Goal: Task Accomplishment & Management: Complete application form

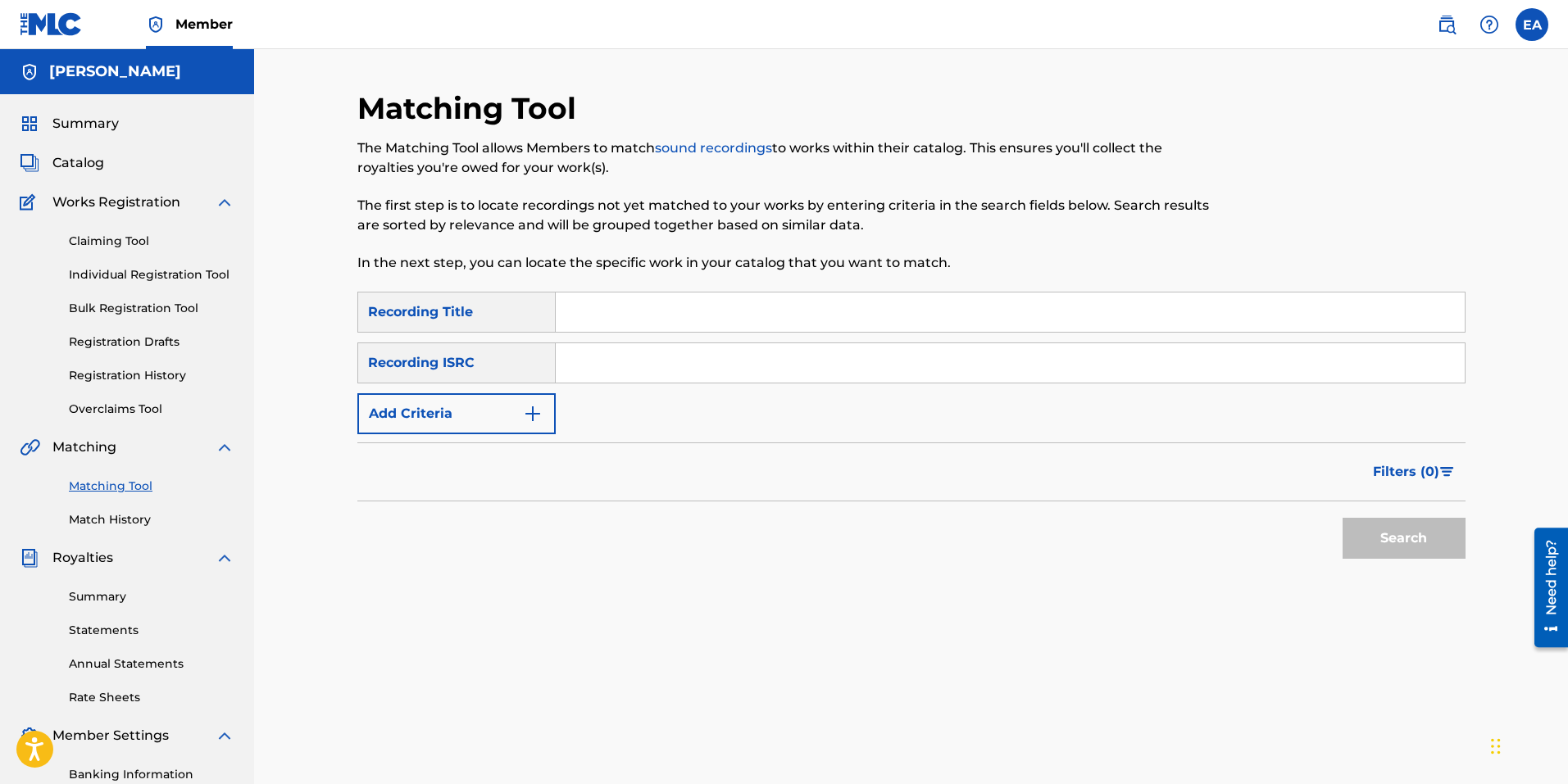
click at [598, 332] on div "Search Form" at bounding box center [1010, 312] width 910 height 41
click at [599, 313] on input "Search Form" at bounding box center [1010, 312] width 909 height 39
paste input "COSMOPOLITAN"
type input "cosmopolitan"
click at [687, 366] on input "Search Form" at bounding box center [1010, 362] width 909 height 39
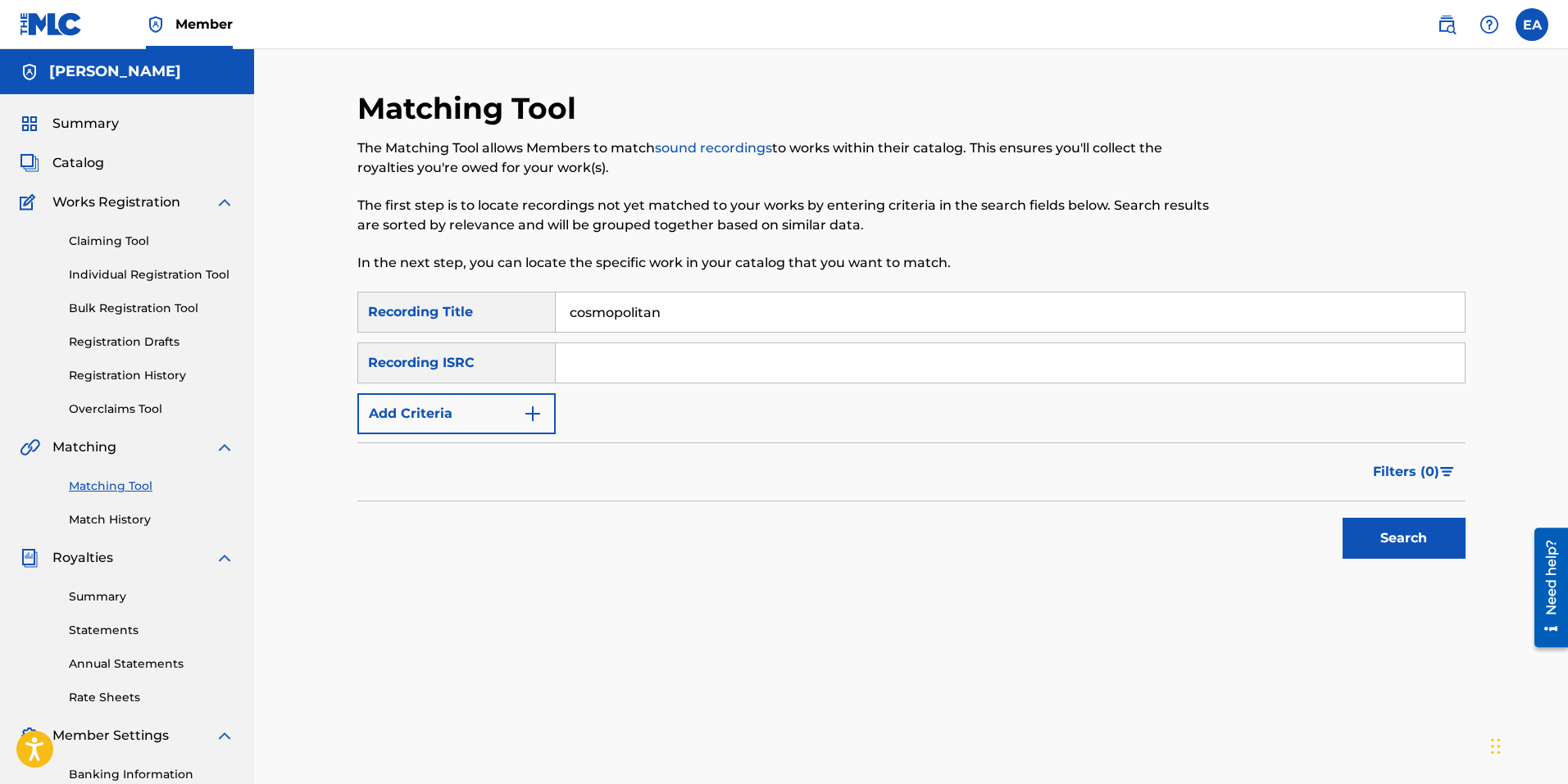
paste input "QZWFQ2410426"
type input "QZWFQ2410426"
click at [1403, 535] on button "Search" at bounding box center [1404, 538] width 123 height 41
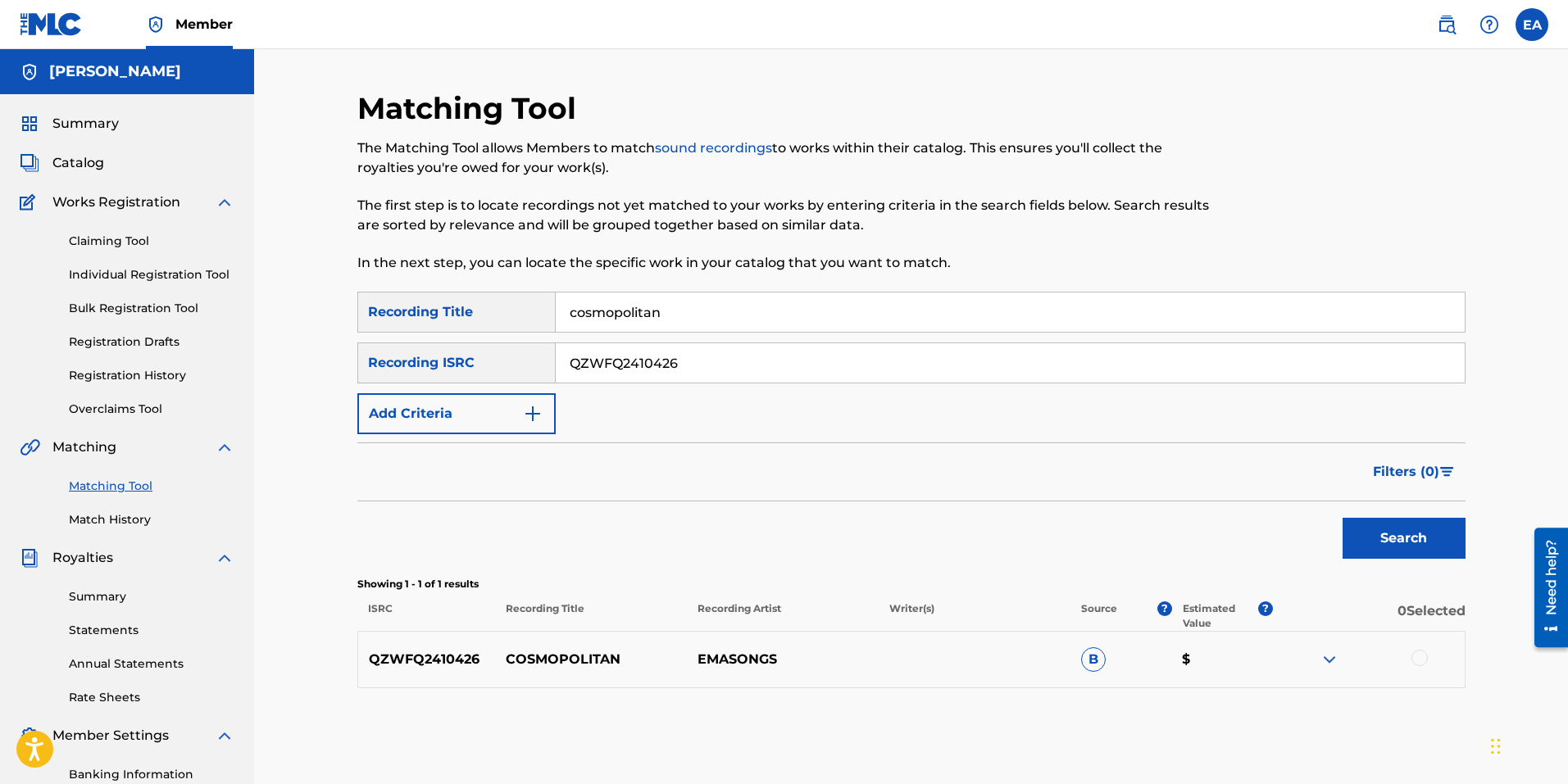
click at [1324, 665] on img at bounding box center [1329, 658] width 19 height 19
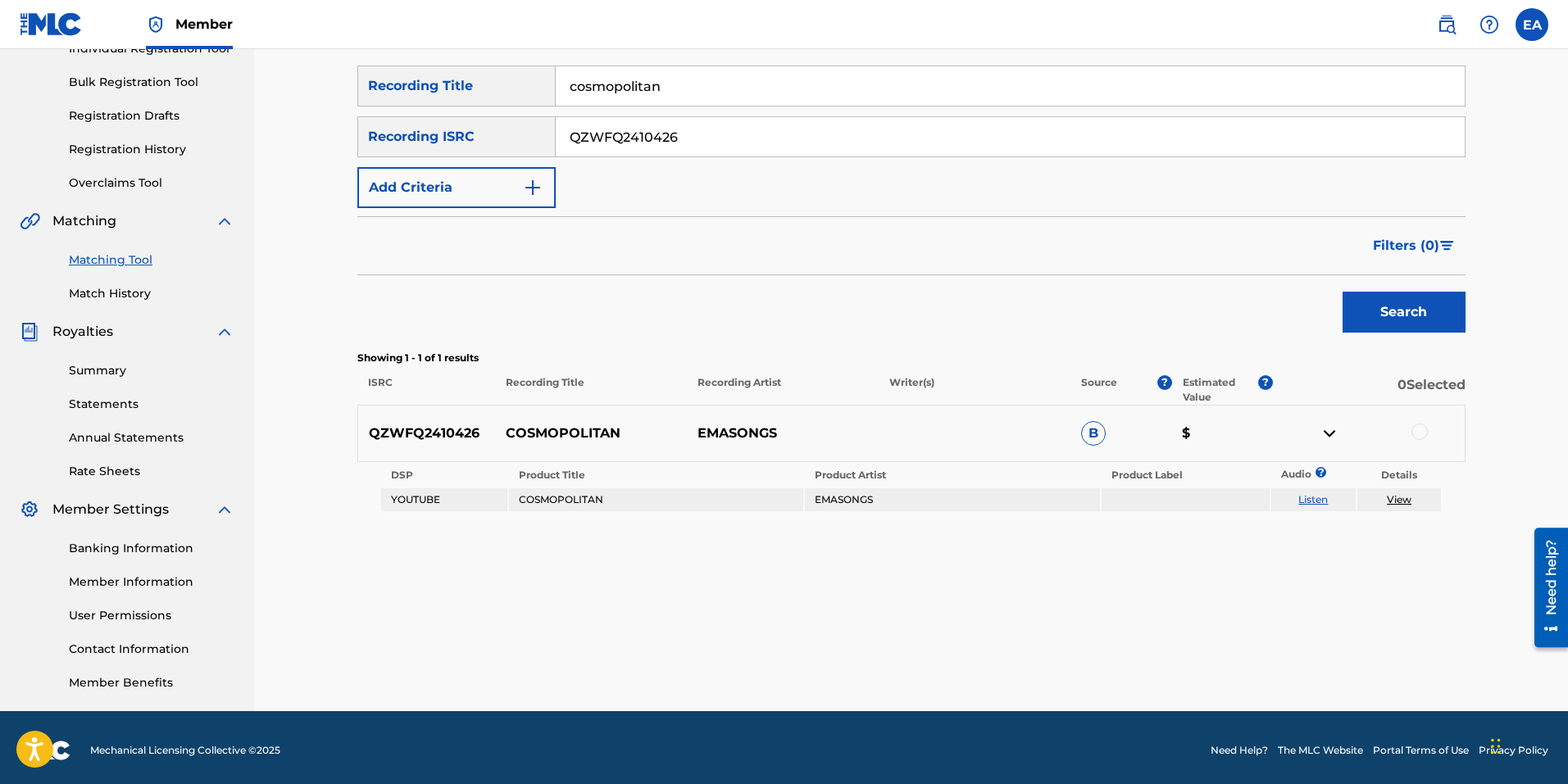
scroll to position [232, 0]
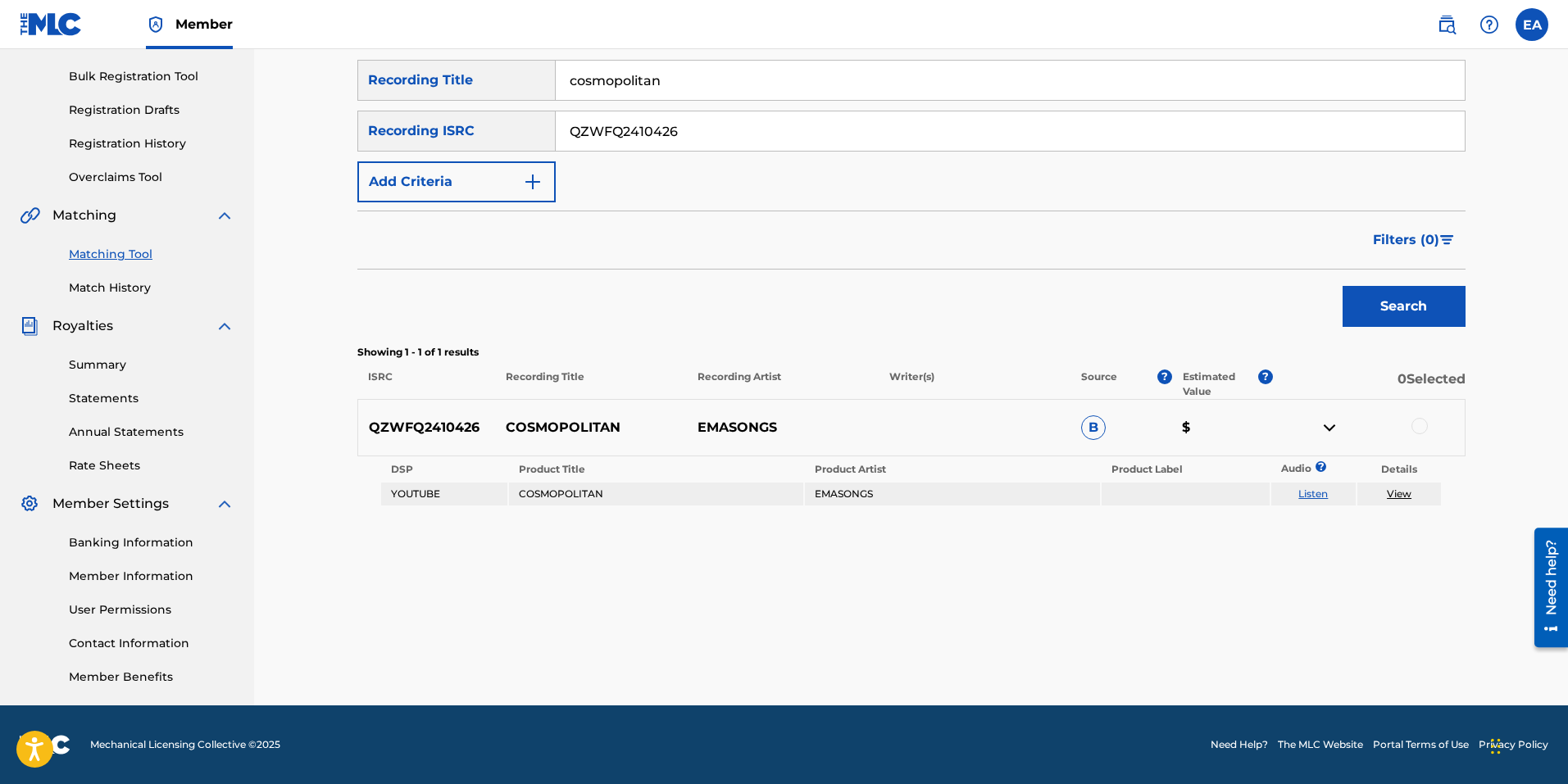
click at [633, 494] on td "COSMOPOLITAN" at bounding box center [656, 494] width 295 height 23
click at [902, 438] on div "QZWFQ2410426 COSMOPOLITAN EMASONGS B $" at bounding box center [912, 428] width 1108 height 58
click at [1452, 387] on p "0 Selected" at bounding box center [1369, 384] width 192 height 29
click at [1424, 447] on div "QZWFQ2410426 COSMOPOLITAN EMASONGS B $" at bounding box center [912, 428] width 1108 height 58
click at [1426, 424] on div at bounding box center [1420, 426] width 17 height 17
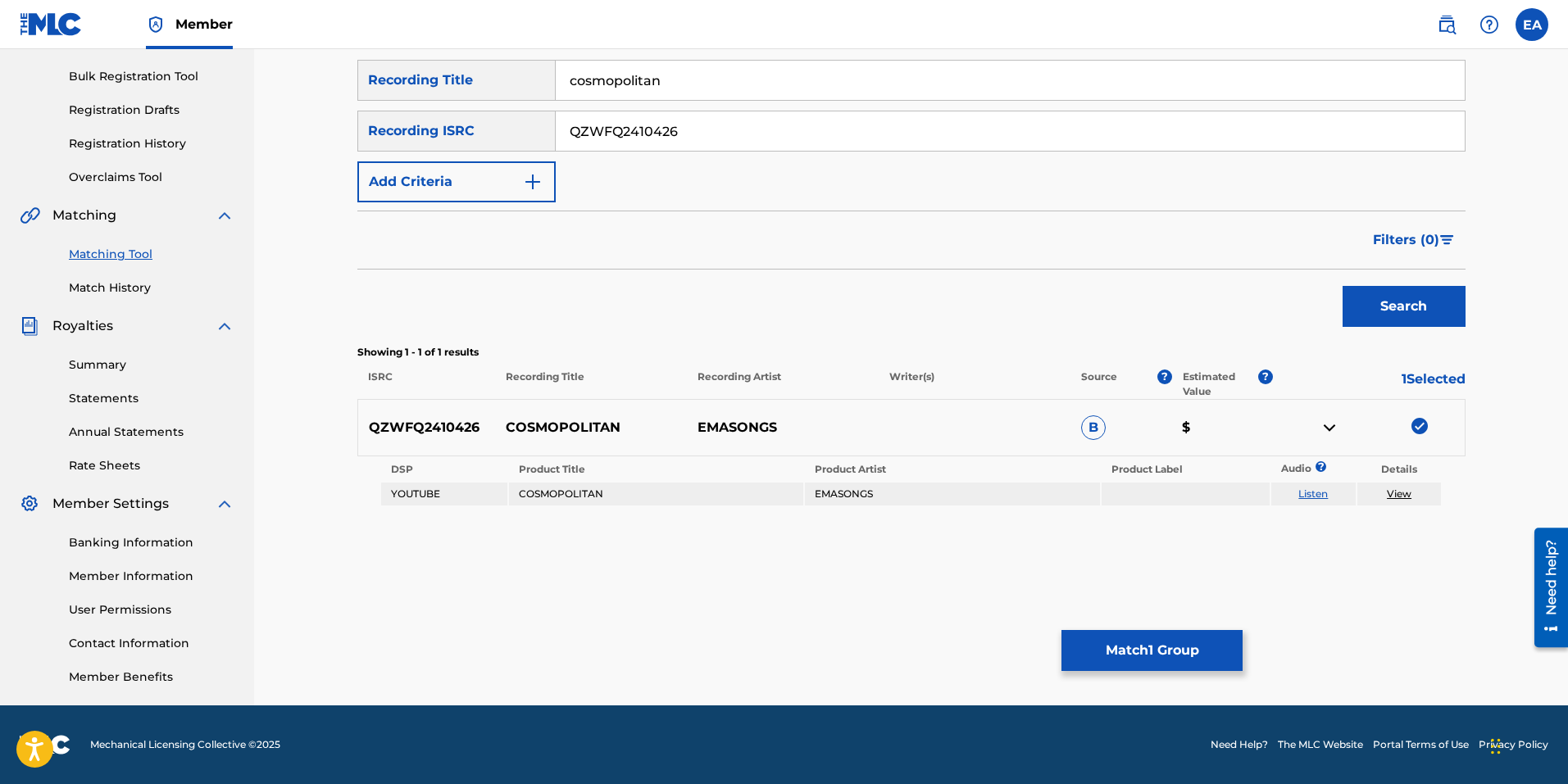
click at [1200, 640] on button "Match 1 Group" at bounding box center [1152, 650] width 181 height 41
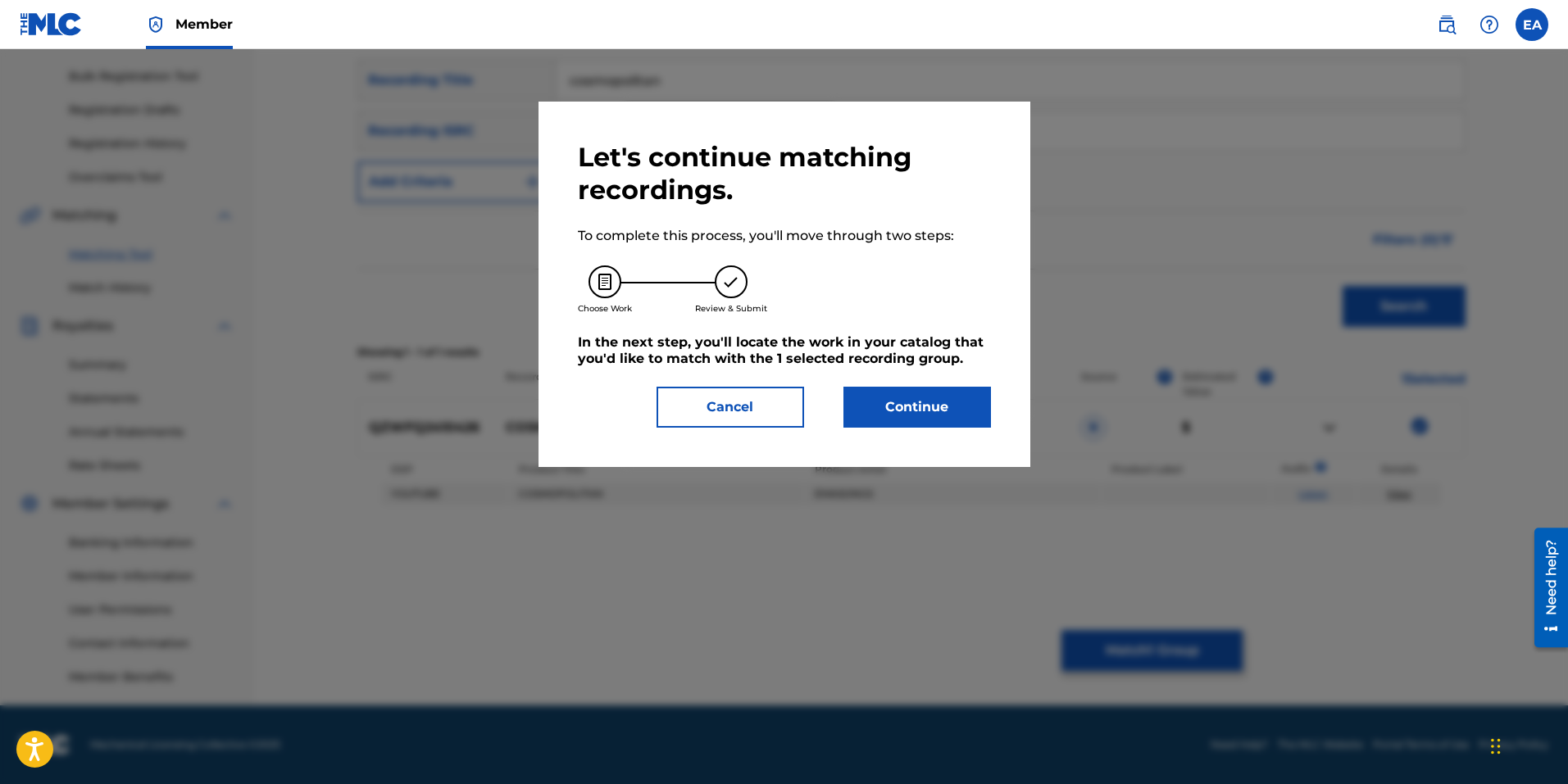
click at [927, 407] on button "Continue" at bounding box center [918, 407] width 147 height 41
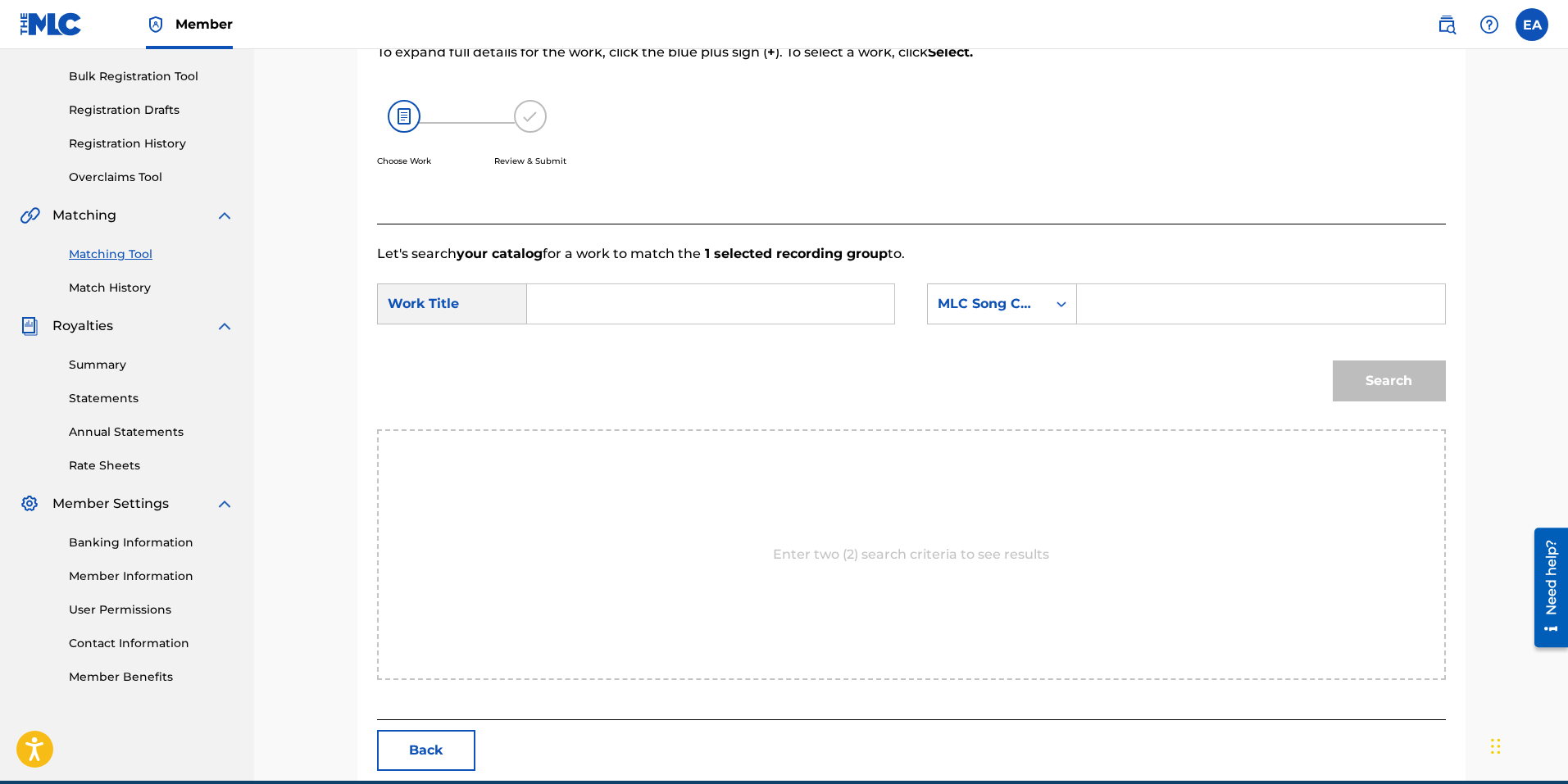
click at [622, 309] on input "Search Form" at bounding box center [710, 304] width 339 height 39
click at [984, 303] on div "MLC Song Code" at bounding box center [987, 304] width 99 height 19
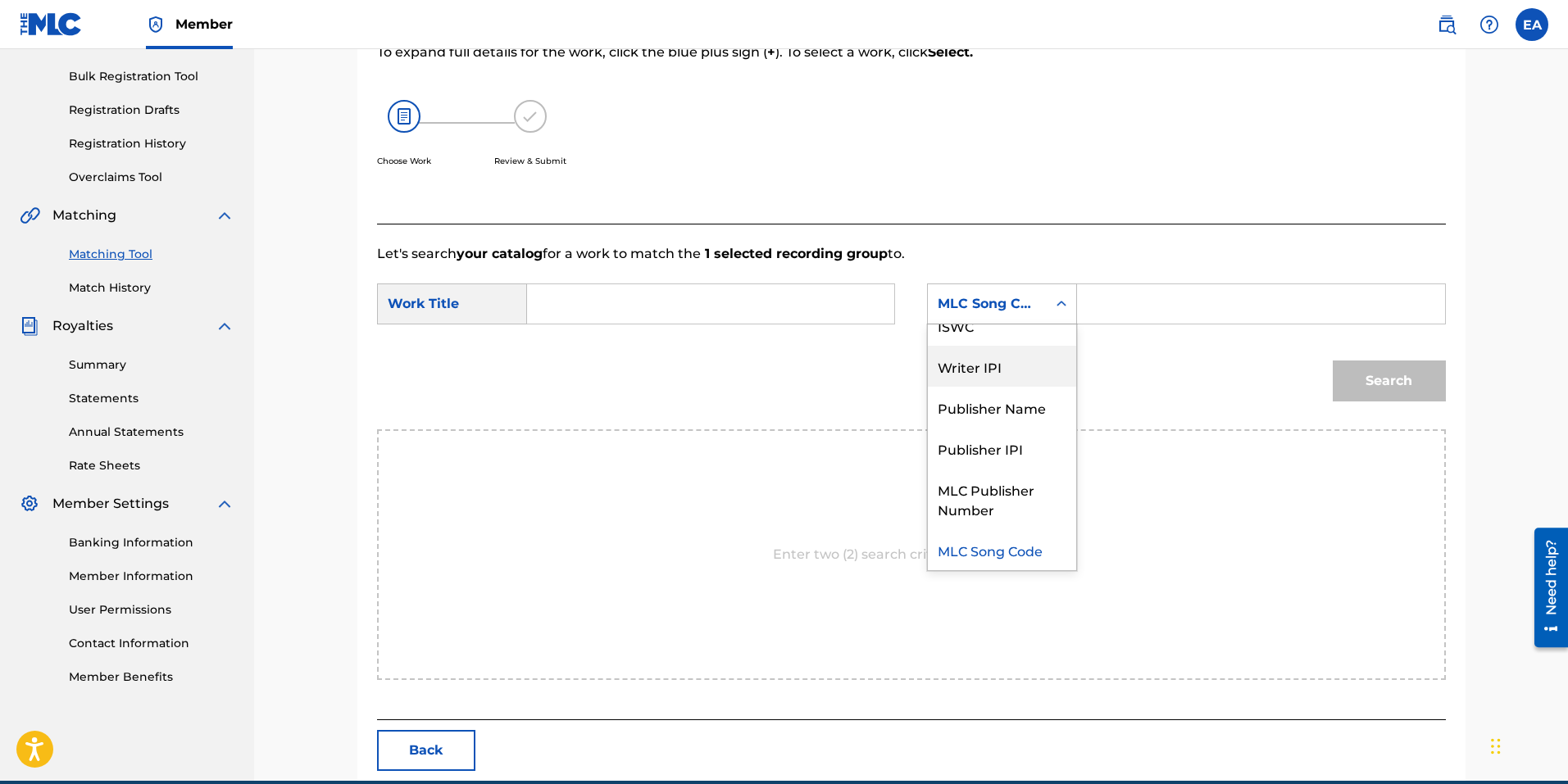
scroll to position [0, 0]
click at [666, 289] on input "Search Form" at bounding box center [710, 304] width 339 height 39
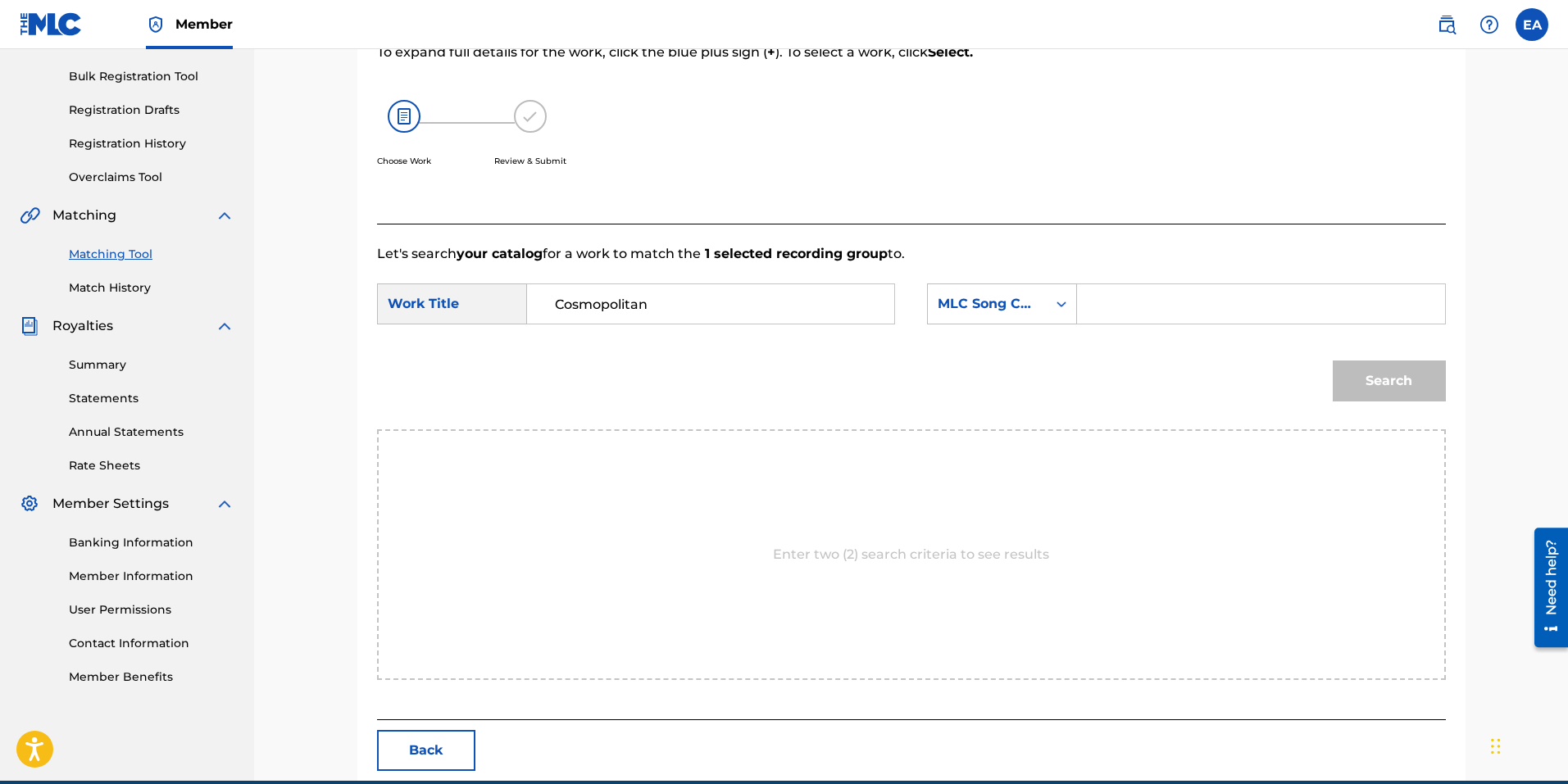
drag, startPoint x: 690, startPoint y: 305, endPoint x: 398, endPoint y: 240, distance: 299.1
click at [400, 246] on div "Let's search your catalog for a work to match the 1 selected recording group to…" at bounding box center [911, 471] width 1069 height 496
type input "Cosmopolitan"
click at [1041, 301] on div "MLC Song Code" at bounding box center [987, 304] width 119 height 31
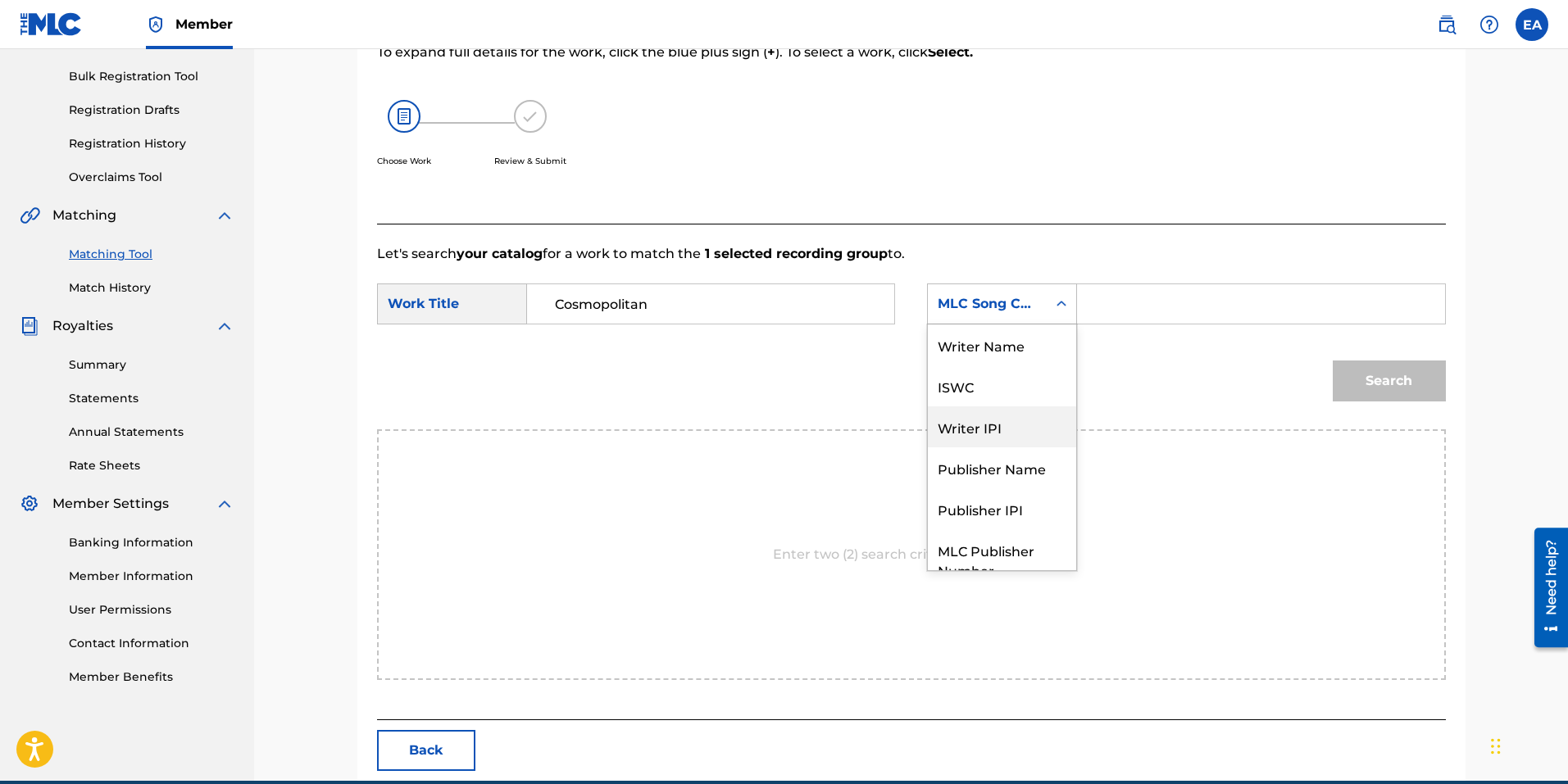
click at [1015, 421] on div "Writer IPI" at bounding box center [1001, 427] width 148 height 41
click at [988, 284] on div "Writer IPI" at bounding box center [1001, 304] width 150 height 41
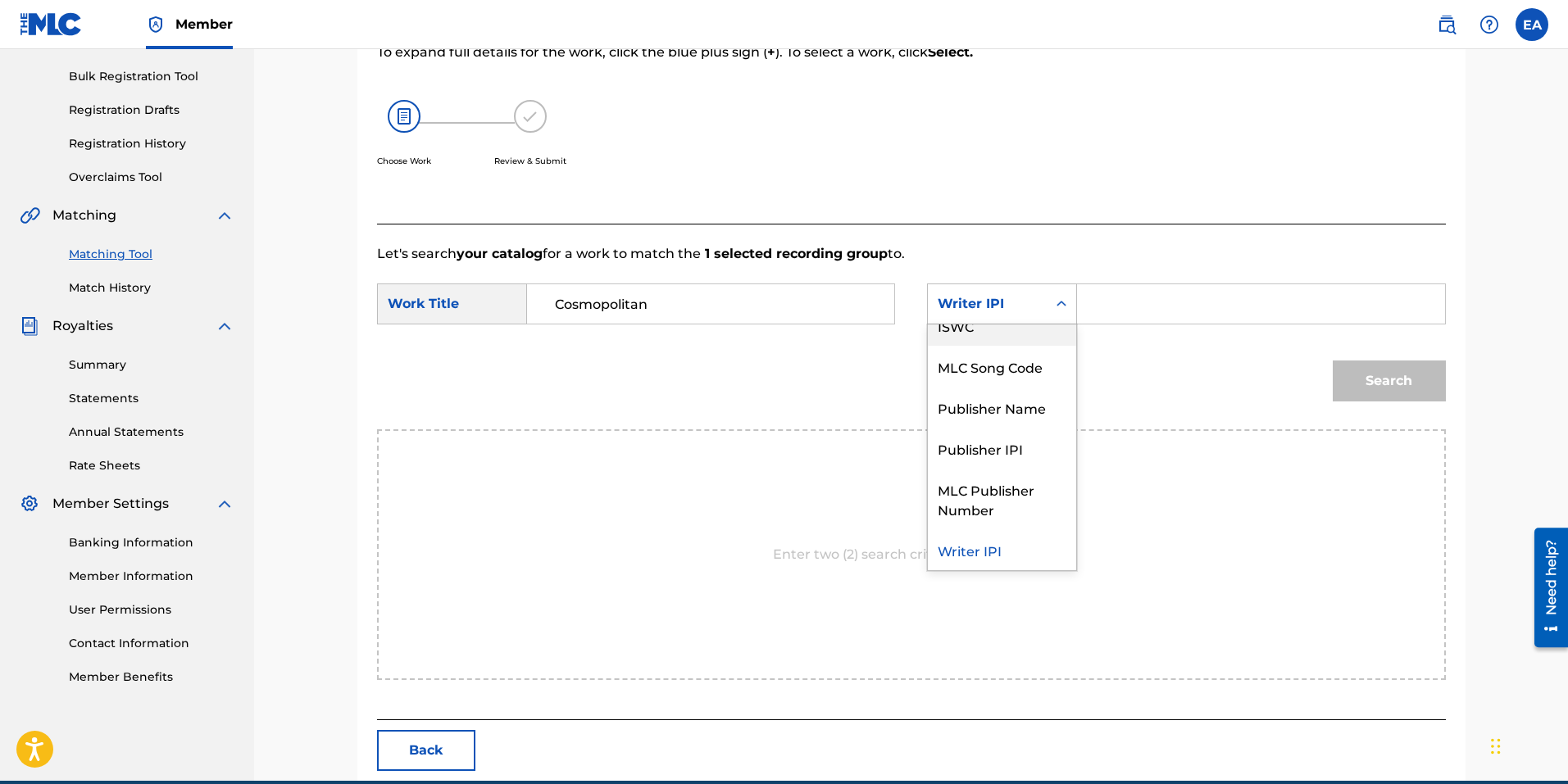
click at [995, 331] on div "ISWC" at bounding box center [1001, 325] width 148 height 41
click at [1136, 304] on input "Search Form" at bounding box center [1260, 304] width 339 height 39
paste input "T3282757835"
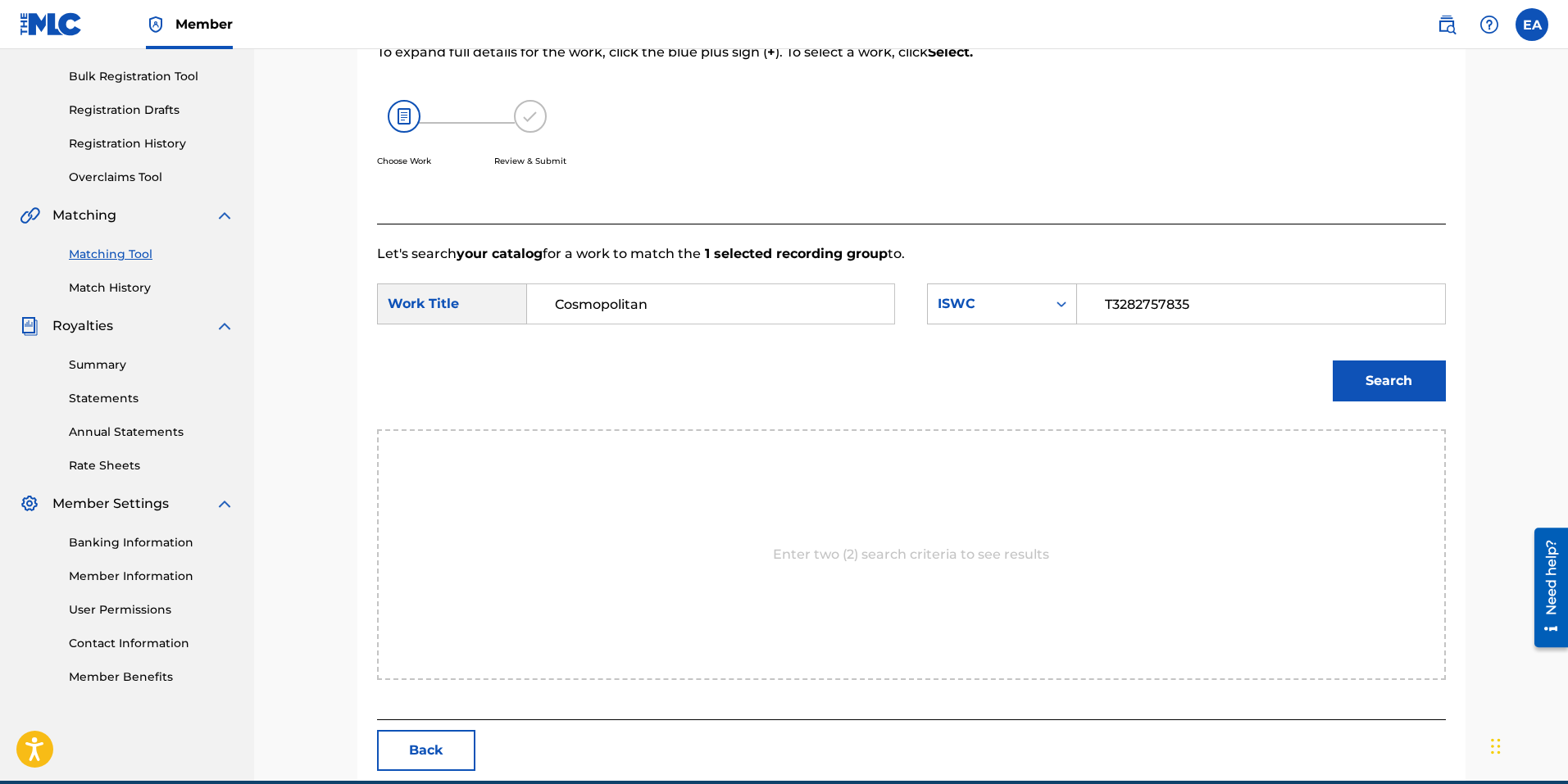
type input "T3282757835"
click at [1372, 375] on button "Search" at bounding box center [1389, 381] width 113 height 41
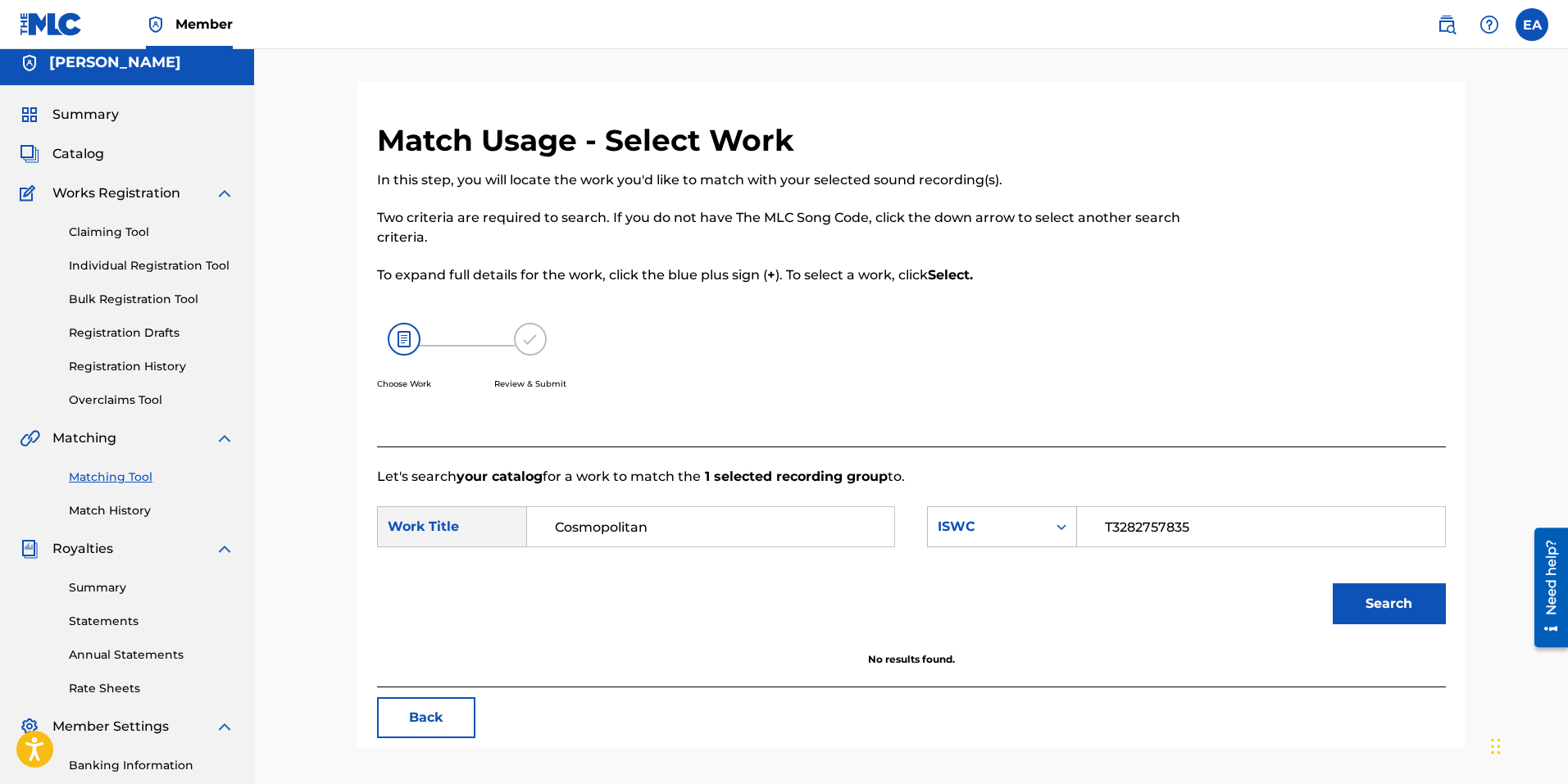
scroll to position [0, 0]
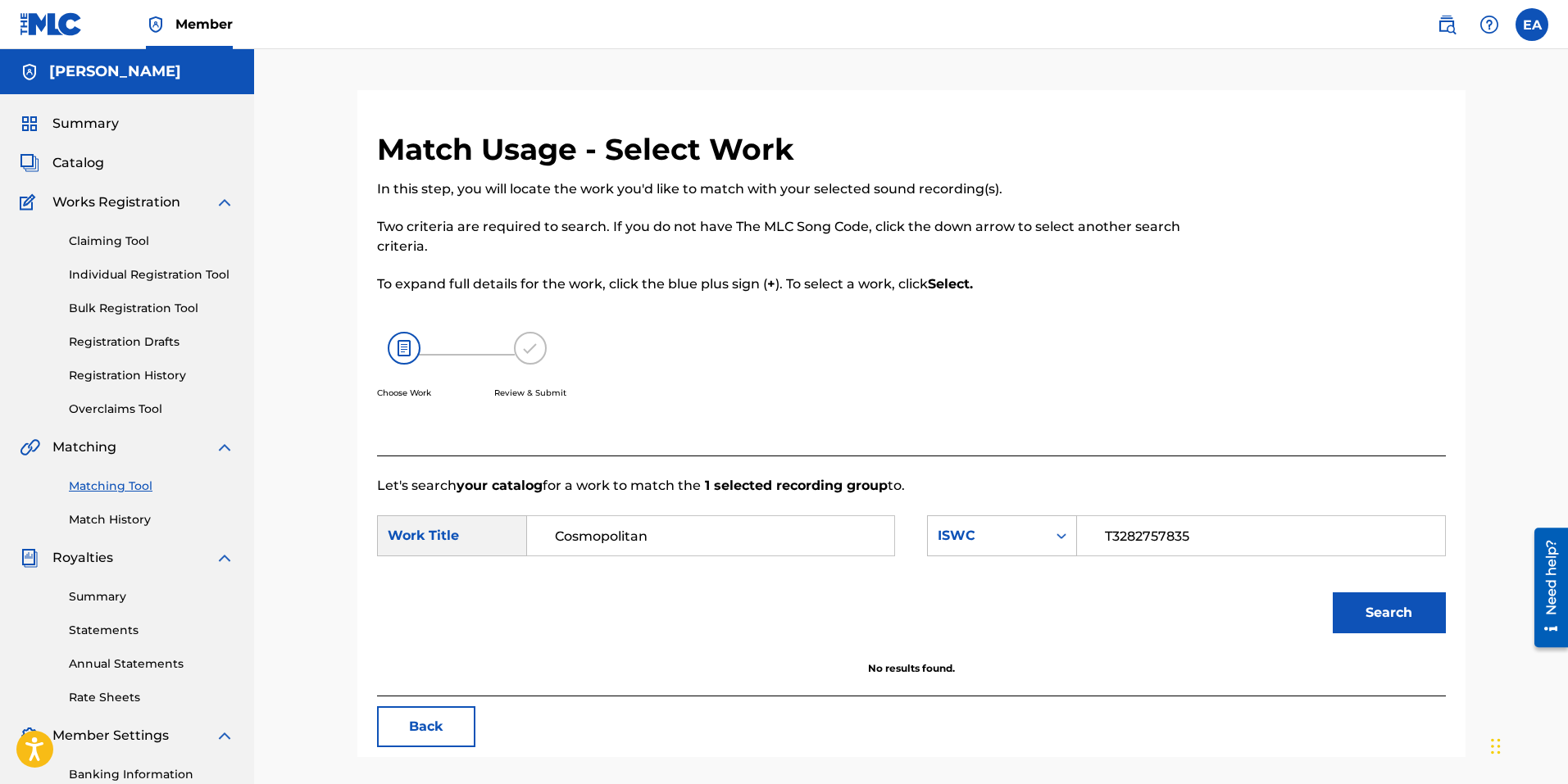
click at [508, 376] on div "Review & Submit" at bounding box center [530, 375] width 72 height 85
click at [544, 355] on img at bounding box center [530, 348] width 33 height 33
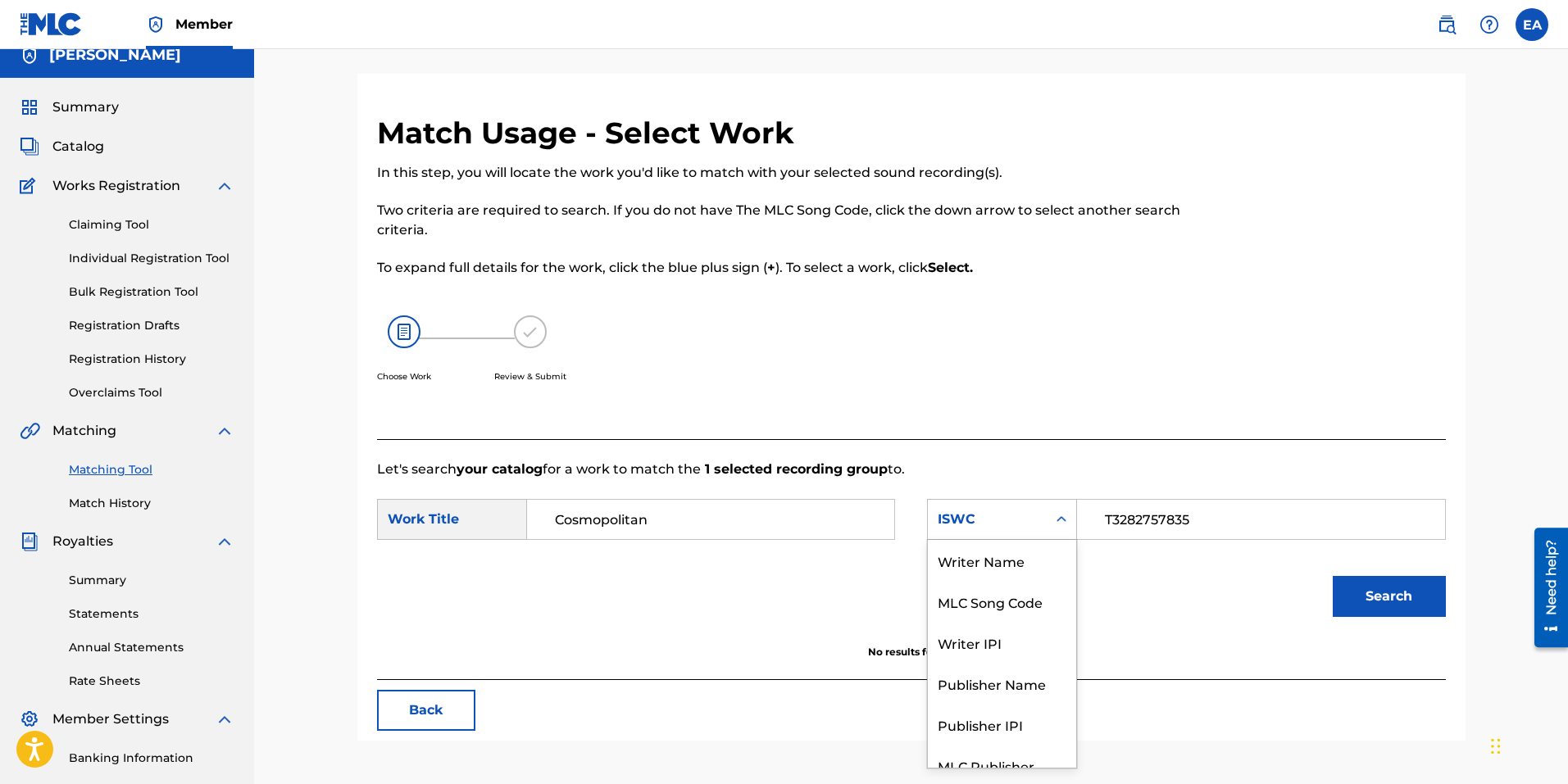
scroll to position [60, 0]
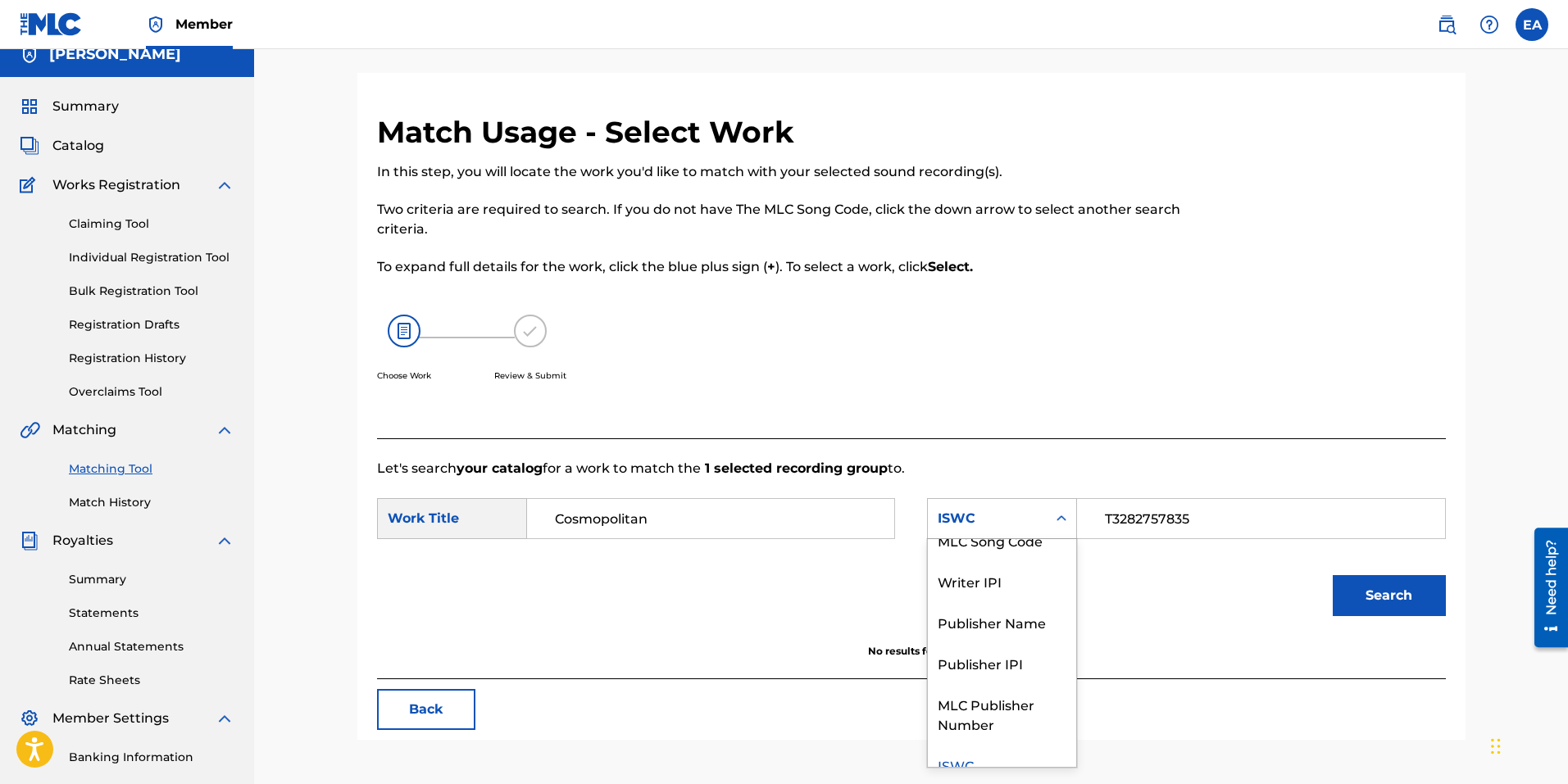
click at [983, 530] on div "ISWC" at bounding box center [987, 518] width 119 height 31
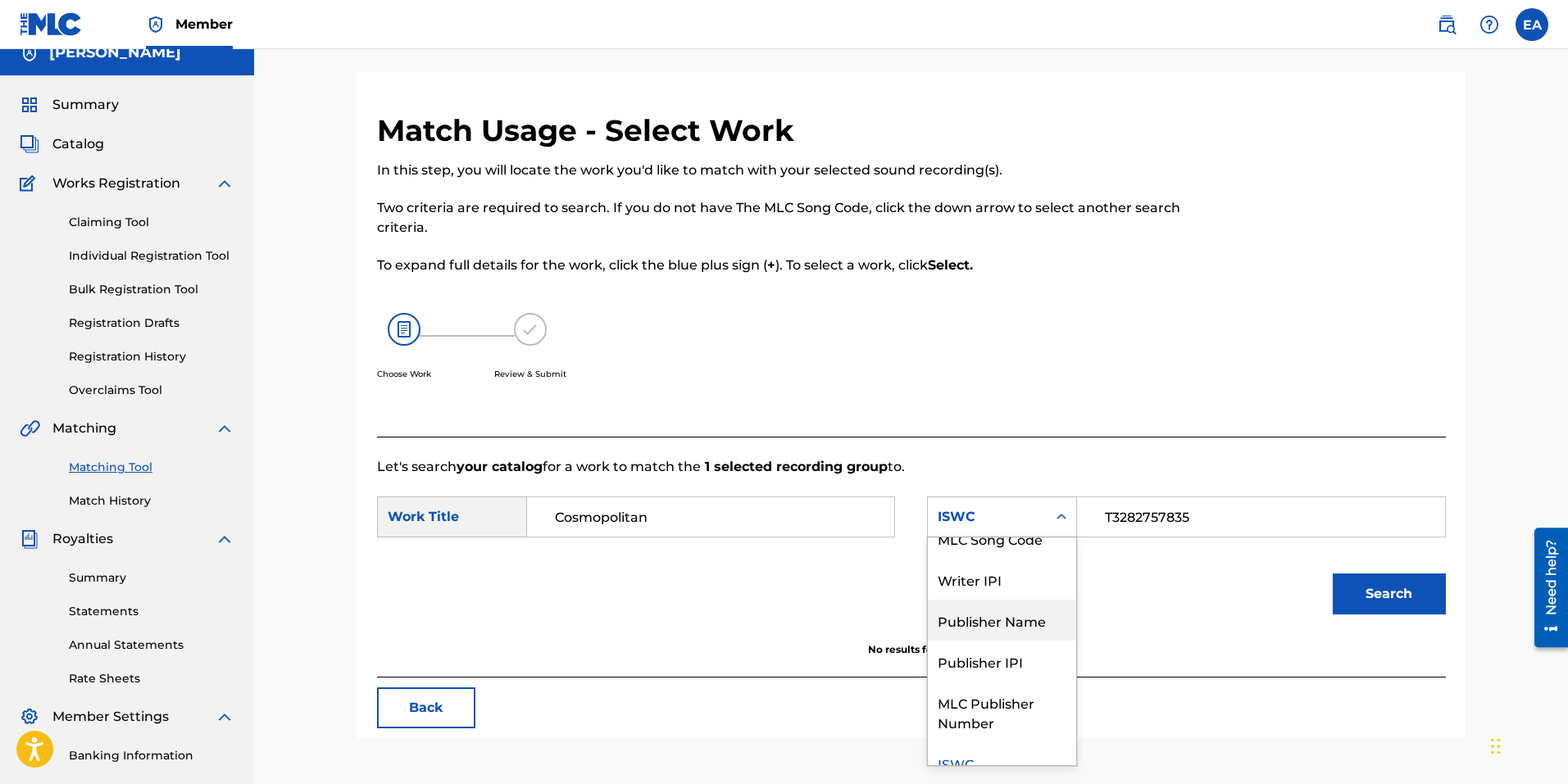
click at [996, 615] on div "Publisher Name" at bounding box center [1001, 620] width 148 height 41
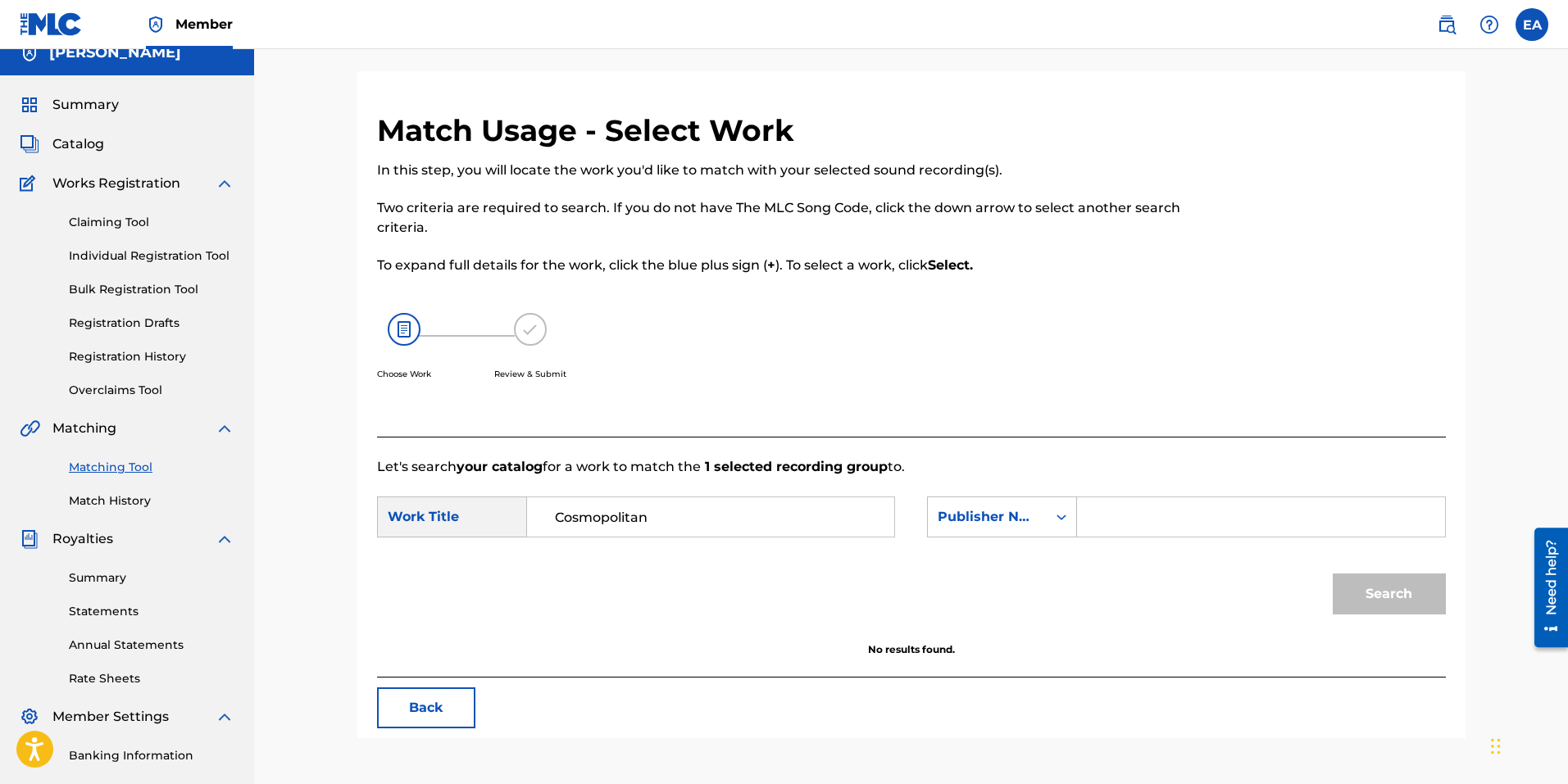
click at [1166, 505] on input "Search Form" at bounding box center [1260, 516] width 339 height 39
type input "emasongs llc"
click at [1333, 573] on button "Search" at bounding box center [1389, 593] width 113 height 41
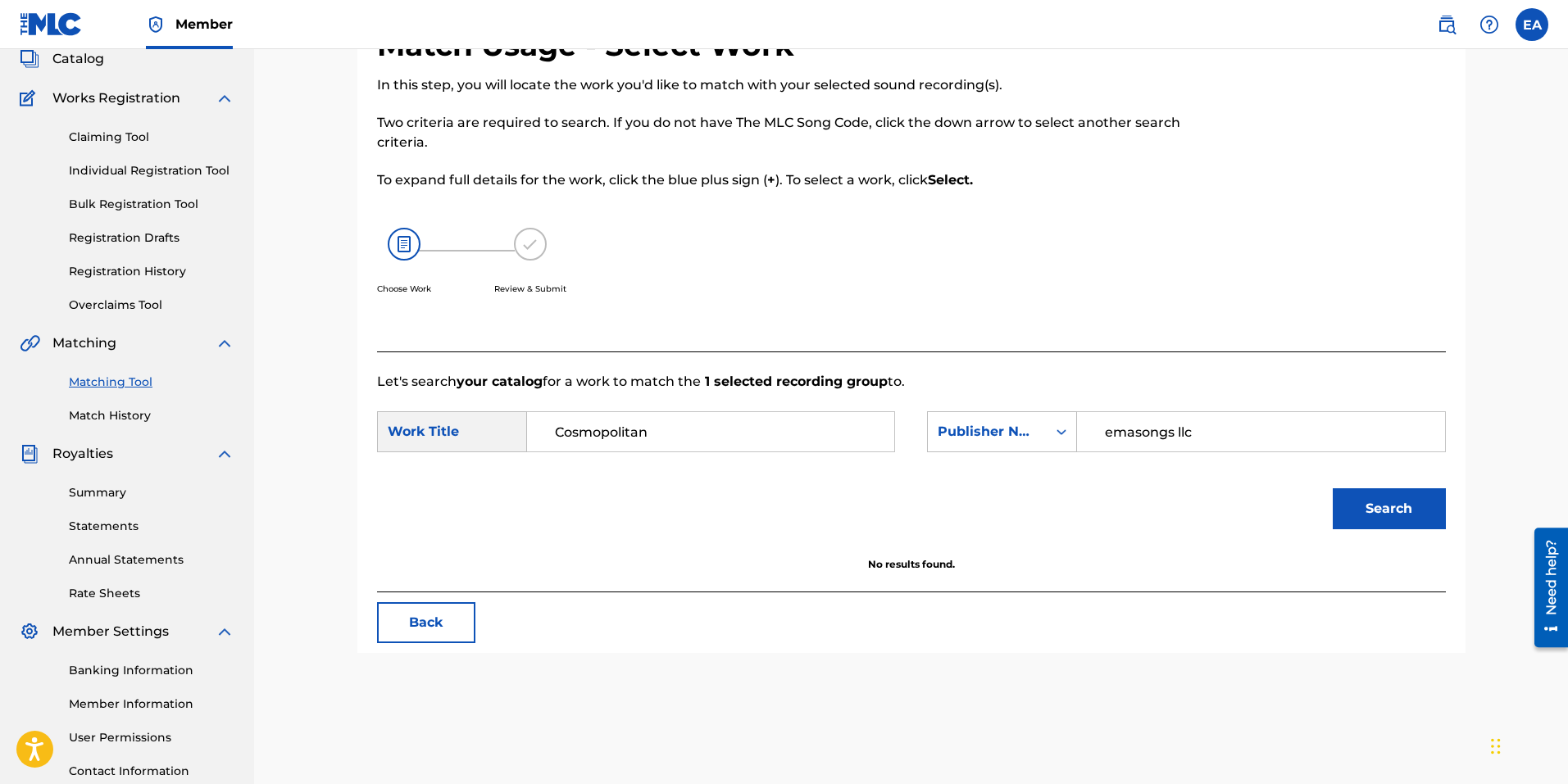
scroll to position [232, 0]
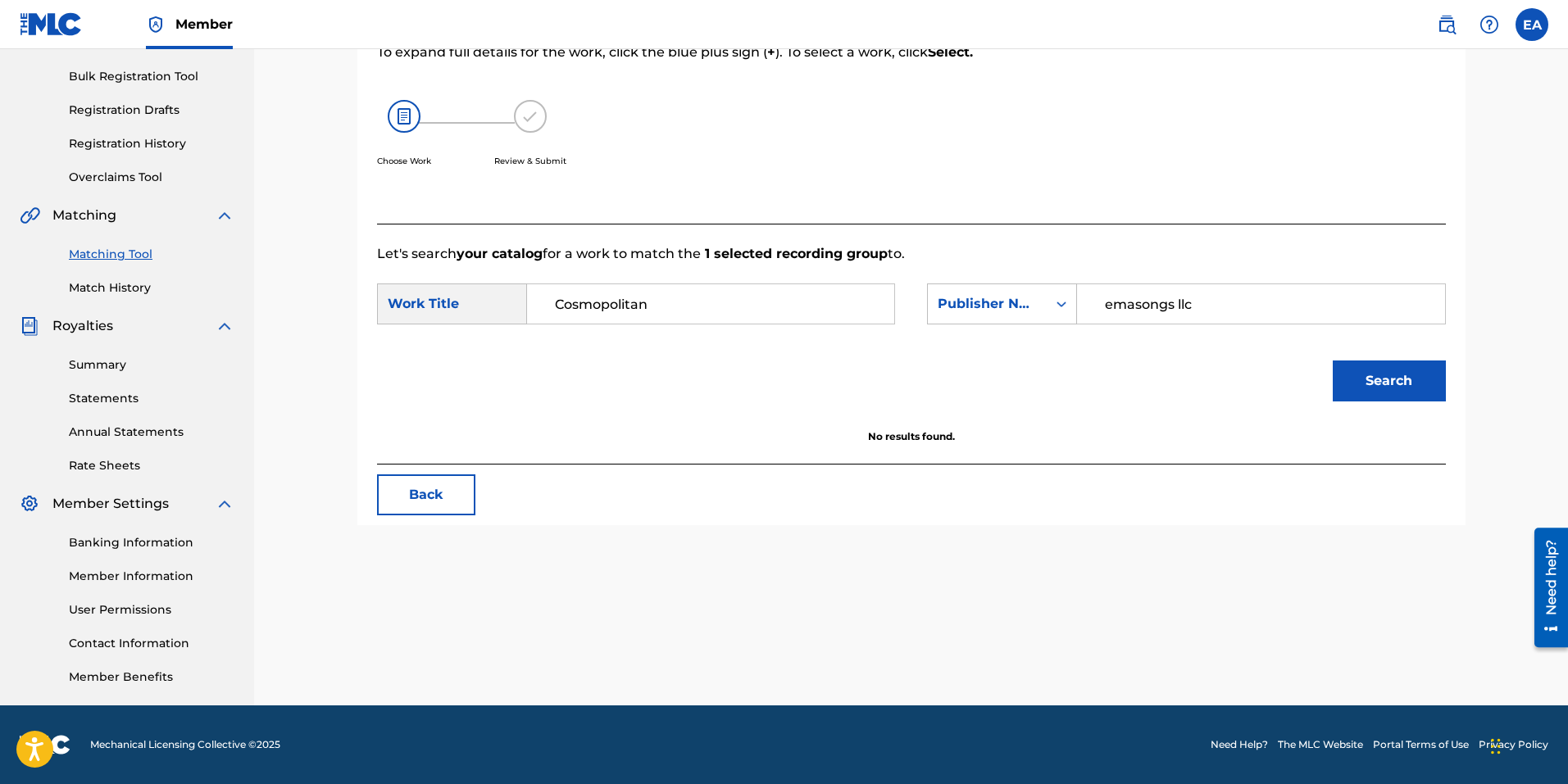
drag, startPoint x: 373, startPoint y: 467, endPoint x: 406, endPoint y: 513, distance: 56.6
click at [381, 481] on div "Match Usage - Select Work In this step, you will locate the work you'd like to …" at bounding box center [912, 213] width 1108 height 626
click at [406, 513] on button "Back" at bounding box center [425, 494] width 98 height 41
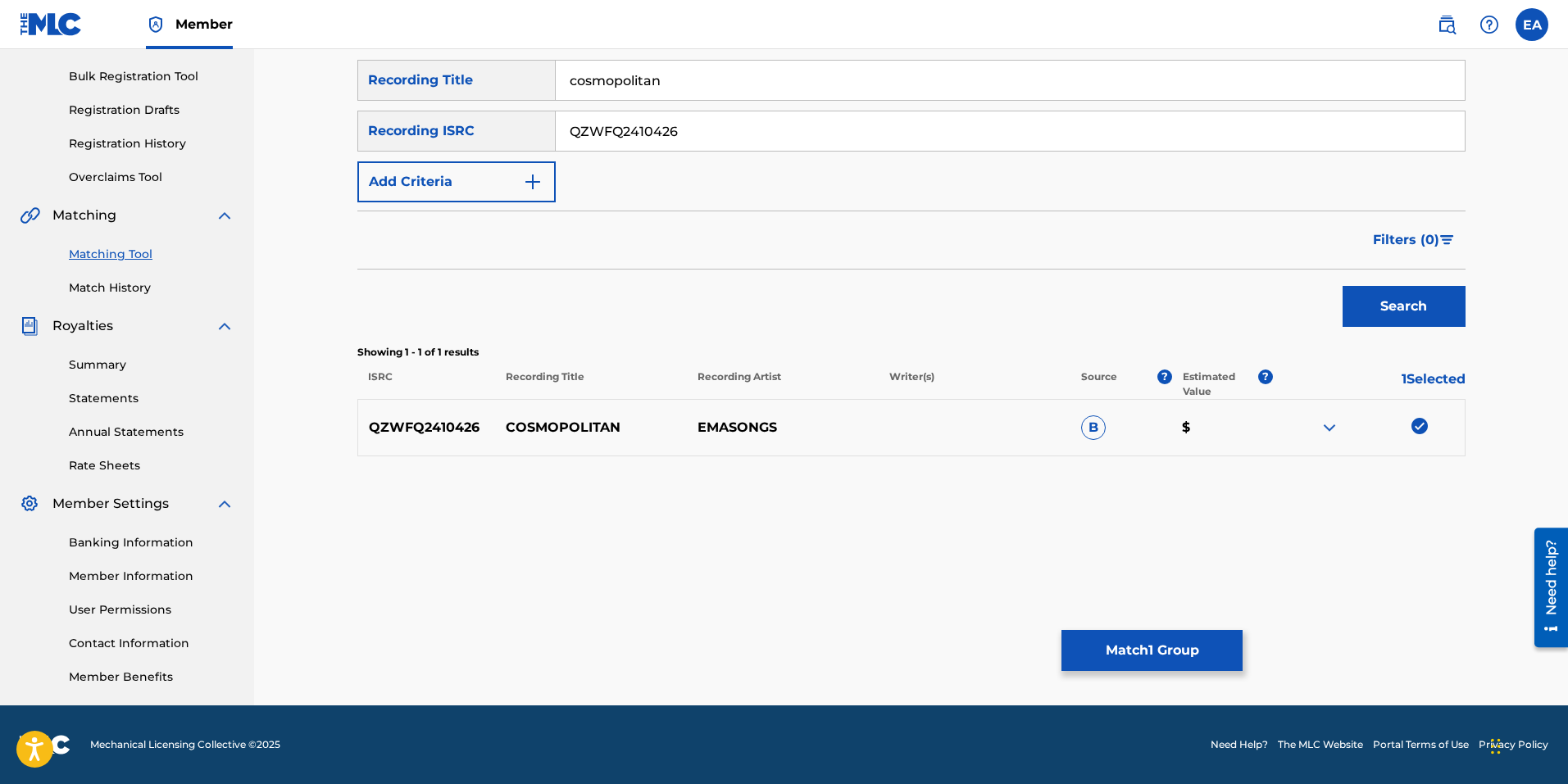
click at [1194, 644] on button "Match 1 Group" at bounding box center [1152, 650] width 181 height 41
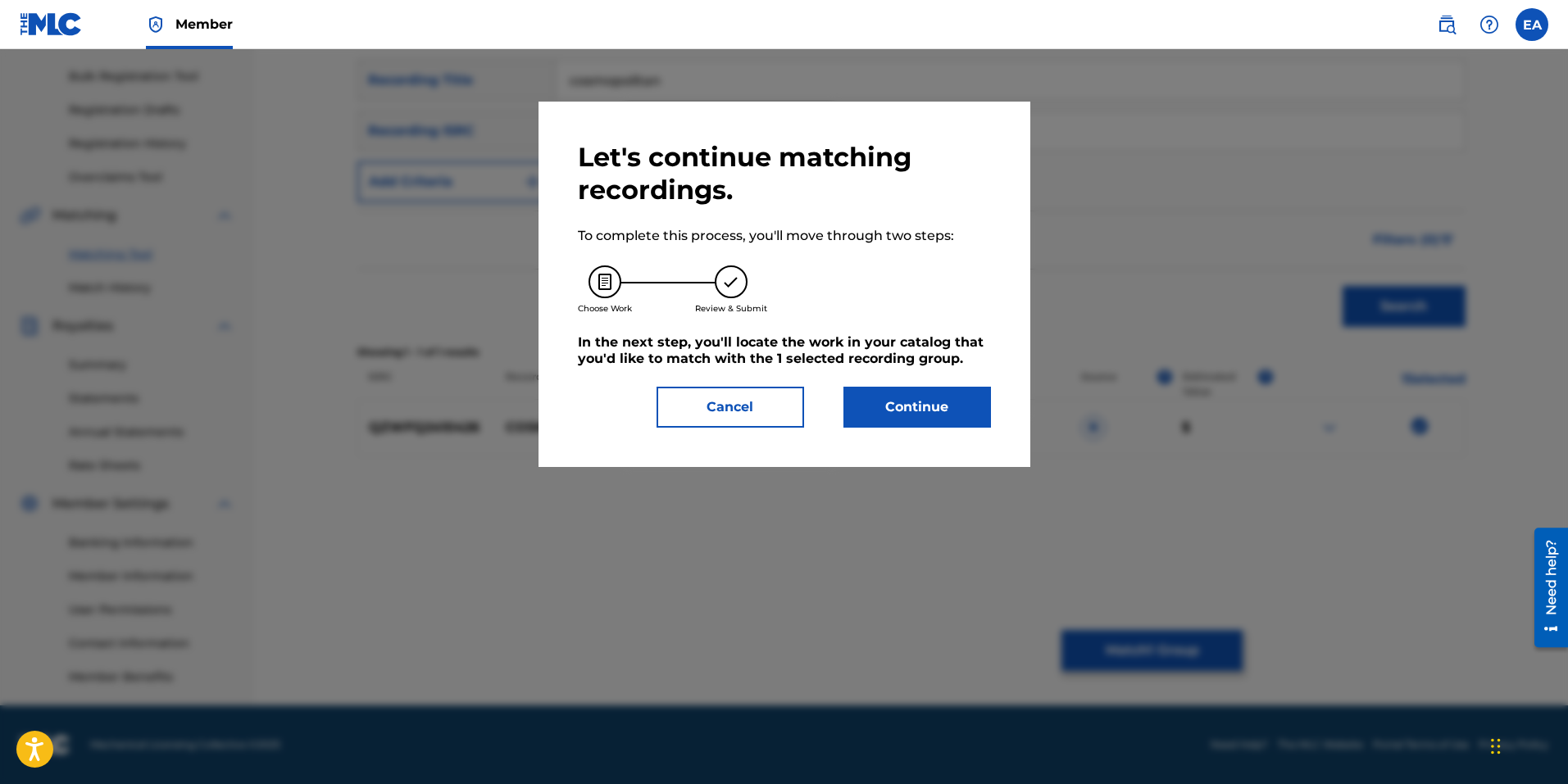
click at [767, 402] on button "Cancel" at bounding box center [730, 407] width 147 height 41
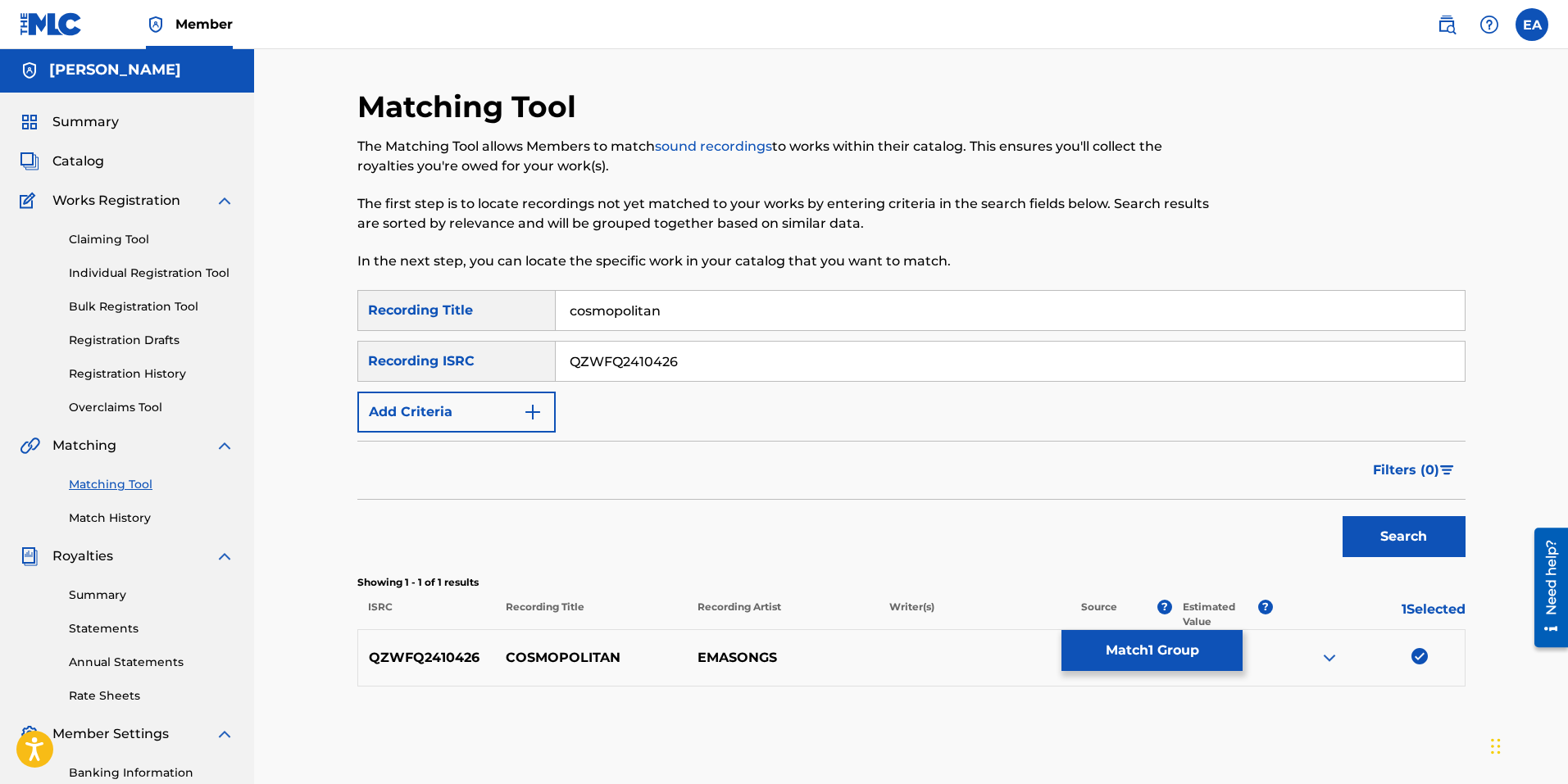
scroll to position [0, 0]
click at [81, 169] on span "Catalog" at bounding box center [79, 162] width 52 height 19
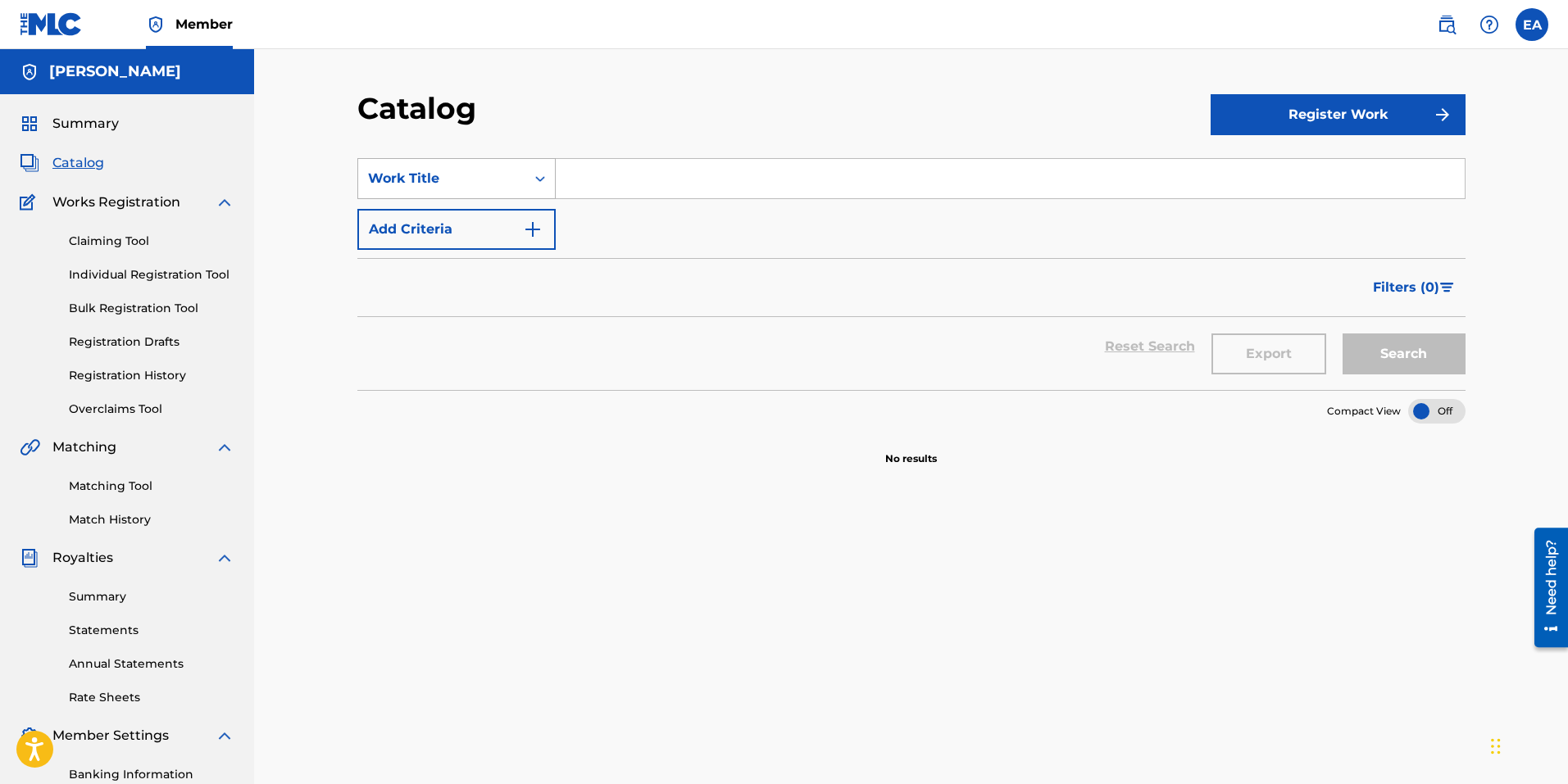
click at [533, 183] on icon "Search Form" at bounding box center [540, 179] width 17 height 17
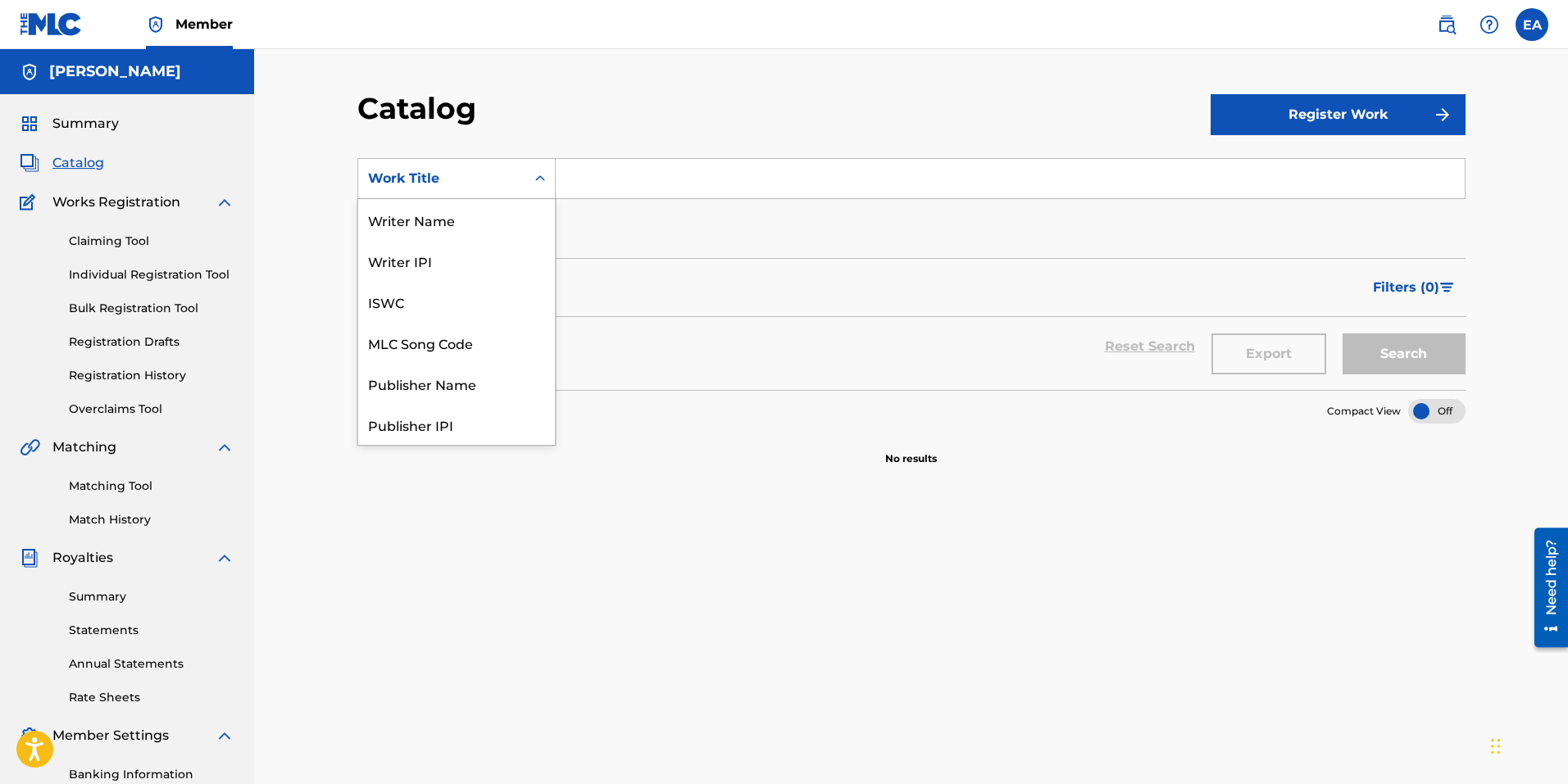
scroll to position [246, 0]
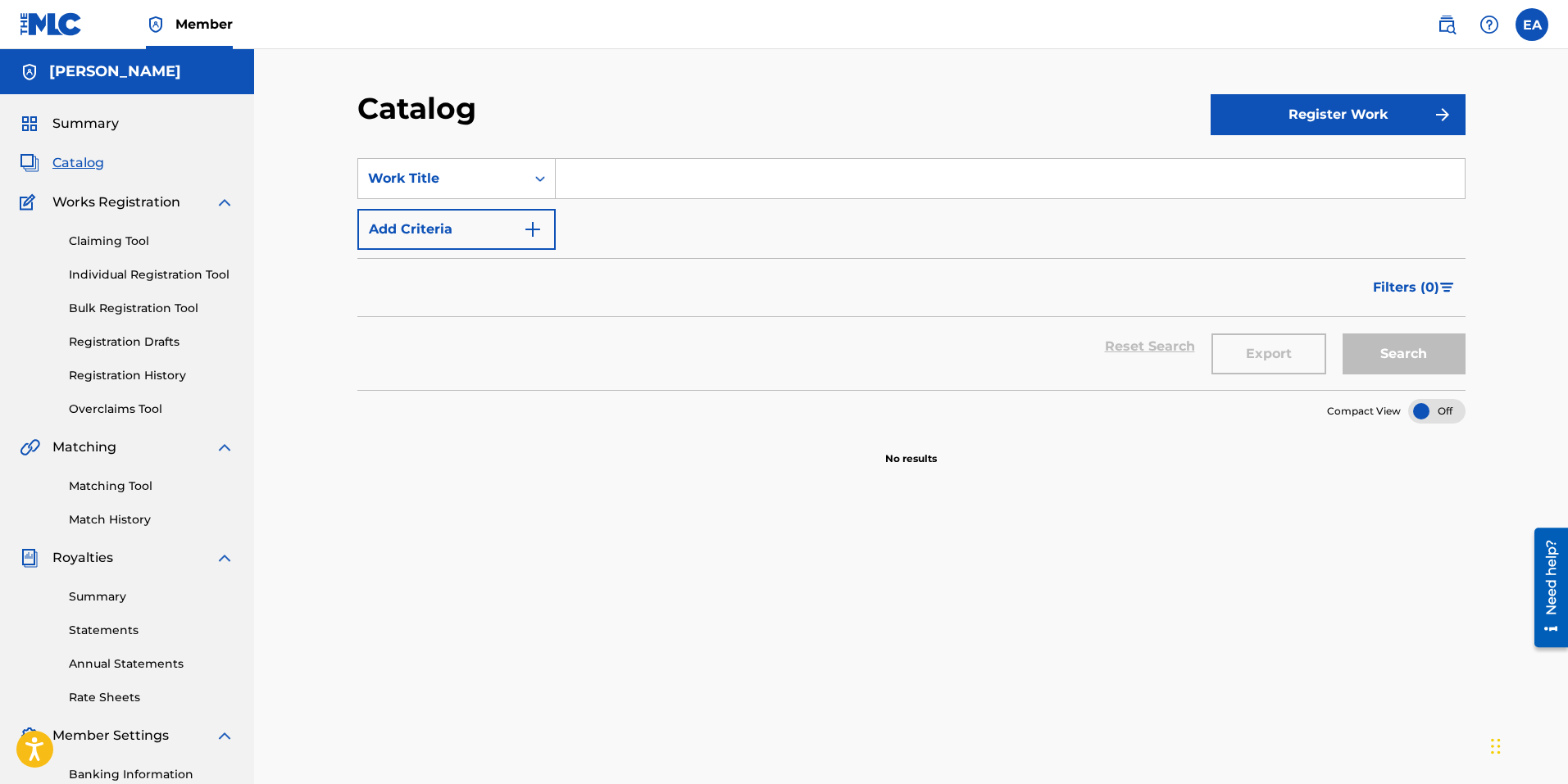
click at [653, 184] on input "Search Form" at bounding box center [1010, 178] width 909 height 39
paste input "T3282757835"
type input "T3282757835"
drag, startPoint x: 693, startPoint y: 183, endPoint x: 311, endPoint y: 173, distance: 382.1
click at [311, 173] on div "Catalog Register Work SearchWithCriteria842b60e5-44c9-4d48-9f9e-60031edb5485 Wo…" at bounding box center [912, 493] width 1314 height 888
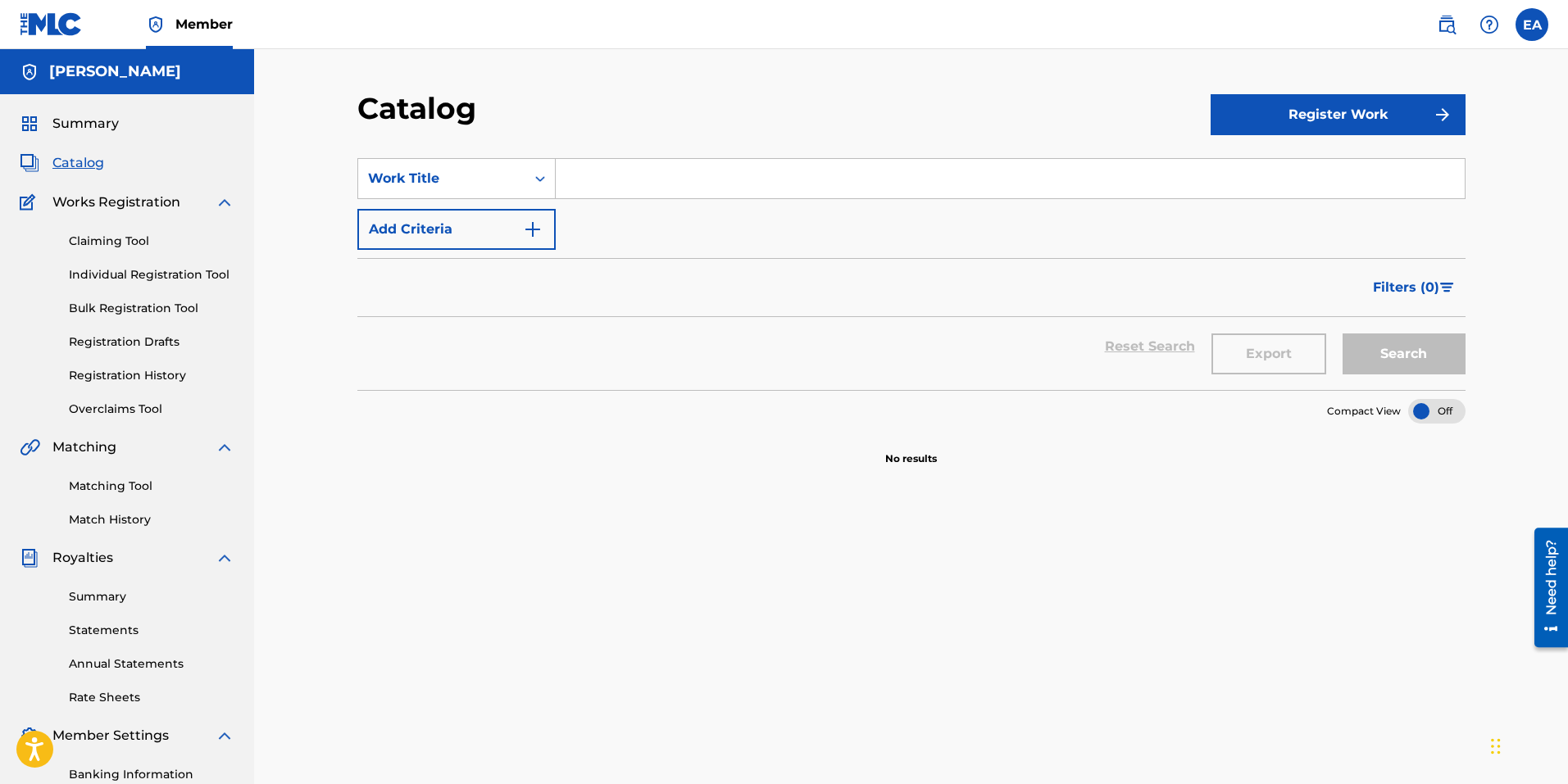
paste input "cosmopolitan"
drag, startPoint x: 578, startPoint y: 181, endPoint x: 563, endPoint y: 184, distance: 15.3
click at [563, 184] on input "cosmopolitan" at bounding box center [1010, 178] width 909 height 39
type input "Cosmopolitan"
click at [454, 221] on button "Add Criteria" at bounding box center [456, 229] width 198 height 41
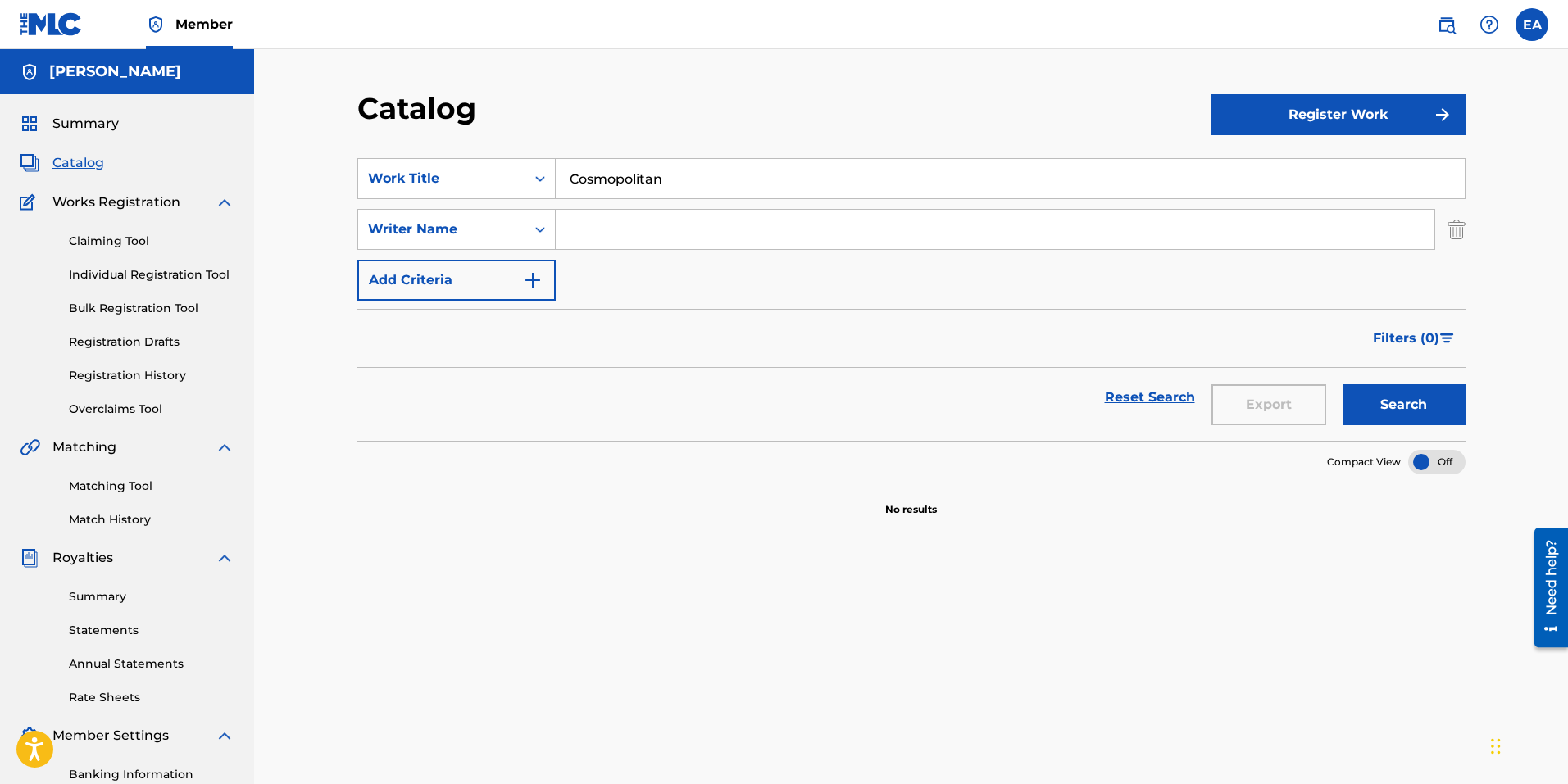
click at [536, 295] on button "Add Criteria" at bounding box center [456, 279] width 198 height 41
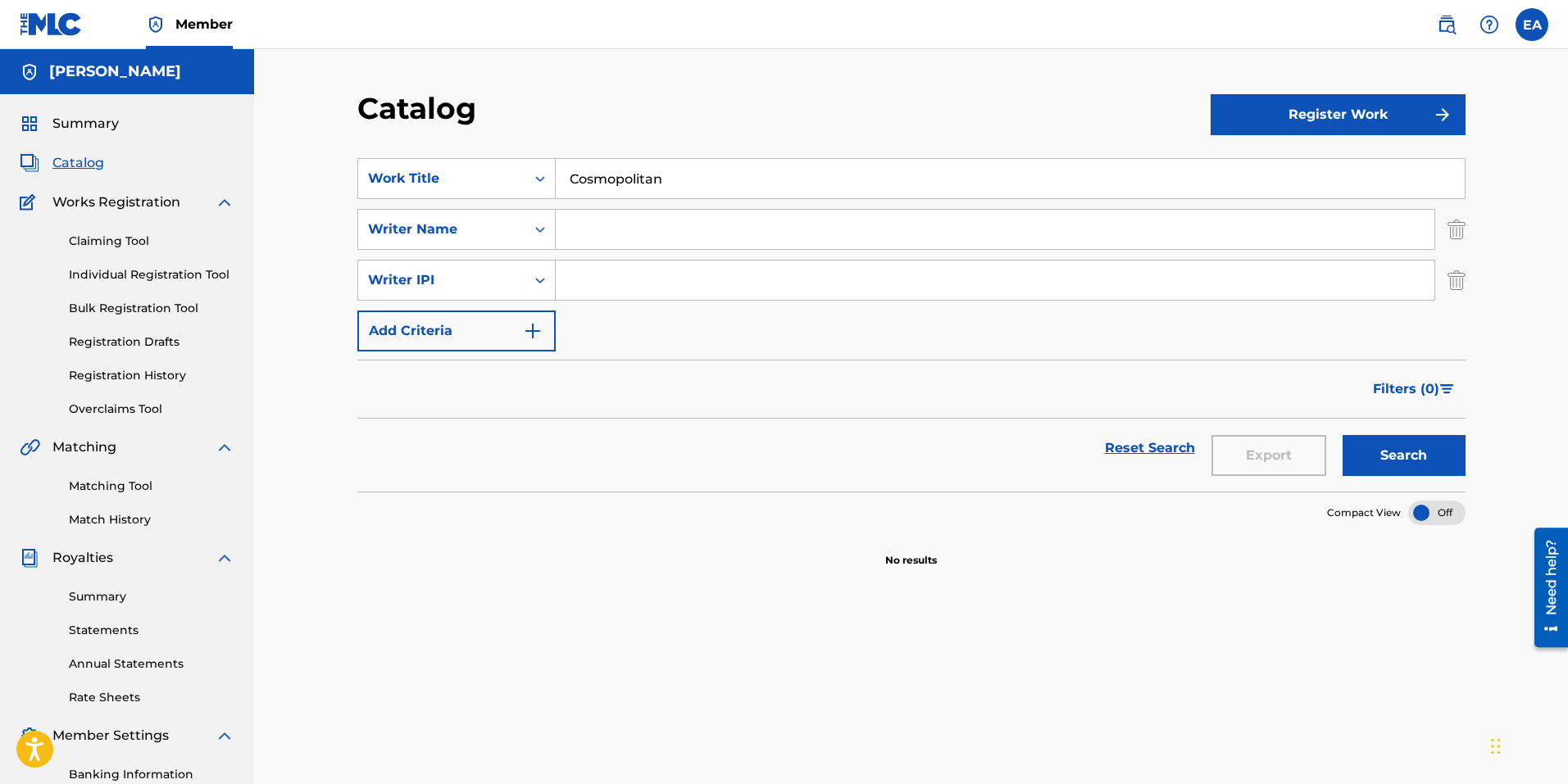
click at [532, 333] on img "Search Form" at bounding box center [532, 331] width 19 height 19
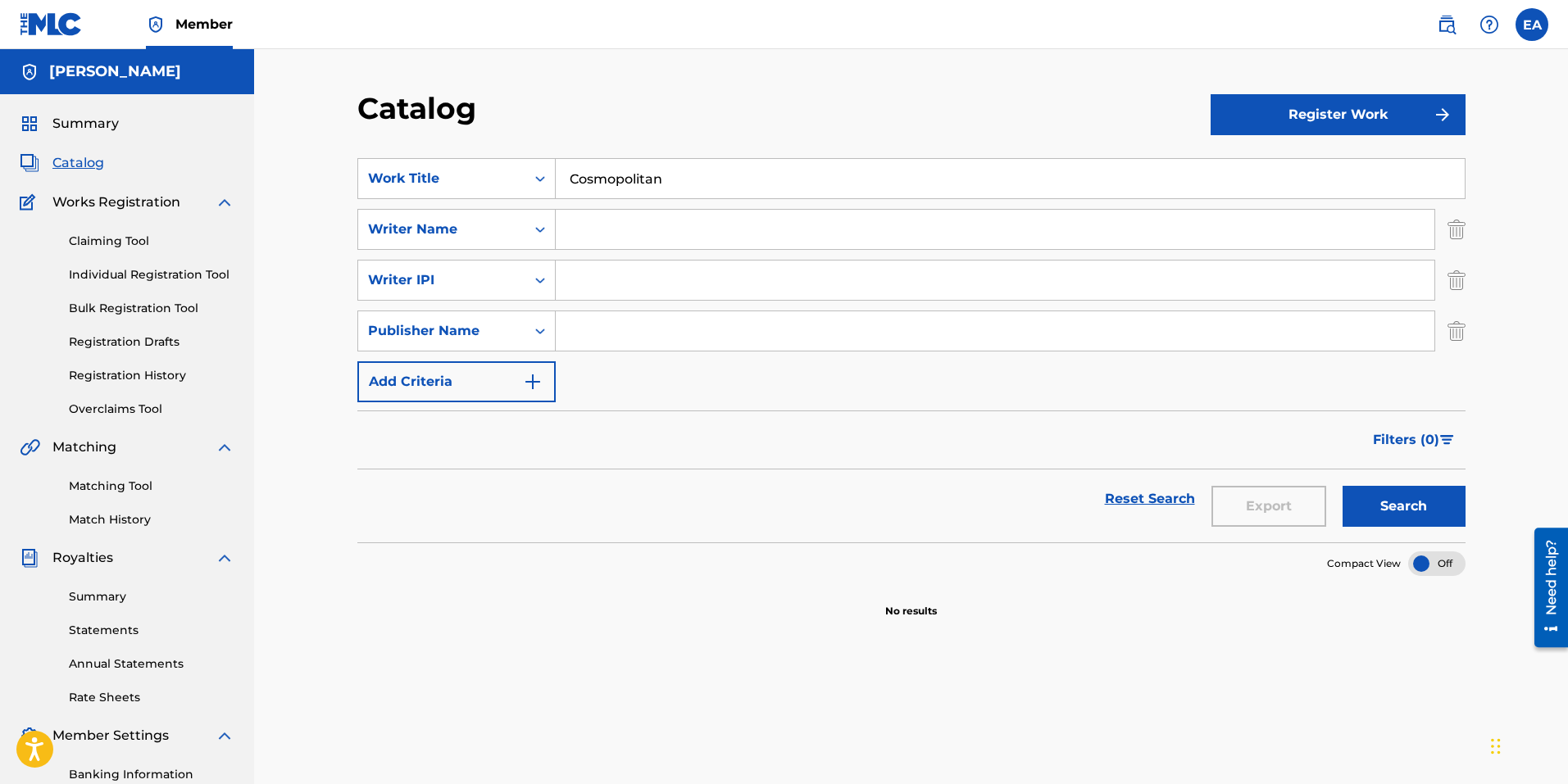
click at [533, 385] on img "Search Form" at bounding box center [532, 382] width 19 height 19
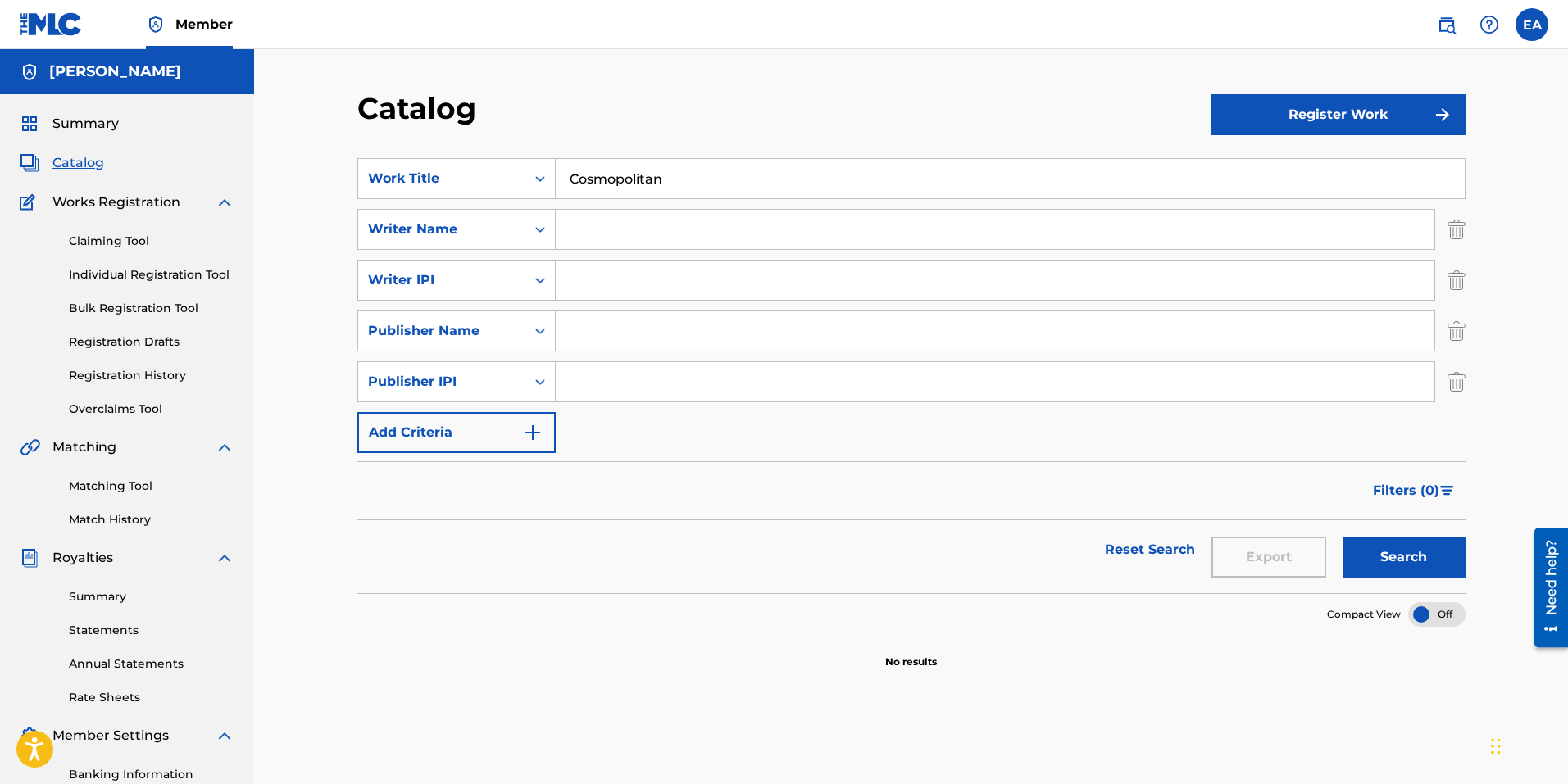
click at [533, 428] on img "Search Form" at bounding box center [532, 432] width 19 height 19
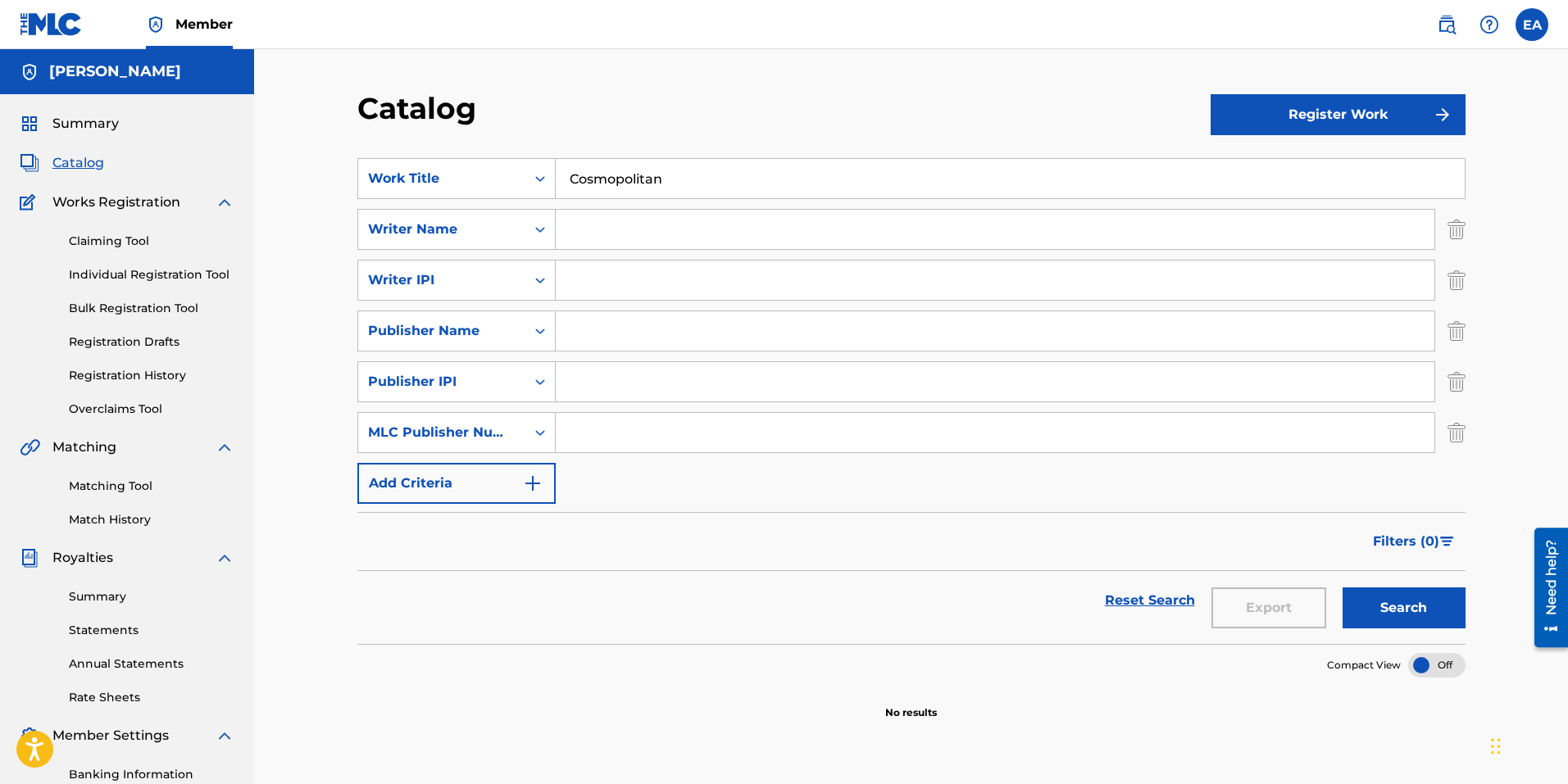
click at [1451, 437] on img "Search Form" at bounding box center [1457, 432] width 18 height 41
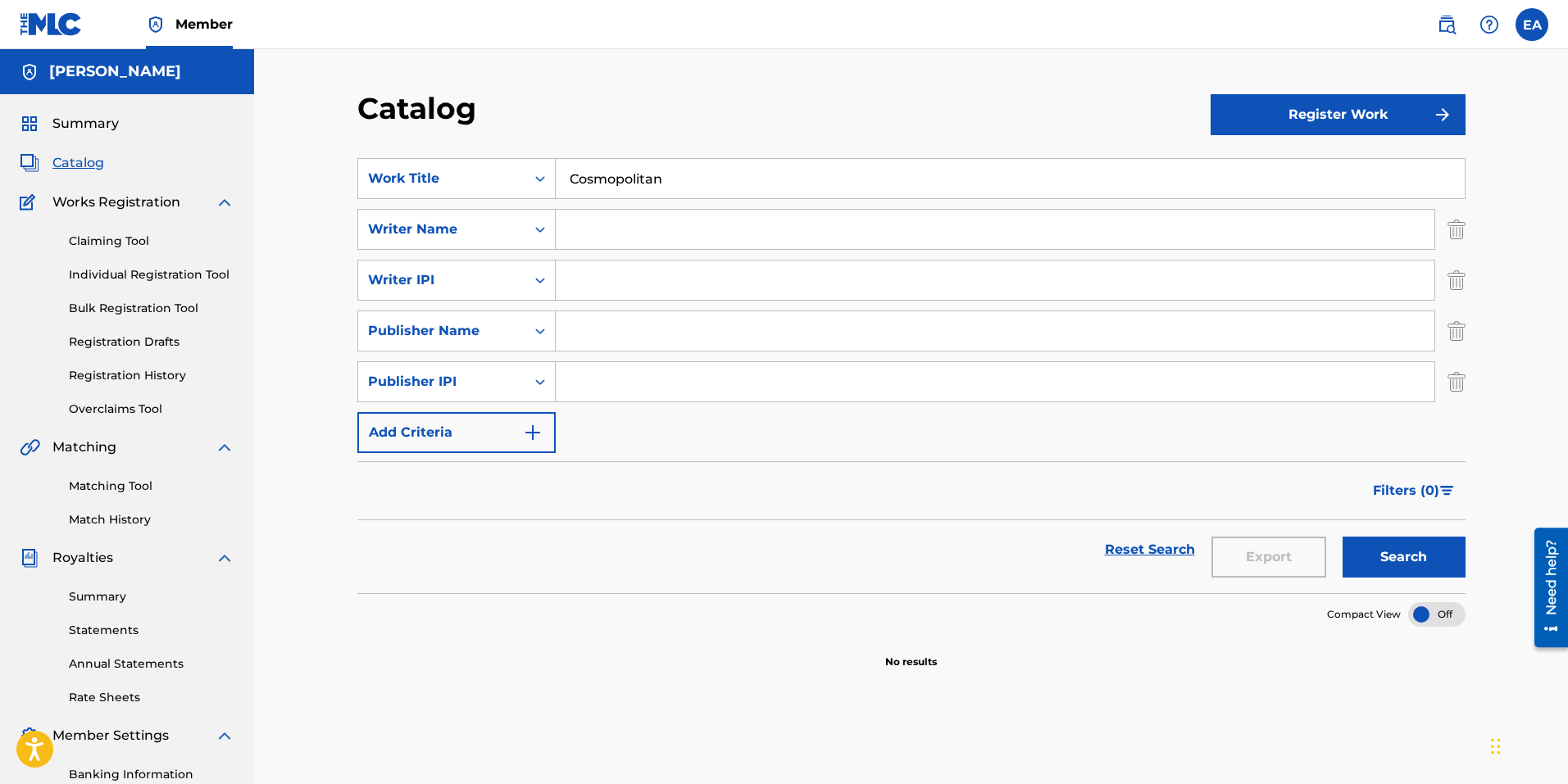
click at [612, 275] on input "Search Form" at bounding box center [995, 279] width 879 height 39
paste input "564255639"
type input "564255639"
click at [611, 238] on input "Search Form" at bounding box center [995, 229] width 879 height 39
type input "[PERSON_NAME] [PERSON_NAME]"
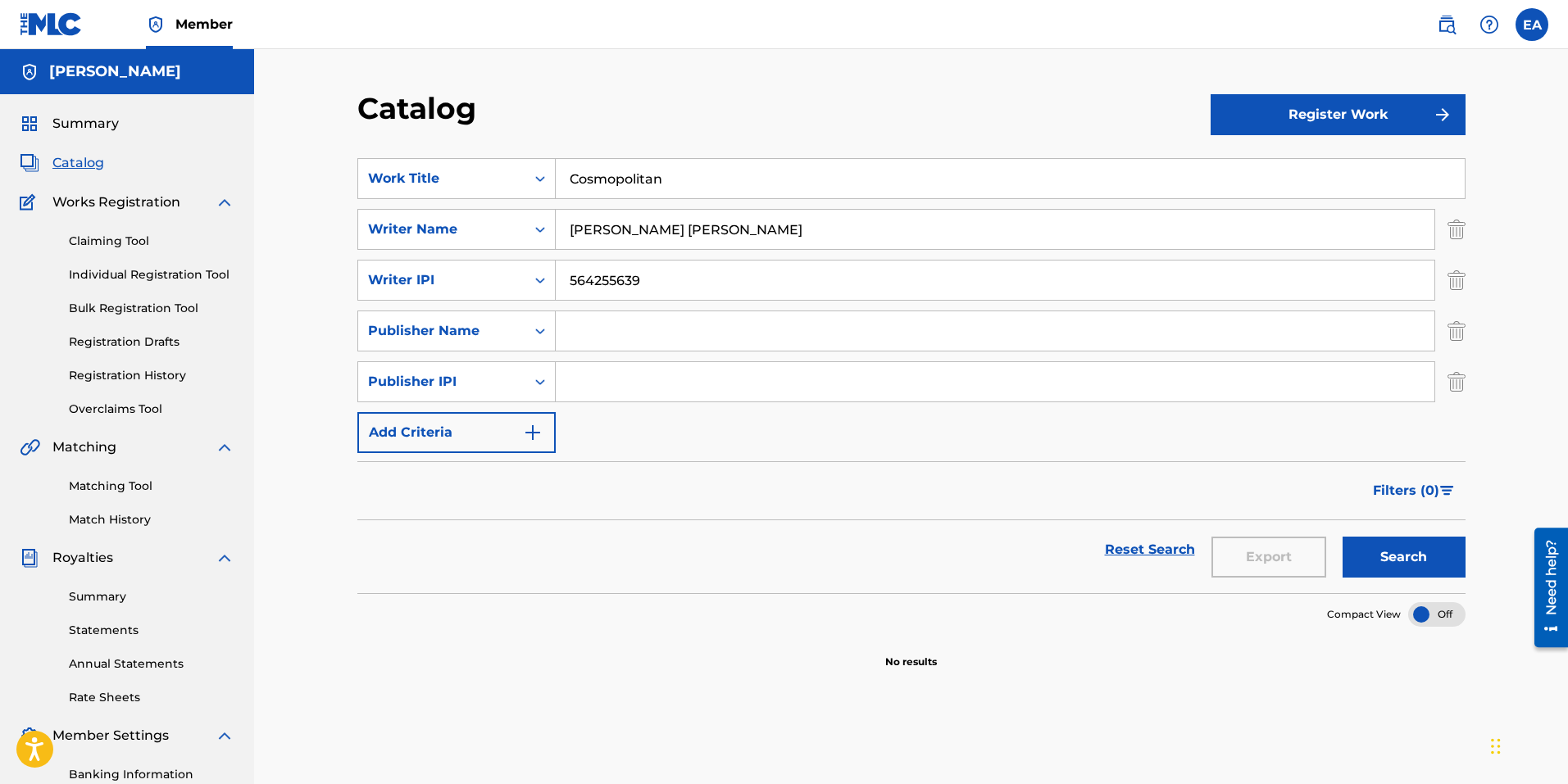
click at [734, 342] on input "Search Form" at bounding box center [995, 331] width 879 height 39
type input "EMASONGS LLC"
click at [667, 367] on input "Search Form" at bounding box center [995, 382] width 879 height 39
paste input "1036410109"
type input "1036410109"
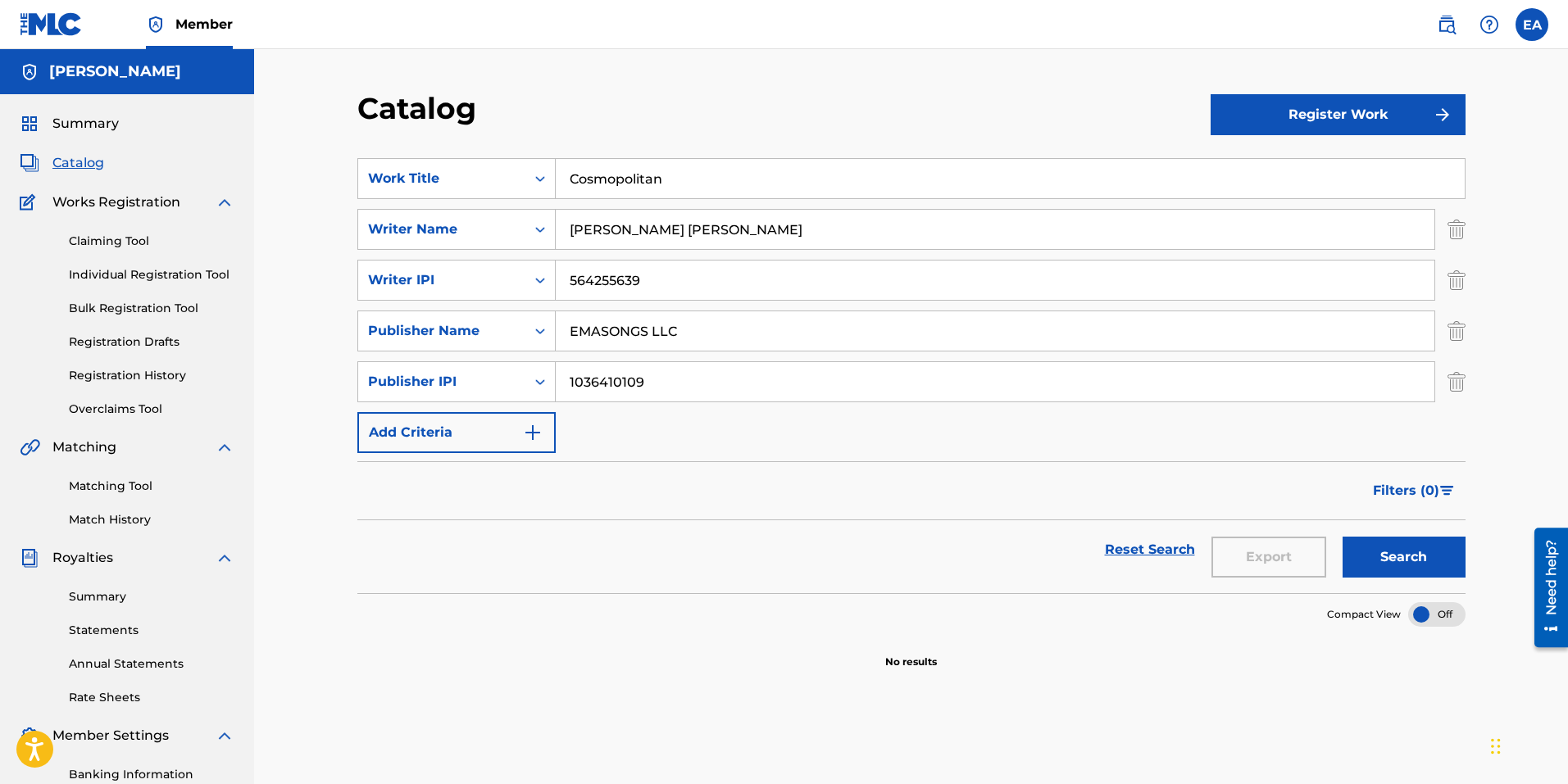
click at [1401, 561] on button "Search" at bounding box center [1404, 556] width 123 height 41
click at [1347, 117] on button "Register Work" at bounding box center [1338, 115] width 255 height 41
click at [1337, 159] on link "Individual" at bounding box center [1338, 167] width 255 height 39
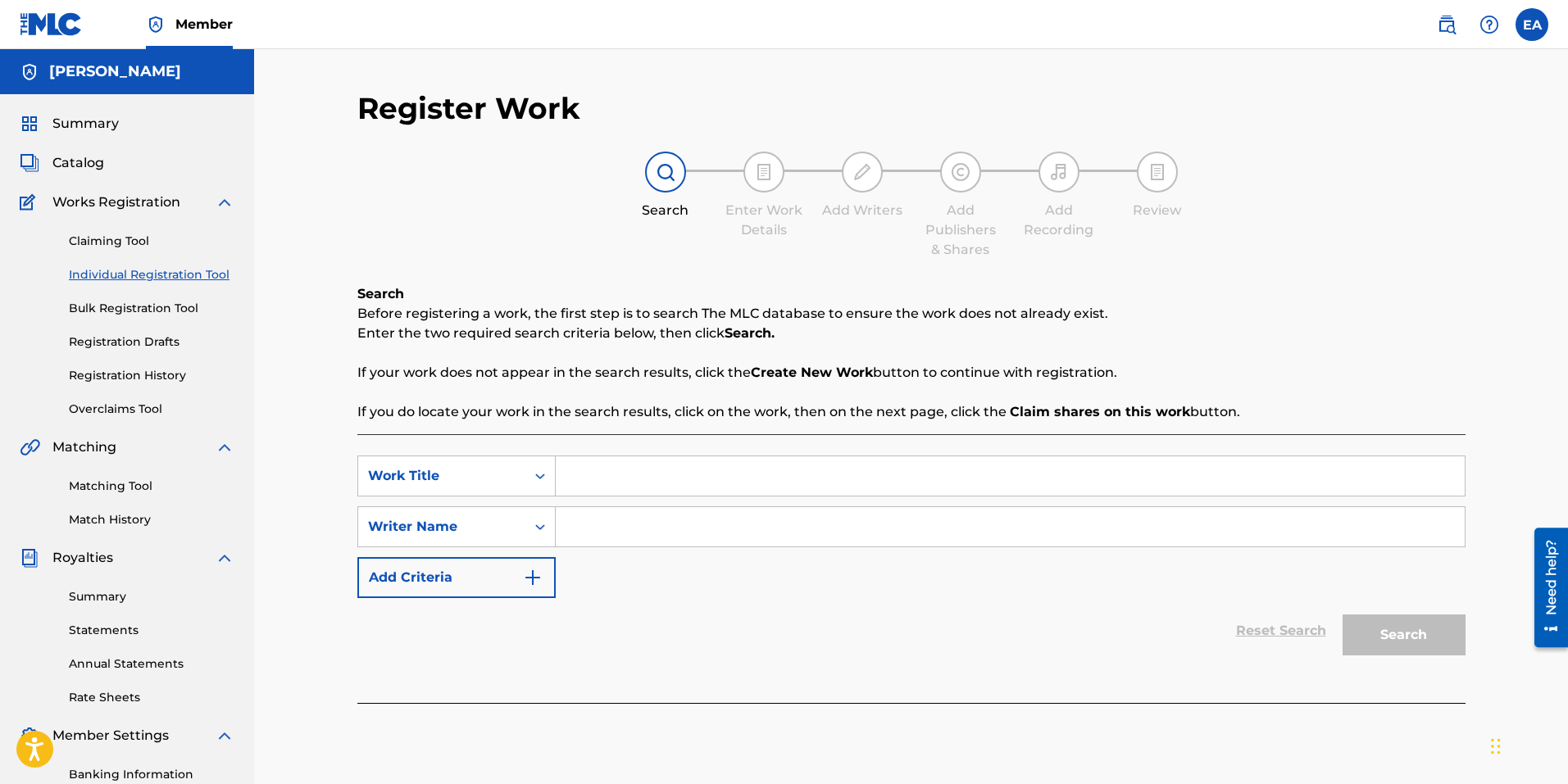
click at [761, 474] on input "Search Form" at bounding box center [1010, 475] width 909 height 39
drag, startPoint x: 627, startPoint y: 484, endPoint x: 399, endPoint y: 460, distance: 229.3
click at [399, 460] on div "SearchWithCriteria30c27b0c-9ad0-4024-88e7-2647787a7dc0 Work Title Cos" at bounding box center [912, 475] width 1108 height 41
paste input "mopolitan"
type input "Cosmopolitan"
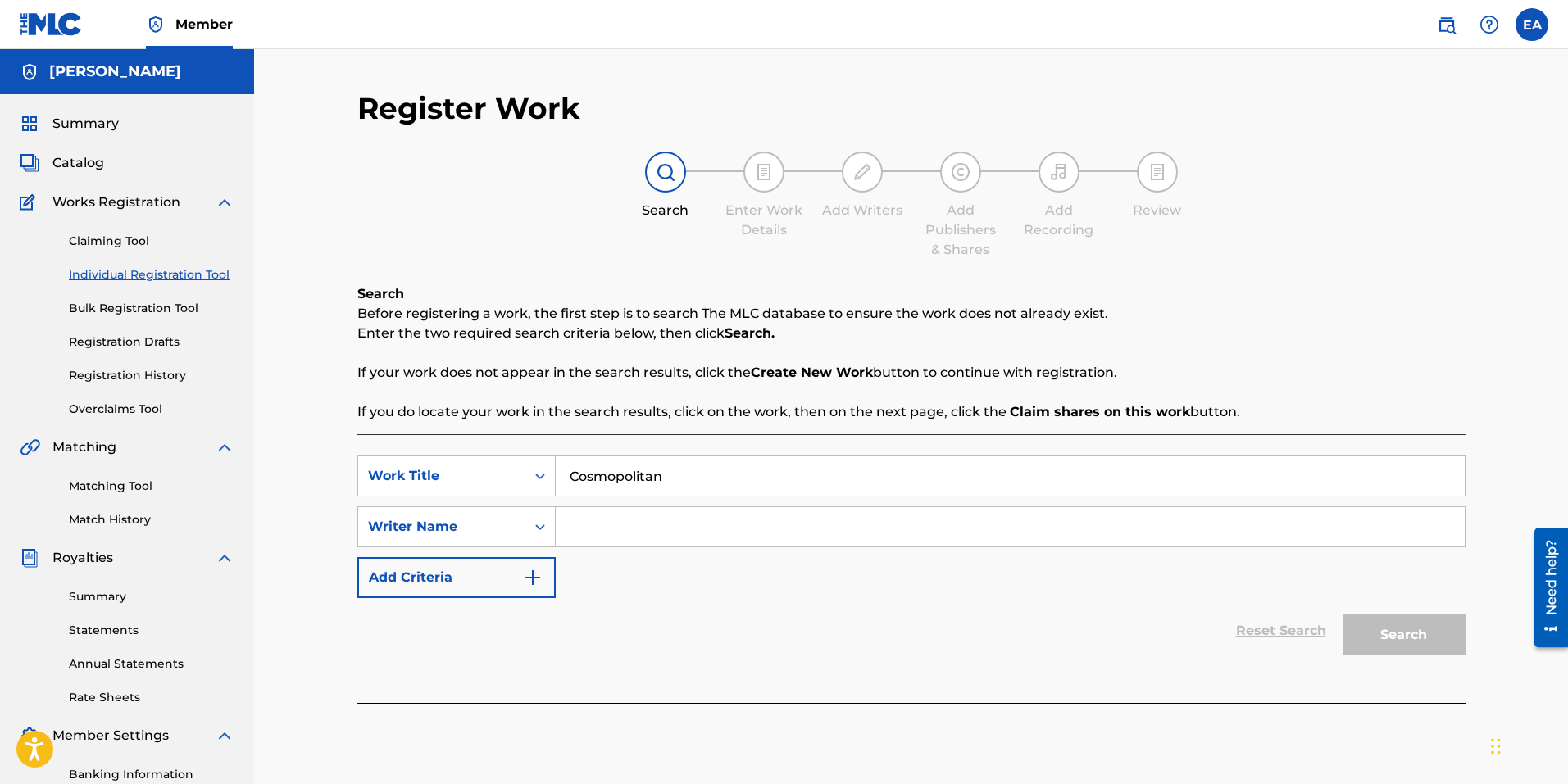
click at [617, 530] on input "Search Form" at bounding box center [1010, 526] width 909 height 39
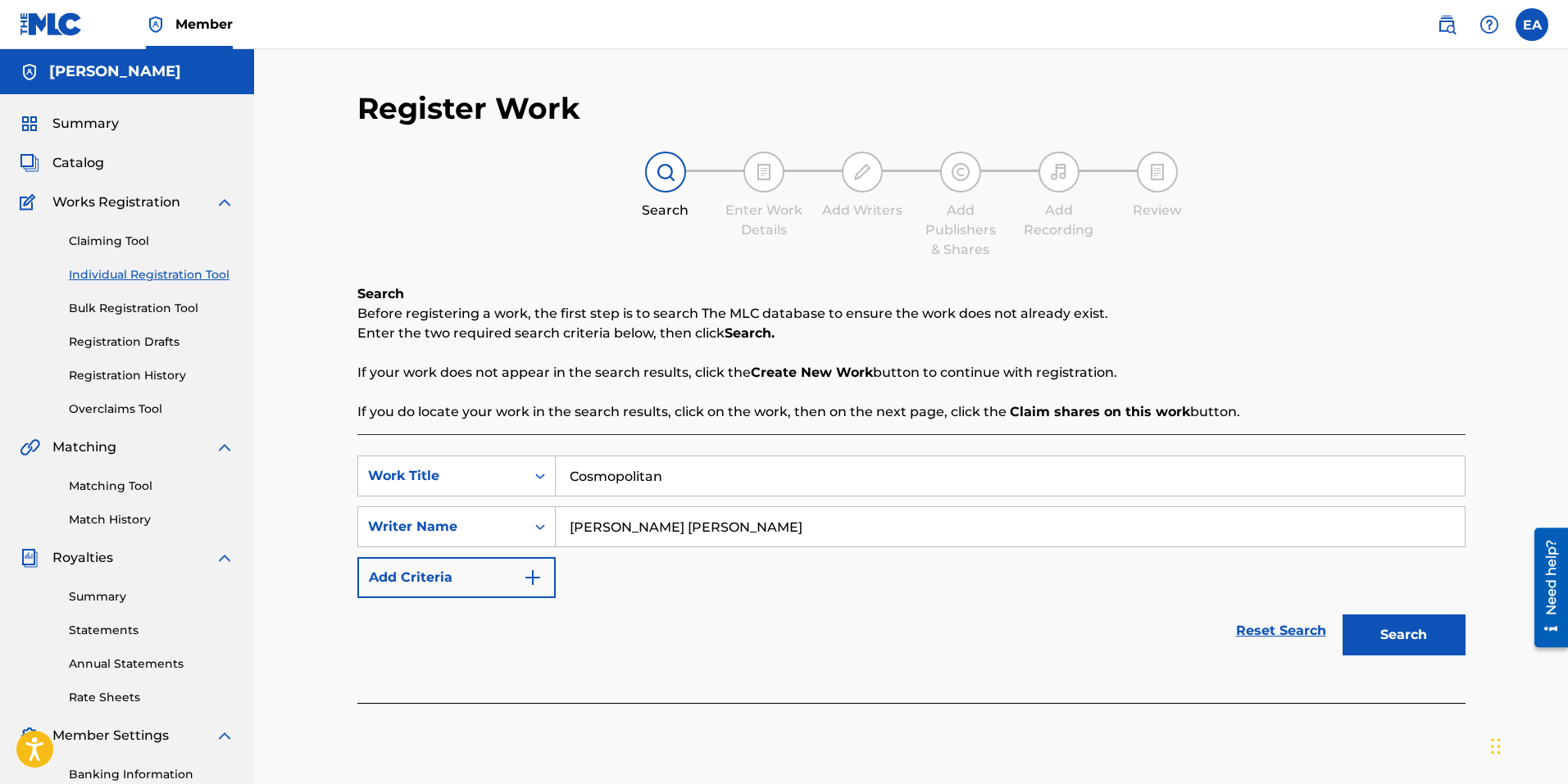
type input "[PERSON_NAME] [PERSON_NAME]"
click at [535, 597] on button "Add Criteria" at bounding box center [456, 577] width 198 height 41
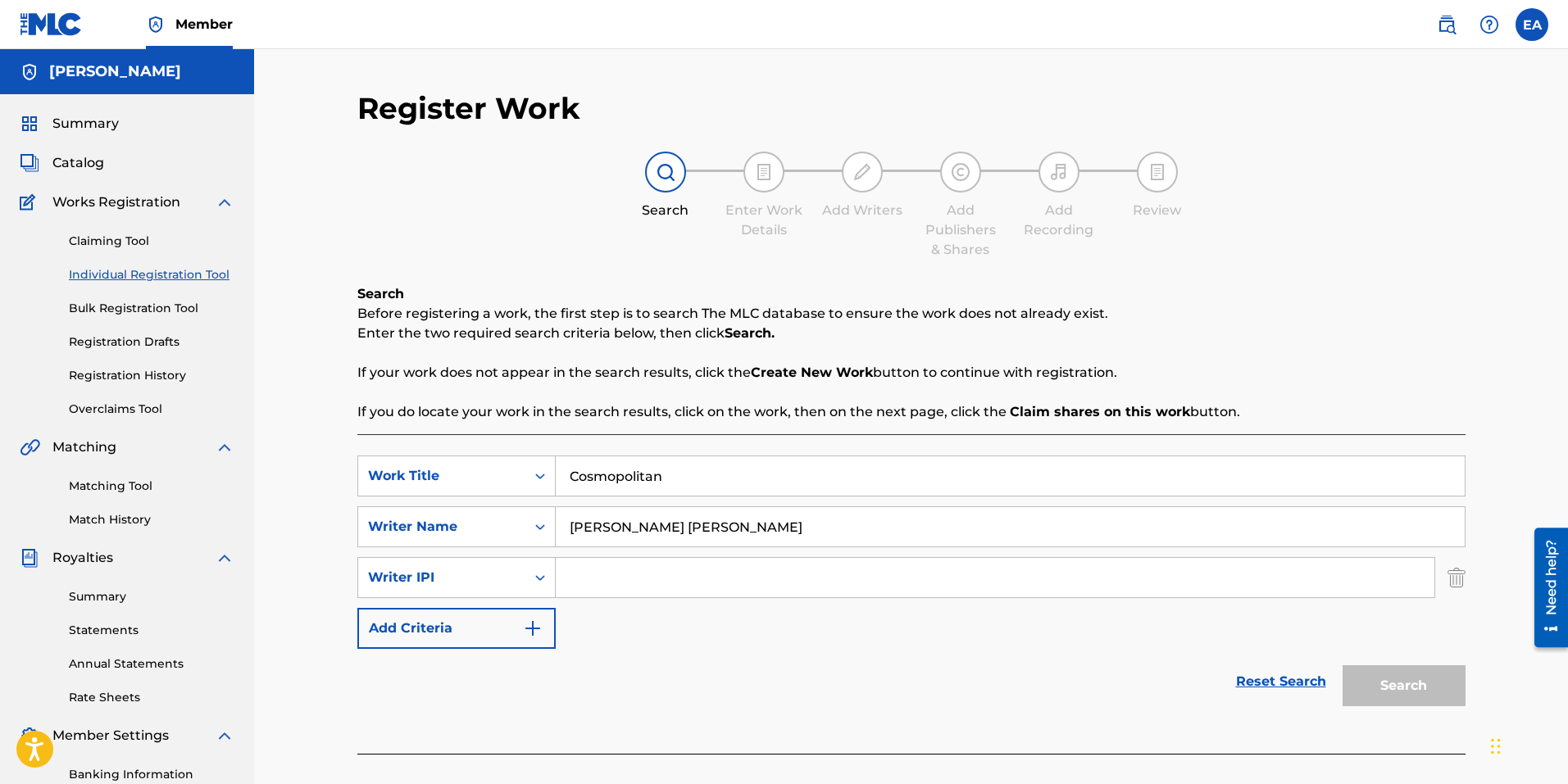
click at [643, 580] on input "Search Form" at bounding box center [995, 577] width 879 height 39
paste input "564255639"
type input "564255639"
click at [558, 621] on div "SearchWithCriteria30c27b0c-9ad0-4024-88e7-2647787a7dc0 Work Title Cosmopolitan …" at bounding box center [912, 551] width 1108 height 193
click at [542, 628] on img "Search Form" at bounding box center [532, 628] width 19 height 19
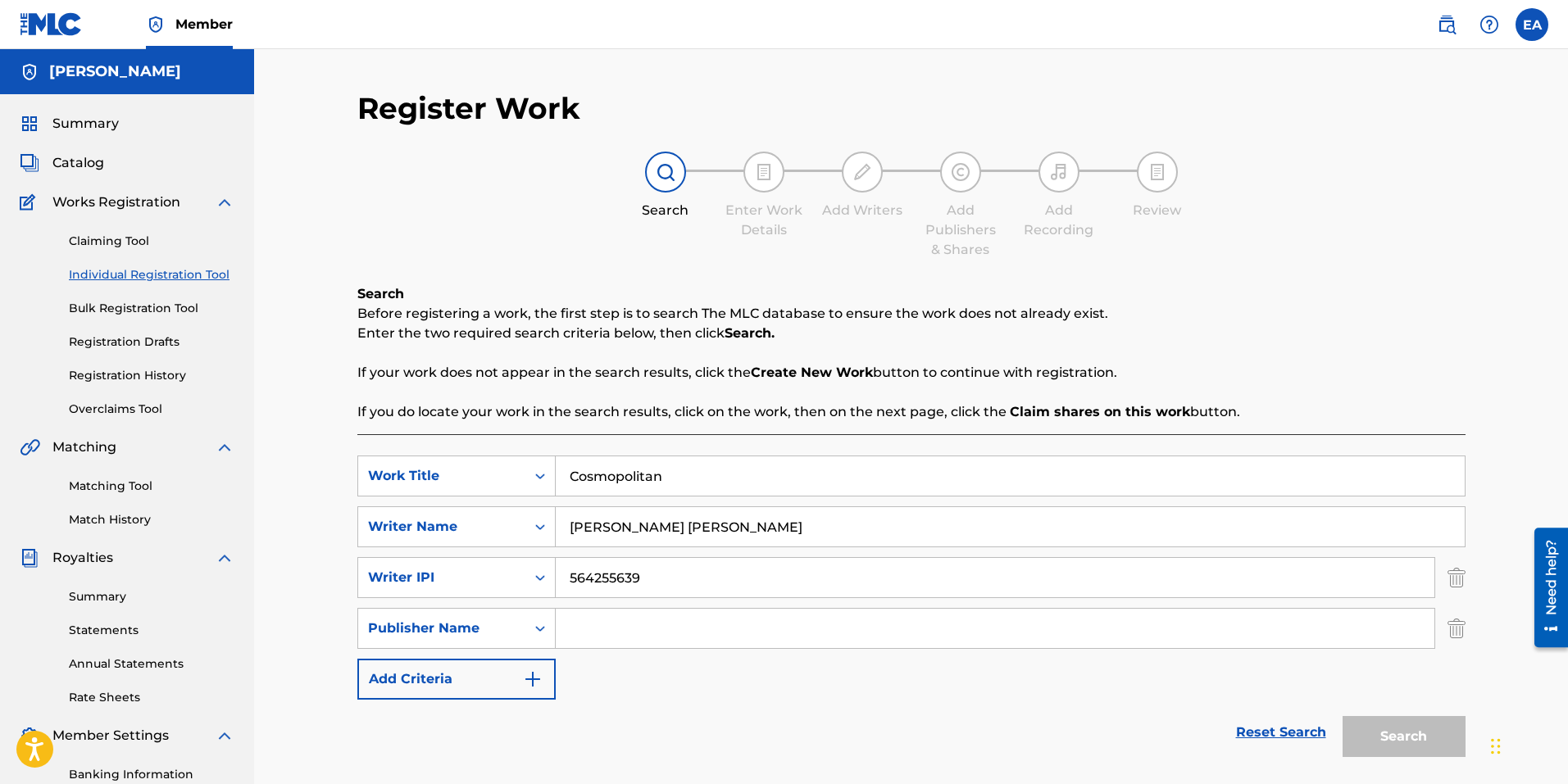
click at [601, 627] on input "Search Form" at bounding box center [995, 628] width 879 height 39
type input "EMASONGS LLC"
click at [531, 689] on button "Add Criteria" at bounding box center [456, 679] width 198 height 41
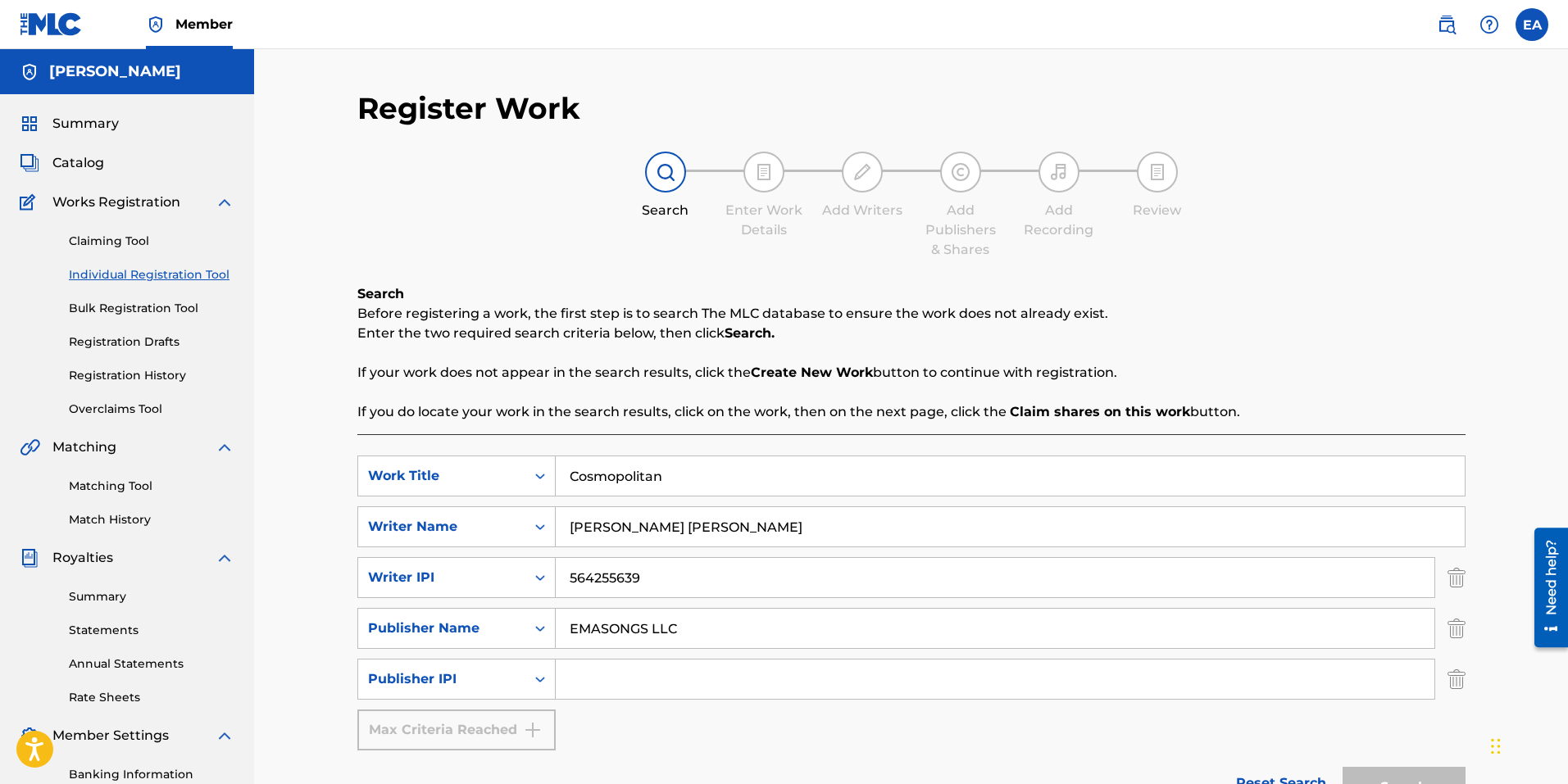
click at [609, 674] on input "Search Form" at bounding box center [995, 679] width 879 height 39
paste input "1036410109"
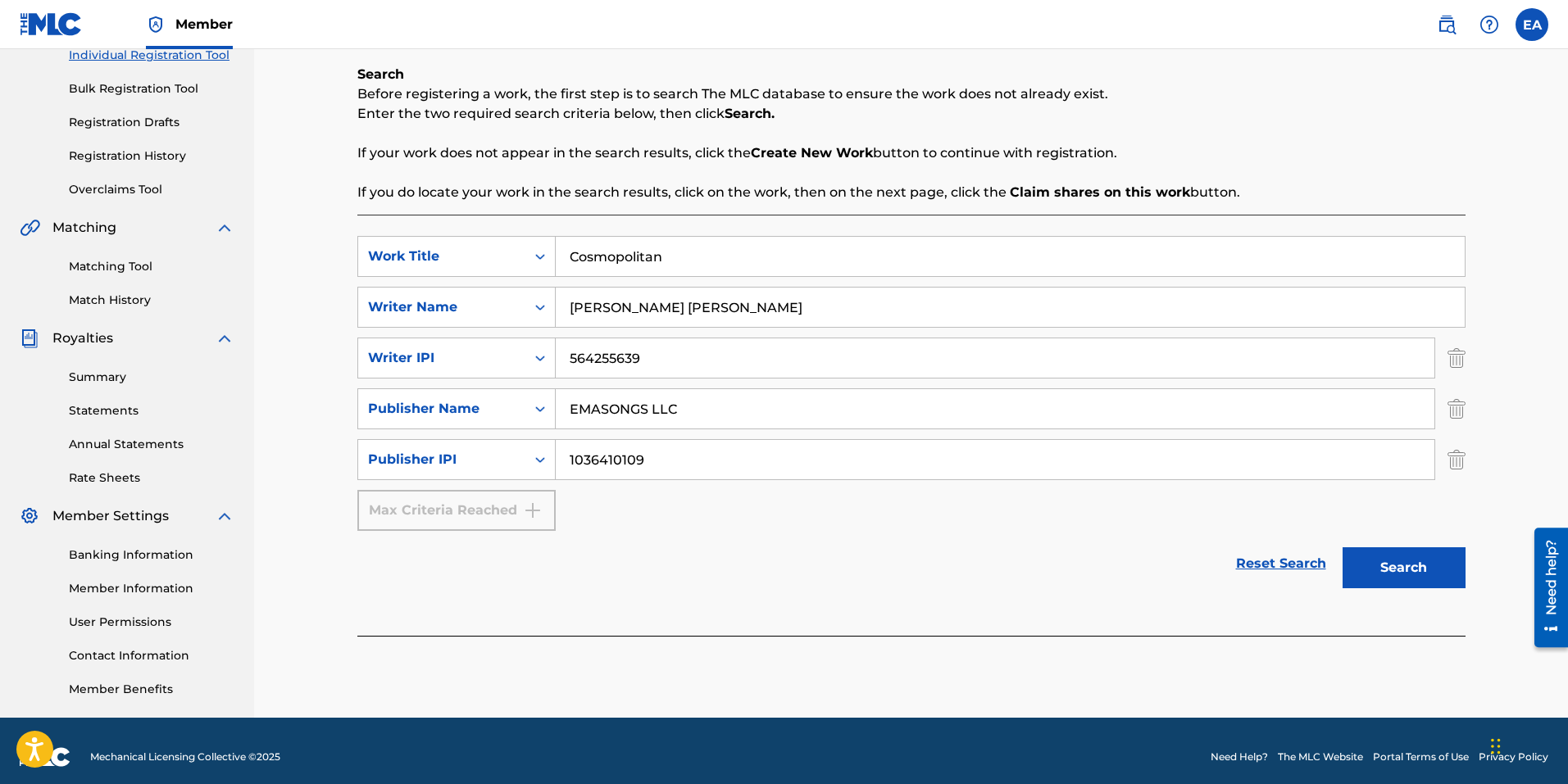
scroll to position [232, 0]
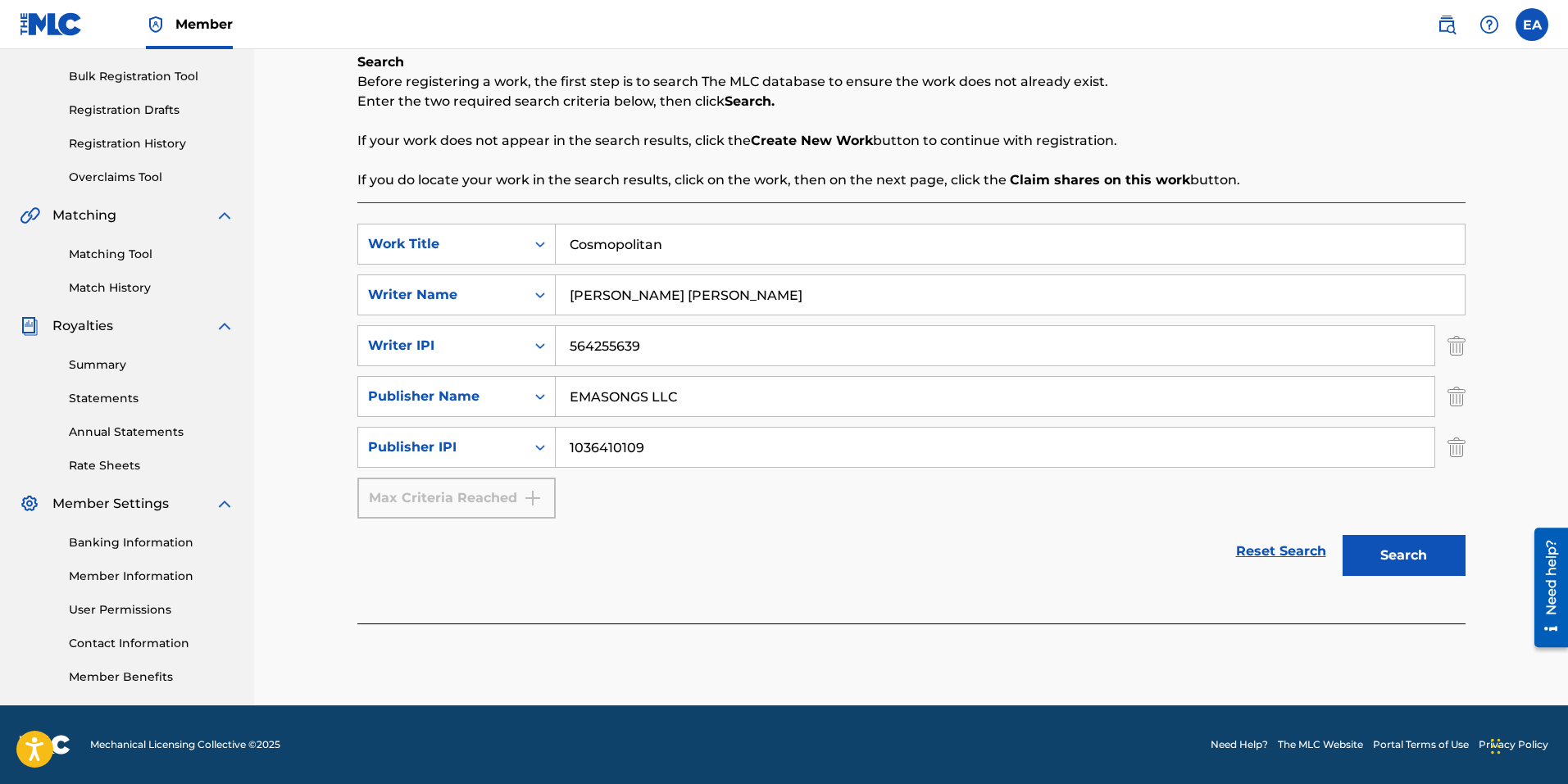
type input "1036410109"
click at [1402, 555] on button "Search" at bounding box center [1404, 555] width 123 height 41
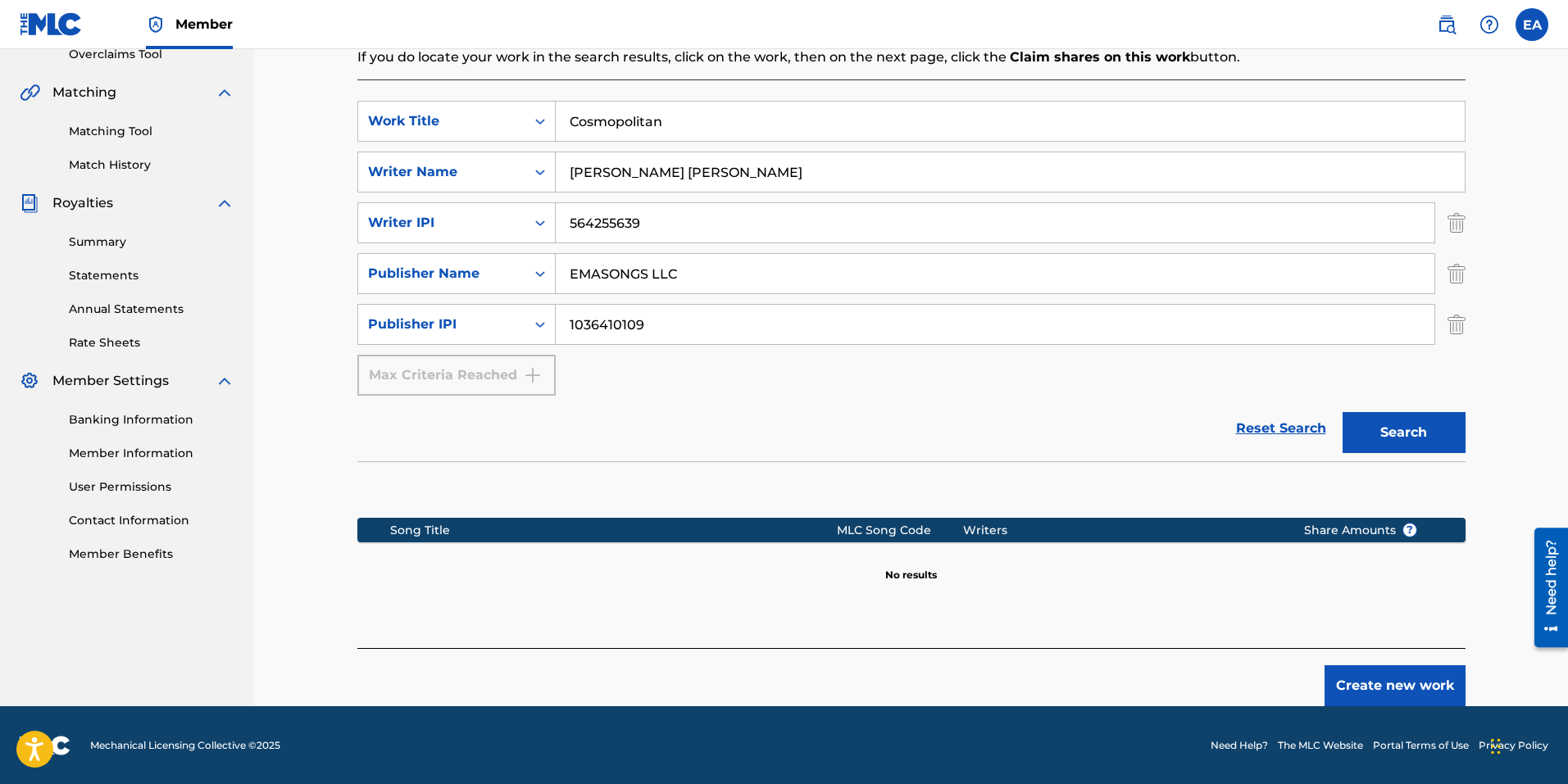
scroll to position [356, 0]
click at [1382, 673] on button "Create new work" at bounding box center [1395, 684] width 141 height 41
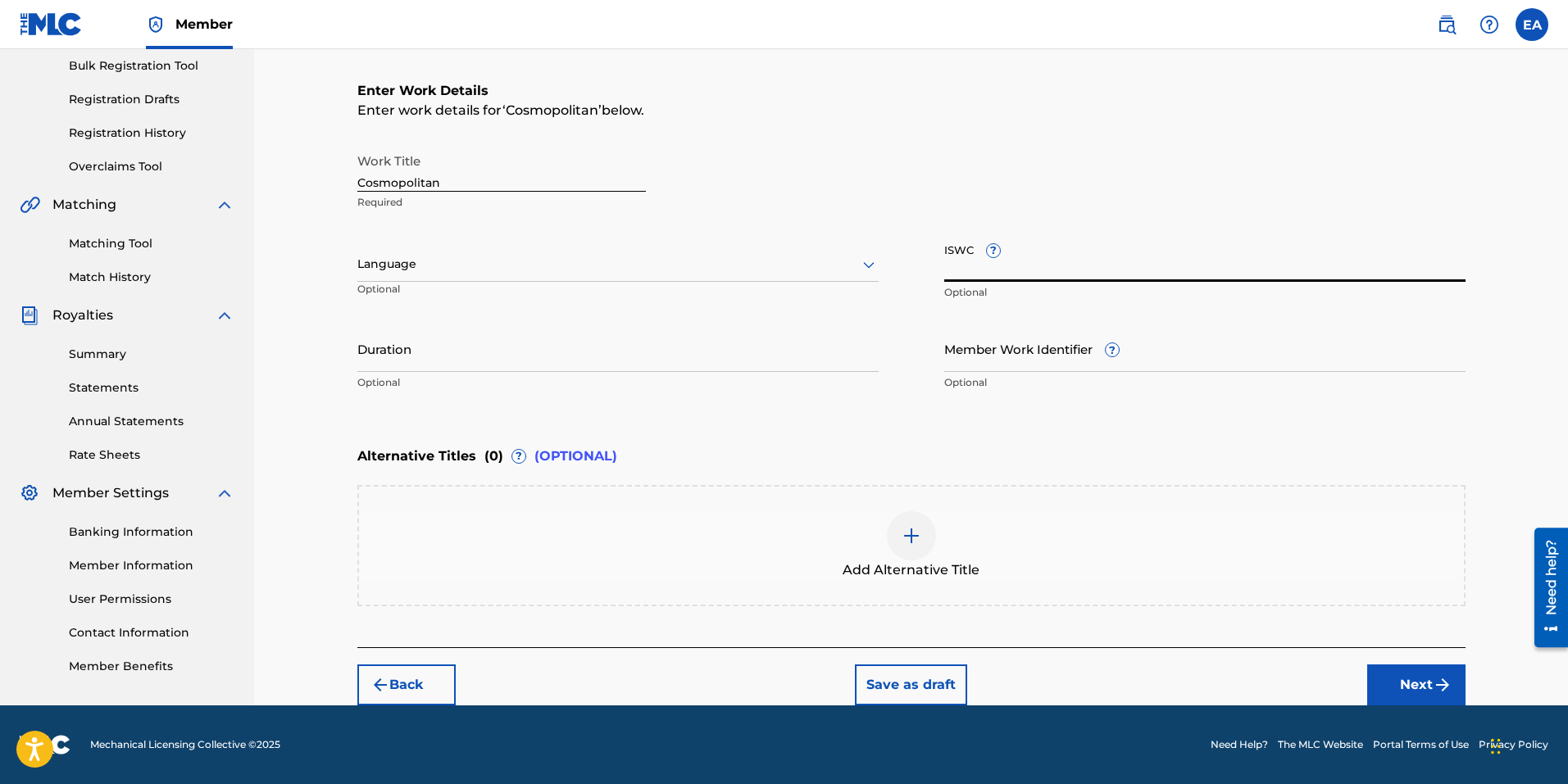
click at [1036, 268] on input "ISWC ?" at bounding box center [1205, 259] width 522 height 47
paste input "T3282757835"
type input "T3282757835"
click at [1416, 677] on button "Next" at bounding box center [1416, 684] width 98 height 41
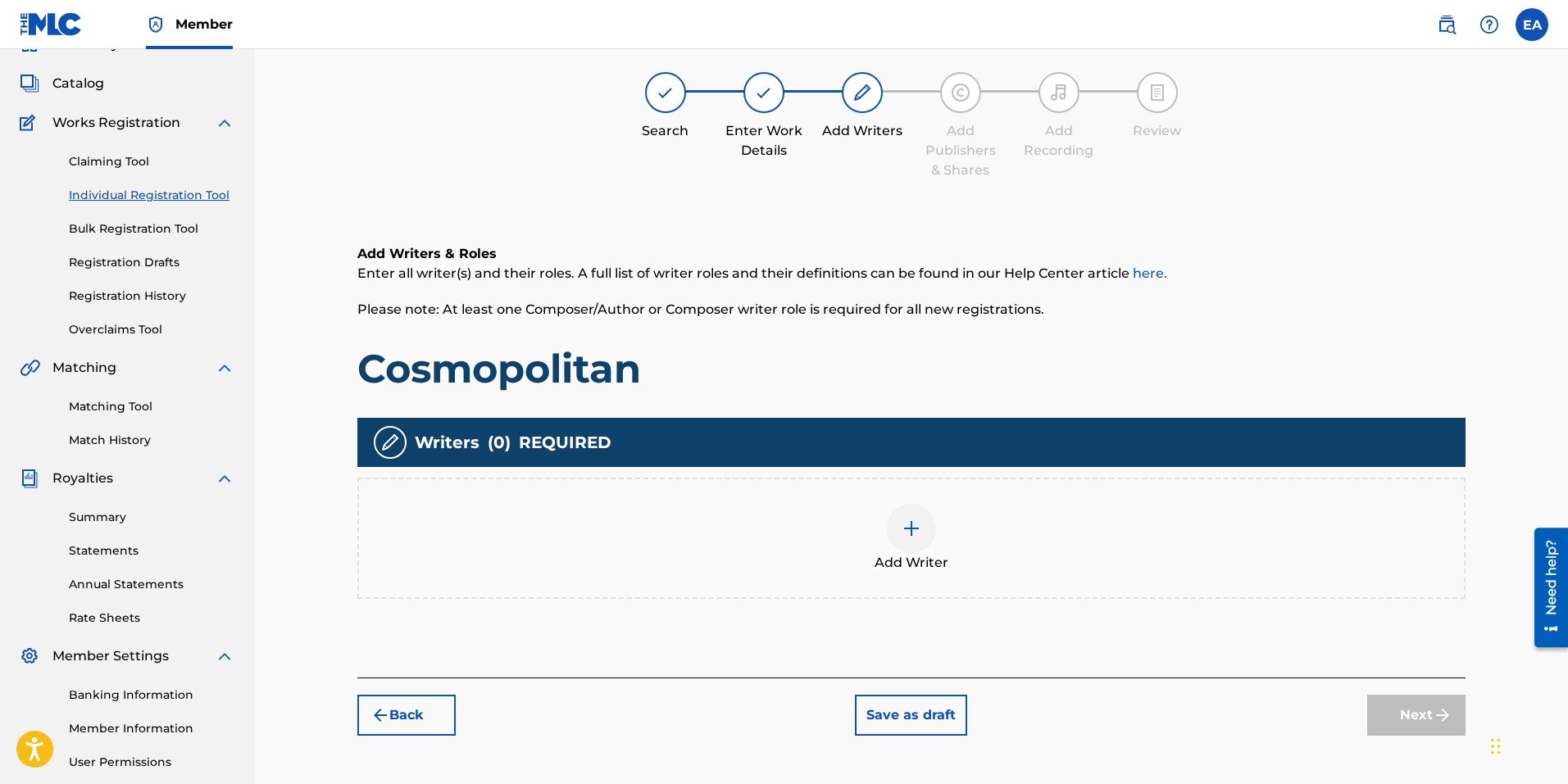
scroll to position [74, 0]
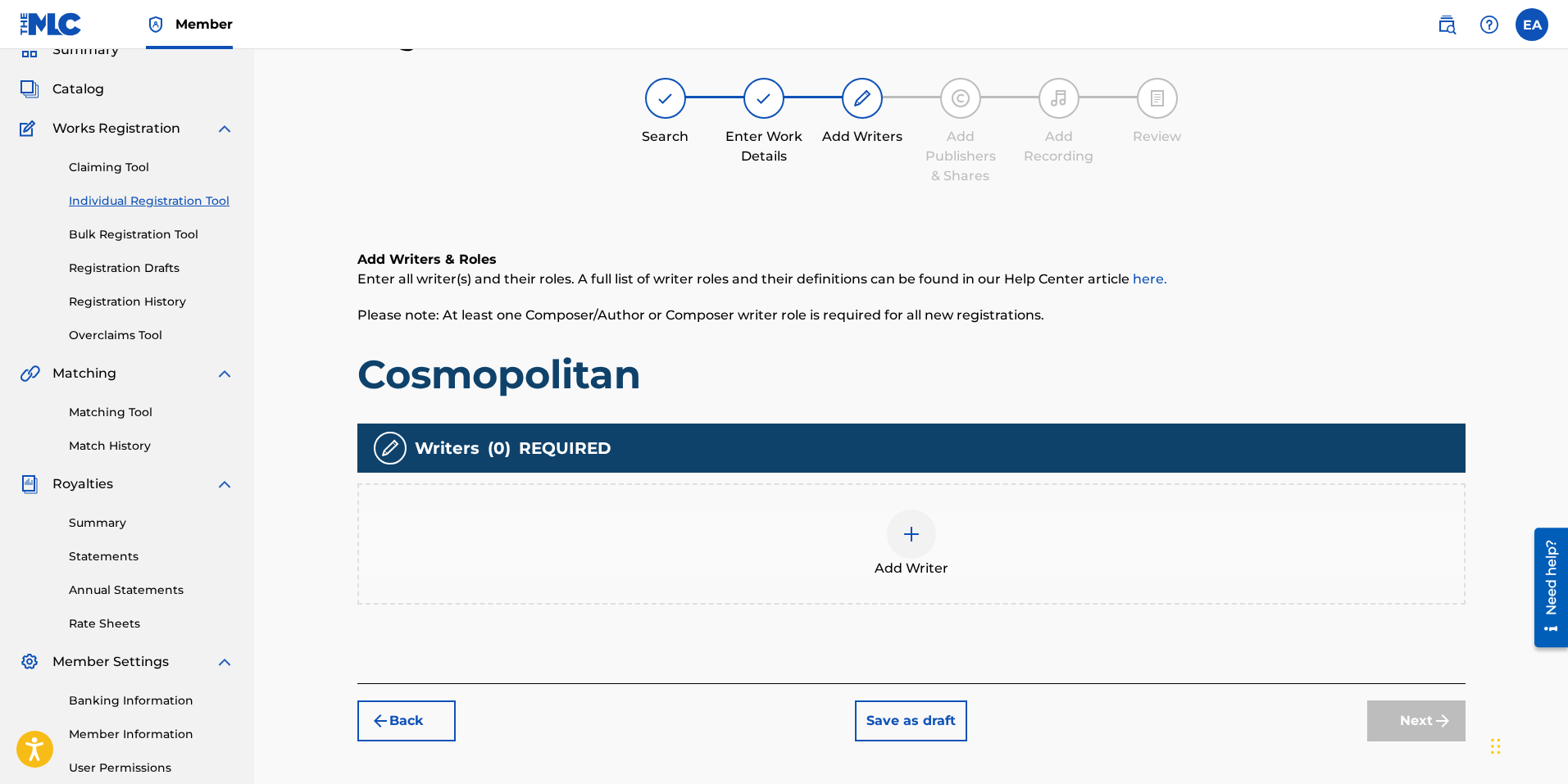
click at [923, 536] on div at bounding box center [911, 534] width 49 height 49
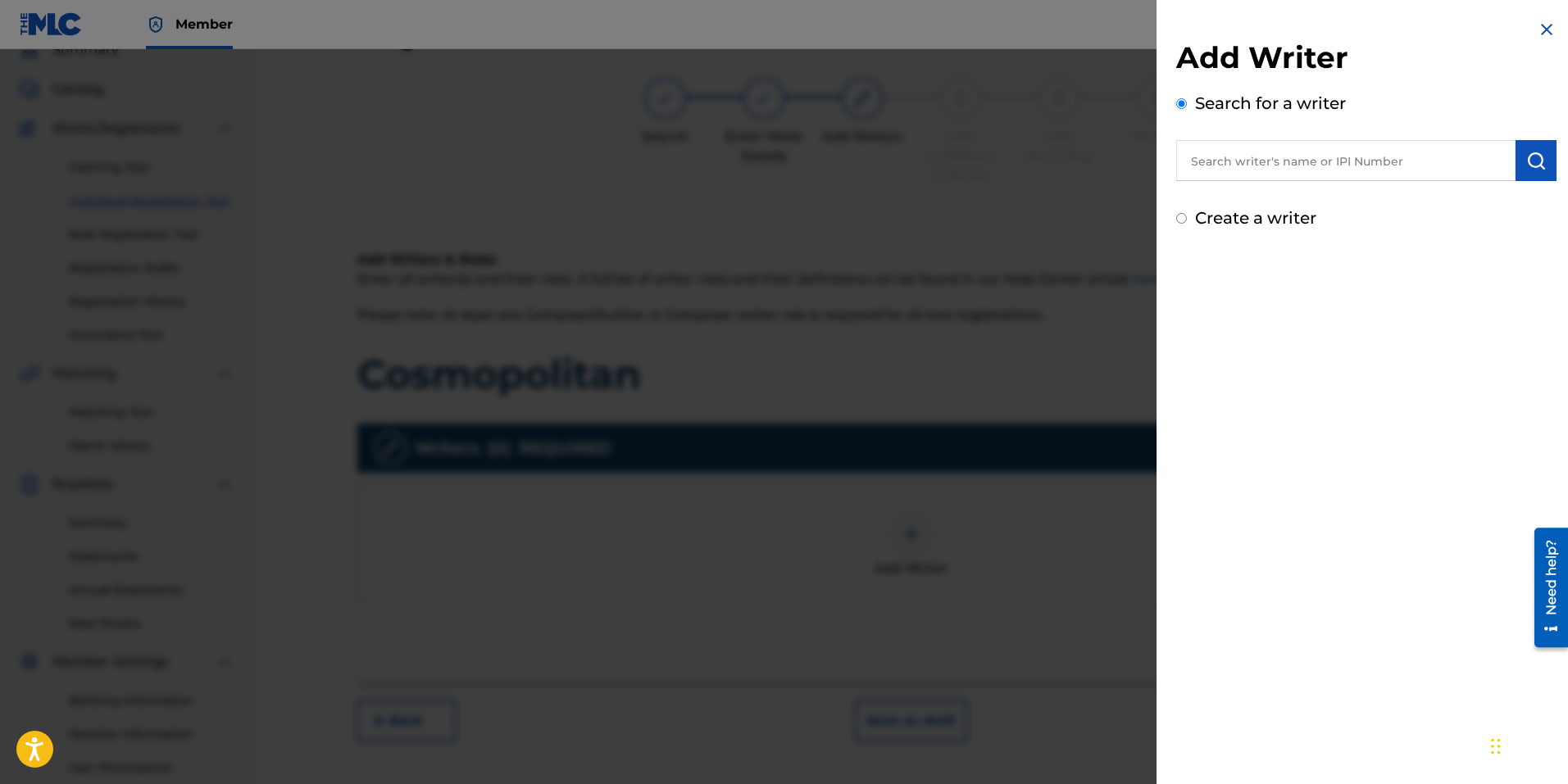
click at [1298, 157] on input "text" at bounding box center [1345, 160] width 339 height 41
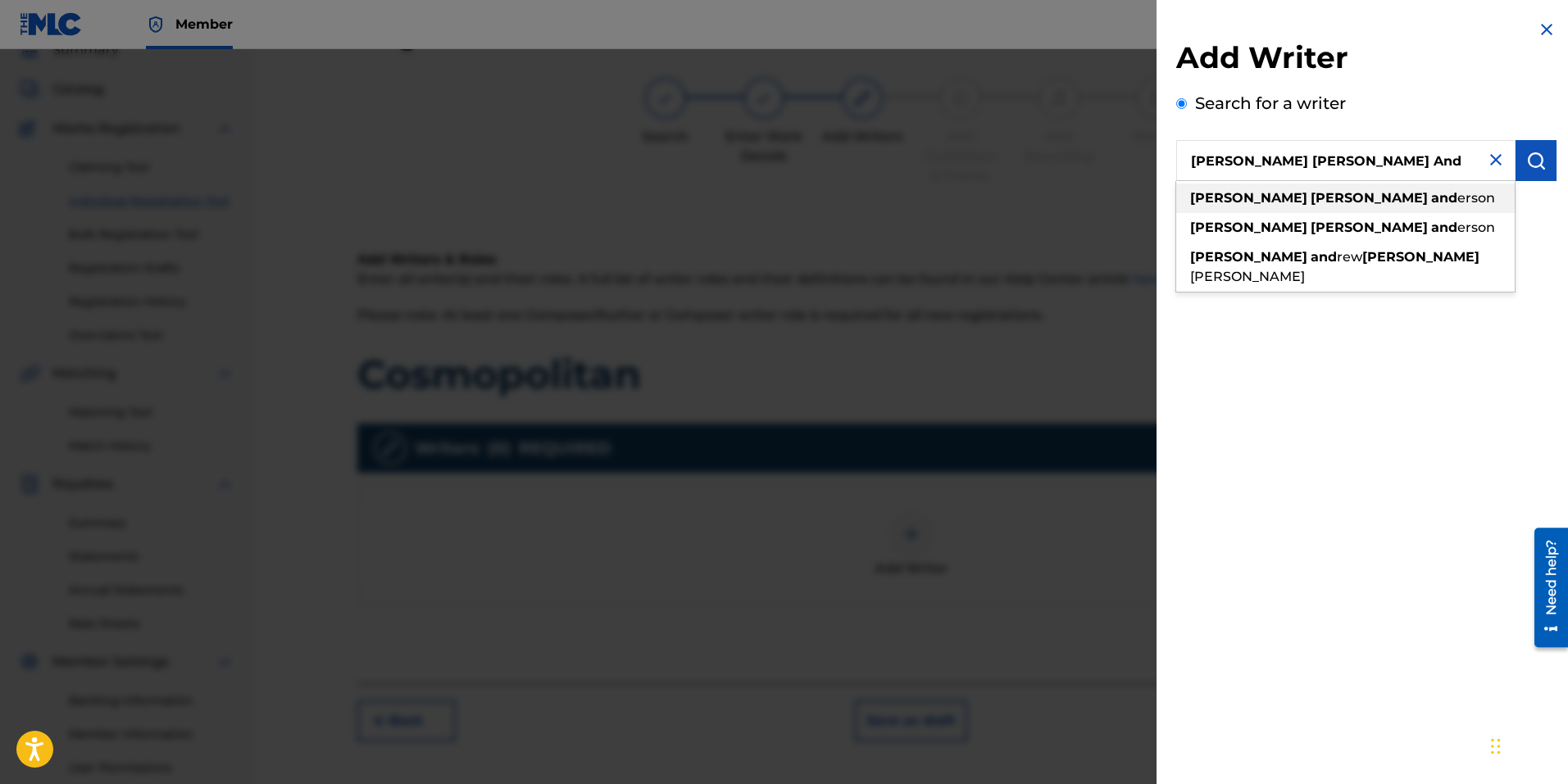
click at [1308, 189] on div "[PERSON_NAME] [PERSON_NAME] and [PERSON_NAME]" at bounding box center [1345, 197] width 338 height 29
type input "[PERSON_NAME] [PERSON_NAME]"
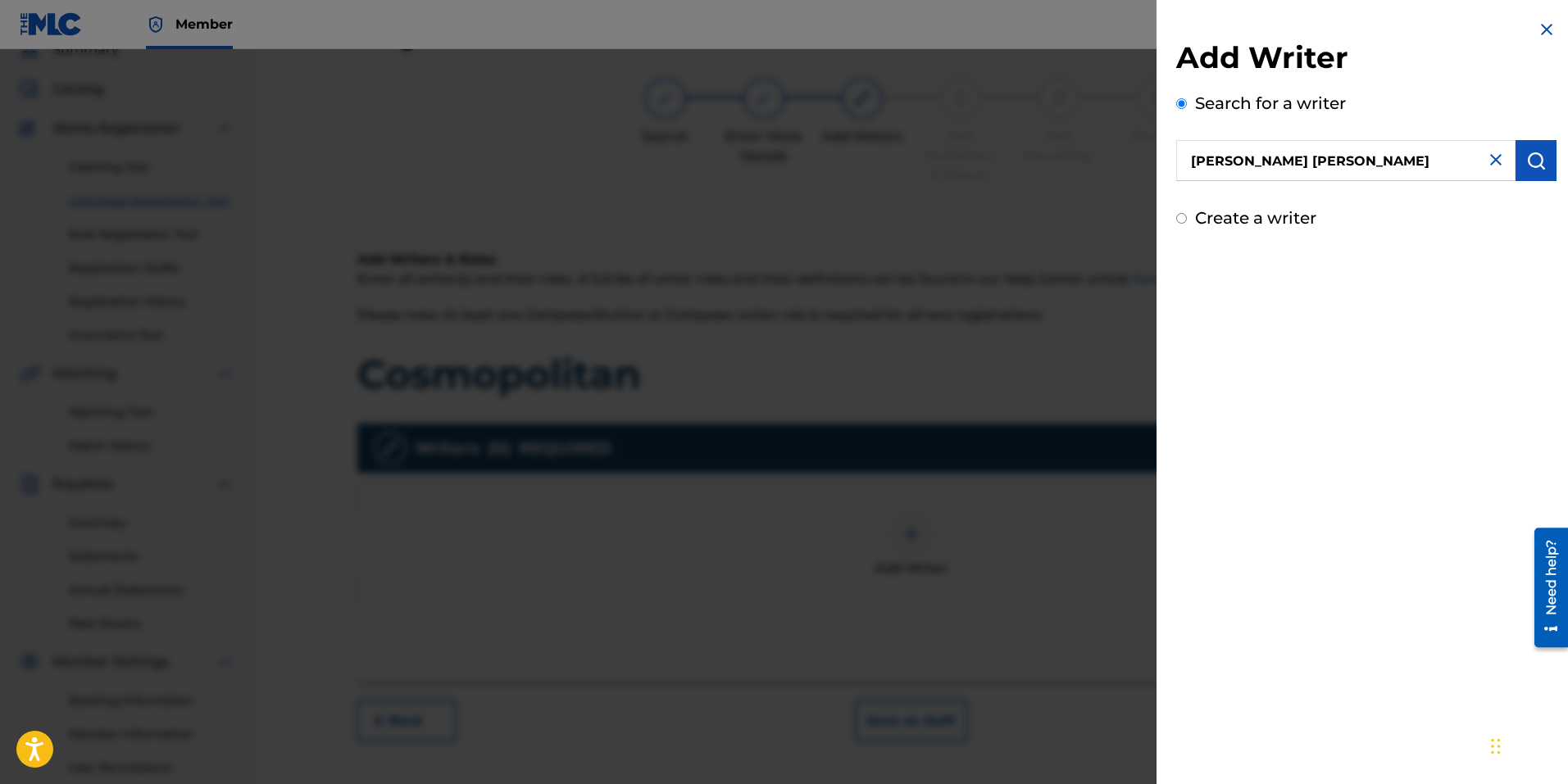
click at [1432, 372] on div "Add Writer Search for a writer [PERSON_NAME] [PERSON_NAME] Create a writer" at bounding box center [1366, 392] width 419 height 784
click at [1535, 158] on img "submit" at bounding box center [1535, 160] width 19 height 19
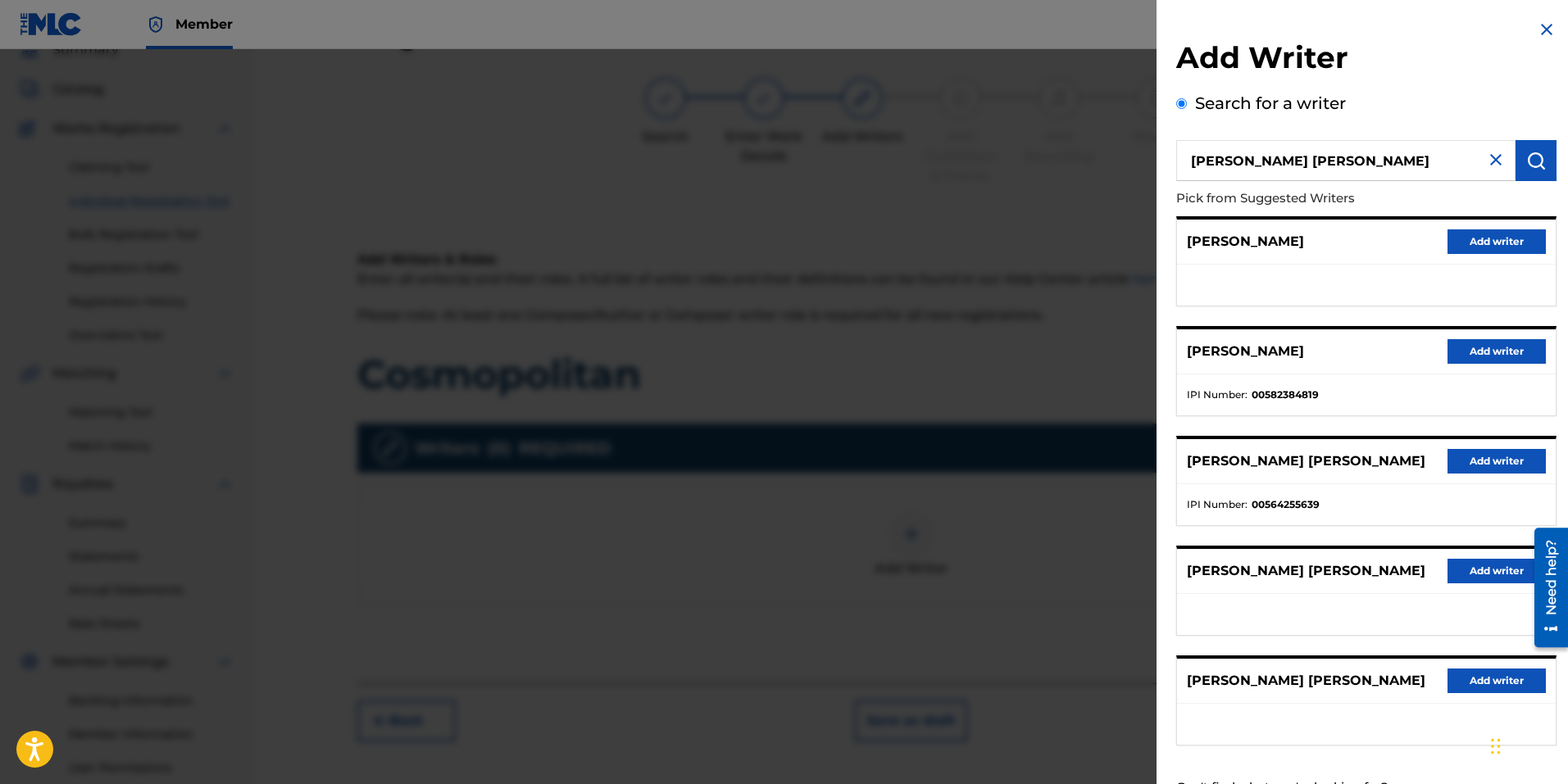
click at [1364, 494] on ul "IPI Number : 00564255639" at bounding box center [1366, 505] width 378 height 41
click at [1455, 467] on button "Add writer" at bounding box center [1496, 461] width 98 height 24
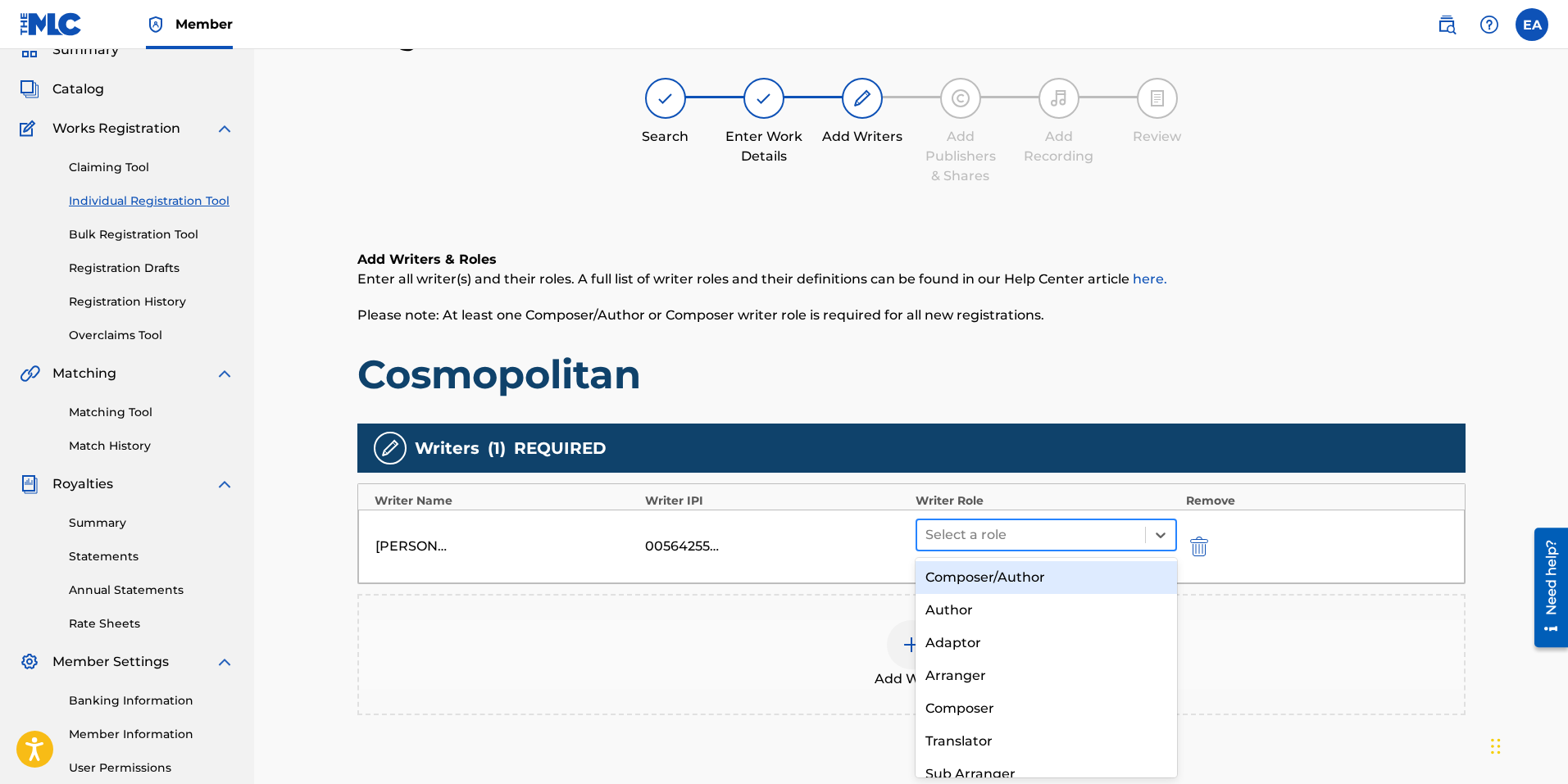
click at [1020, 530] on div at bounding box center [1031, 535] width 213 height 23
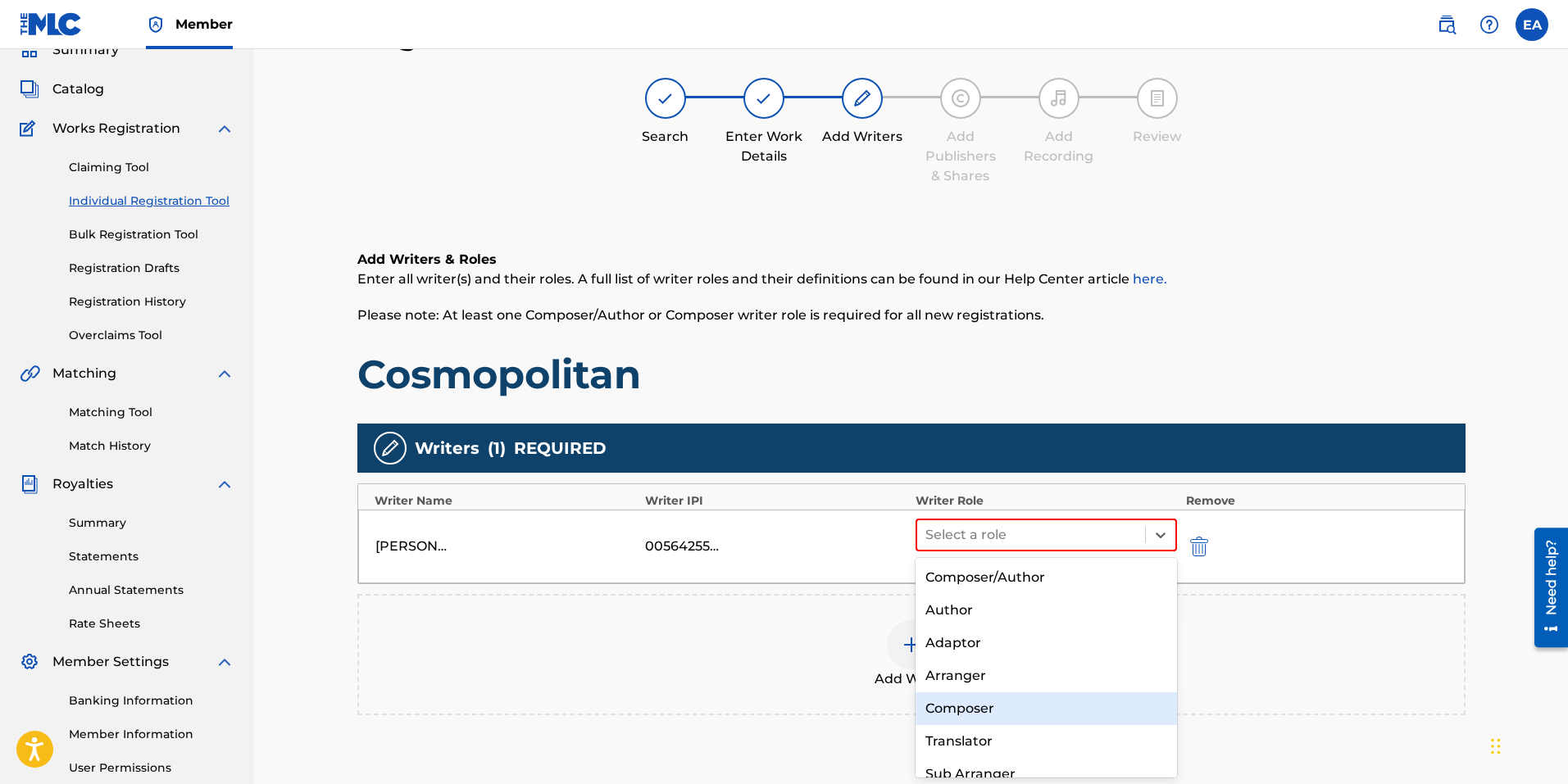
click at [1032, 710] on div "Composer" at bounding box center [1046, 708] width 262 height 33
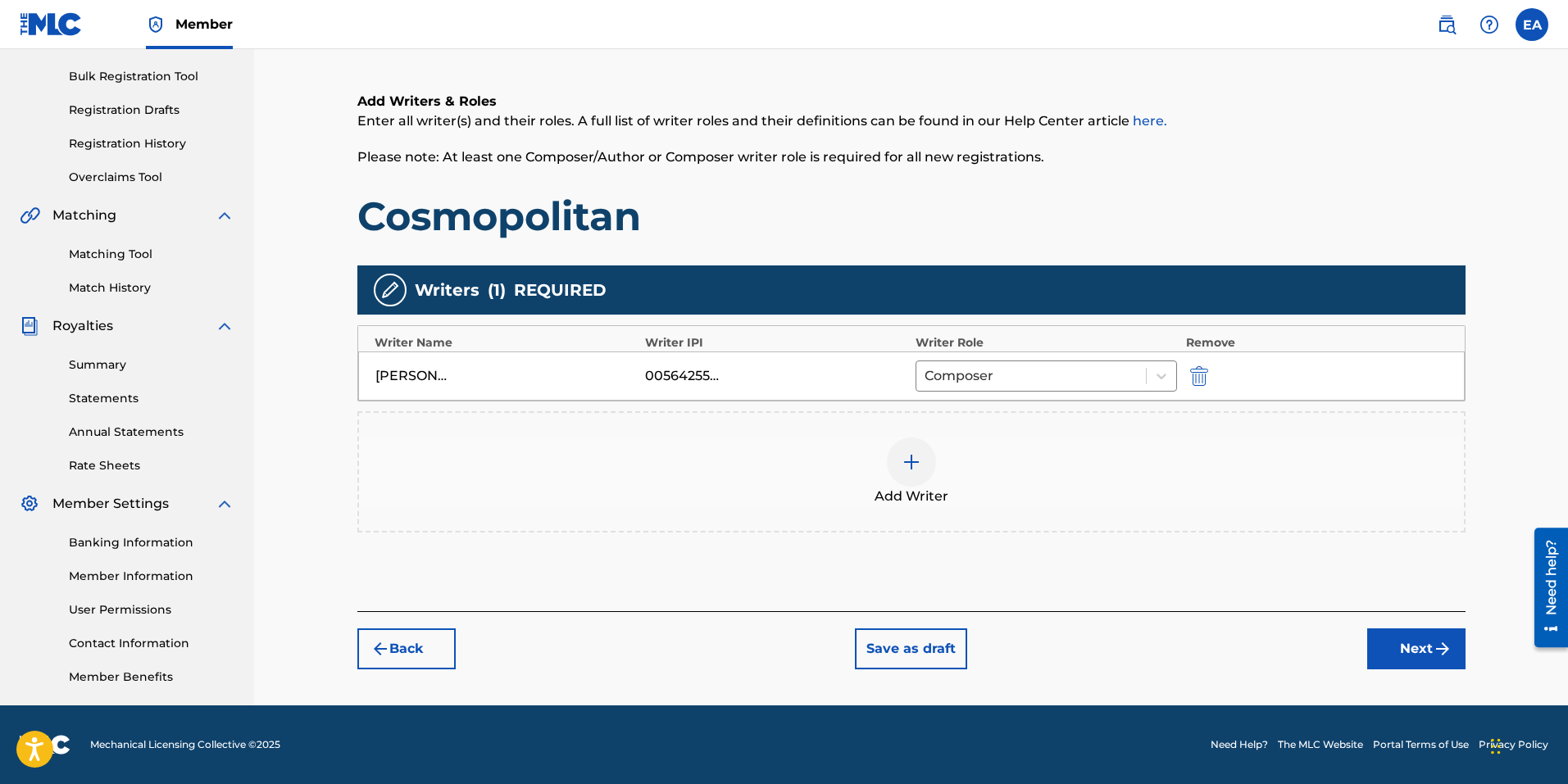
click at [1422, 647] on button "Next" at bounding box center [1416, 648] width 98 height 41
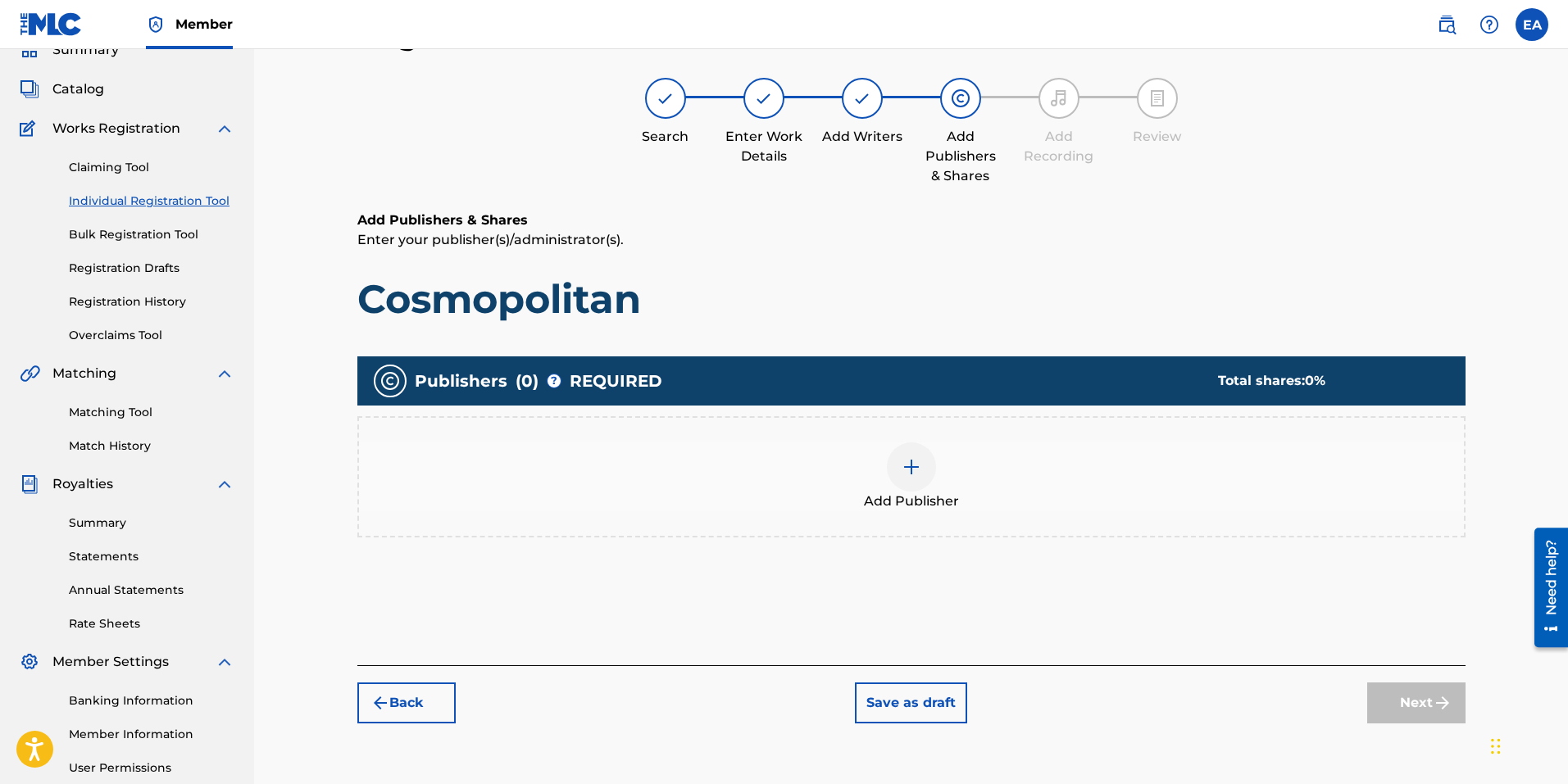
click at [907, 476] on img at bounding box center [911, 466] width 19 height 19
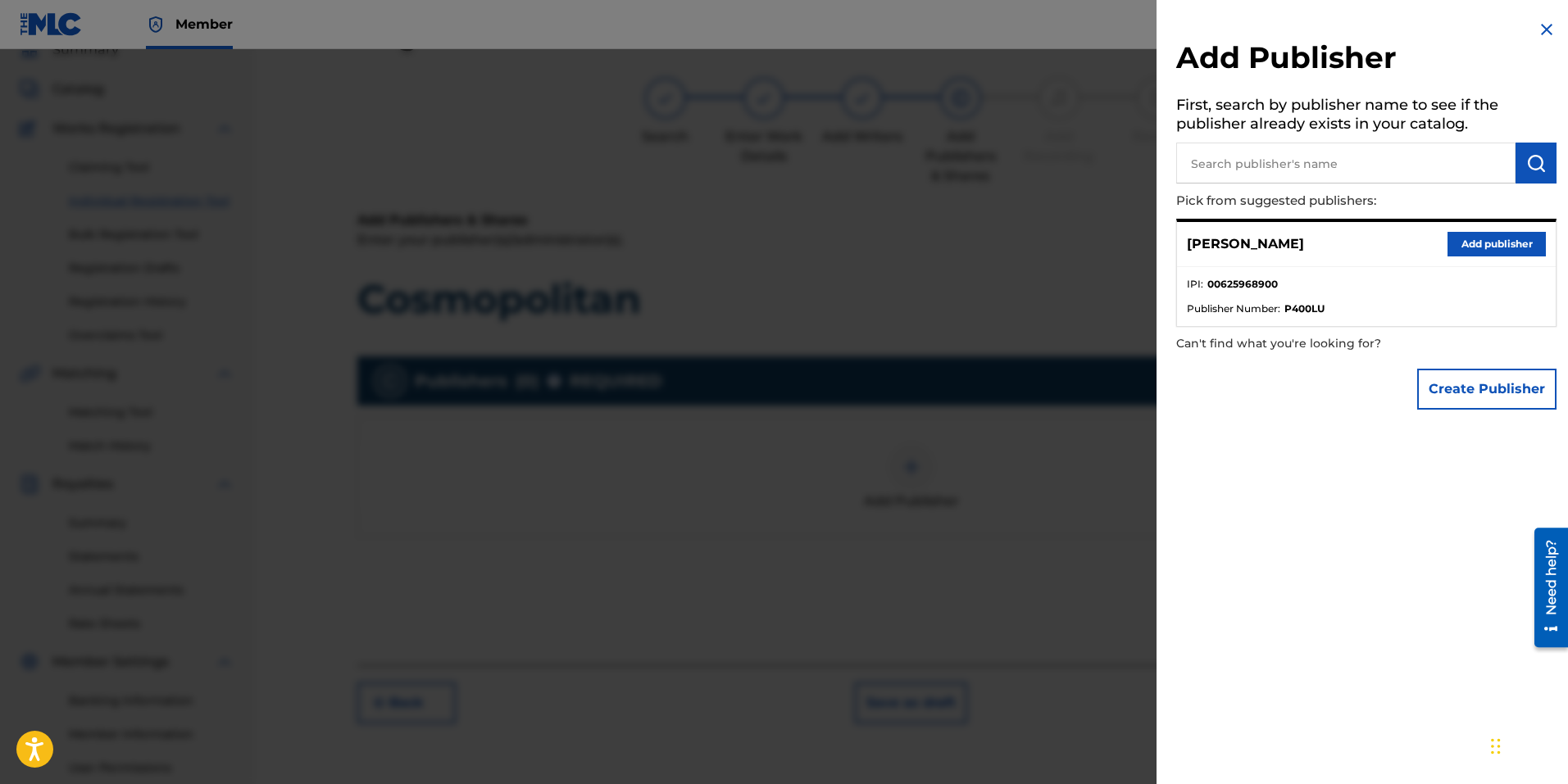
click at [1267, 159] on input "text" at bounding box center [1345, 162] width 339 height 41
type input "emasongs llc"
click at [1529, 169] on img "submit" at bounding box center [1535, 162] width 19 height 19
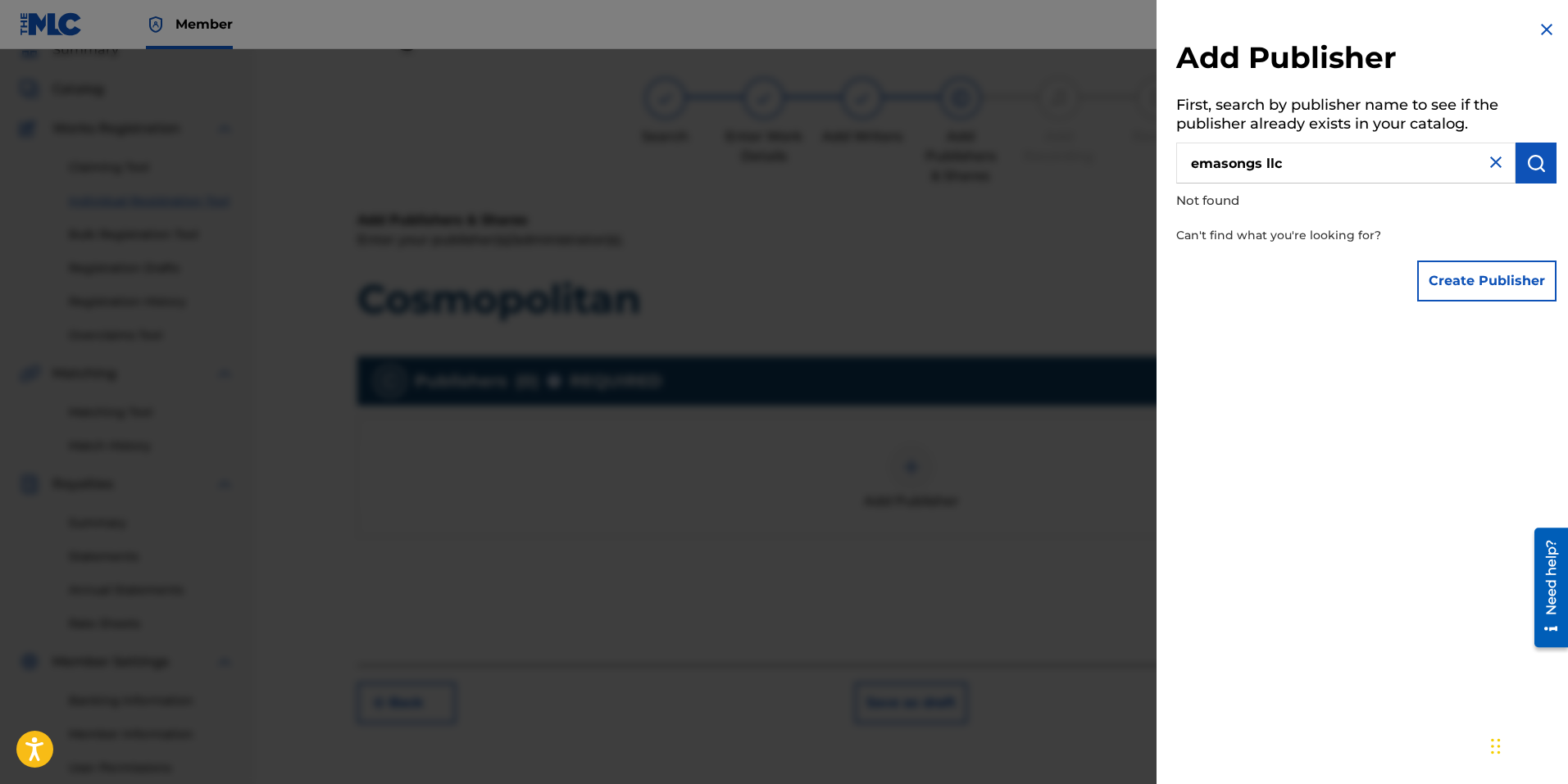
click at [1506, 279] on button "Create Publisher" at bounding box center [1487, 280] width 139 height 41
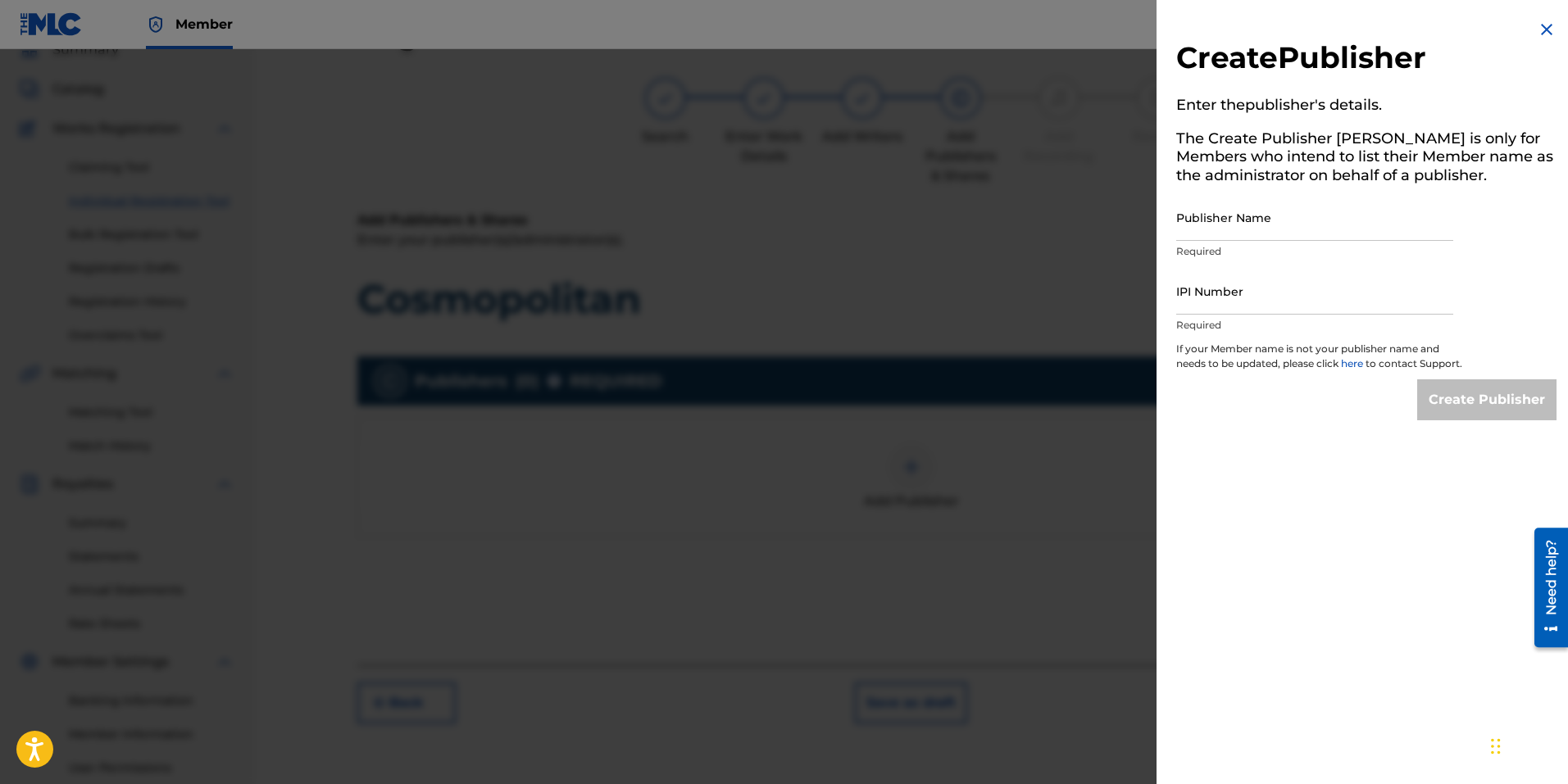
click at [1334, 231] on input "Publisher Name" at bounding box center [1314, 218] width 277 height 47
paste input "EMASONGS LLC"
type input "EMASONGS LLC"
click at [1216, 310] on input "IPI Number" at bounding box center [1314, 291] width 277 height 47
paste input "1036410109"
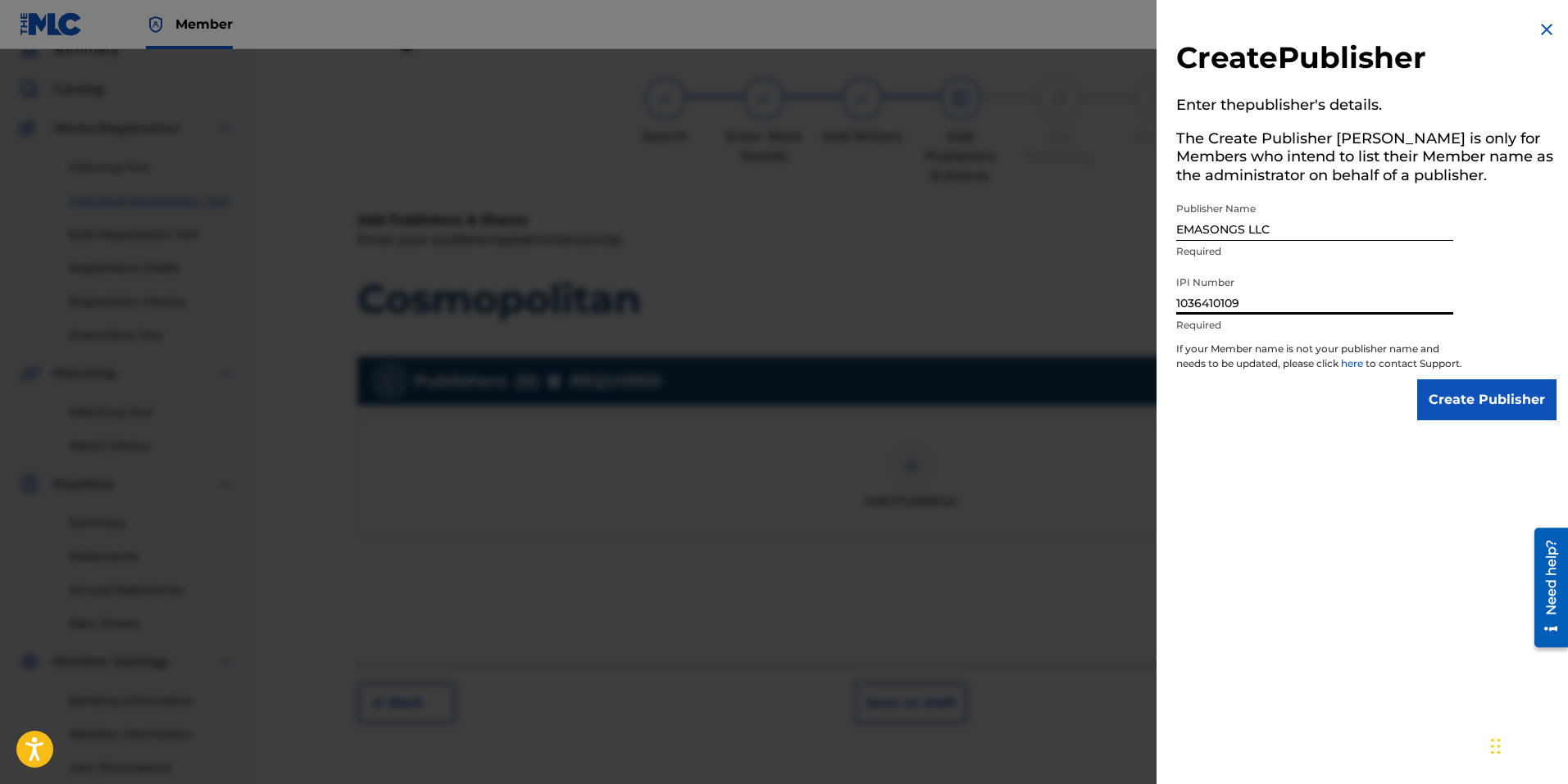
type input "1036410109"
click at [1480, 417] on input "Create Publisher" at bounding box center [1487, 399] width 139 height 41
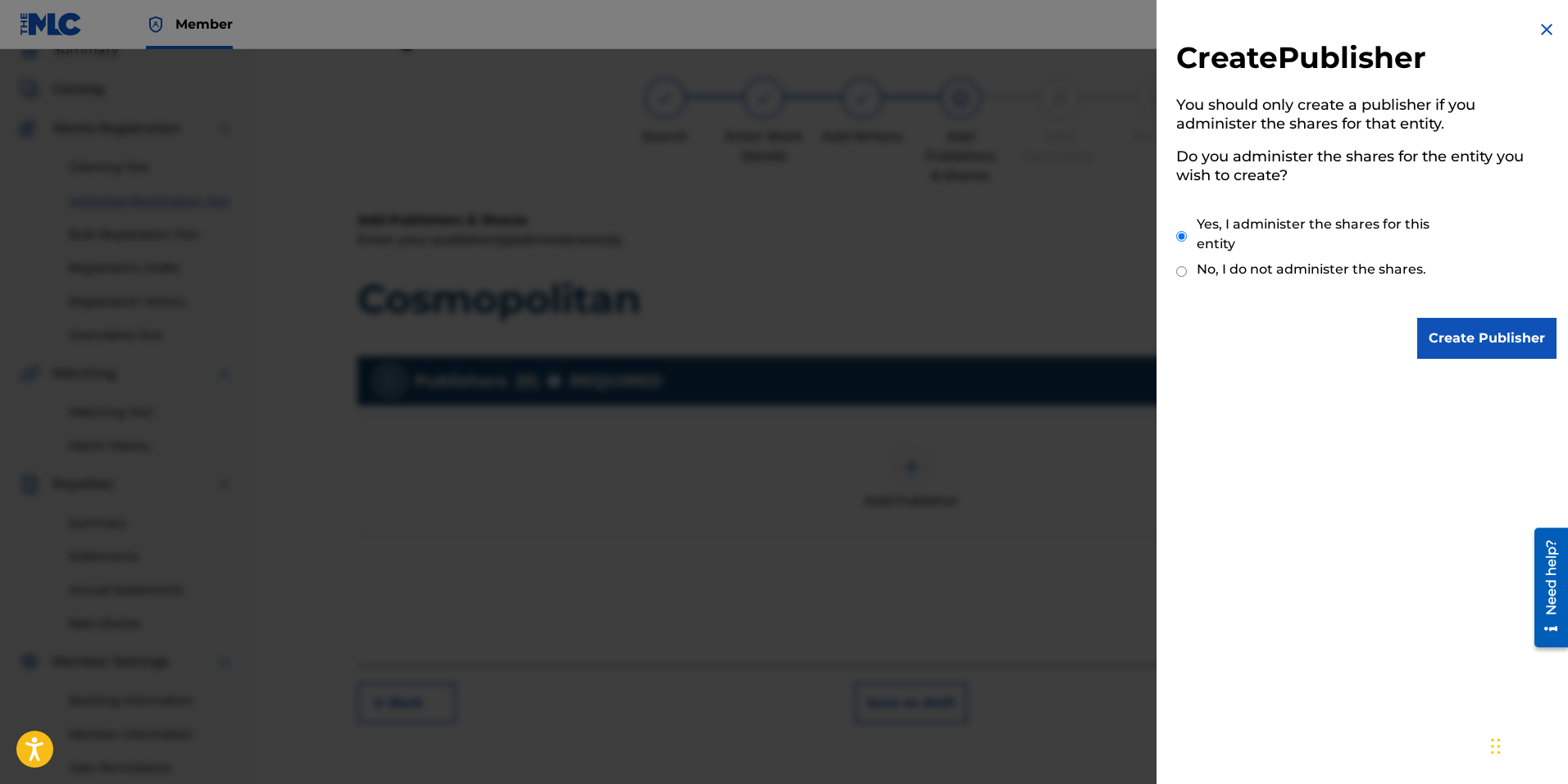
click at [1483, 339] on input "Create Publisher" at bounding box center [1487, 338] width 139 height 41
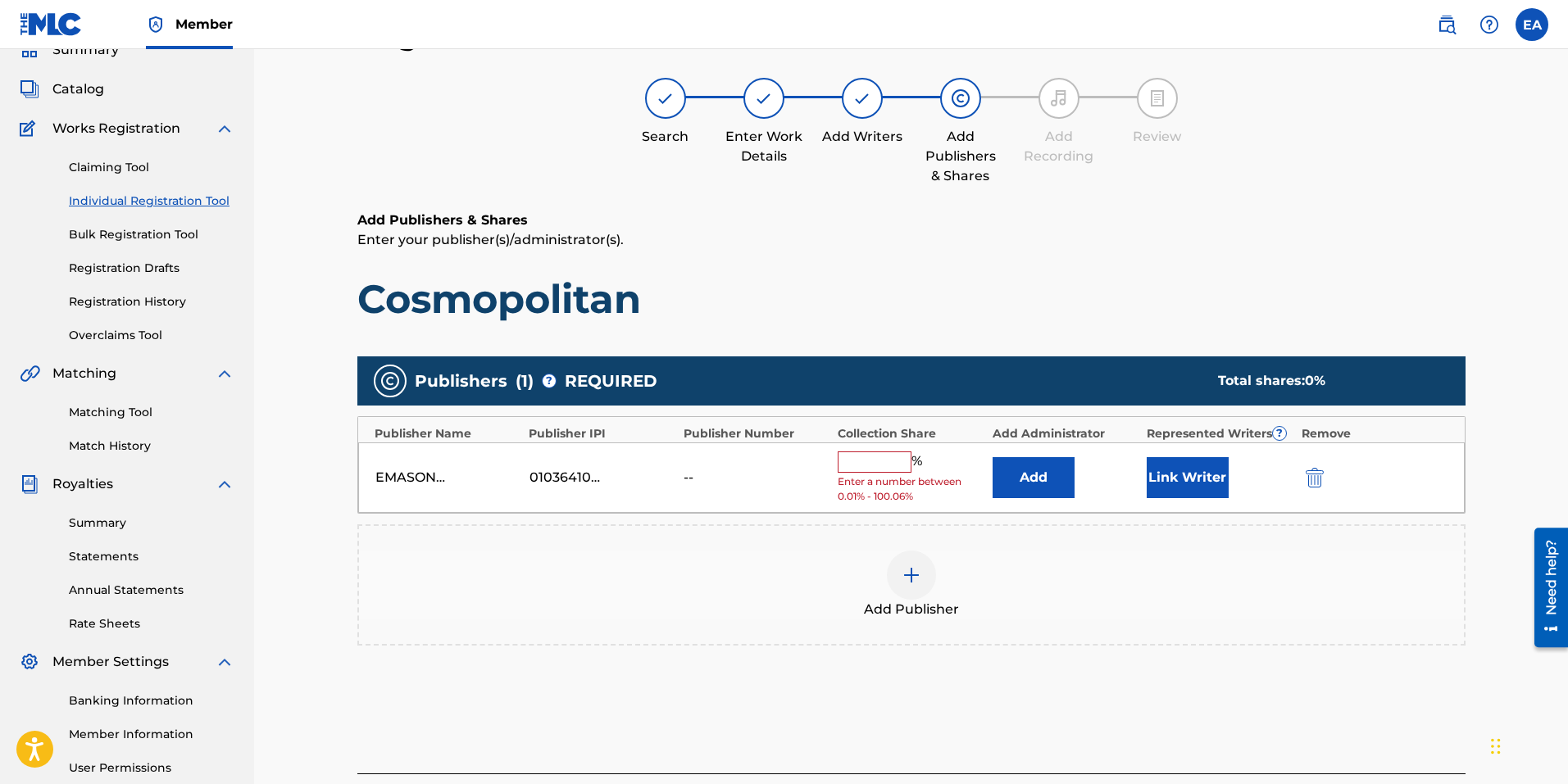
click at [868, 462] on input "text" at bounding box center [875, 461] width 74 height 21
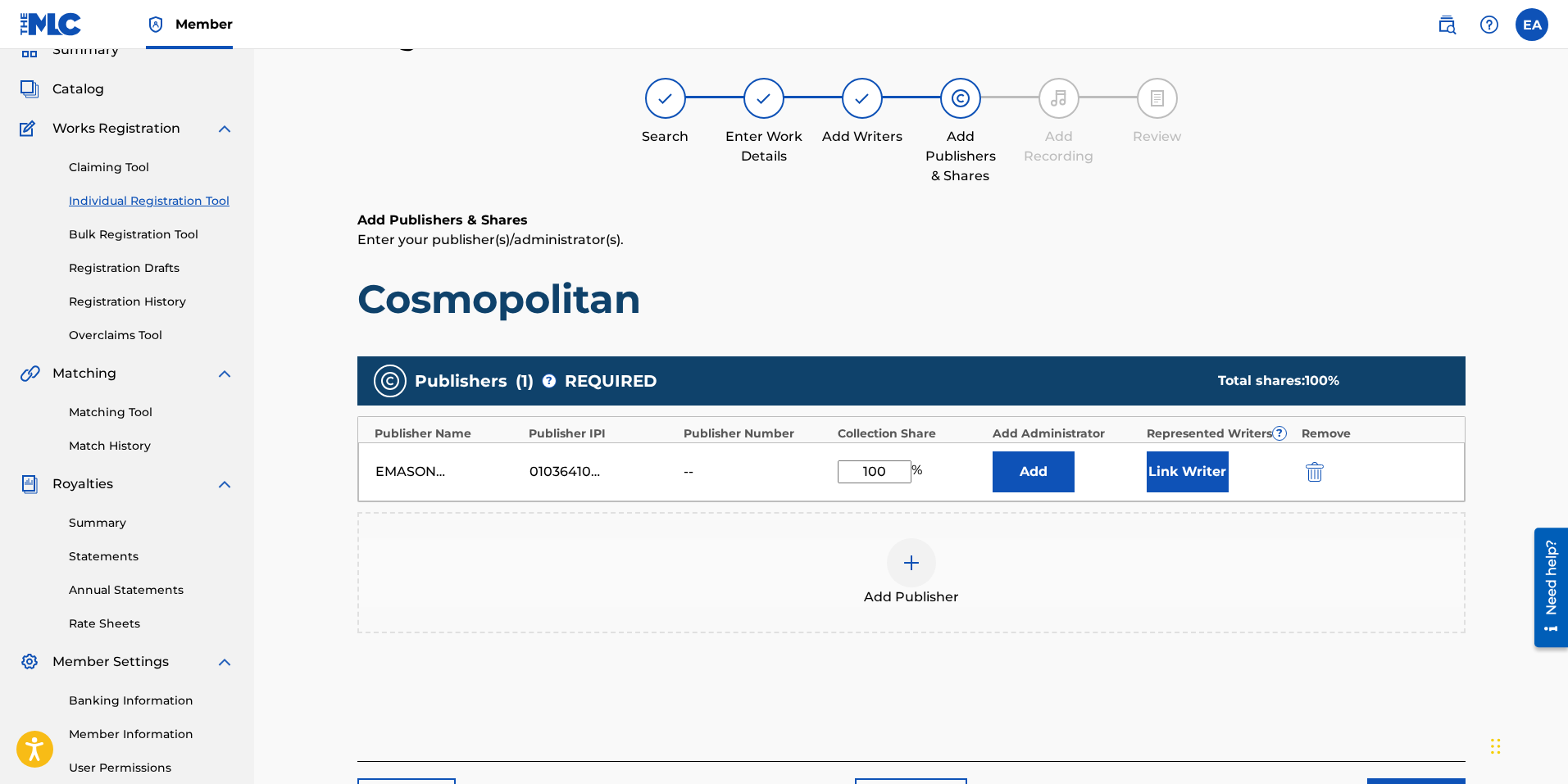
type input "100"
click at [1206, 479] on button "Link Writer" at bounding box center [1188, 471] width 82 height 41
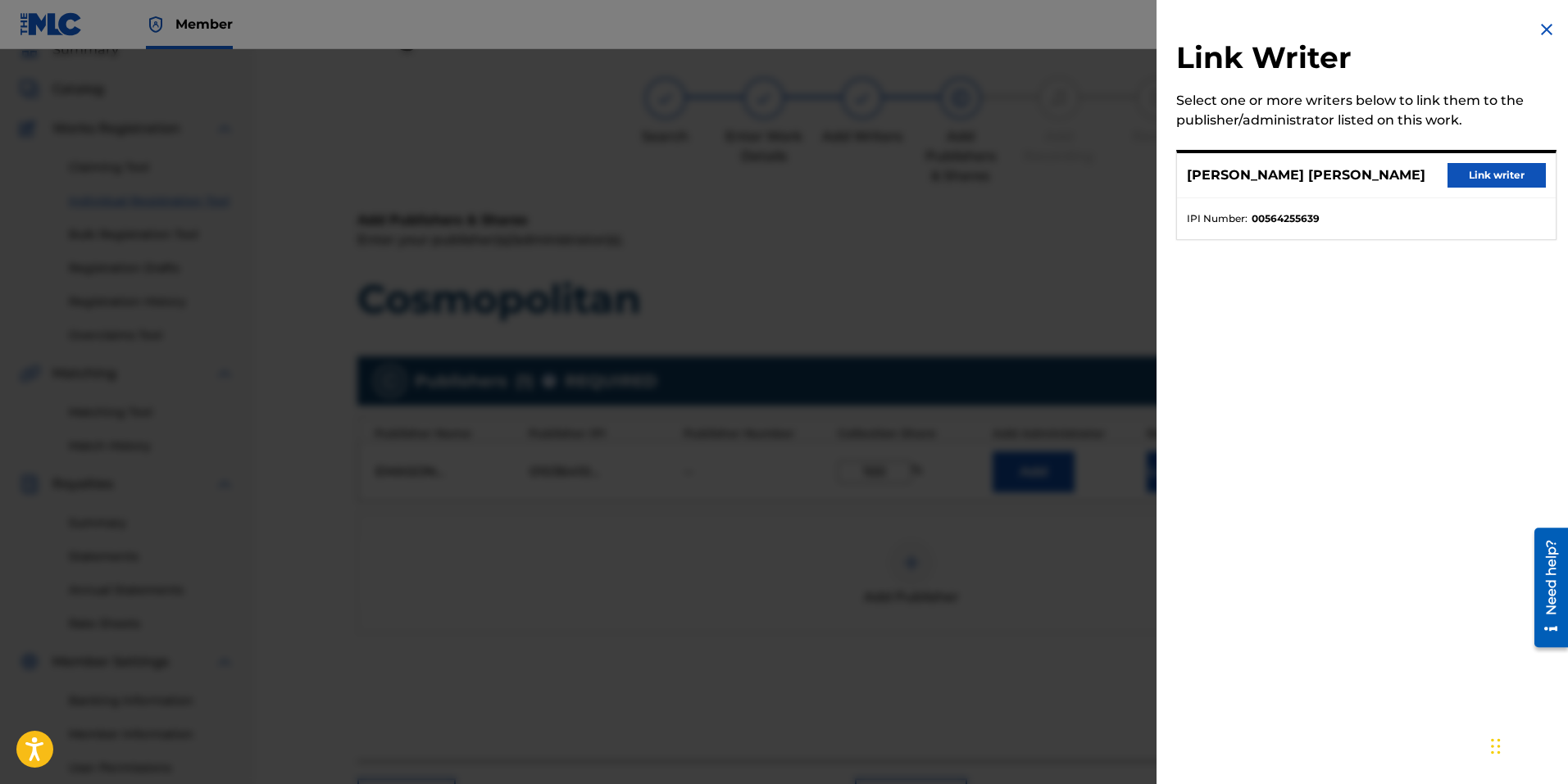
click at [1517, 178] on button "Link writer" at bounding box center [1496, 175] width 98 height 24
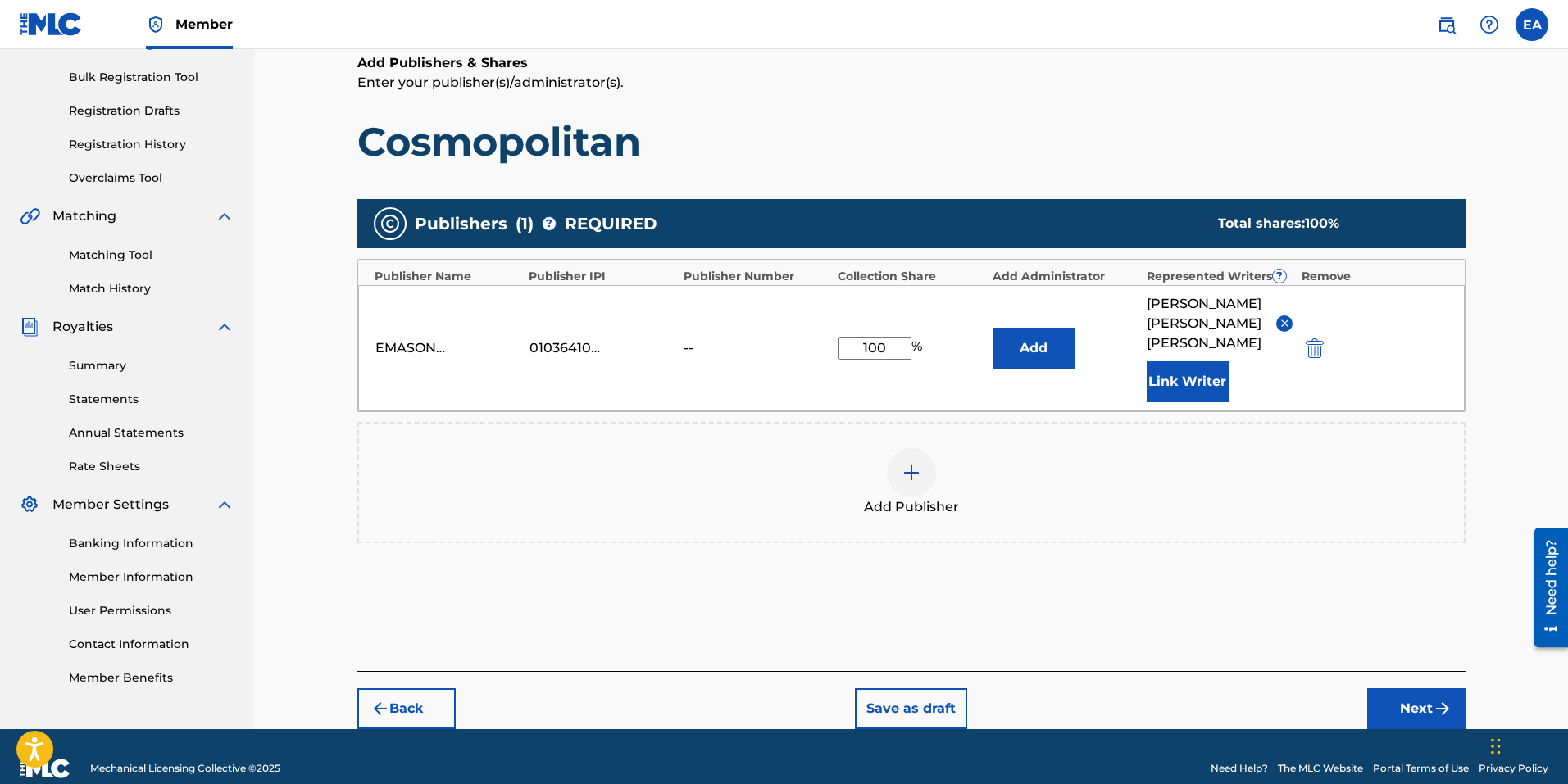
scroll to position [235, 0]
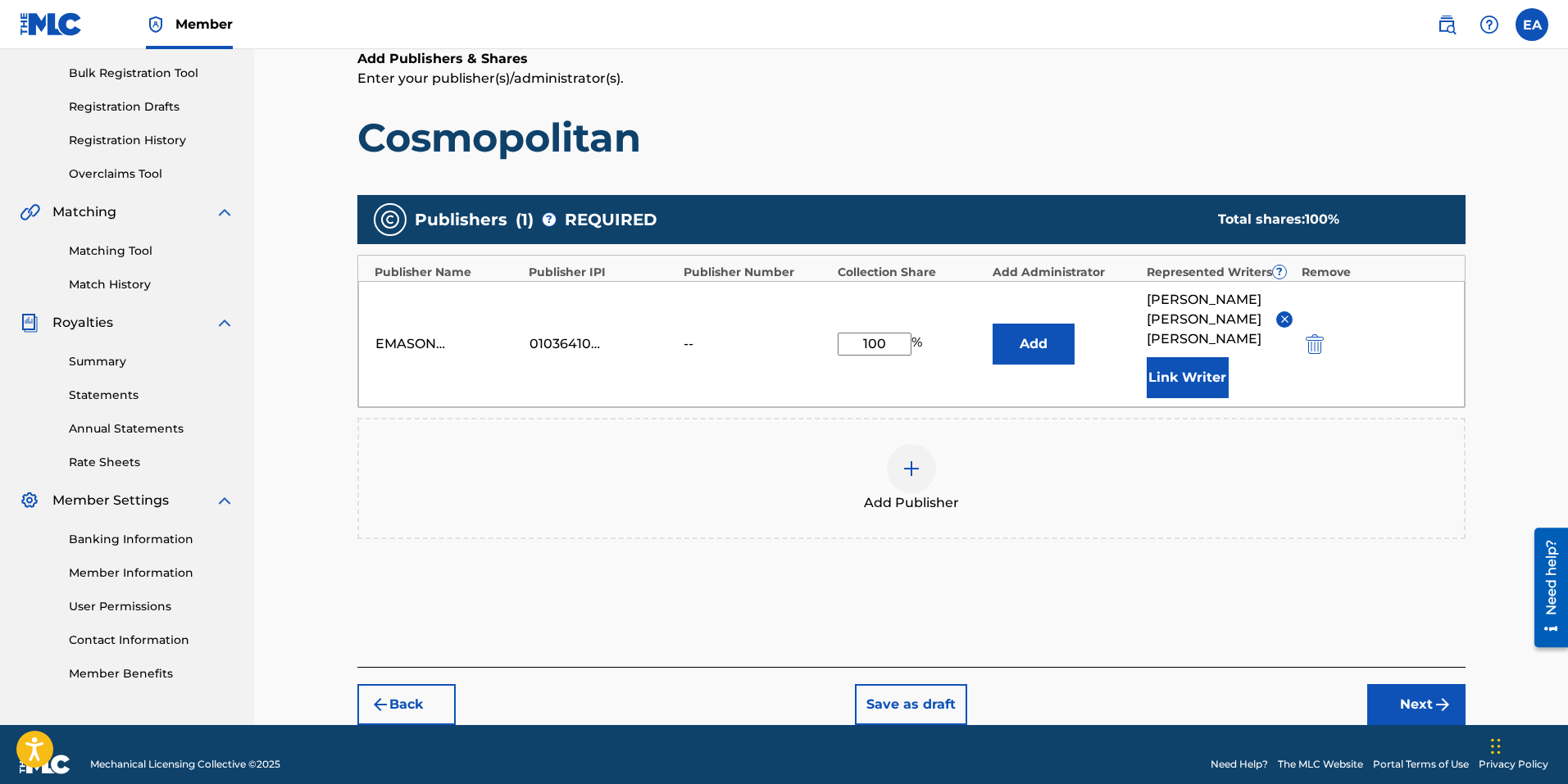
click at [1412, 684] on button "Next" at bounding box center [1416, 705] width 98 height 41
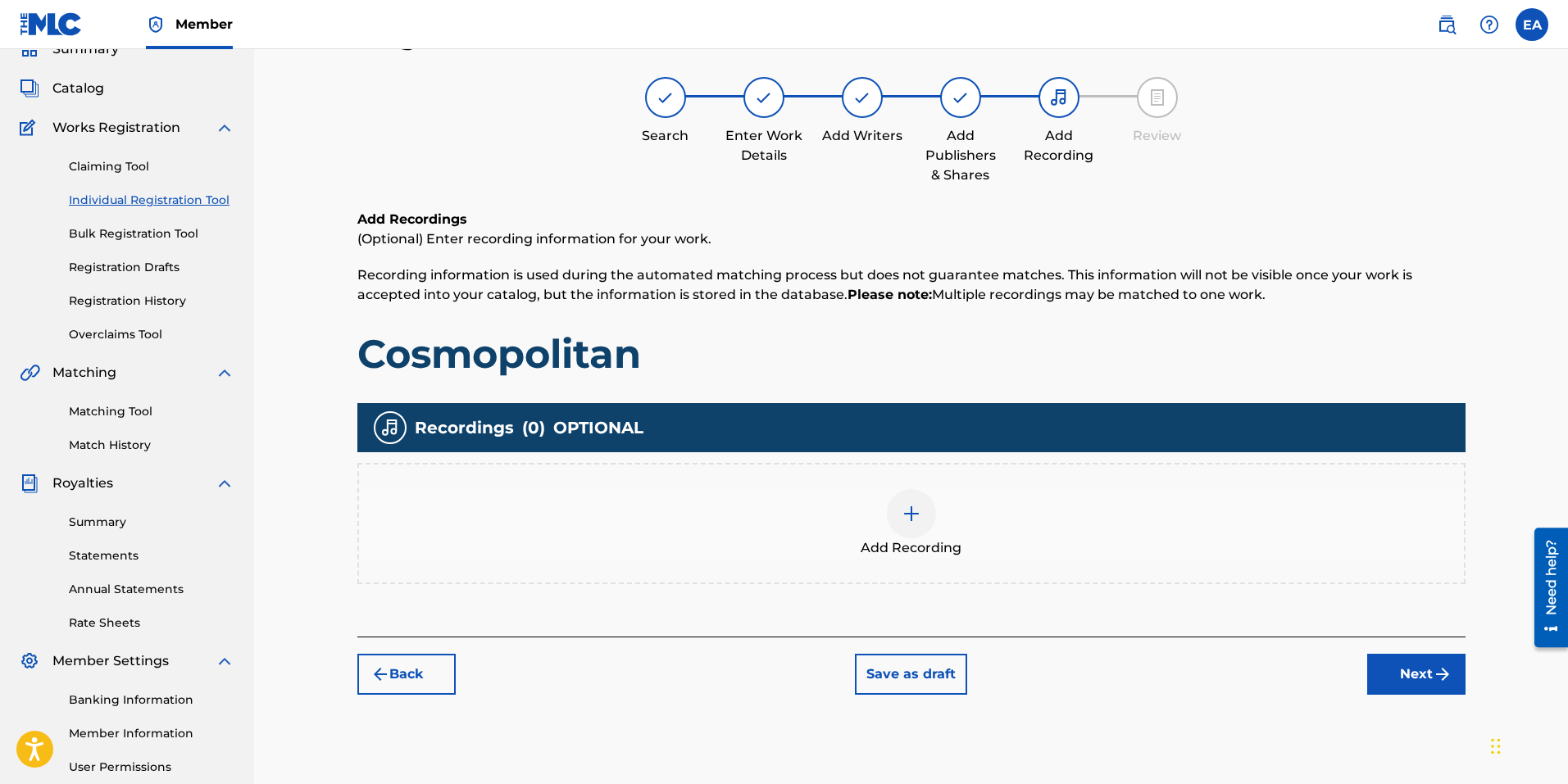
scroll to position [74, 0]
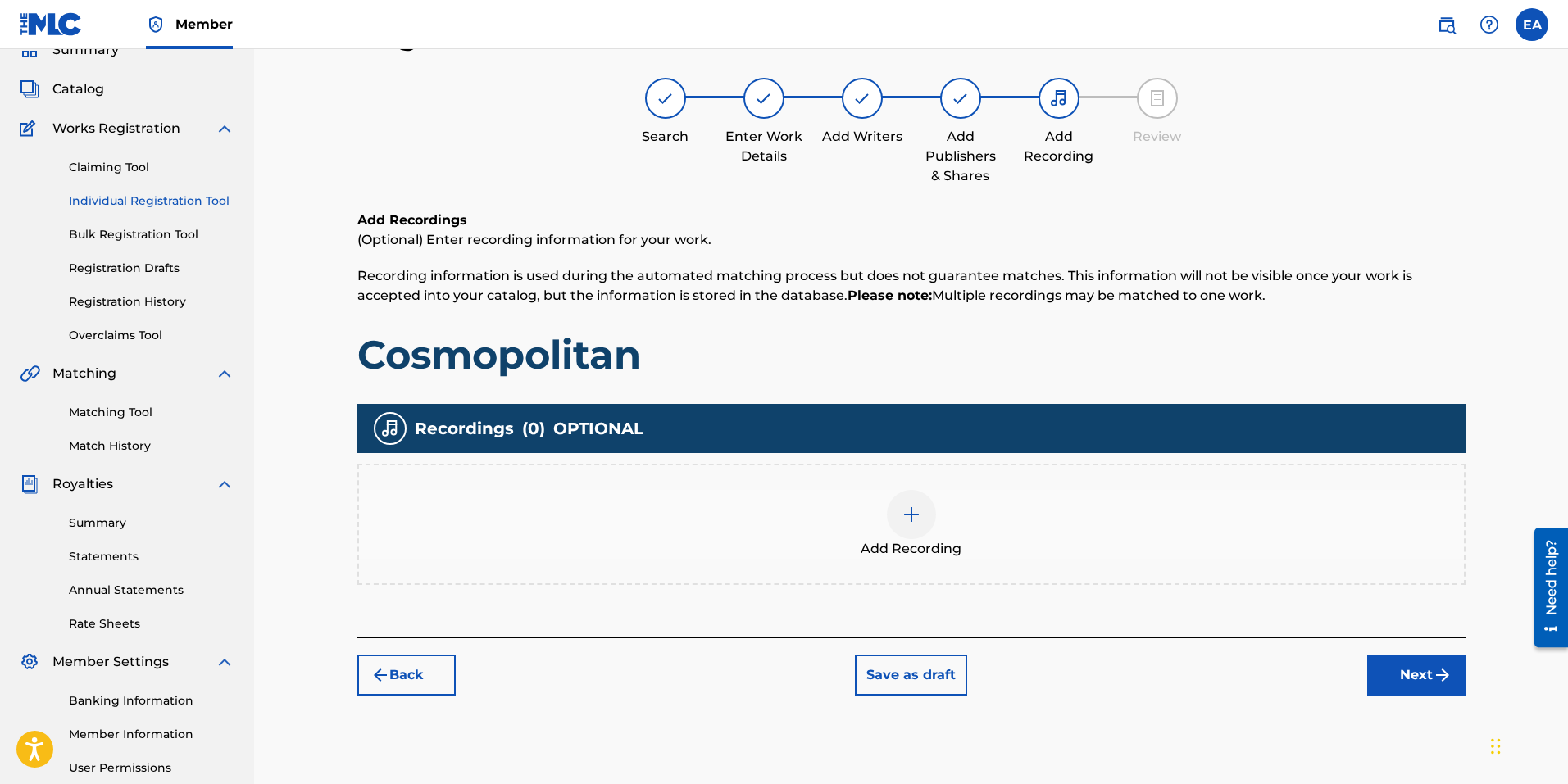
click at [1412, 678] on button "Next" at bounding box center [1416, 674] width 98 height 41
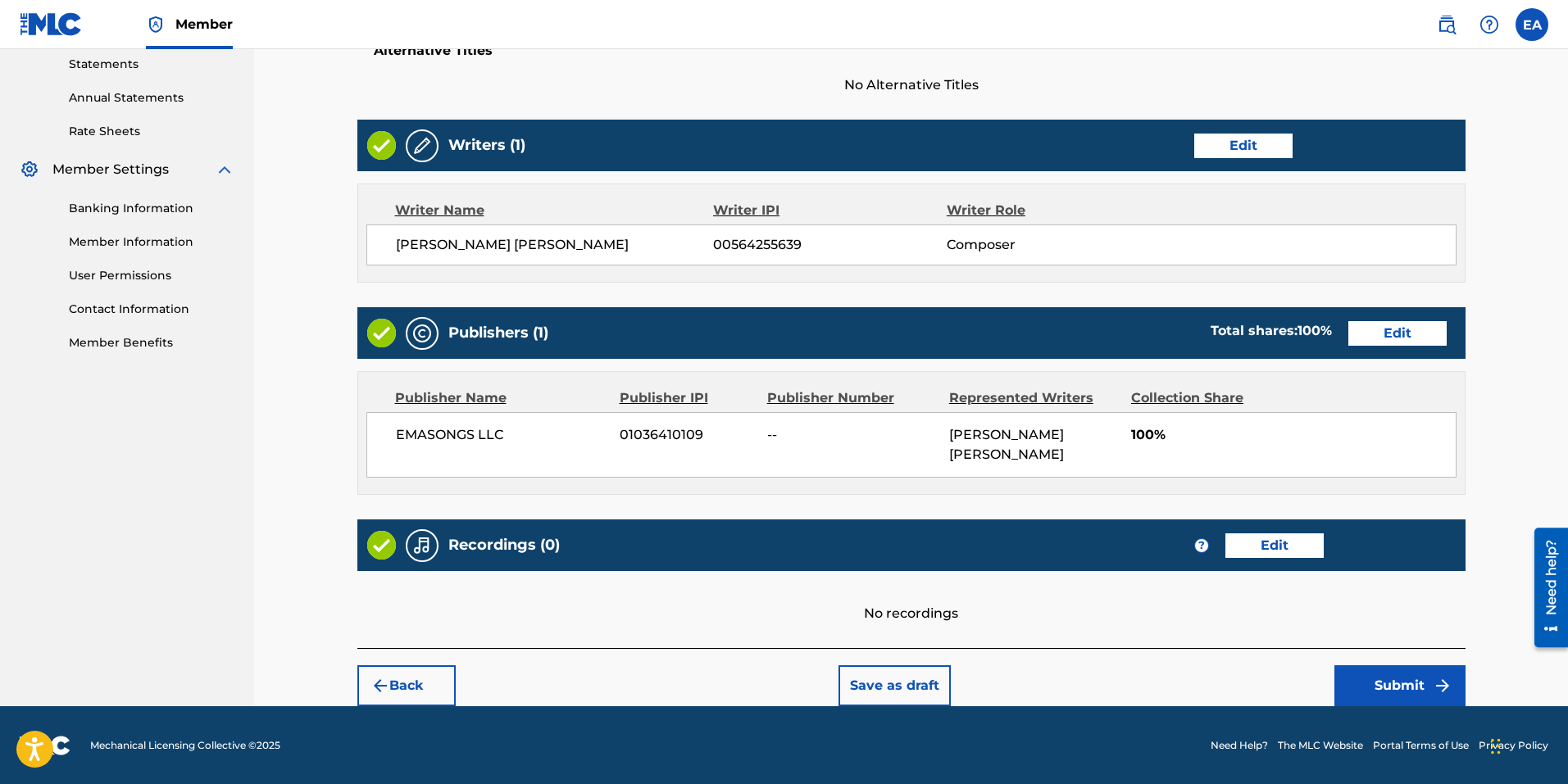
scroll to position [567, 0]
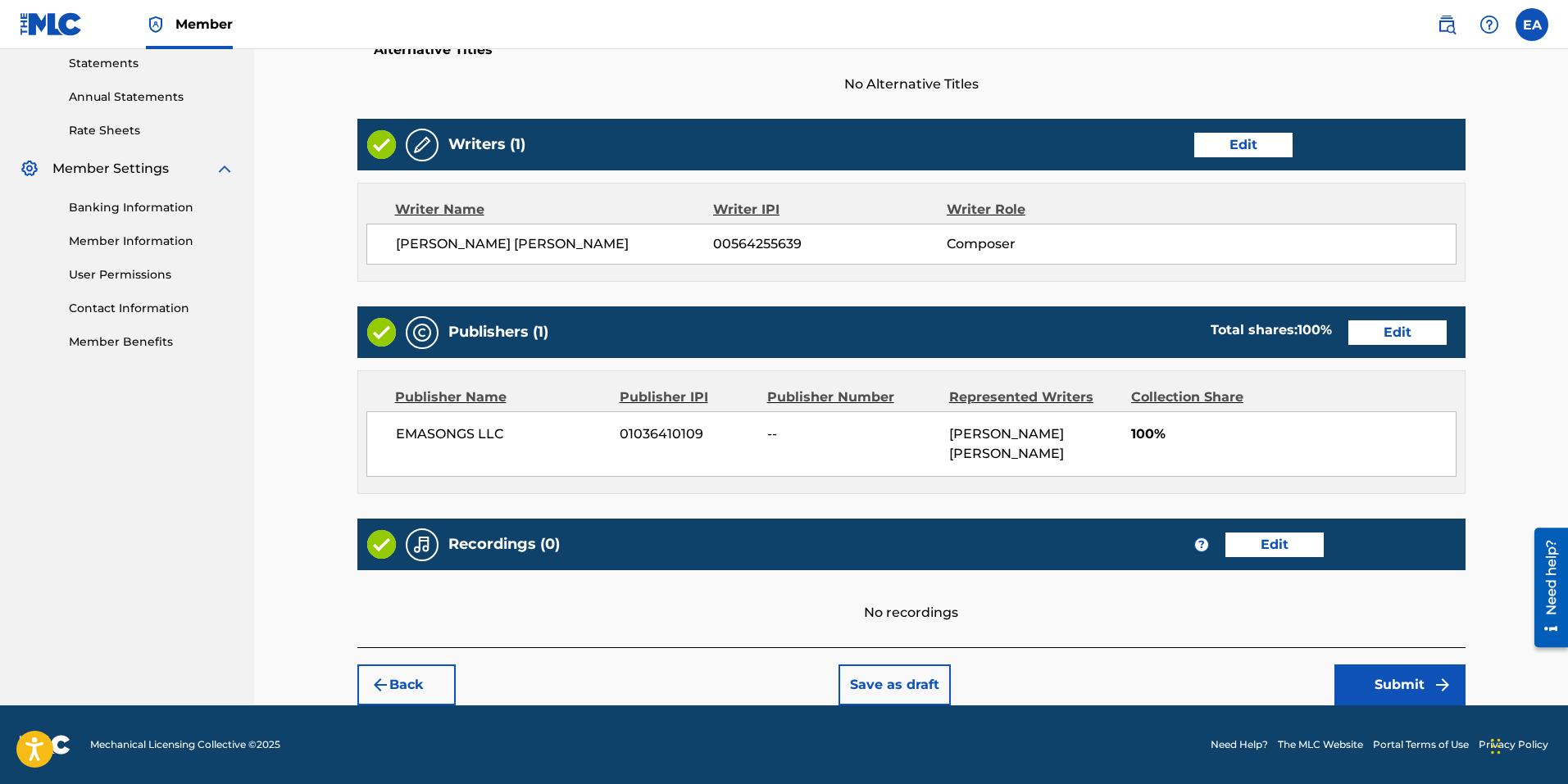
click at [1407, 682] on button "Submit" at bounding box center [1400, 684] width 131 height 41
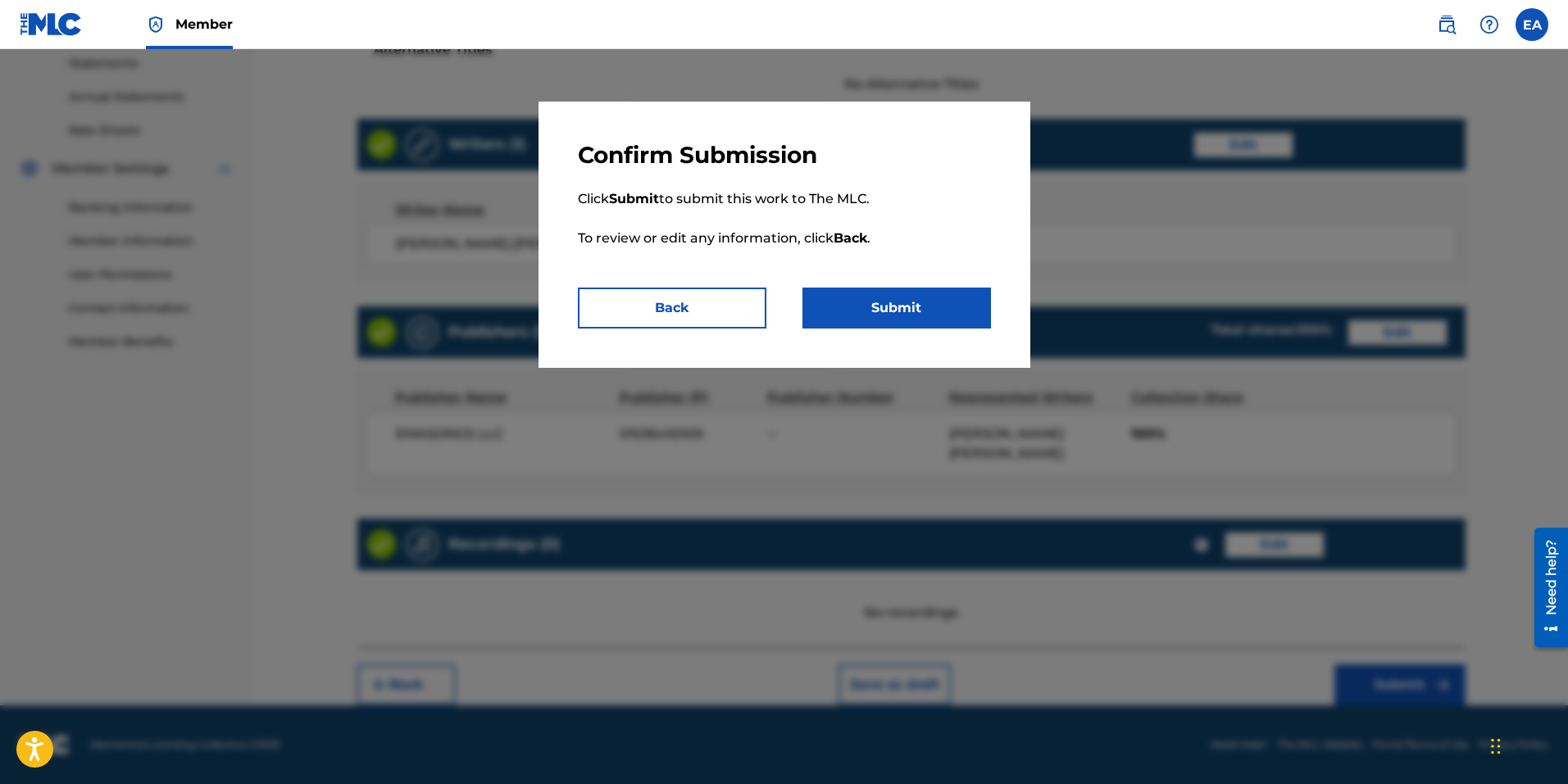
click at [924, 300] on button "Submit" at bounding box center [897, 308] width 188 height 41
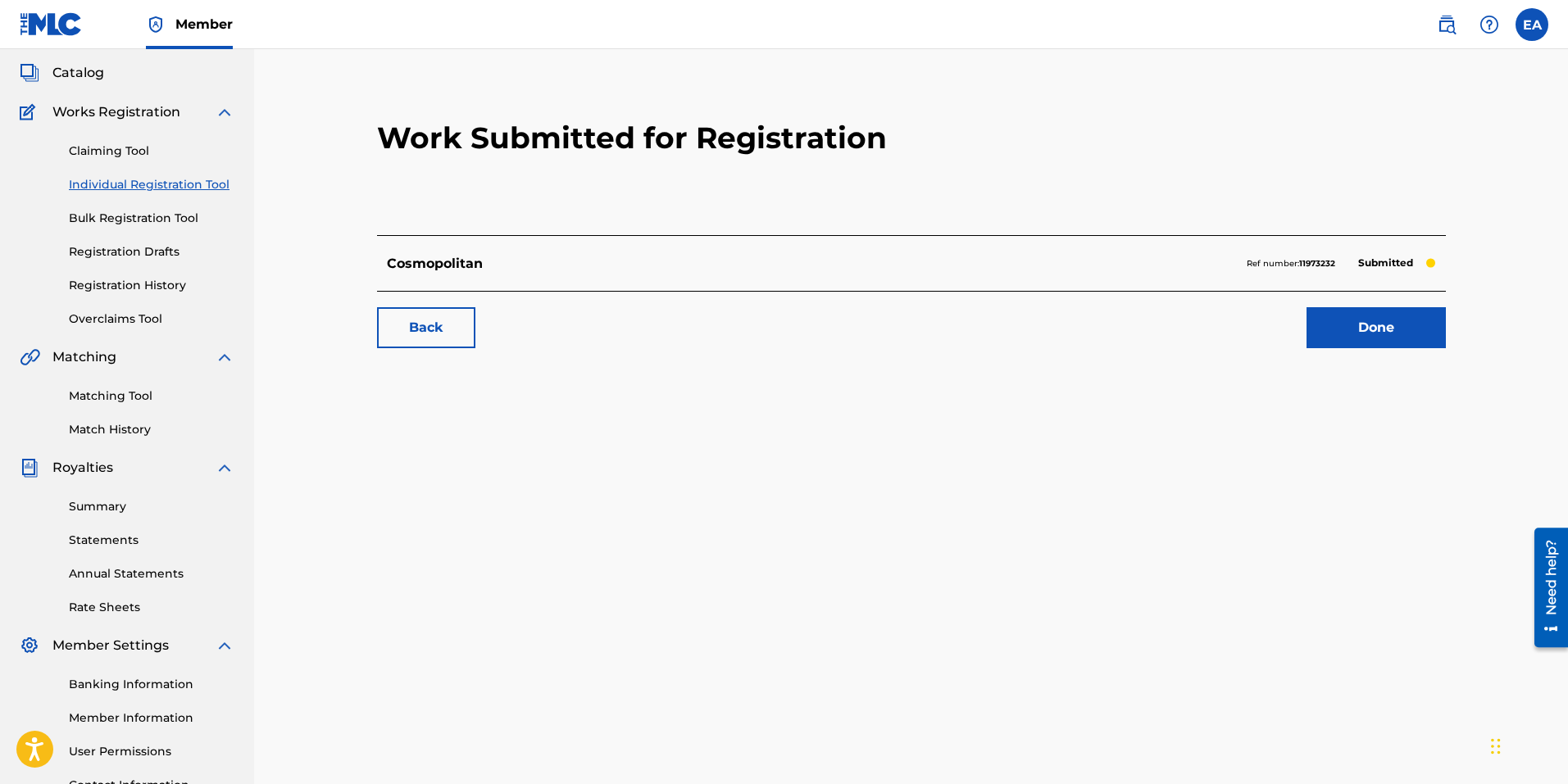
scroll to position [232, 0]
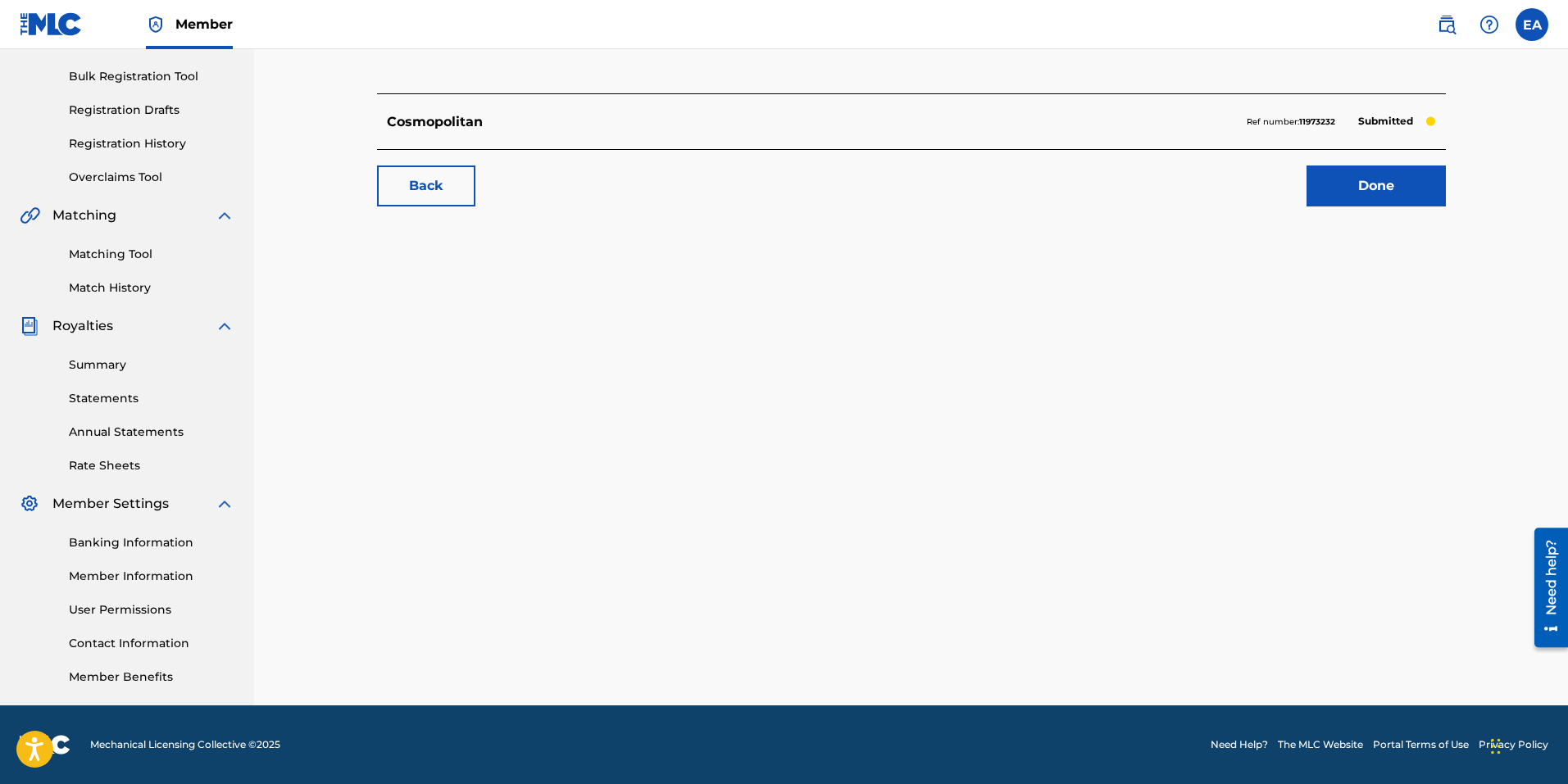
click at [1366, 177] on link "Done" at bounding box center [1376, 186] width 139 height 41
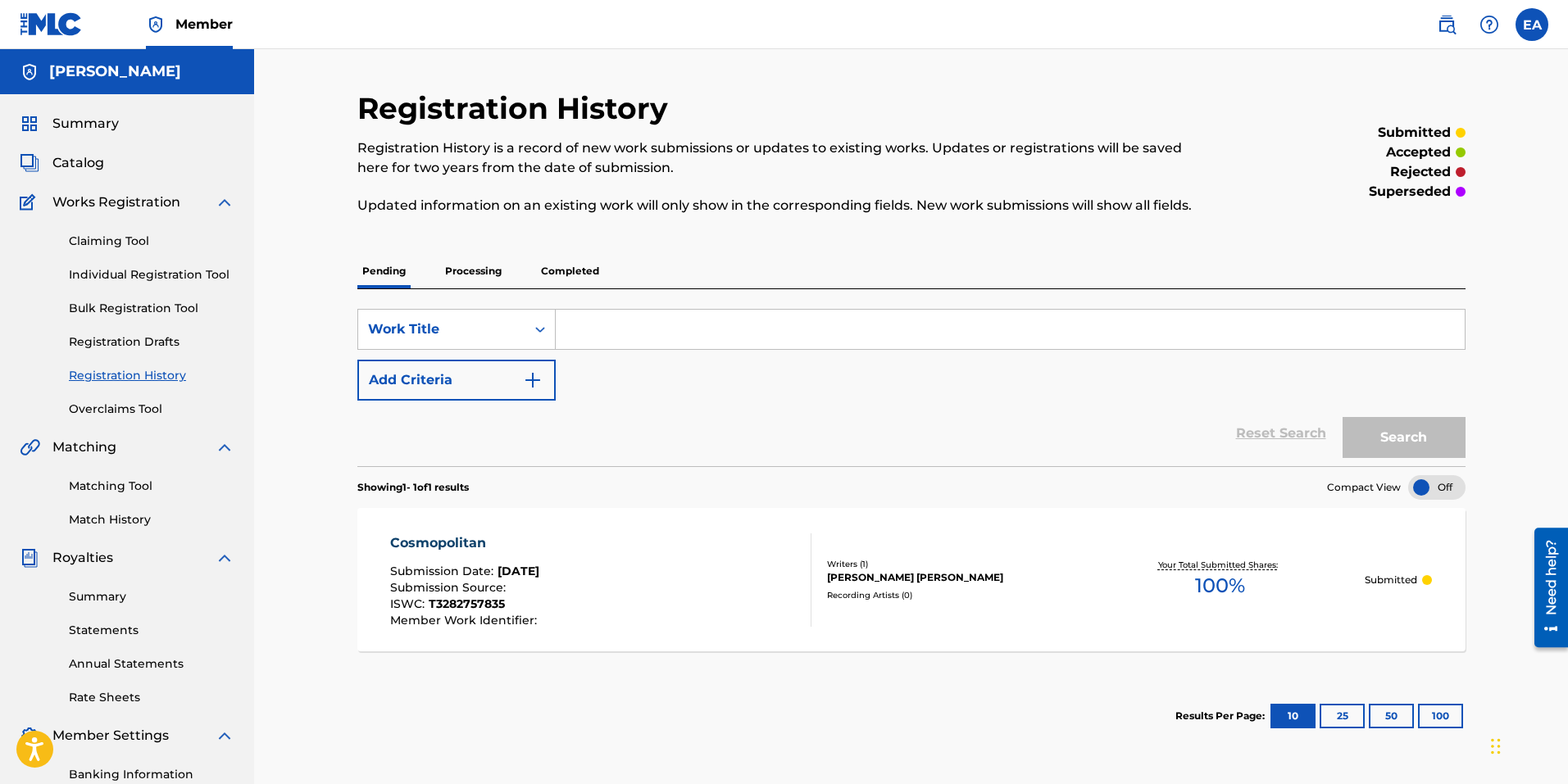
click at [137, 269] on link "Individual Registration Tool" at bounding box center [152, 274] width 166 height 18
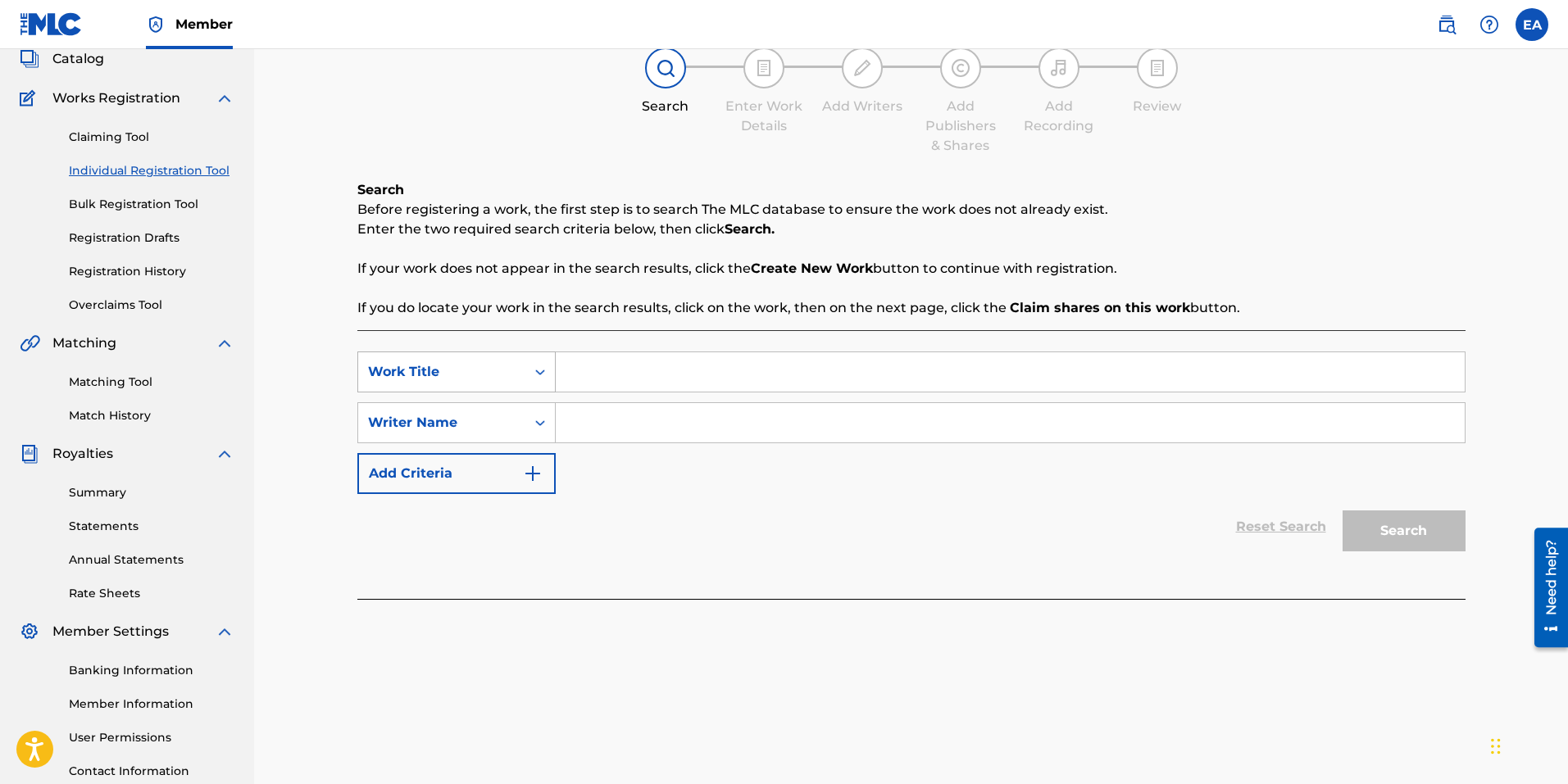
scroll to position [68, 0]
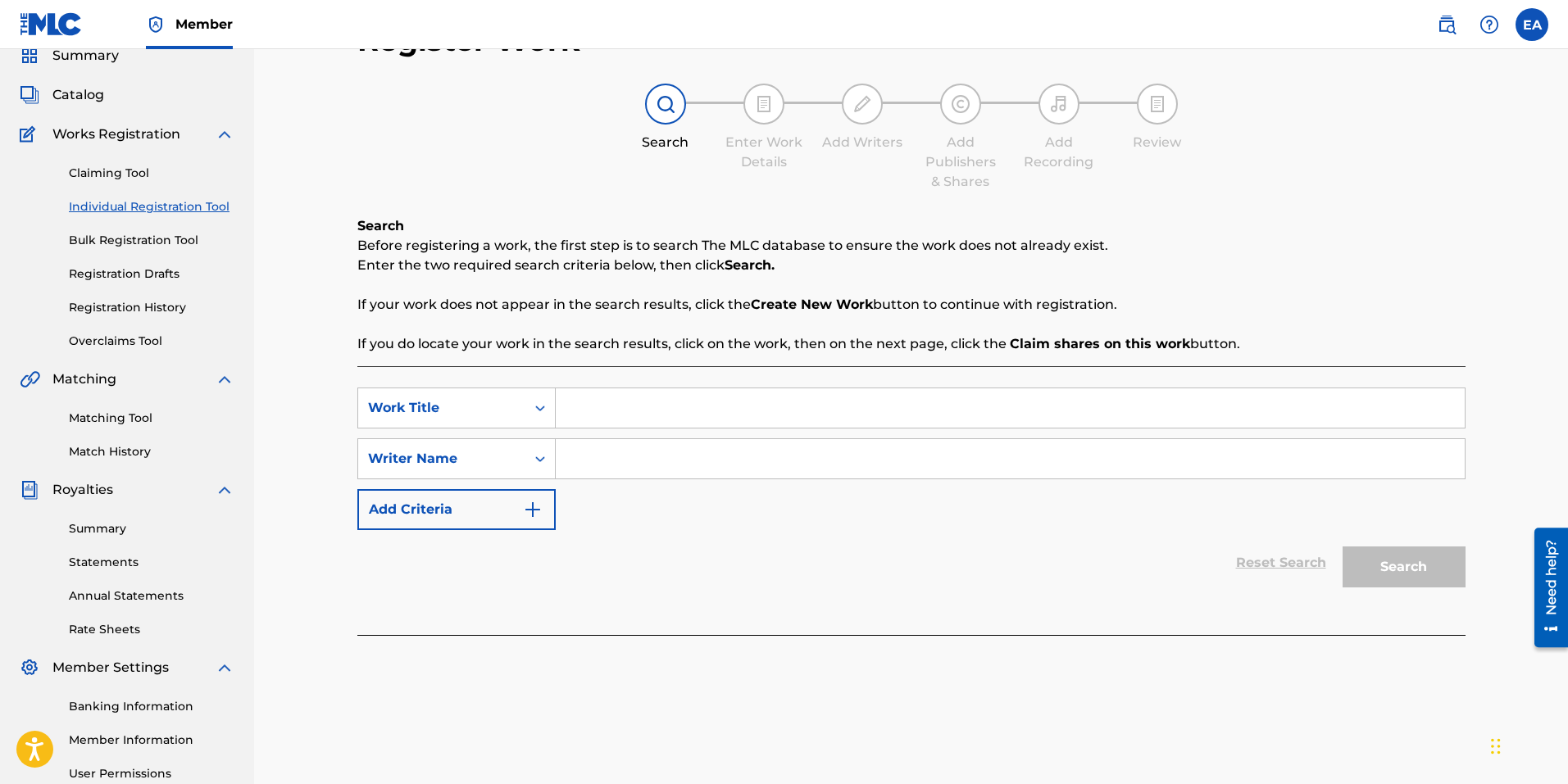
click at [614, 412] on input "Search Form" at bounding box center [1010, 407] width 909 height 39
paste input "Fun at the Farm"
type input "Fun at the Farm"
click at [599, 468] on input "Search Form" at bounding box center [1010, 459] width 909 height 39
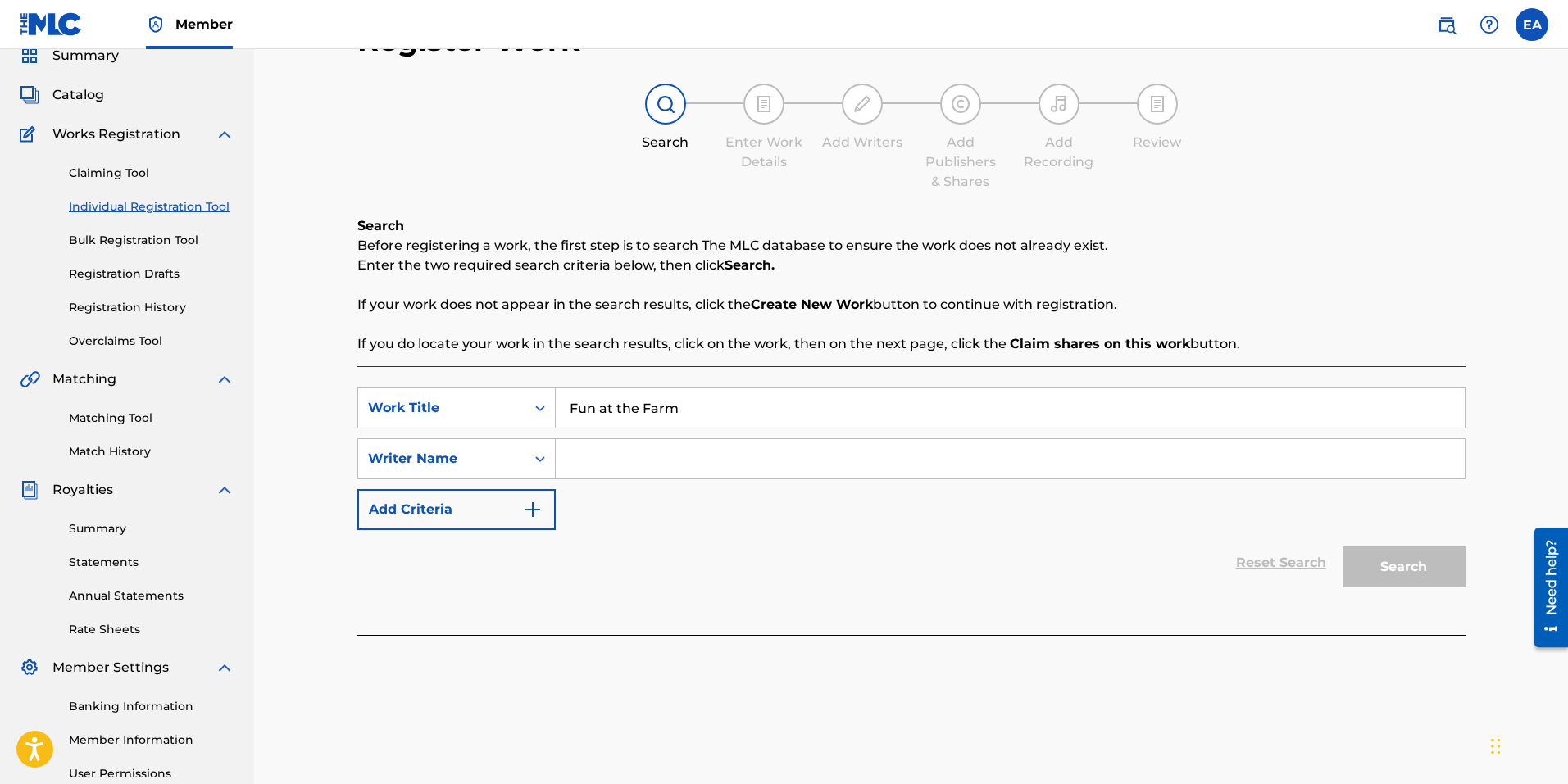
click at [600, 468] on input "Search Form" at bounding box center [1010, 459] width 909 height 39
type input "[PERSON_NAME] [PERSON_NAME]"
click at [1421, 569] on button "Search" at bounding box center [1404, 566] width 123 height 41
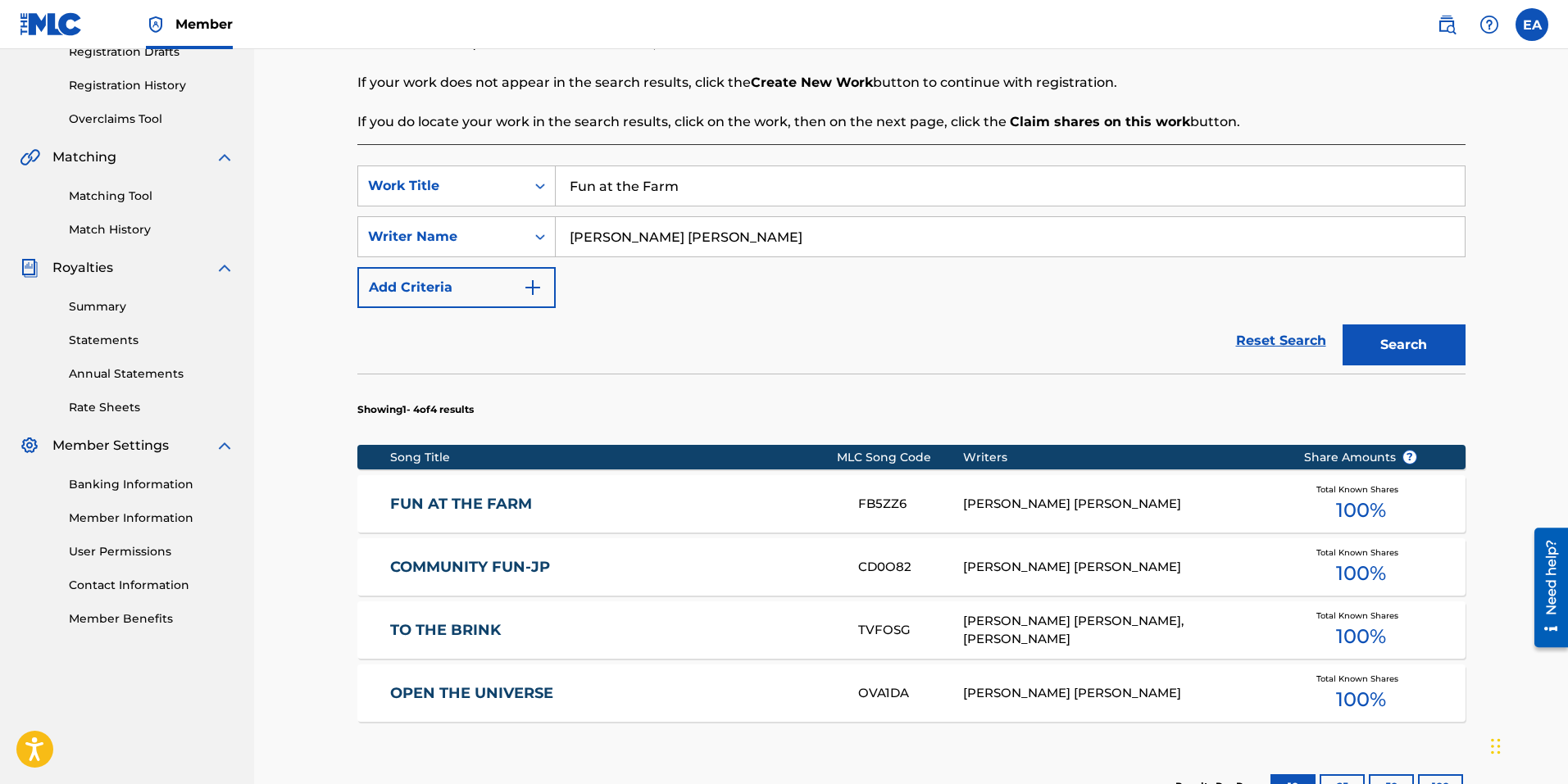
scroll to position [314, 0]
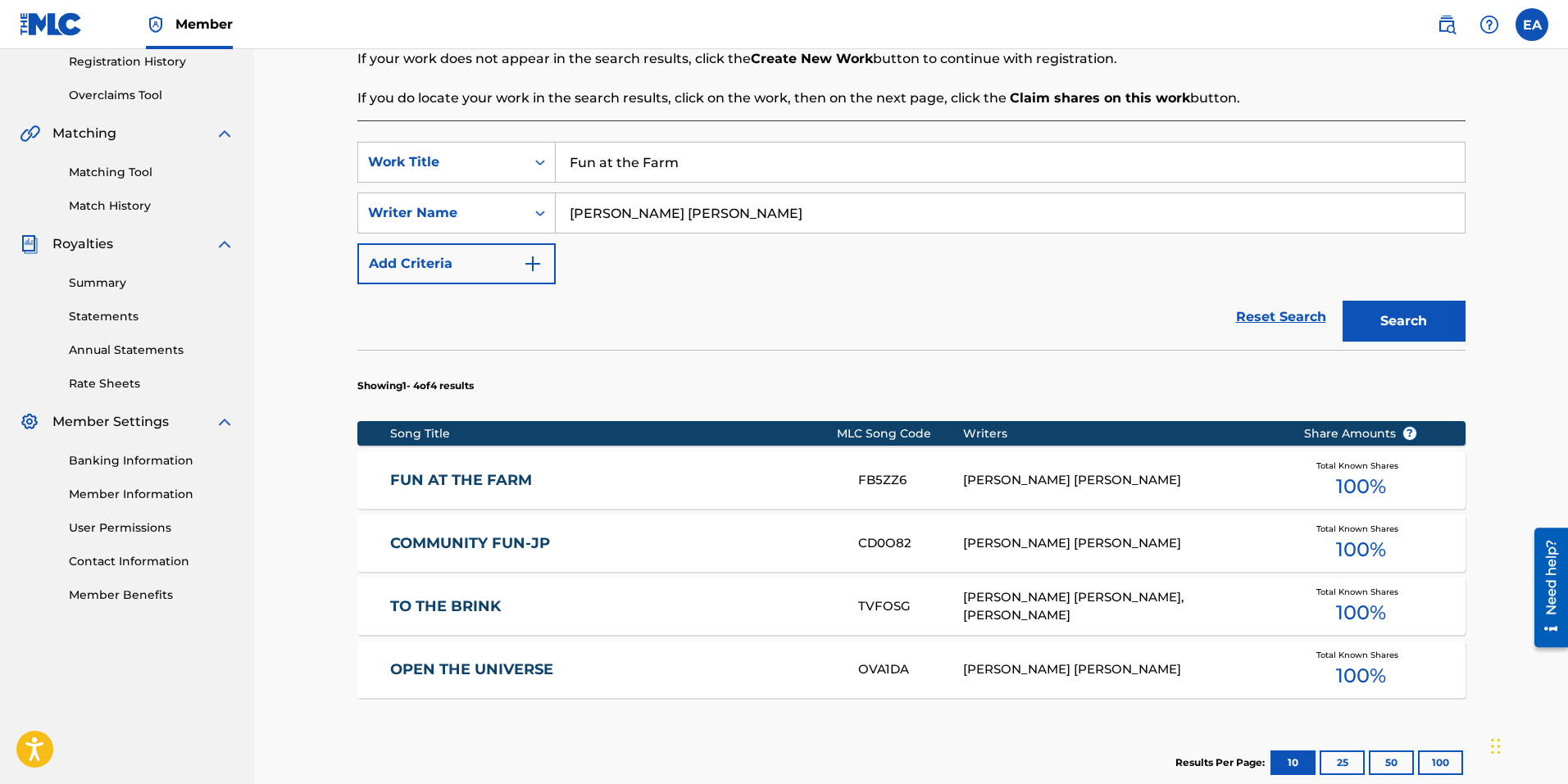
click at [1105, 478] on div "[PERSON_NAME] [PERSON_NAME]" at bounding box center [1120, 480] width 316 height 19
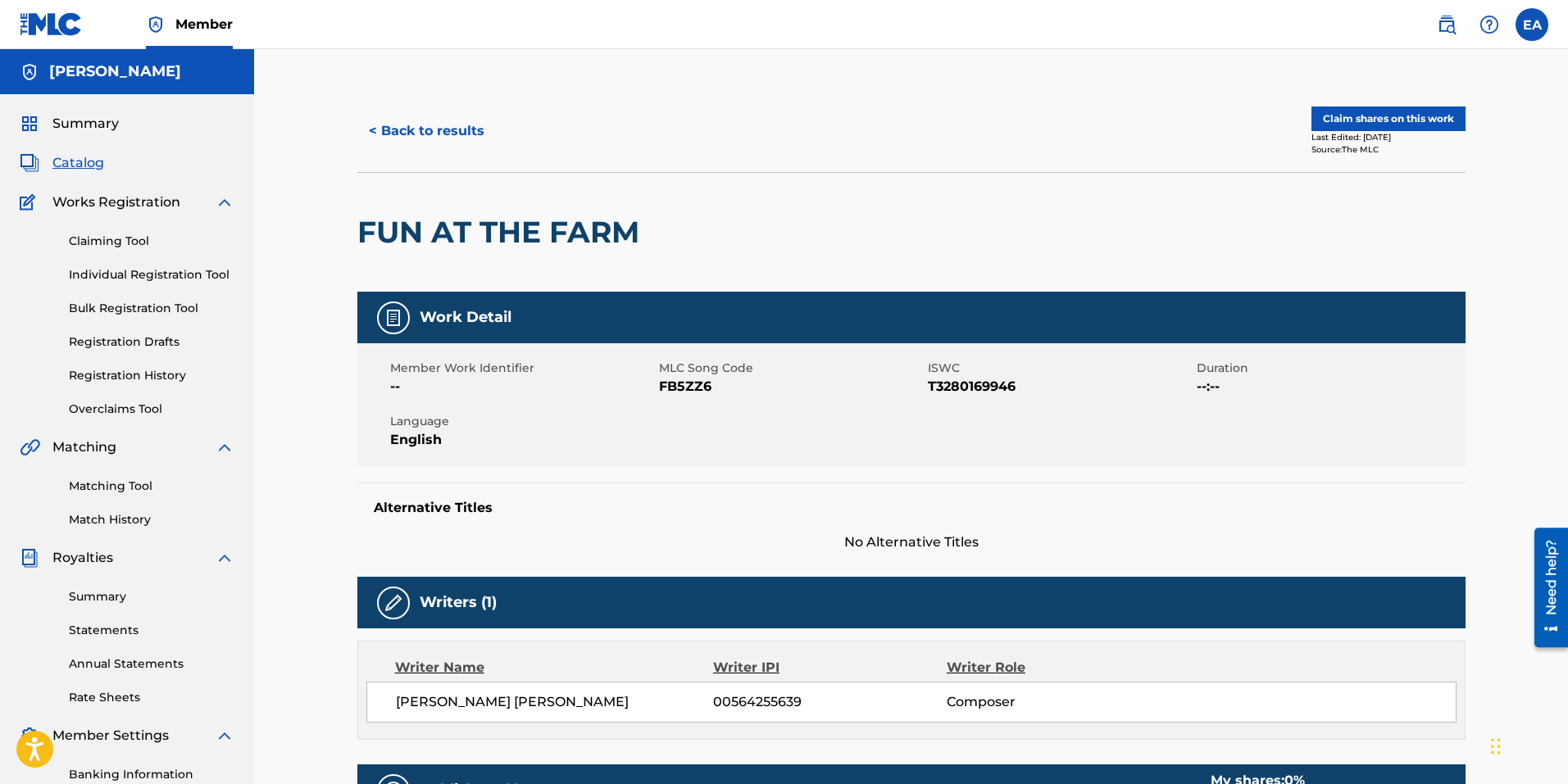
click at [1379, 119] on button "Claim shares on this work" at bounding box center [1389, 118] width 154 height 24
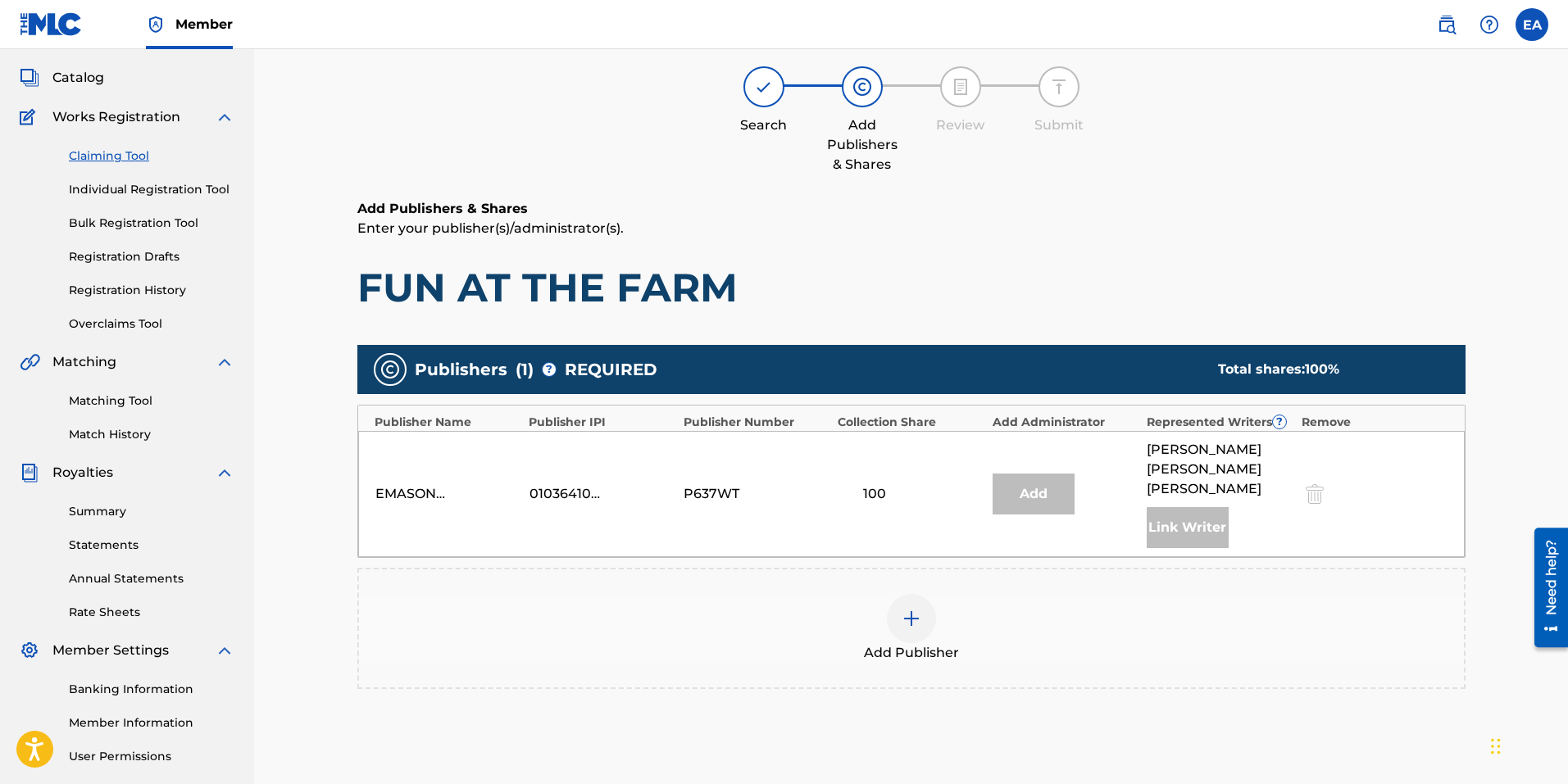
scroll to position [235, 0]
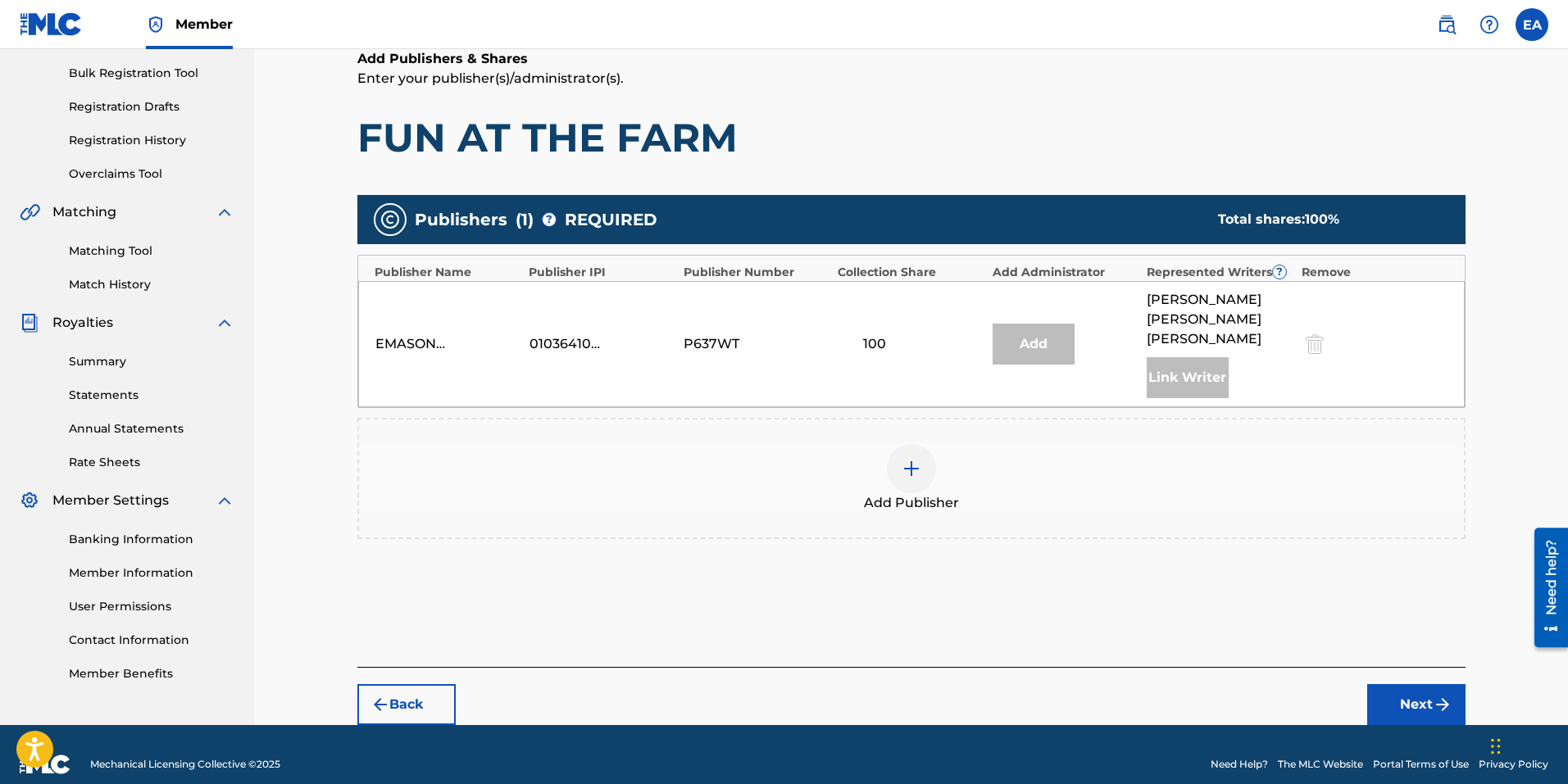
click at [1427, 689] on button "Next" at bounding box center [1416, 705] width 98 height 41
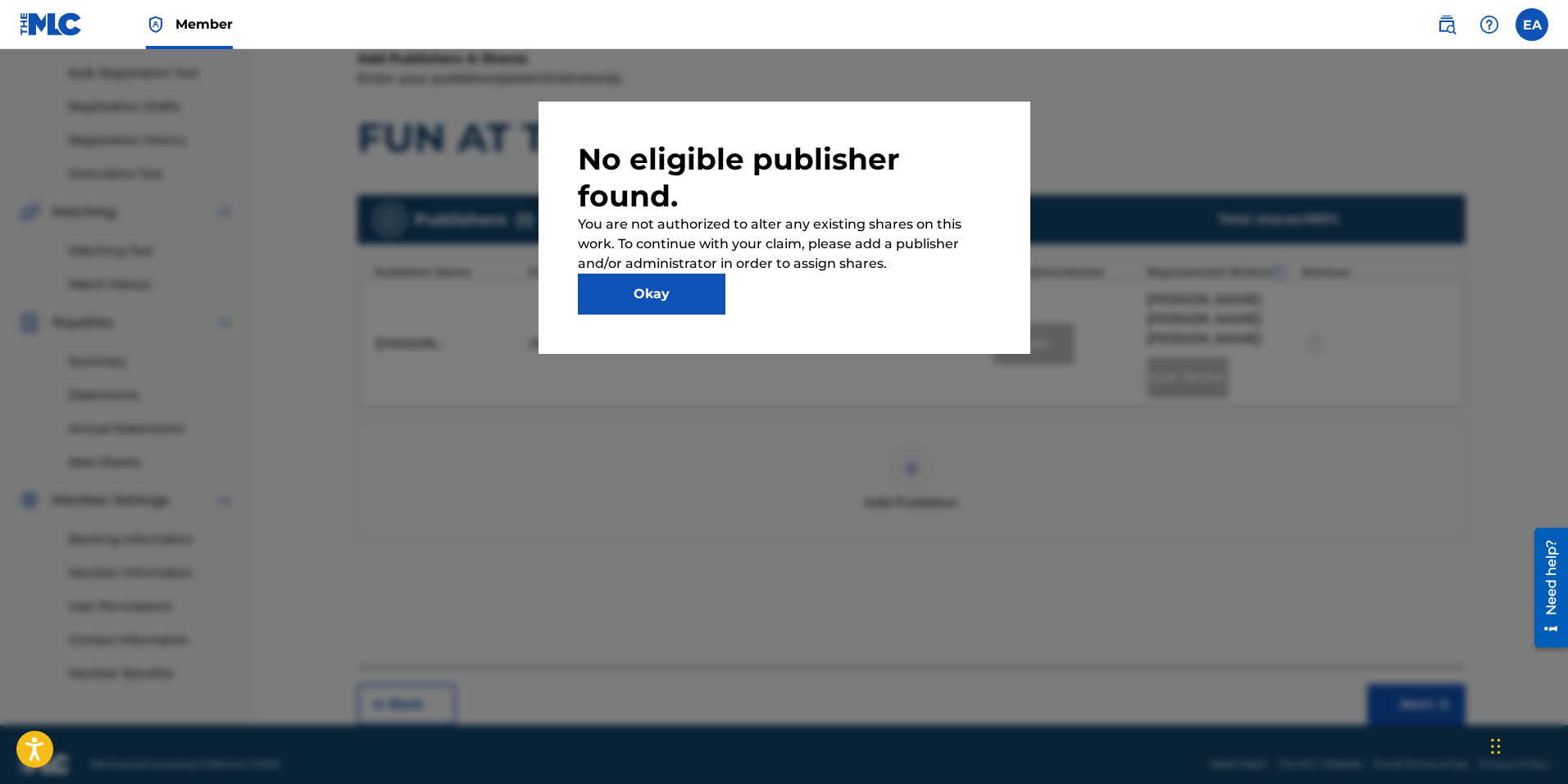
click at [645, 304] on button "Okay" at bounding box center [651, 294] width 147 height 41
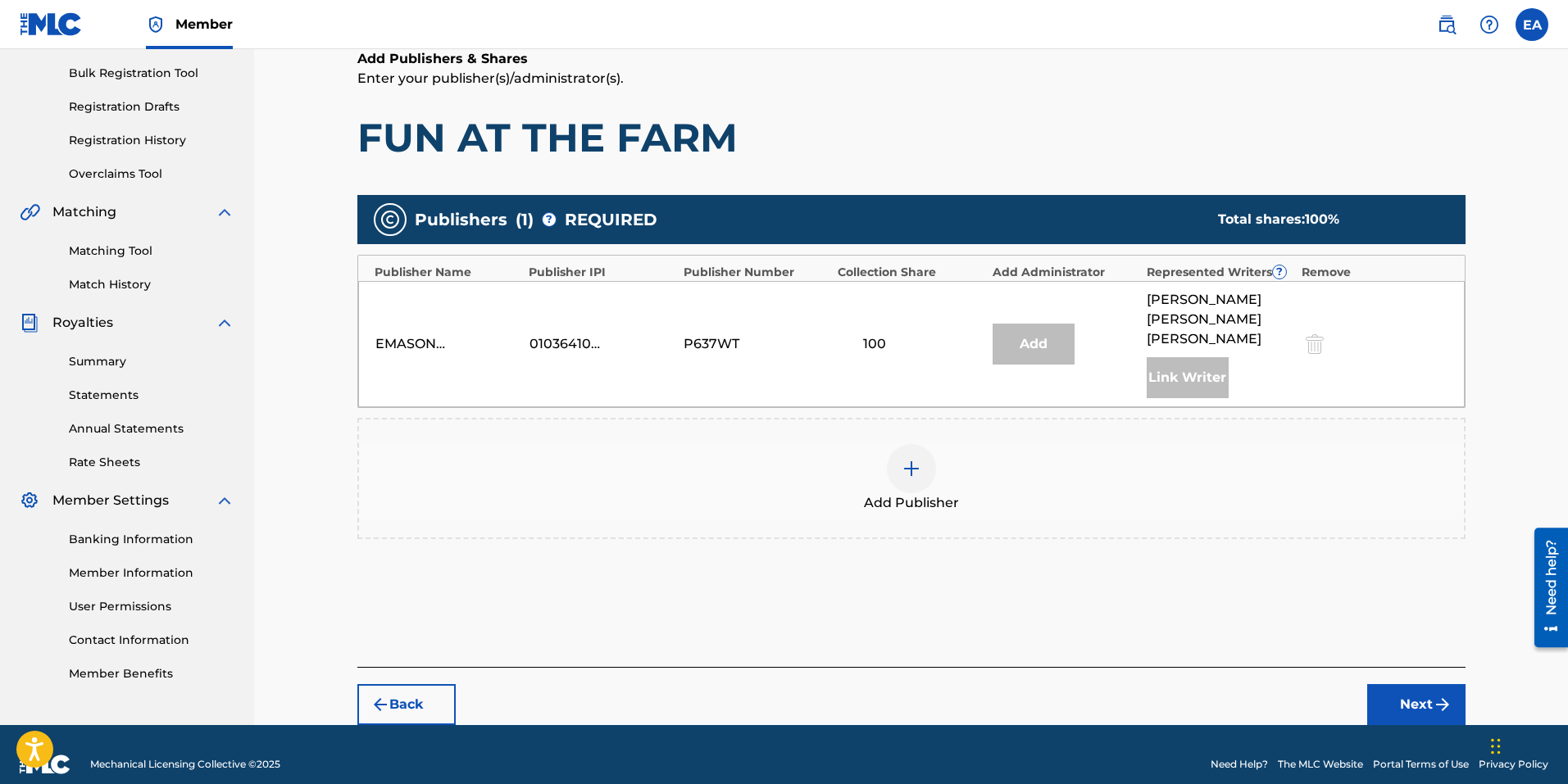
click at [1157, 357] on div "Link Writer" at bounding box center [1188, 377] width 82 height 41
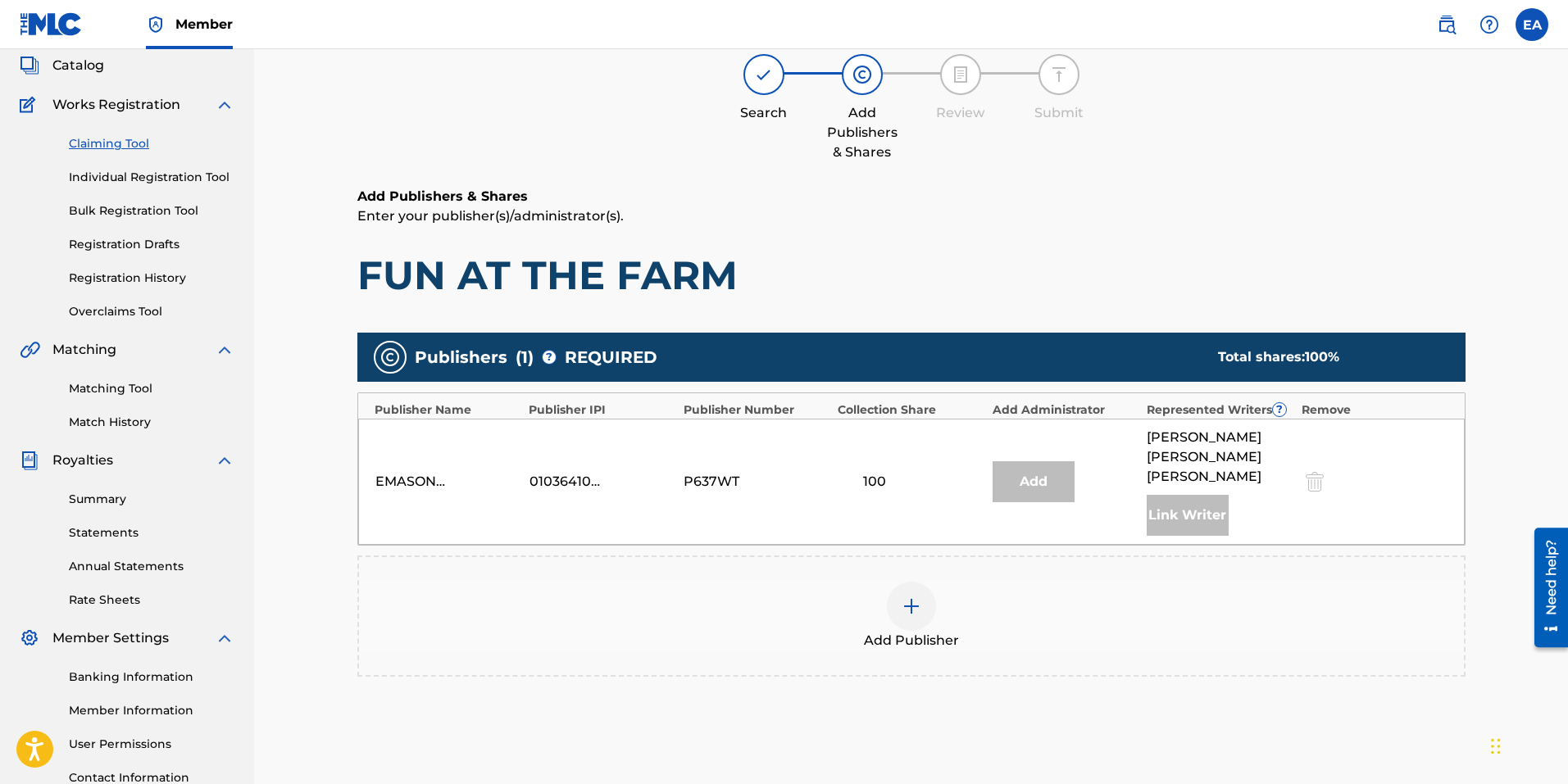
scroll to position [71, 0]
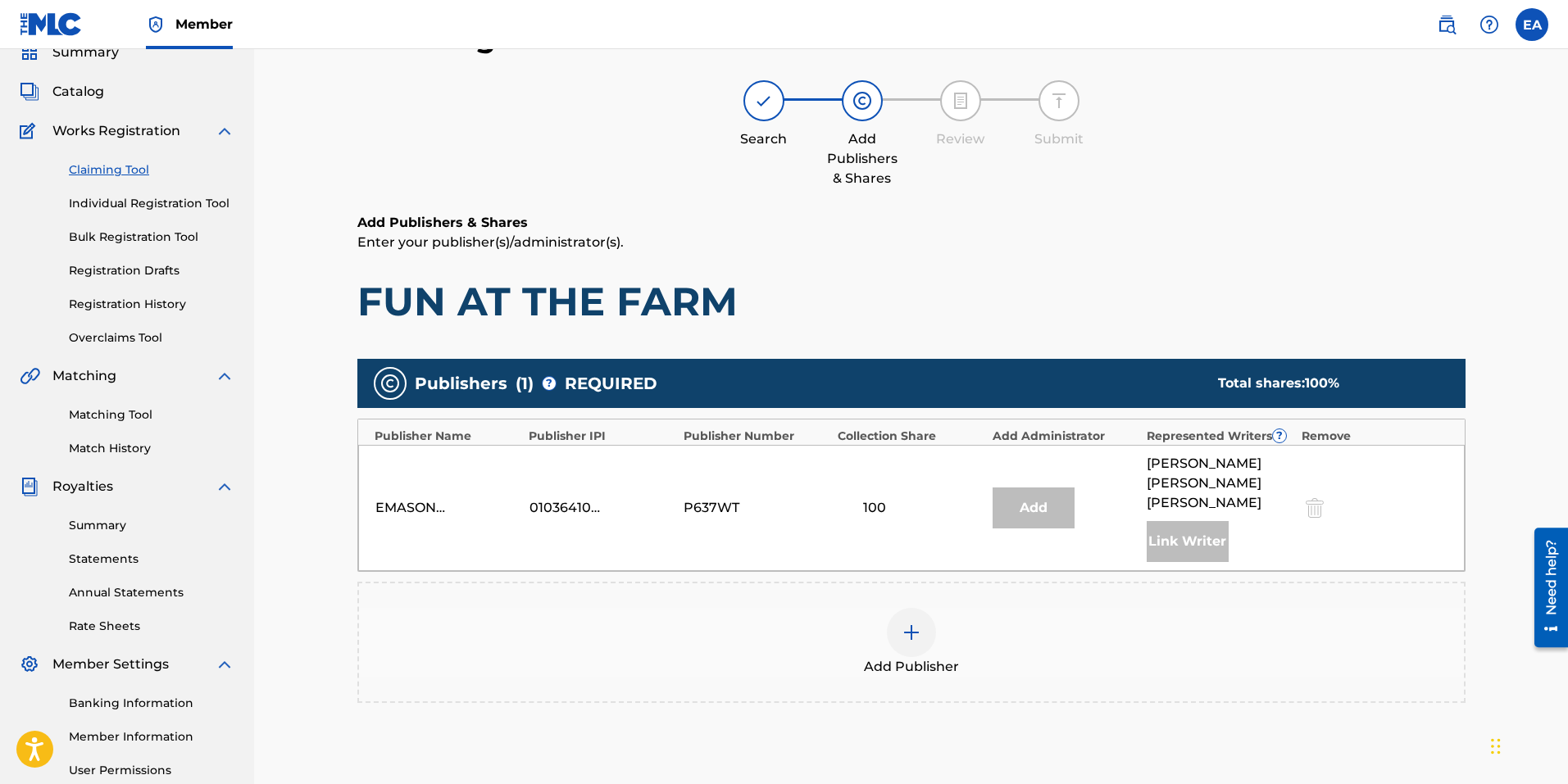
click at [420, 508] on div "EMASONGS, LLC 01036410109 P637WT 100 Add [PERSON_NAME] [PERSON_NAME] Link Writer" at bounding box center [912, 508] width 1107 height 126
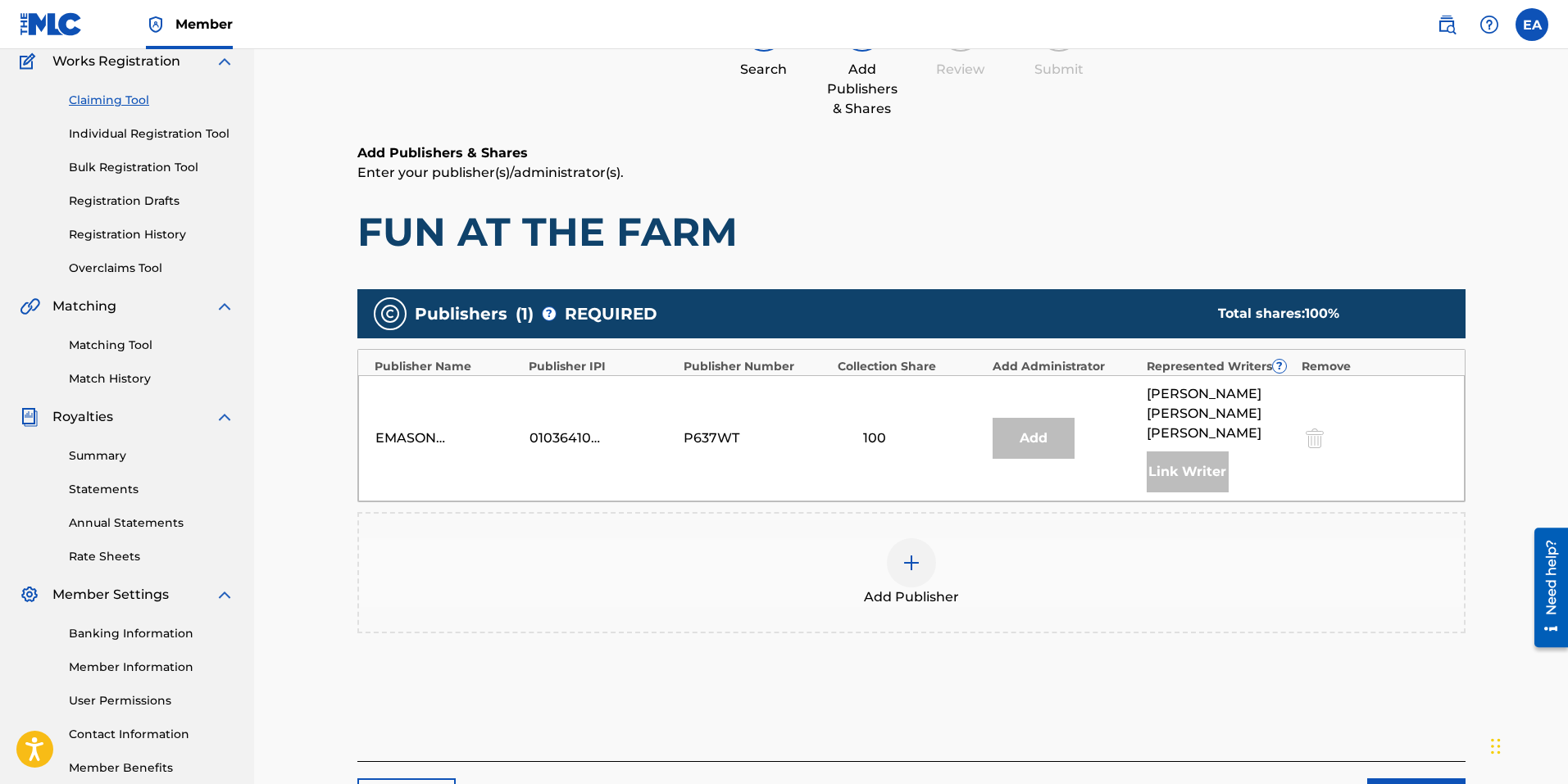
scroll to position [235, 0]
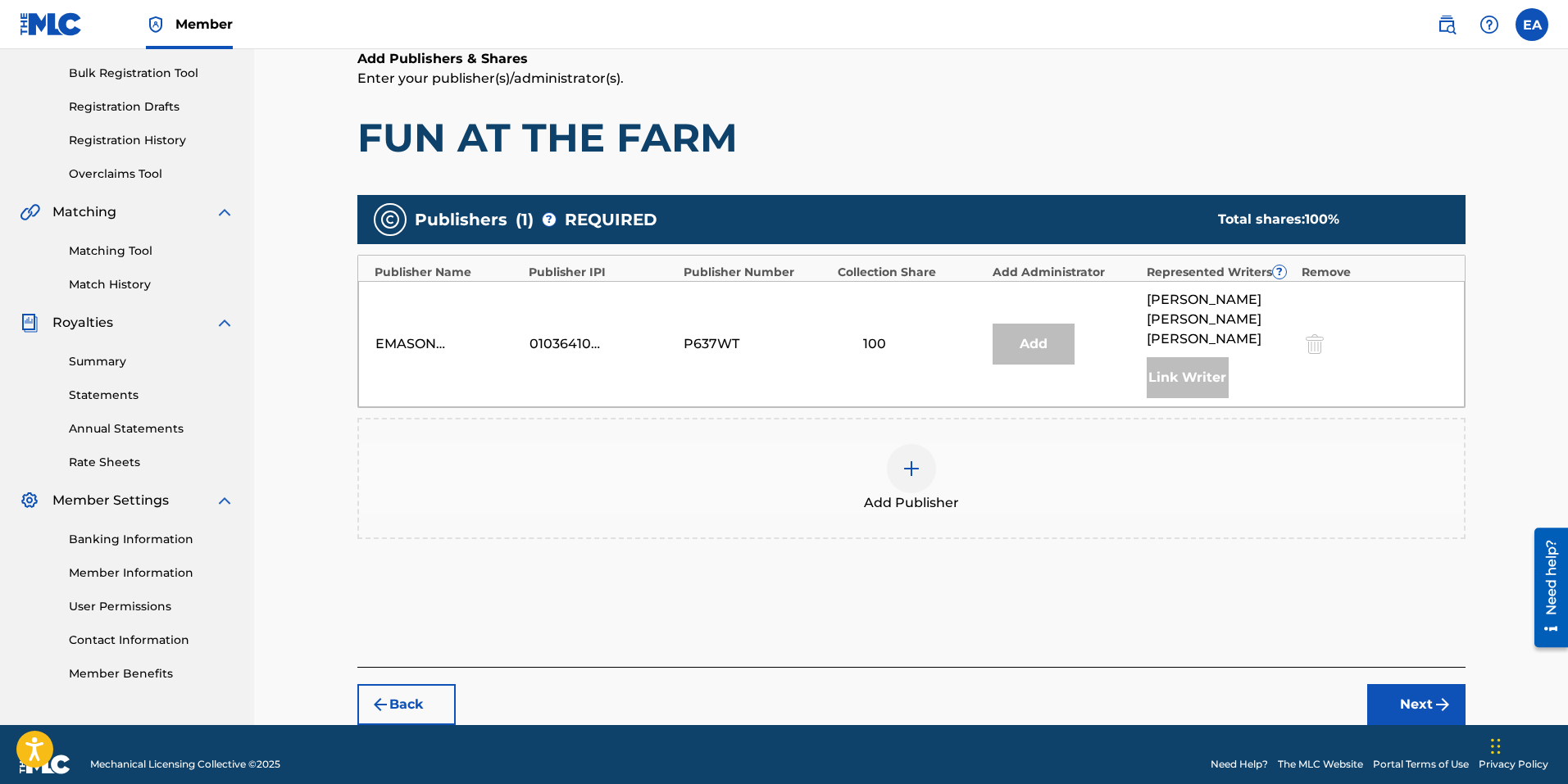
click at [1426, 693] on button "Next" at bounding box center [1416, 705] width 98 height 41
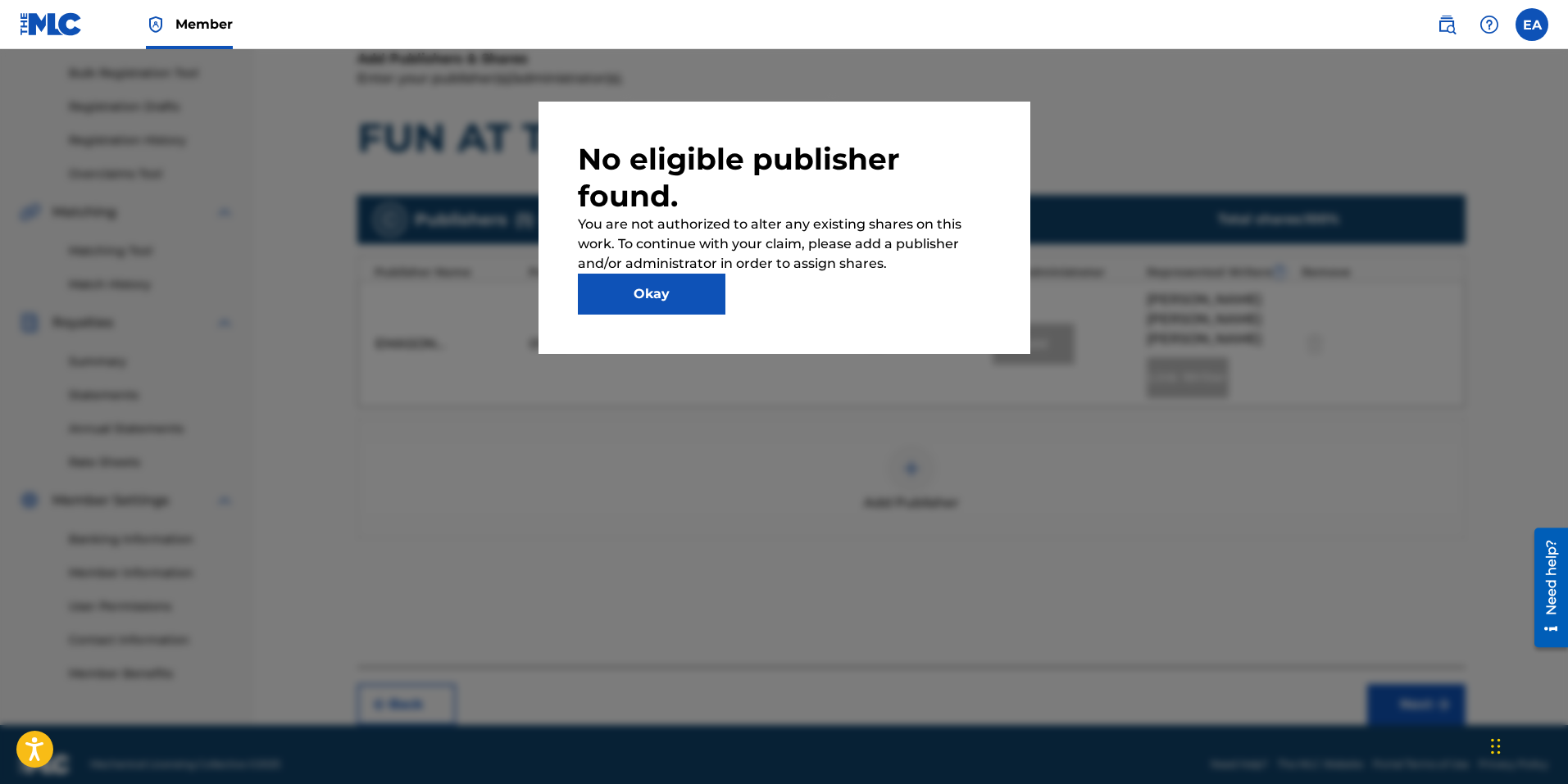
click at [674, 305] on button "Okay" at bounding box center [651, 294] width 147 height 41
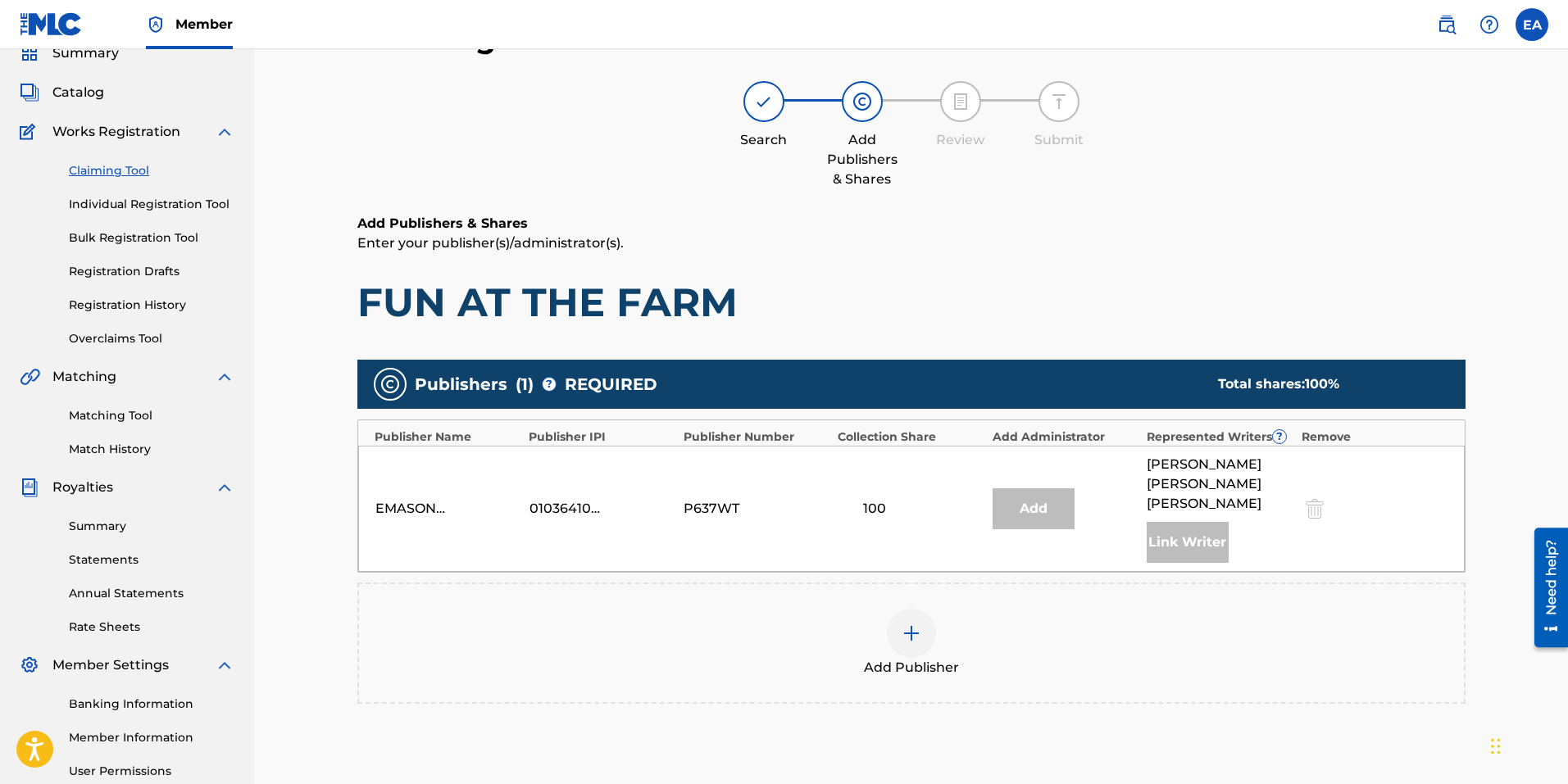
scroll to position [0, 0]
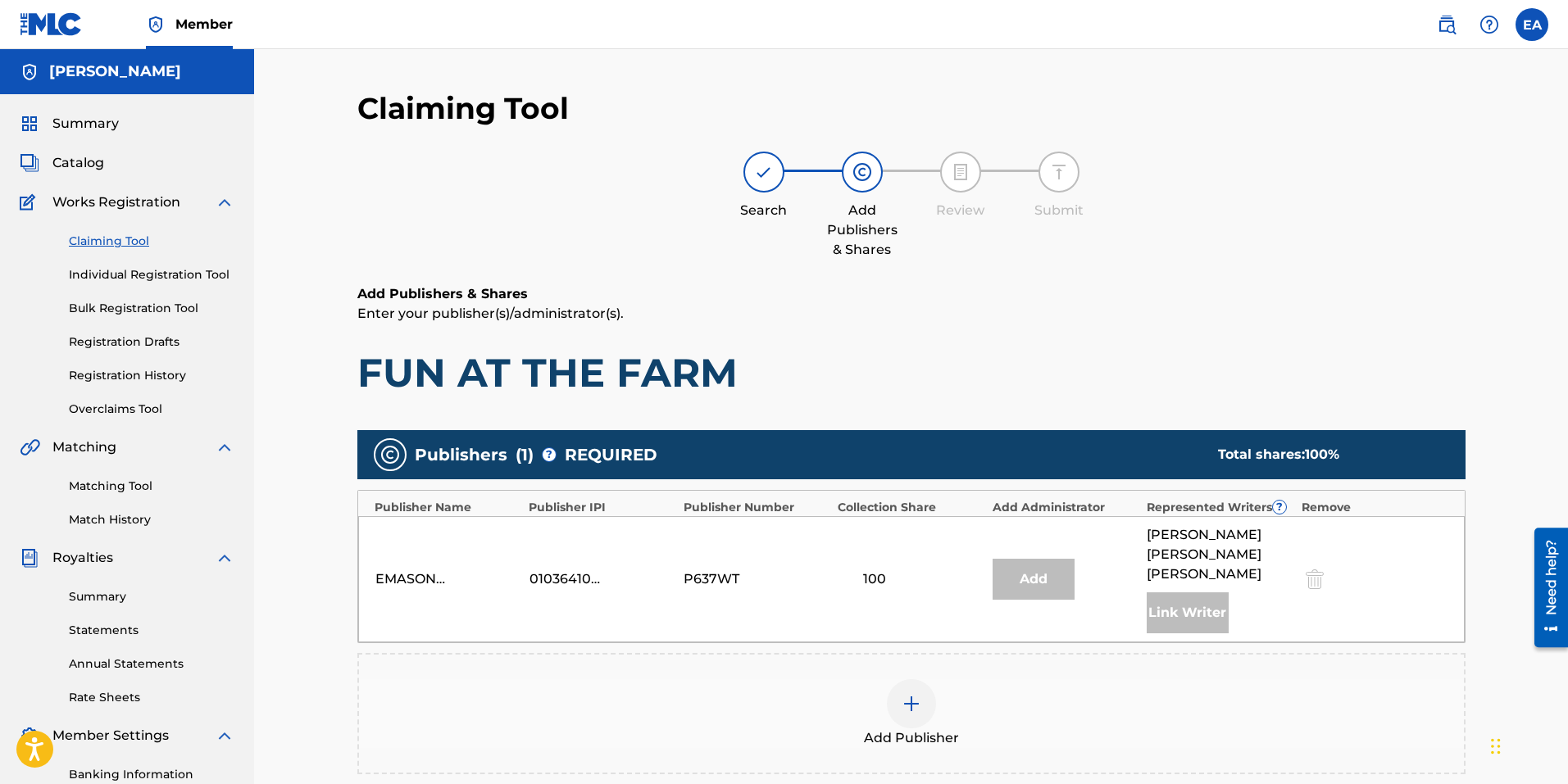
click at [126, 279] on link "Individual Registration Tool" at bounding box center [152, 274] width 166 height 18
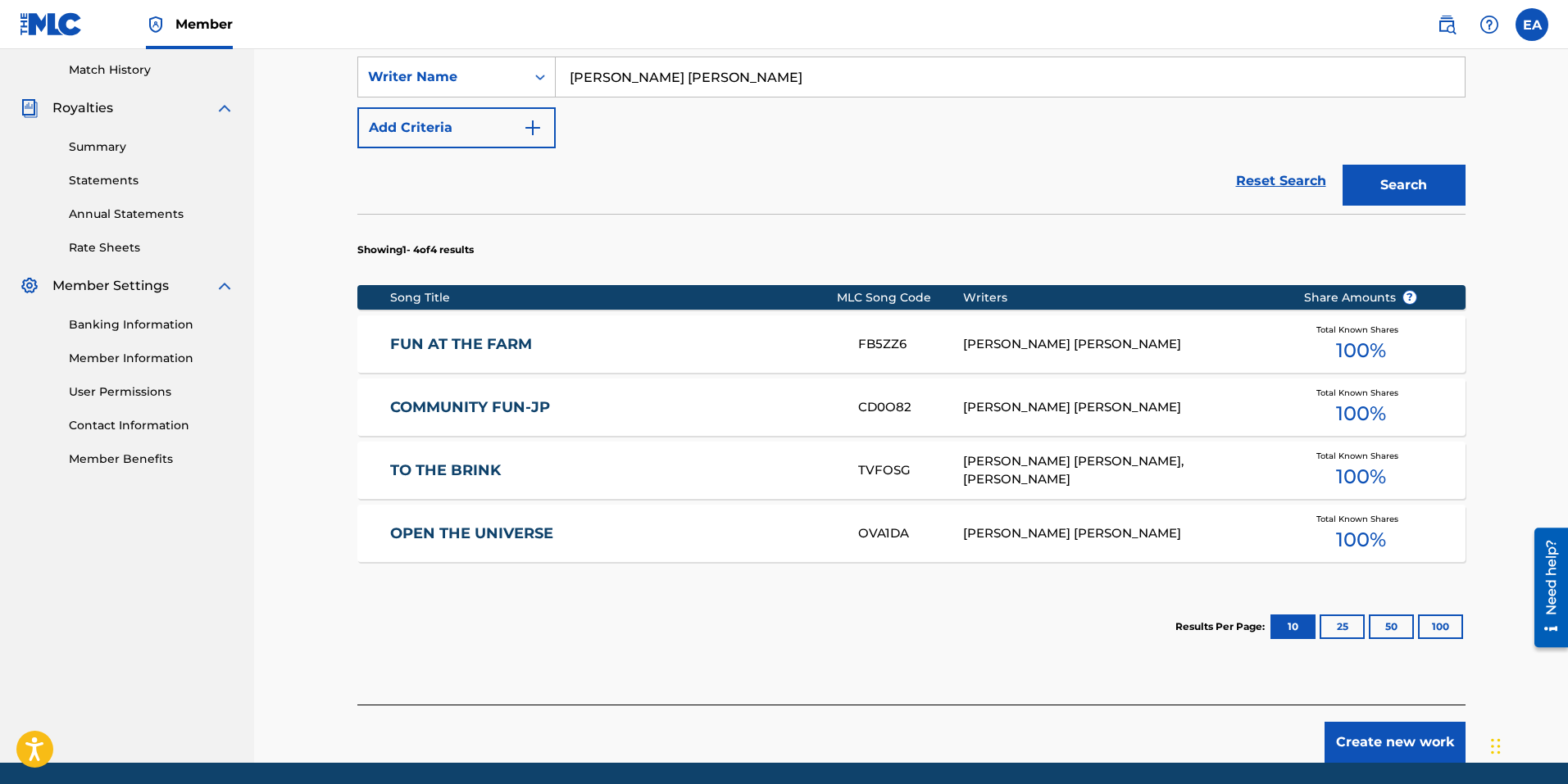
scroll to position [507, 0]
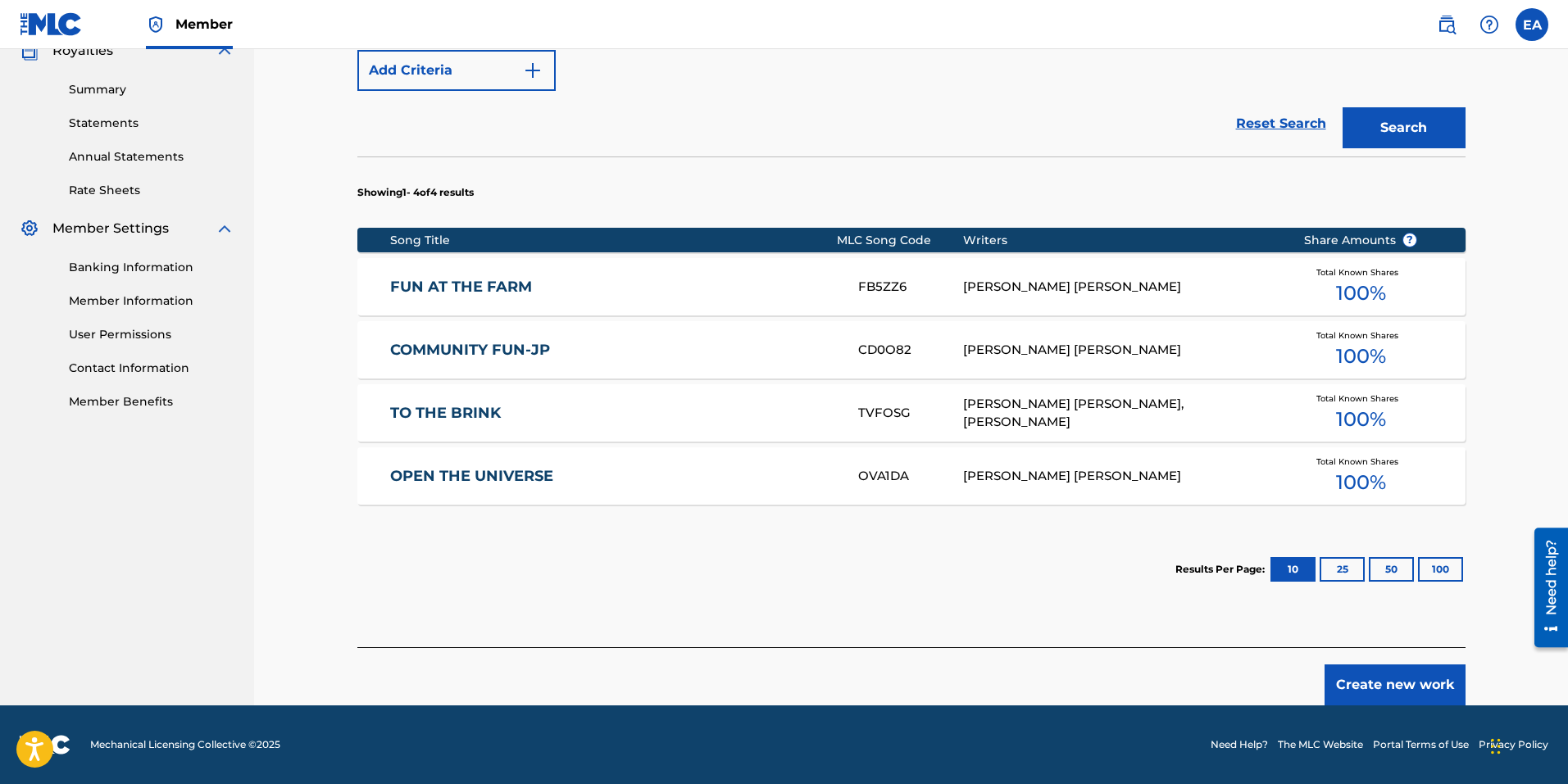
click at [1060, 351] on div "[PERSON_NAME] [PERSON_NAME]" at bounding box center [1120, 350] width 316 height 19
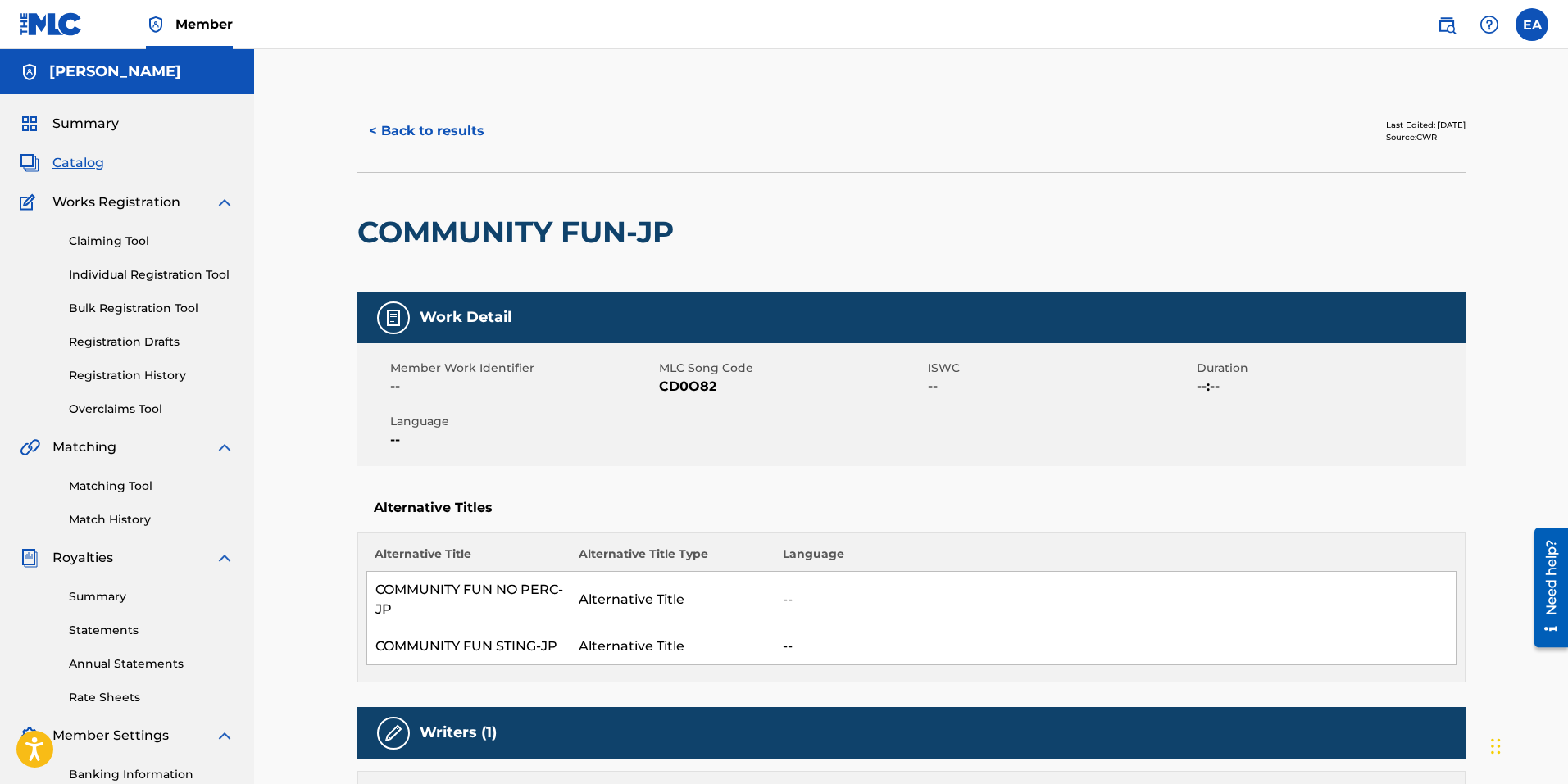
click at [431, 120] on button "< Back to results" at bounding box center [426, 131] width 138 height 41
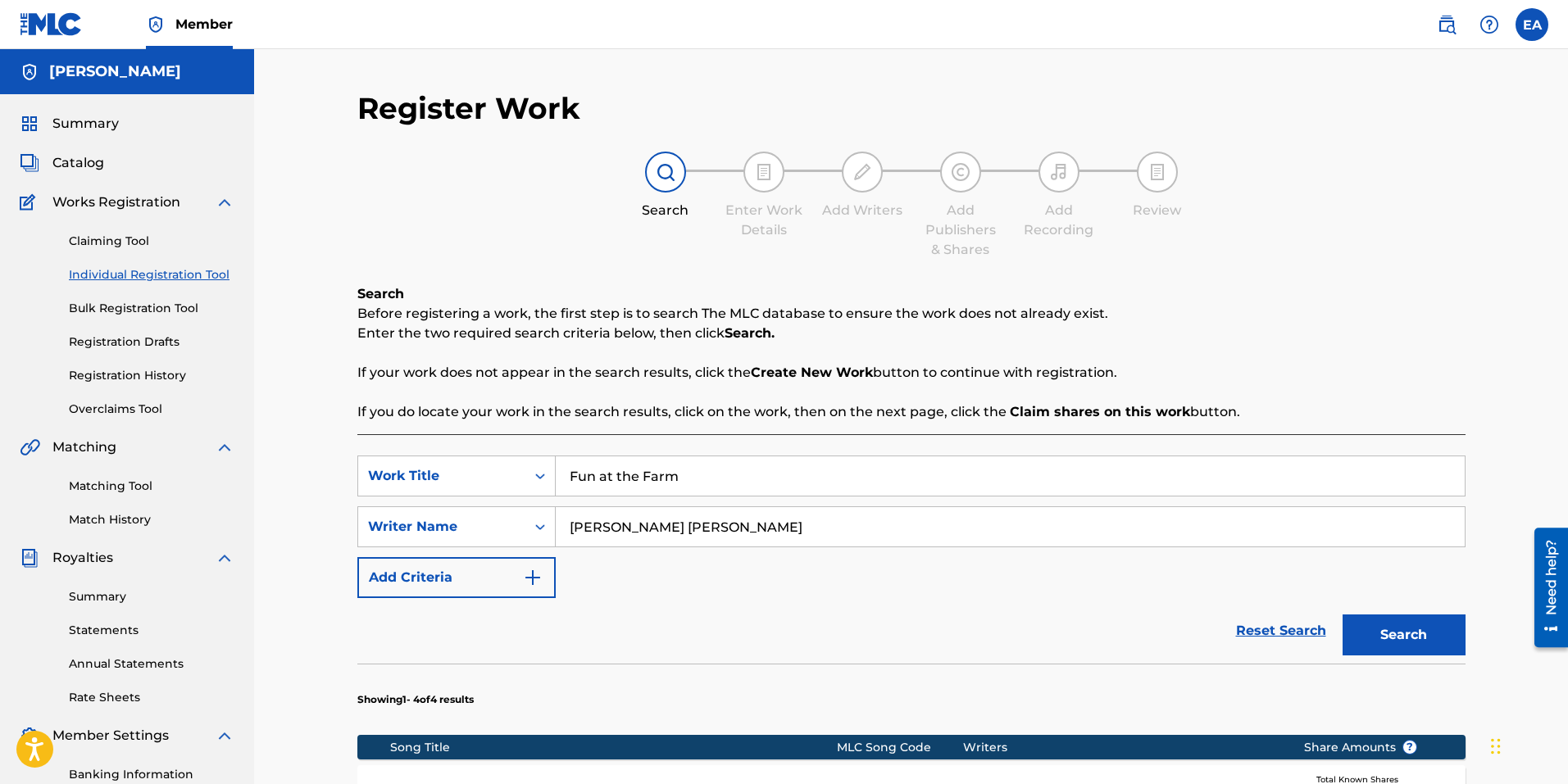
scroll to position [232, 0]
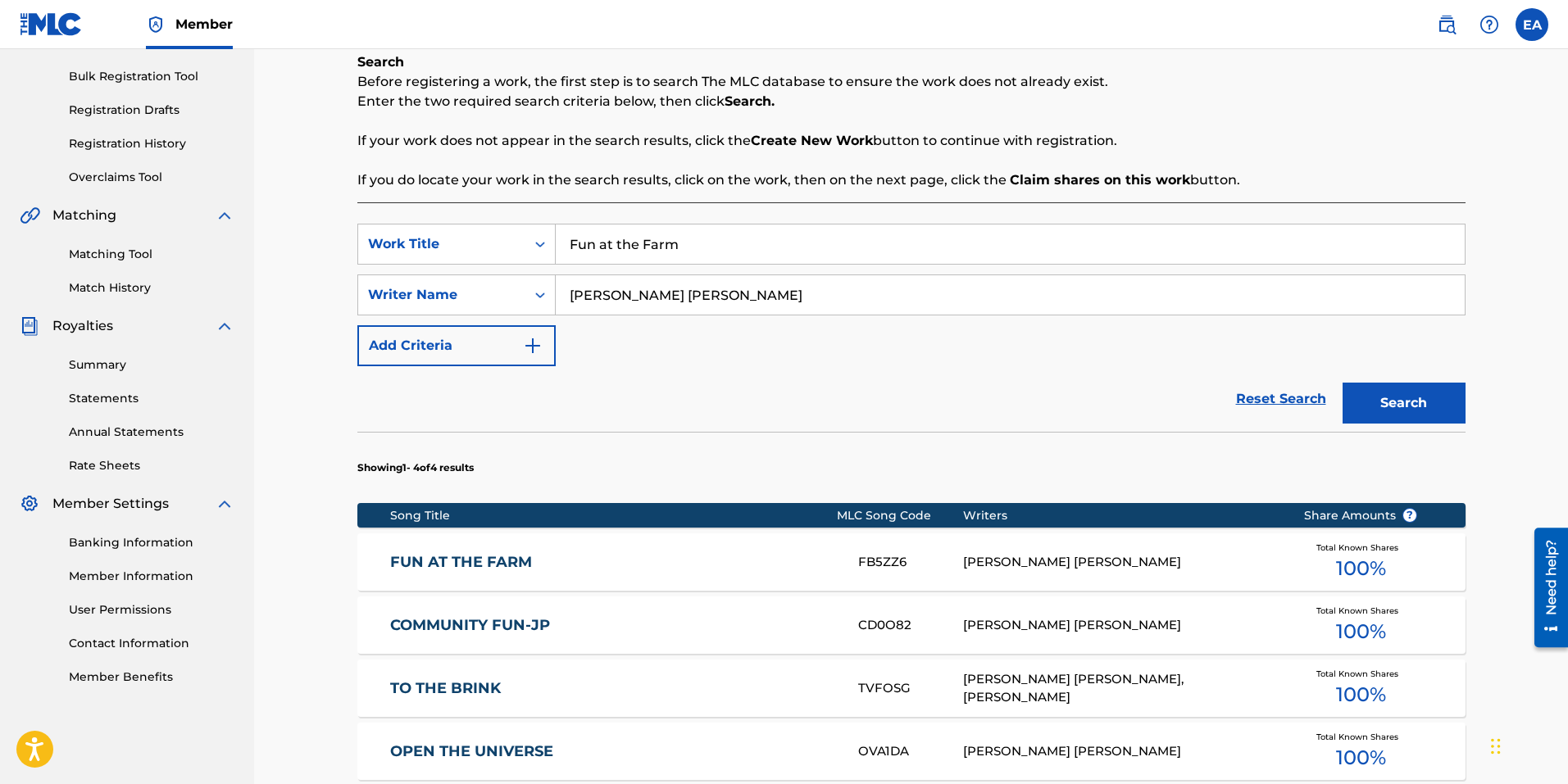
drag, startPoint x: 783, startPoint y: 249, endPoint x: 597, endPoint y: 238, distance: 186.3
click at [597, 238] on input "Fun at the Farm" at bounding box center [1010, 243] width 909 height 39
drag, startPoint x: 762, startPoint y: 248, endPoint x: 720, endPoint y: 249, distance: 42.0
click at [761, 248] on input "Fun at the Farm" at bounding box center [1010, 243] width 909 height 39
click at [680, 255] on input "Fun at the Farm" at bounding box center [1010, 243] width 909 height 39
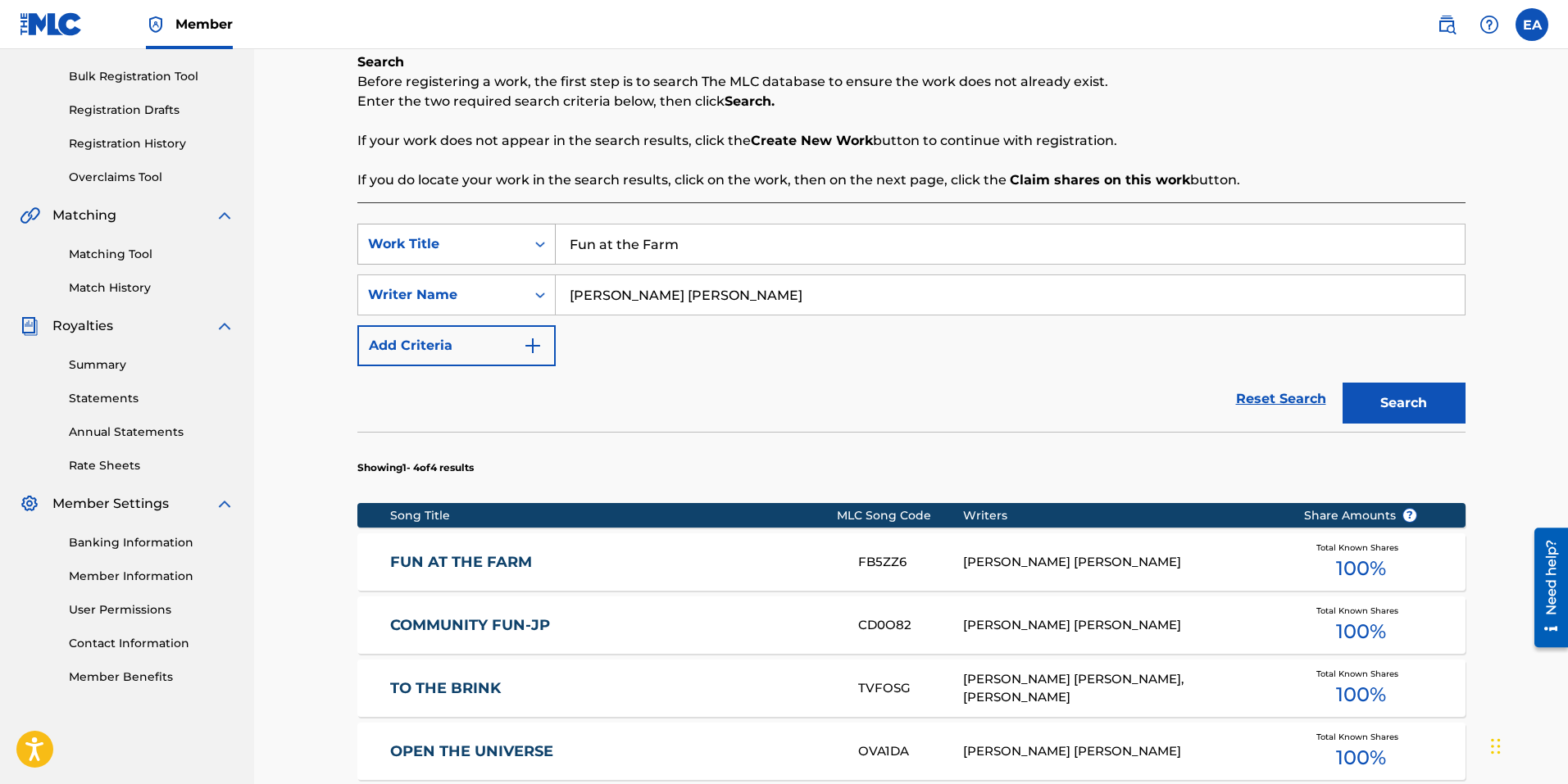
click at [493, 242] on div "SearchWithCriteria30c27b0c-9ad0-4024-88e7-2647787a7dc0 Work Title Fun at the Fa…" at bounding box center [912, 243] width 1108 height 41
click at [1120, 384] on div "Reset Search Search" at bounding box center [912, 399] width 1108 height 65
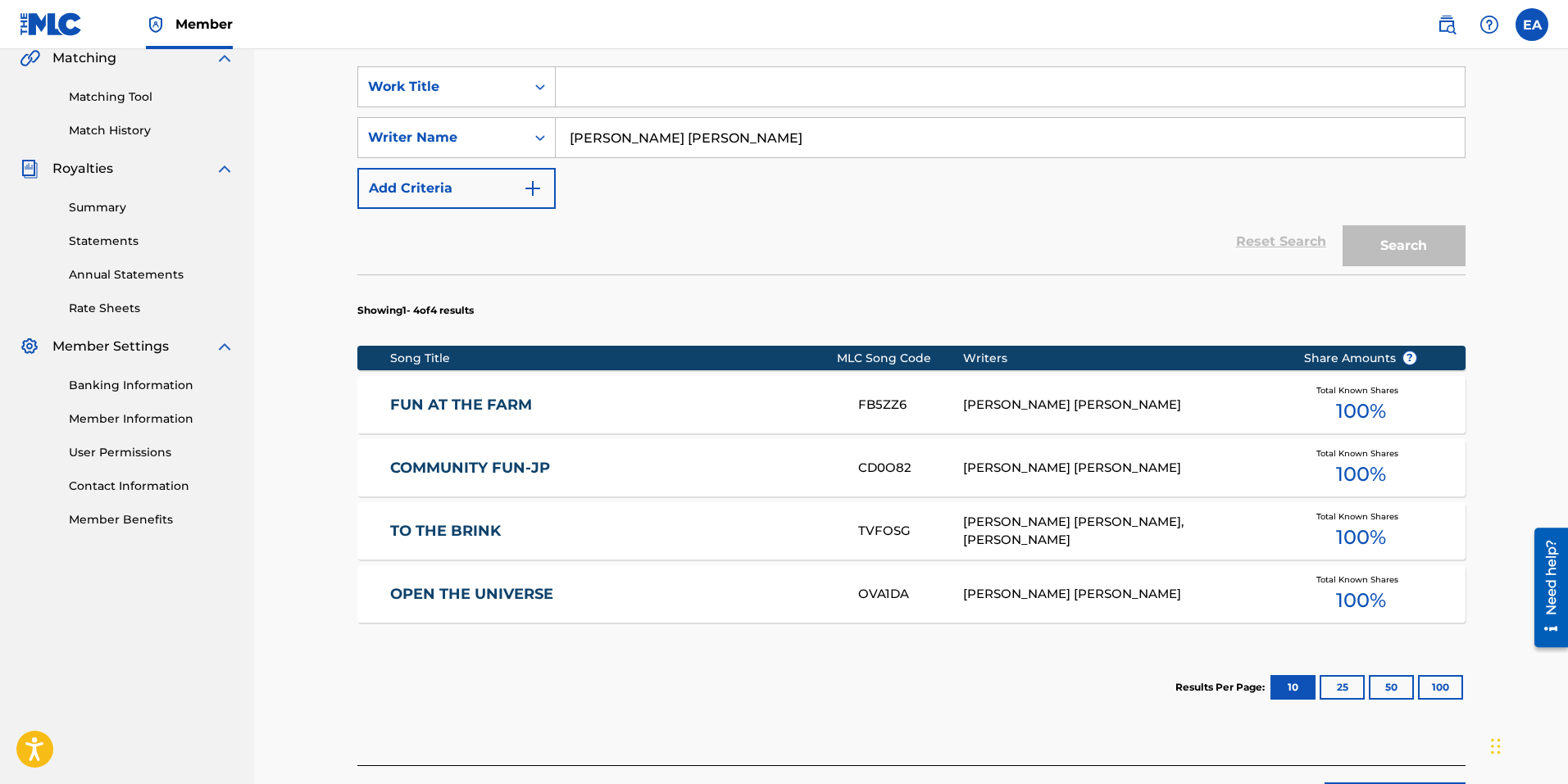
scroll to position [396, 0]
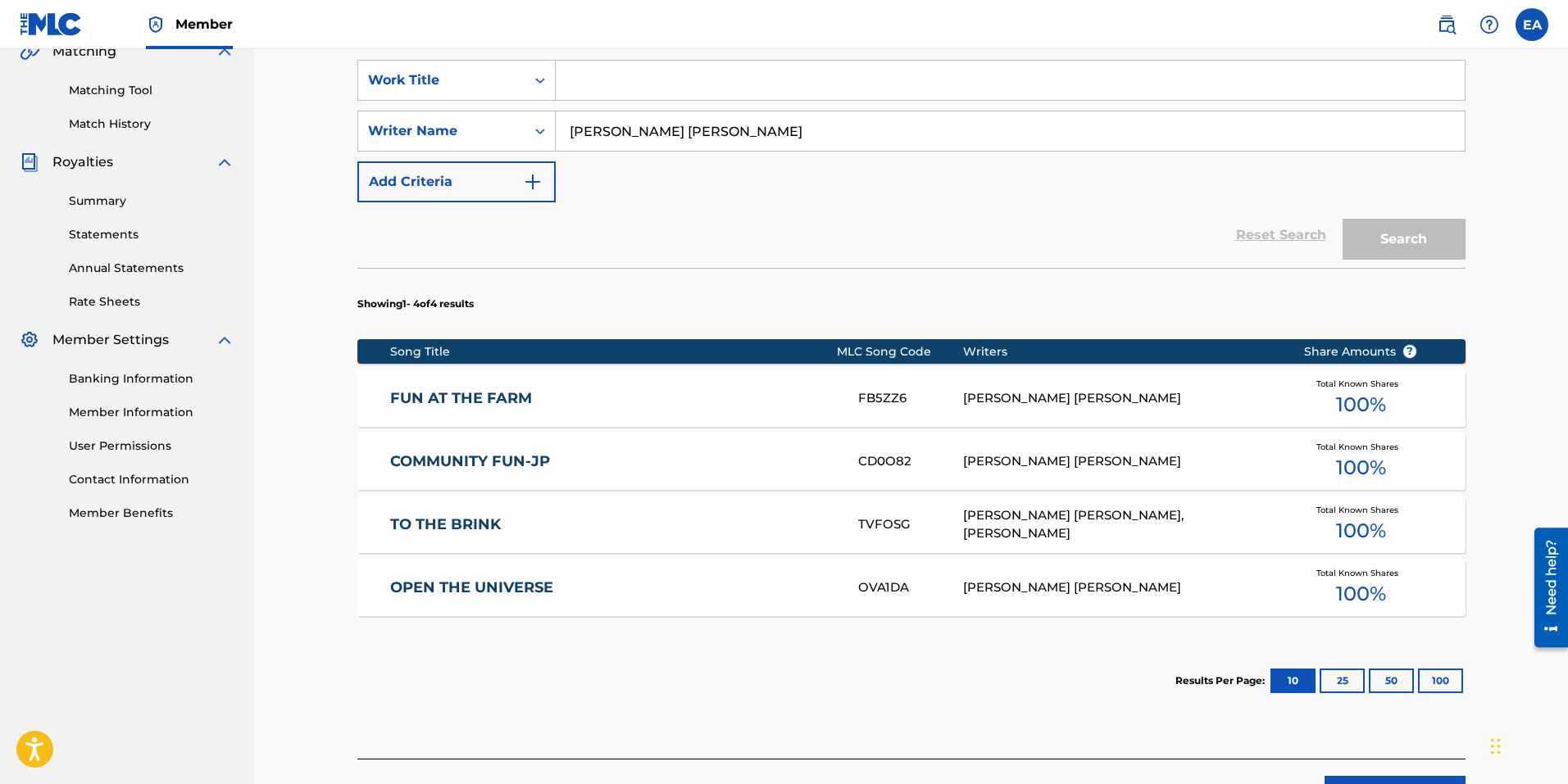
click at [1210, 514] on div "TO THE BRINK TVFOSG [PERSON_NAME] [PERSON_NAME], [PERSON_NAME] Total Known Shar…" at bounding box center [912, 524] width 1108 height 58
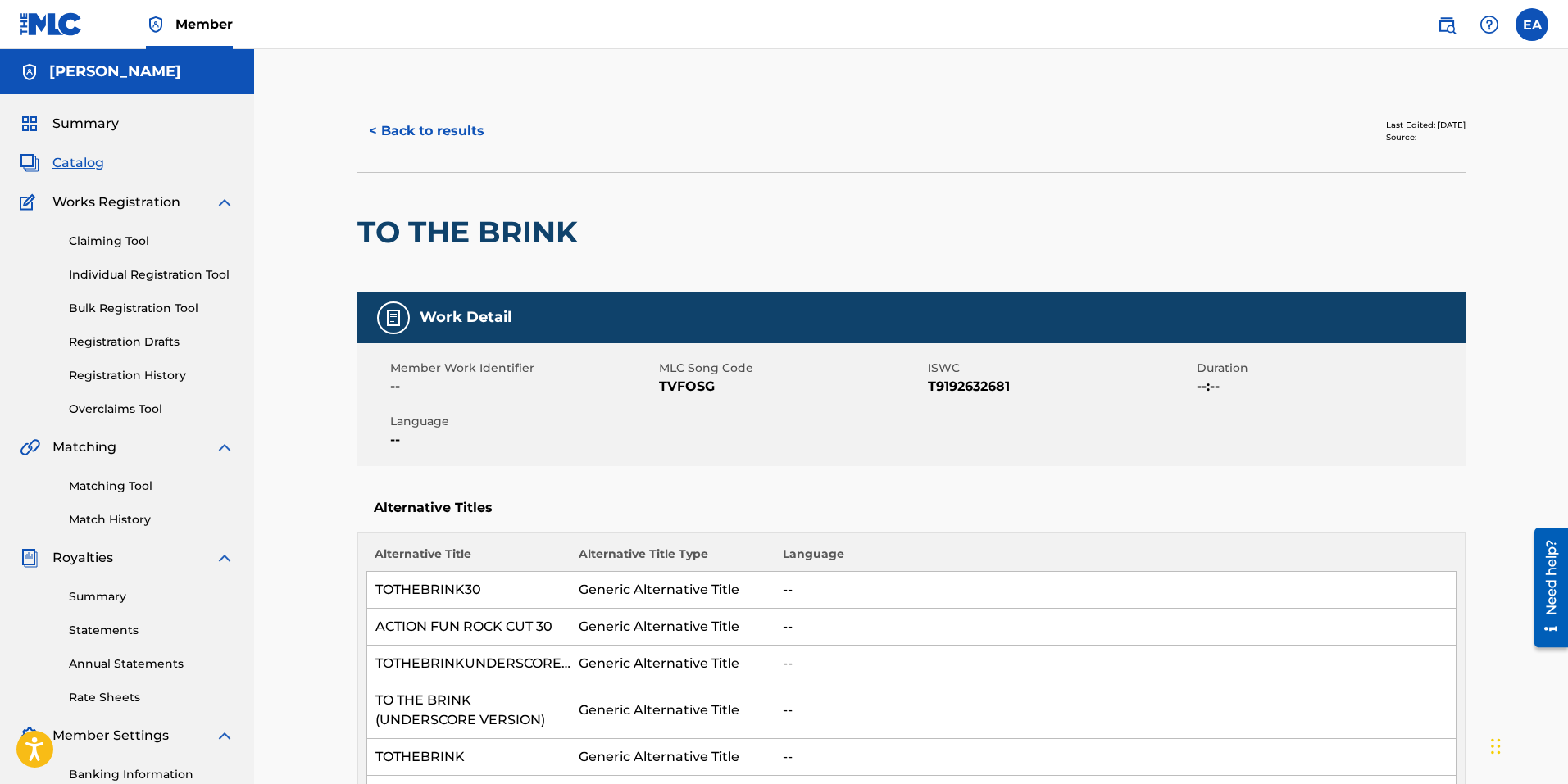
click at [420, 123] on button "< Back to results" at bounding box center [426, 131] width 138 height 41
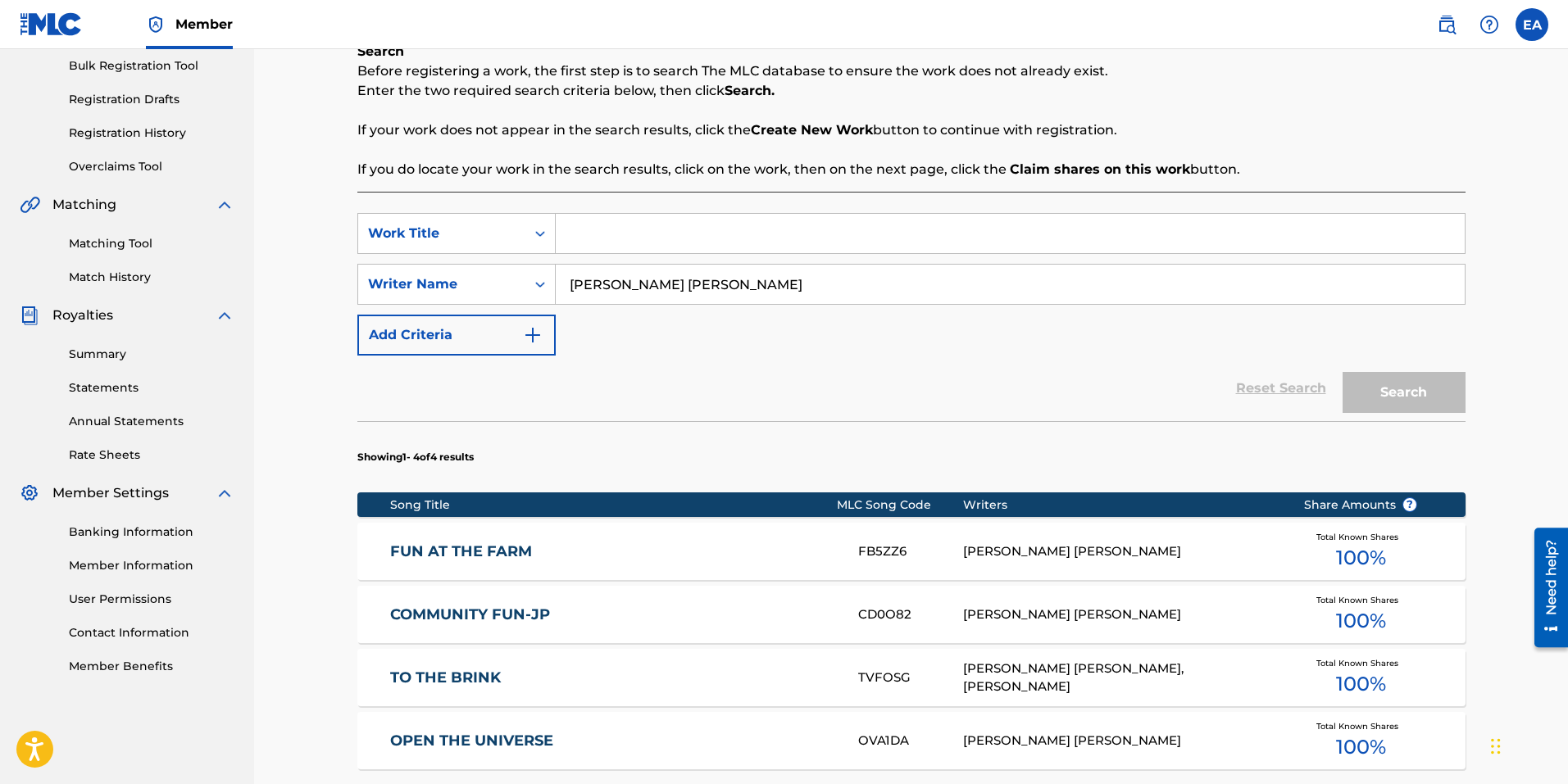
scroll to position [396, 0]
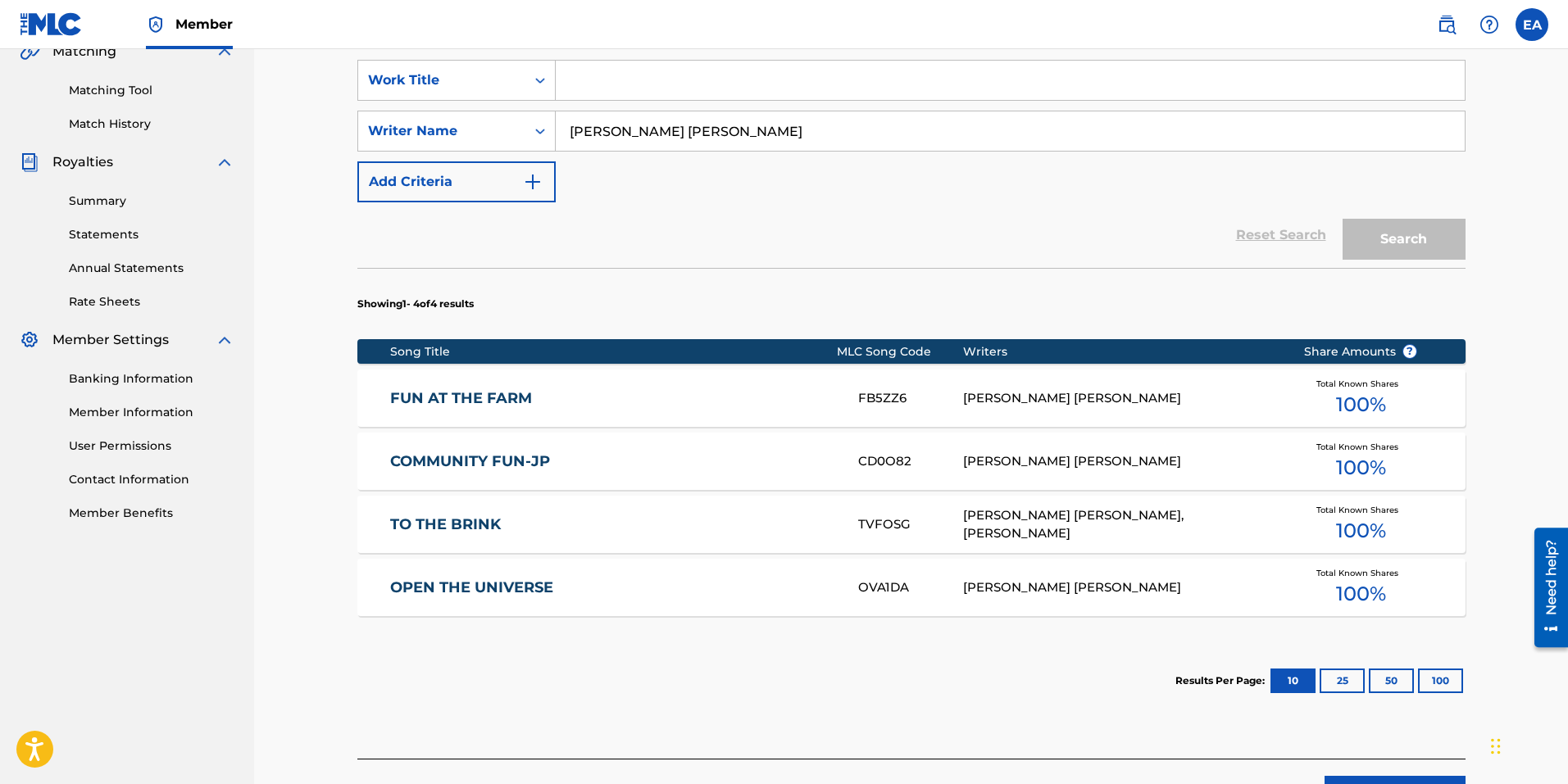
click at [718, 587] on link "OPEN THE UNIVERSE" at bounding box center [613, 587] width 446 height 19
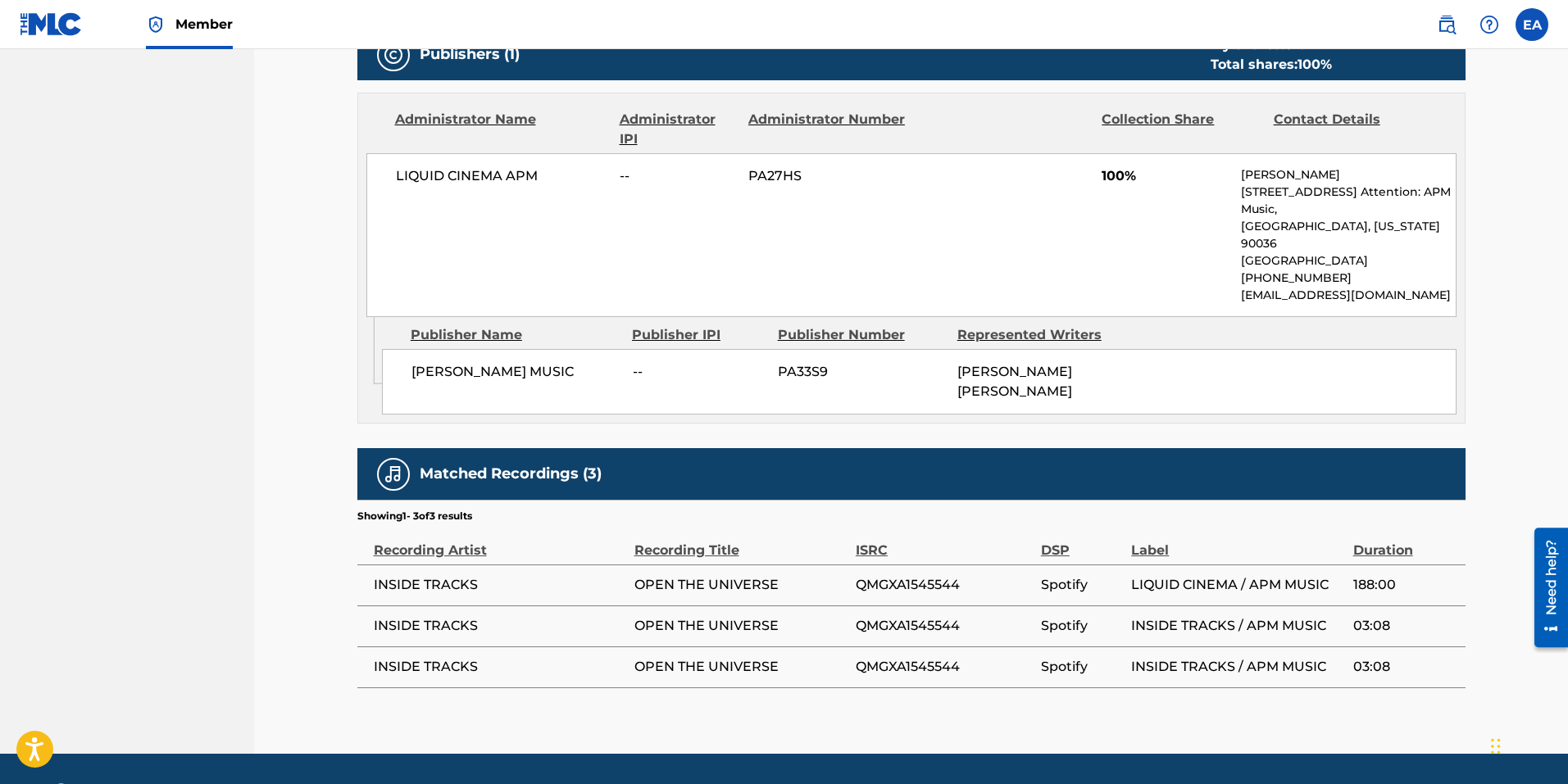
scroll to position [1861, 0]
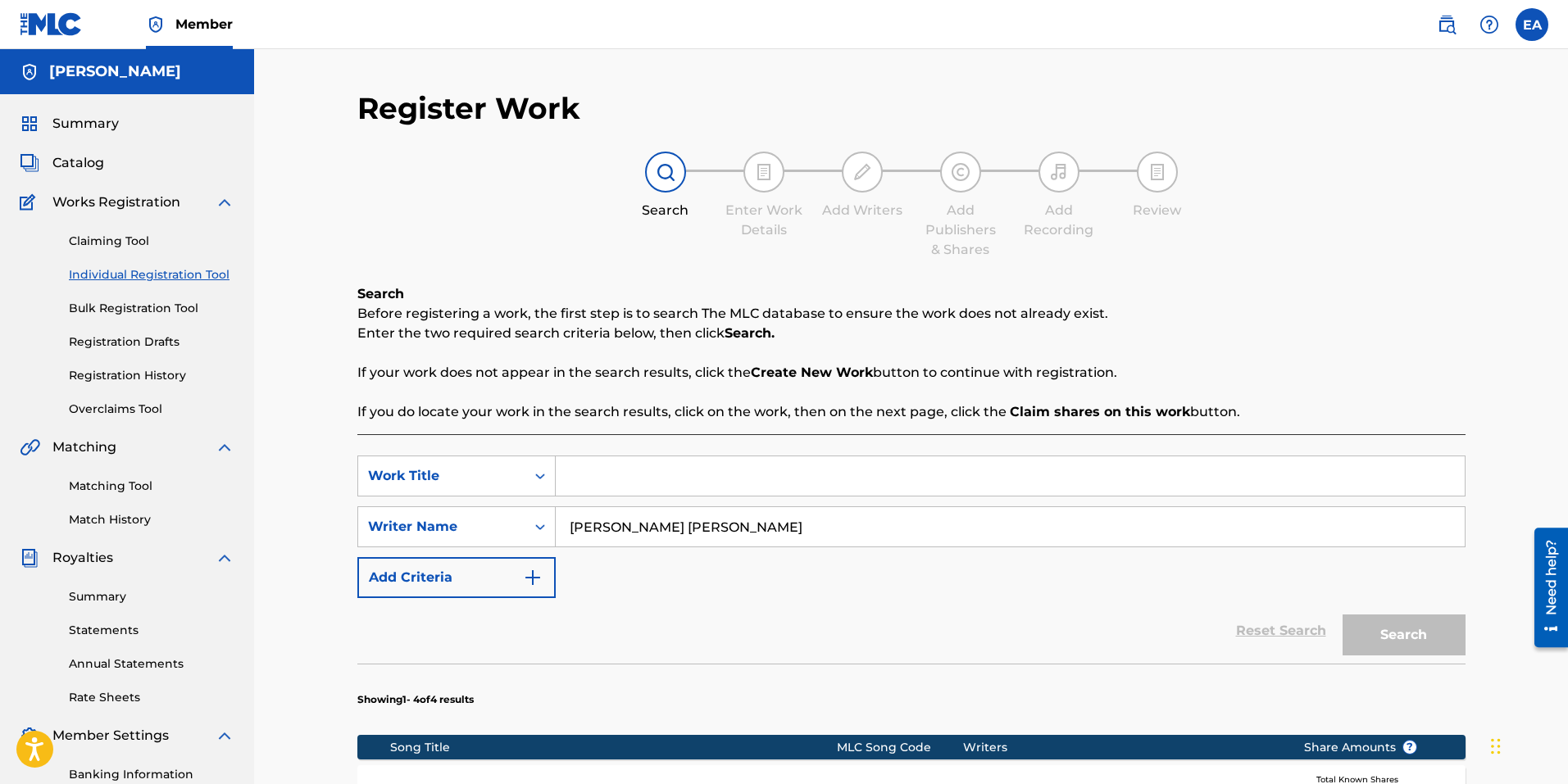
click at [815, 532] on input "[PERSON_NAME] [PERSON_NAME]" at bounding box center [1010, 526] width 909 height 39
click at [110, 127] on span "Summary" at bounding box center [85, 123] width 66 height 19
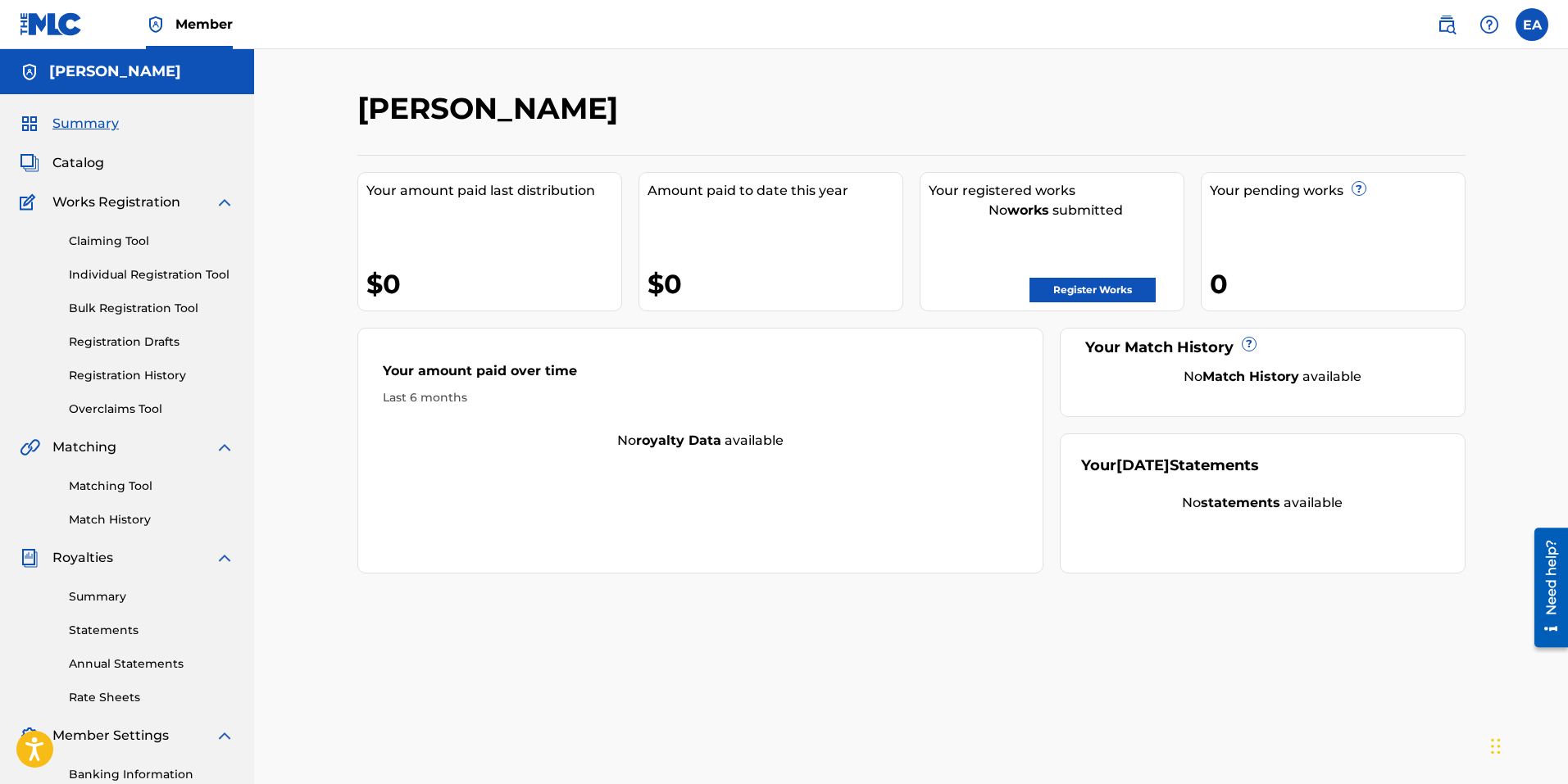
click at [1108, 290] on link "Register Works" at bounding box center [1092, 290] width 126 height 24
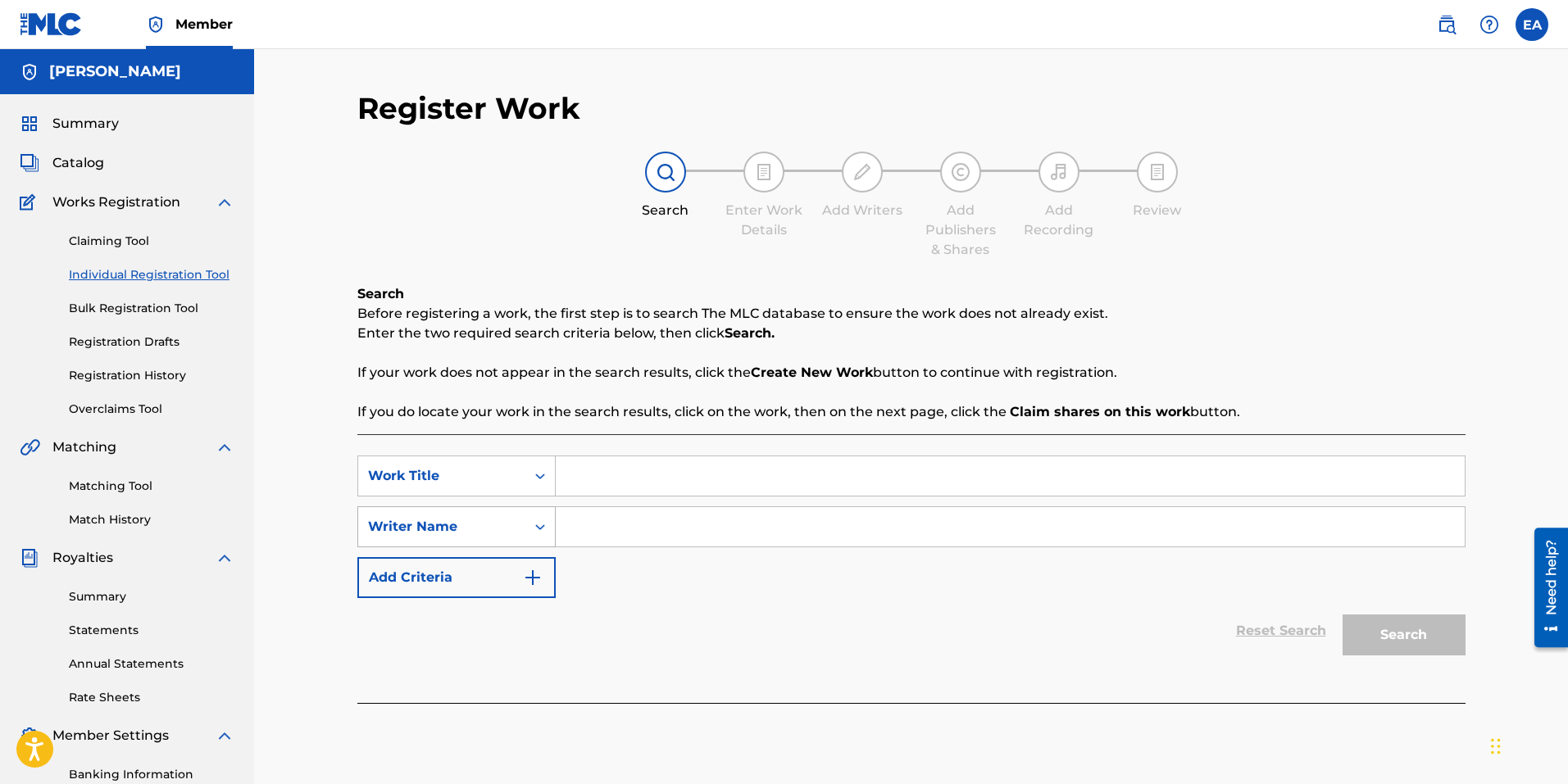
click at [544, 529] on icon "Search Form" at bounding box center [540, 527] width 17 height 17
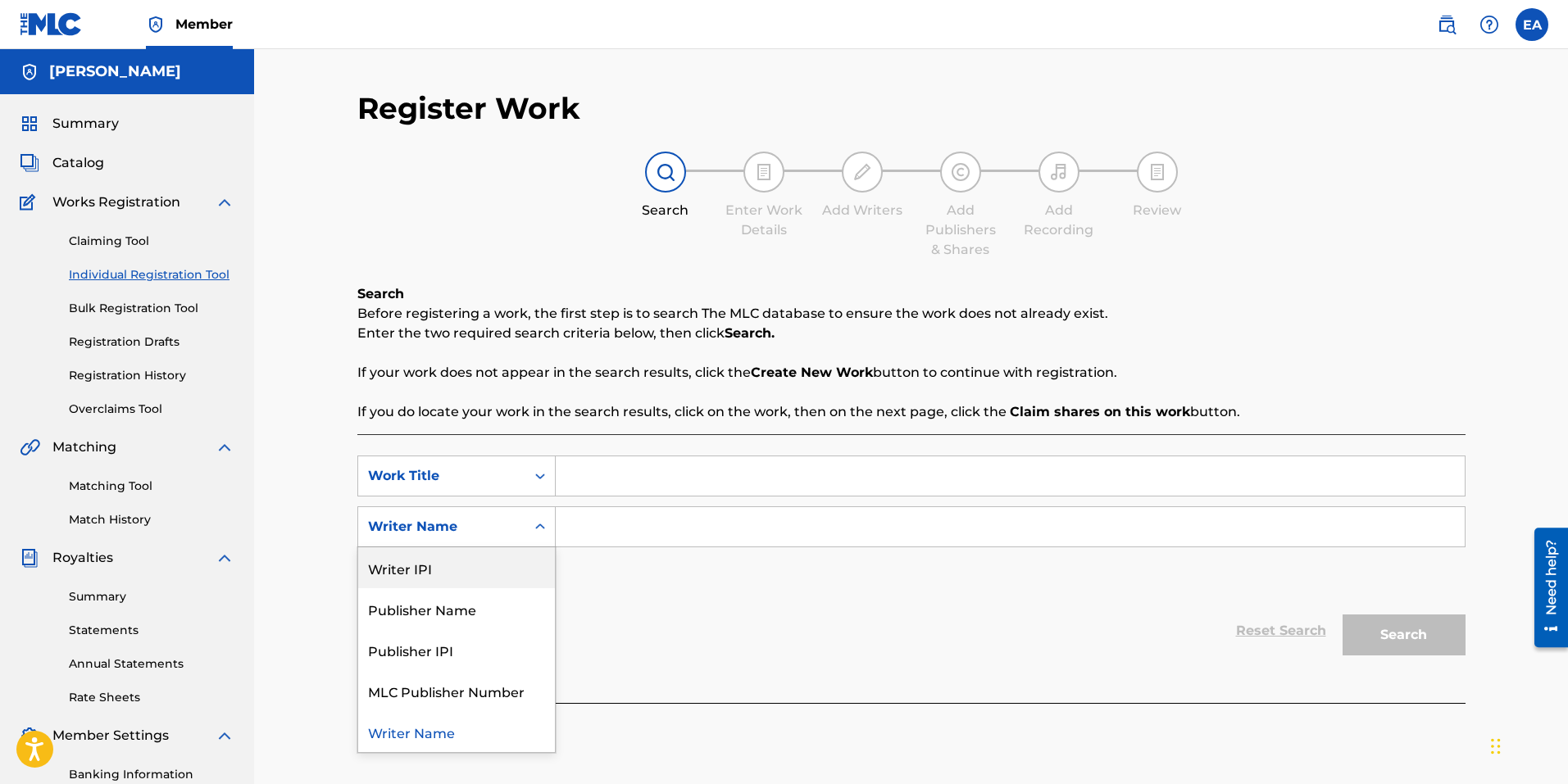
click at [503, 561] on div "Writer IPI" at bounding box center [456, 567] width 197 height 41
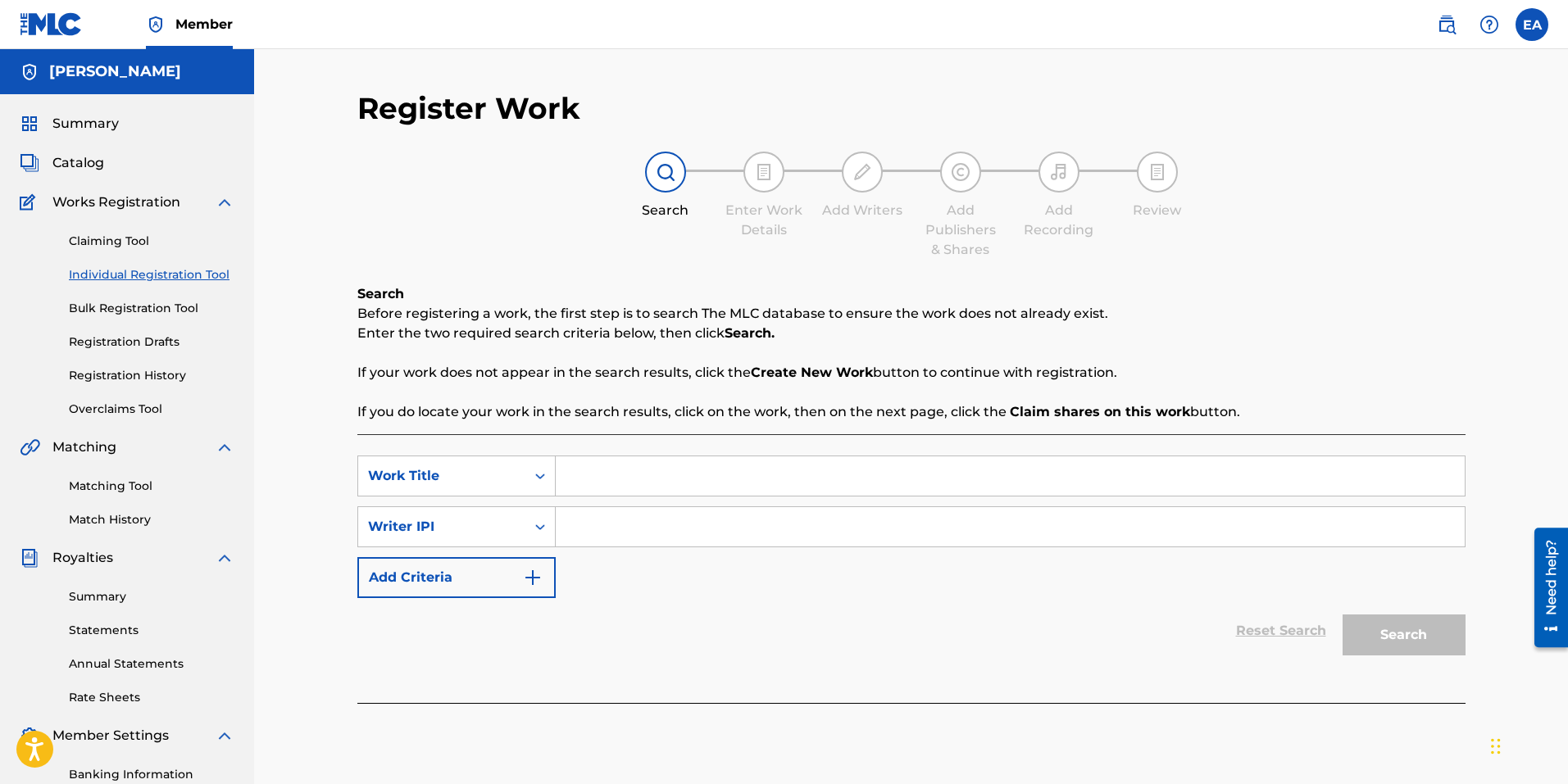
click at [710, 525] on input "Search Form" at bounding box center [1010, 526] width 909 height 39
paste input "564255639"
type input "564255639"
click at [822, 623] on div "Reset Search Search" at bounding box center [912, 631] width 1108 height 65
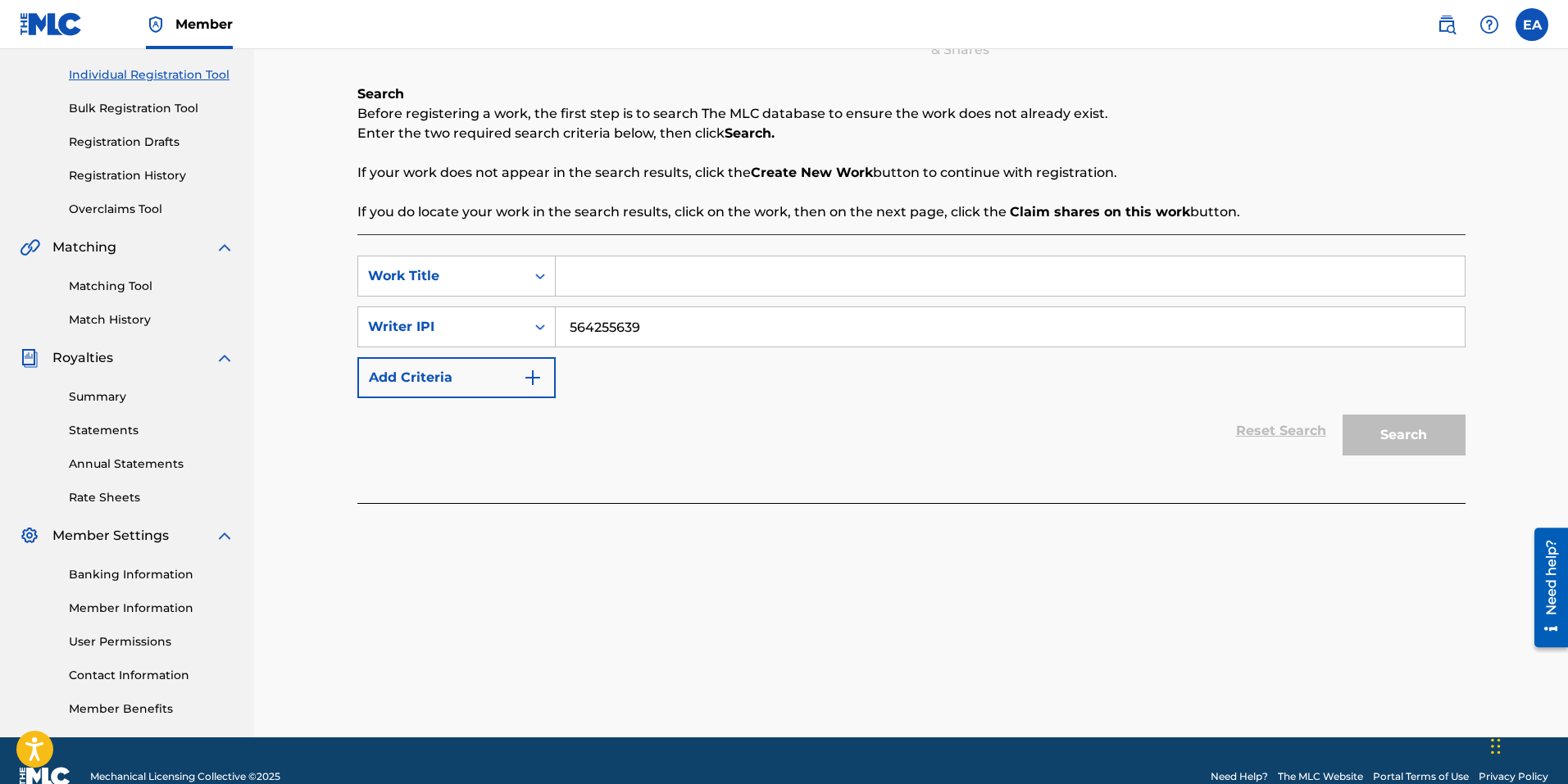
scroll to position [232, 0]
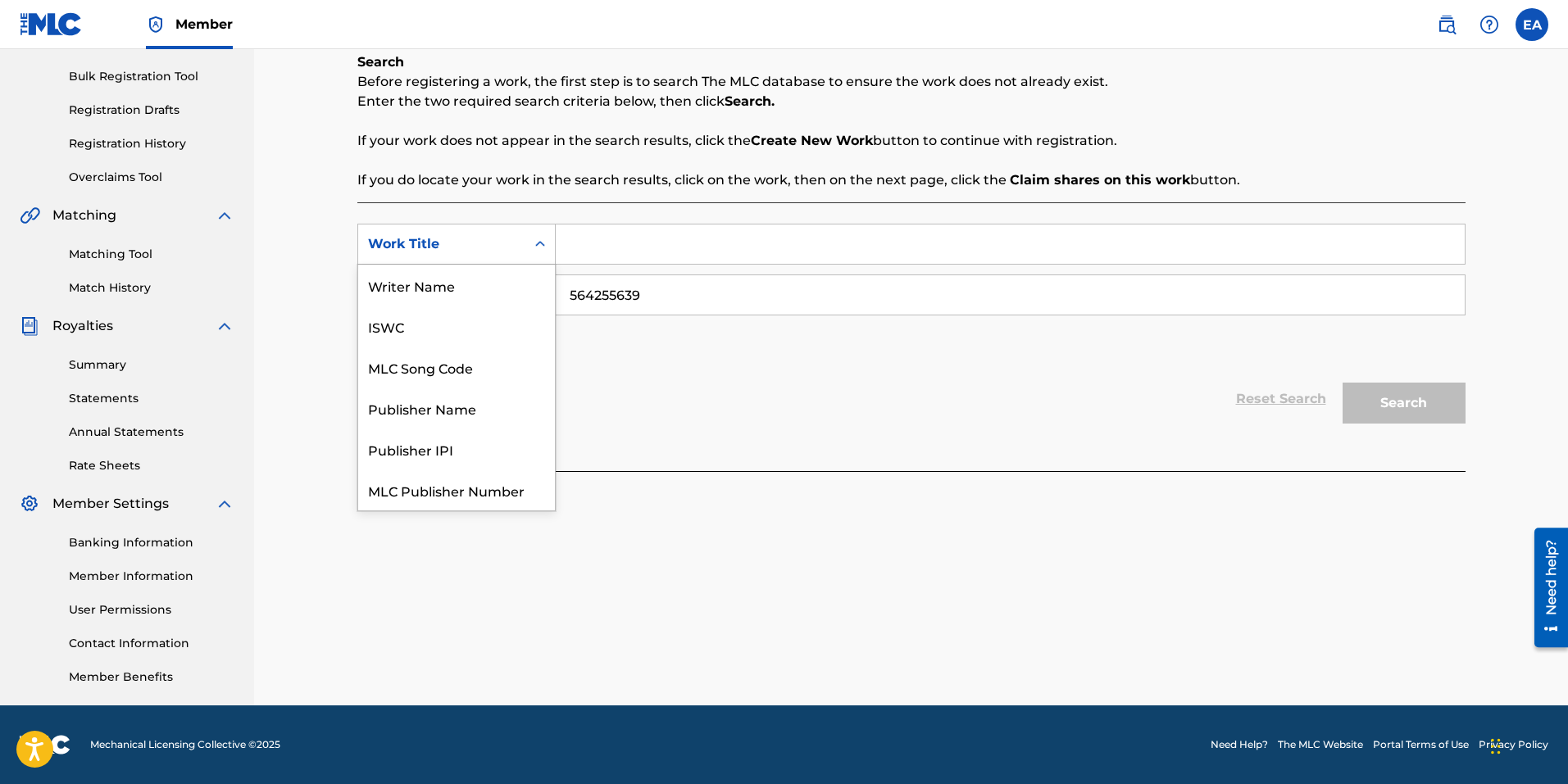
click at [531, 251] on div "Search Form" at bounding box center [540, 243] width 29 height 29
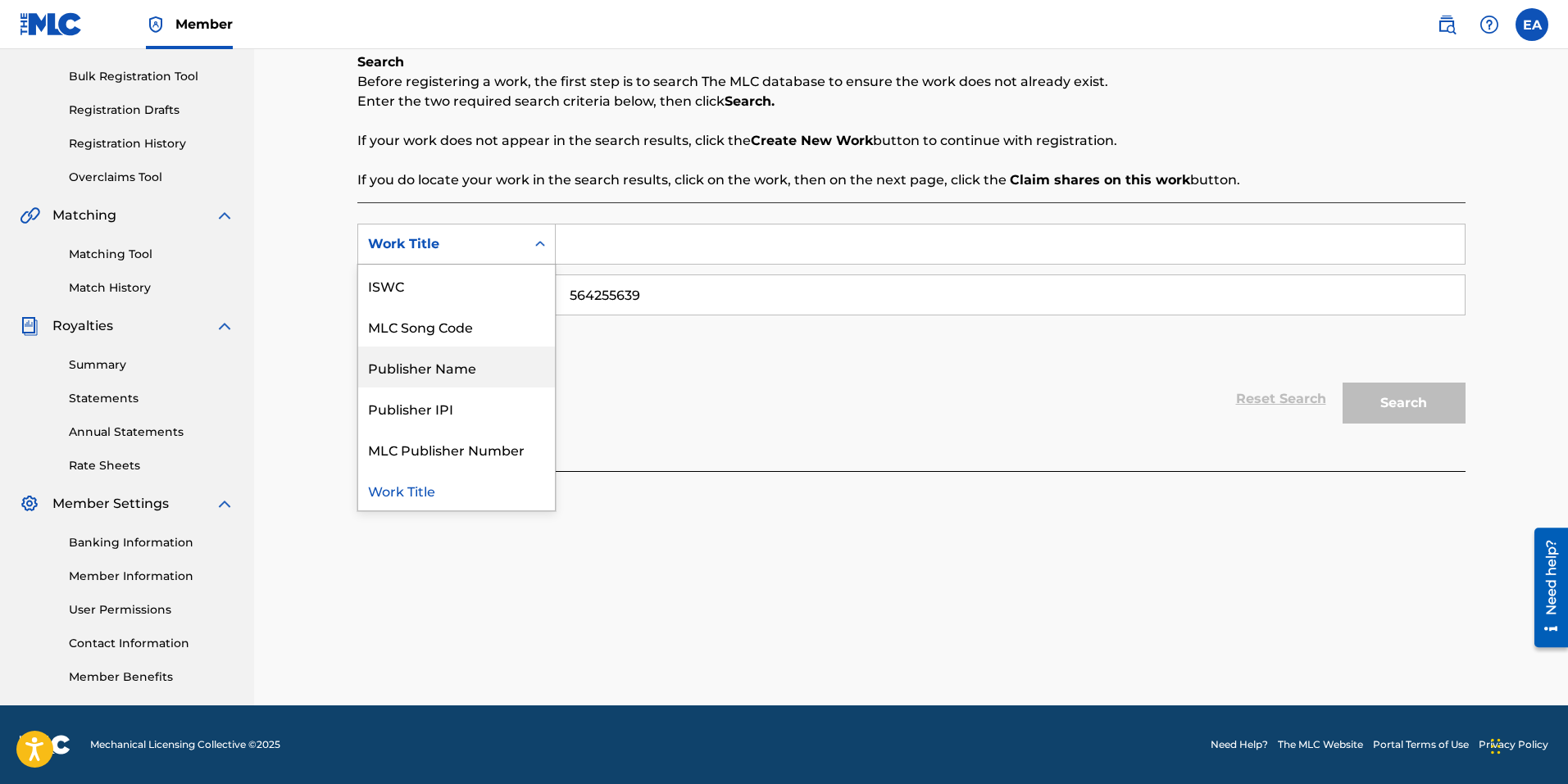
scroll to position [0, 0]
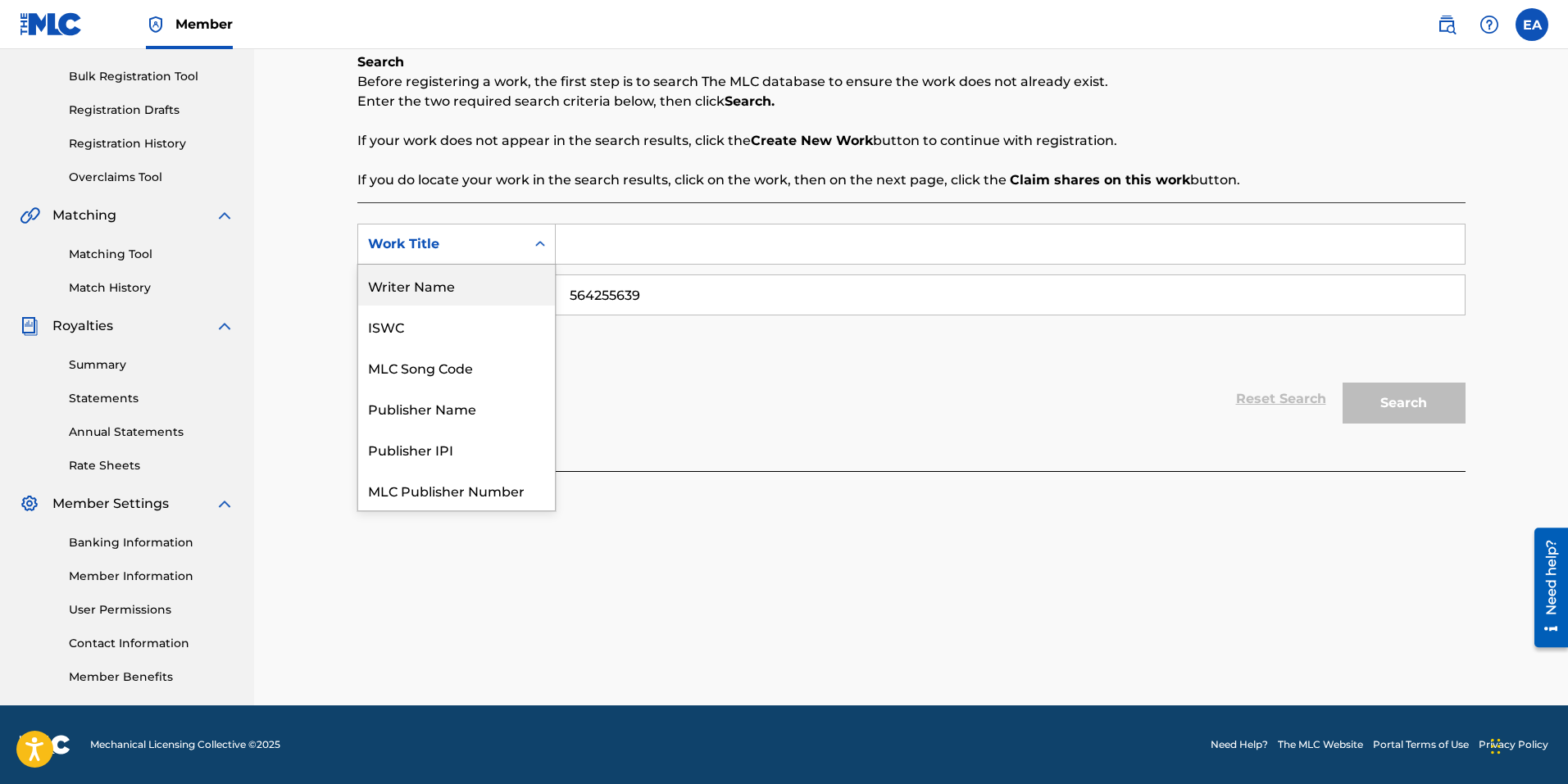
click at [456, 285] on div "Writer Name" at bounding box center [456, 284] width 197 height 41
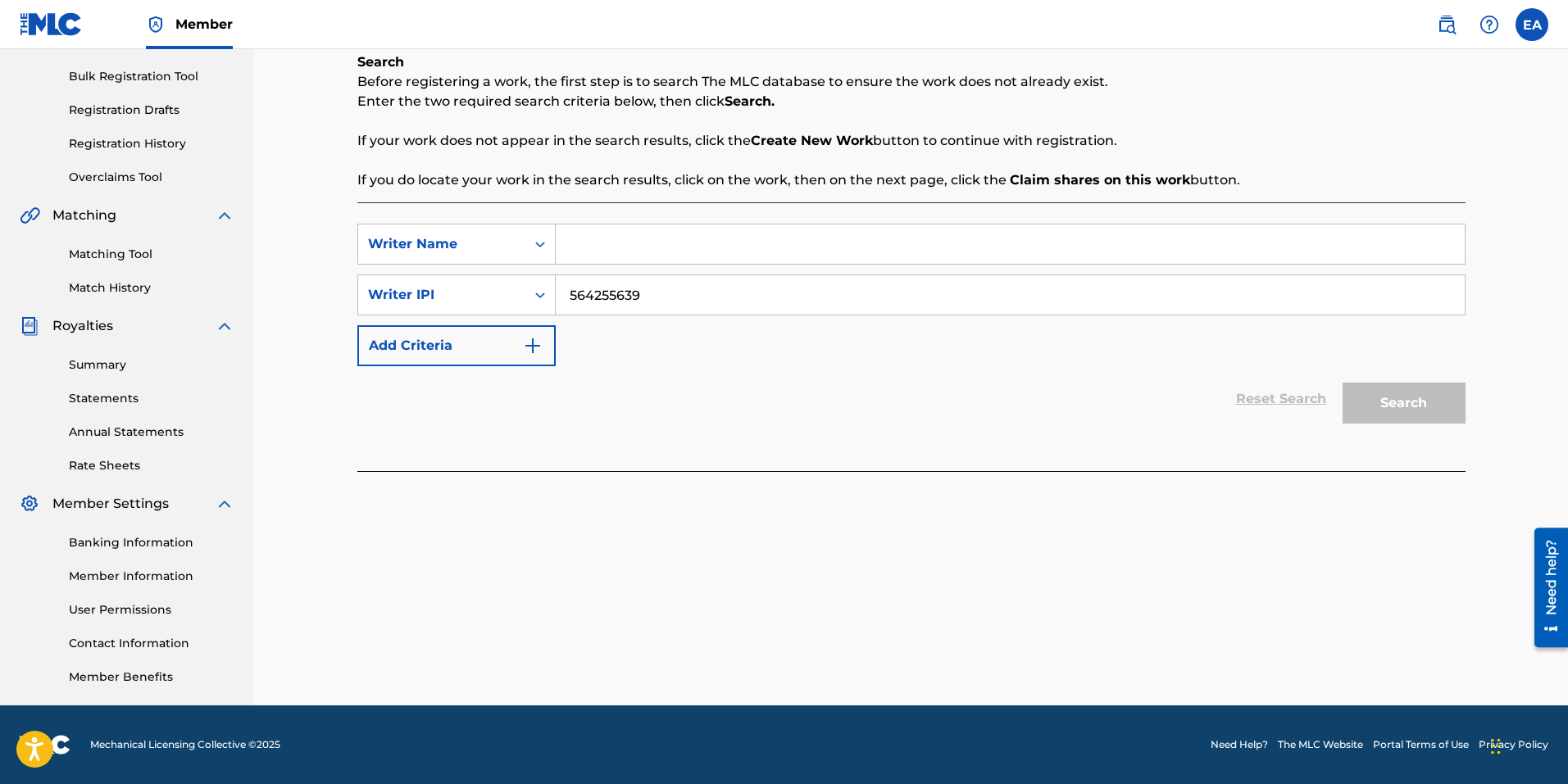
click at [676, 246] on input "Search Form" at bounding box center [1010, 243] width 909 height 39
type input "[PERSON_NAME] [PERSON_NAME]"
click at [1416, 390] on button "Search" at bounding box center [1404, 402] width 123 height 41
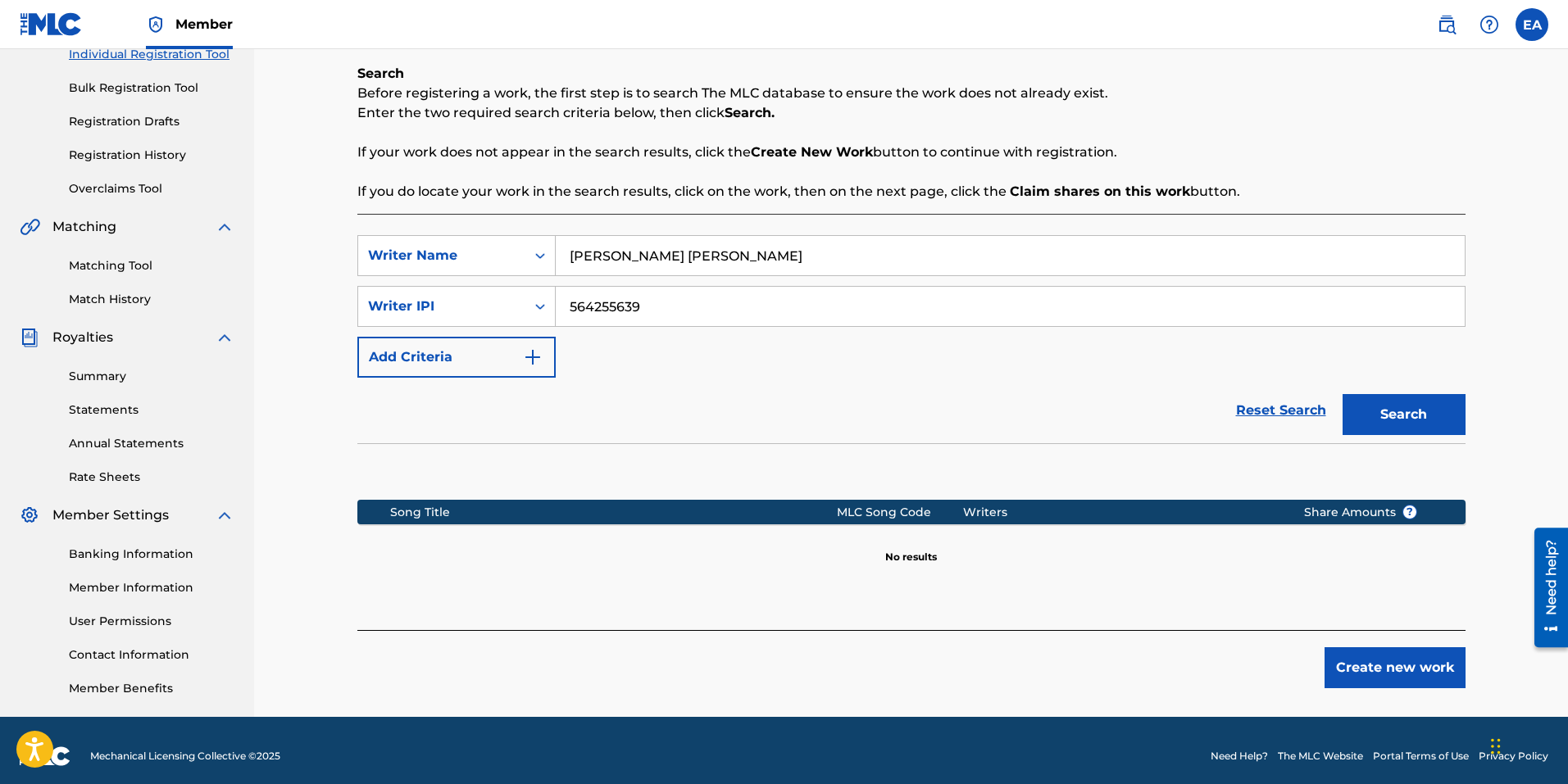
scroll to position [232, 0]
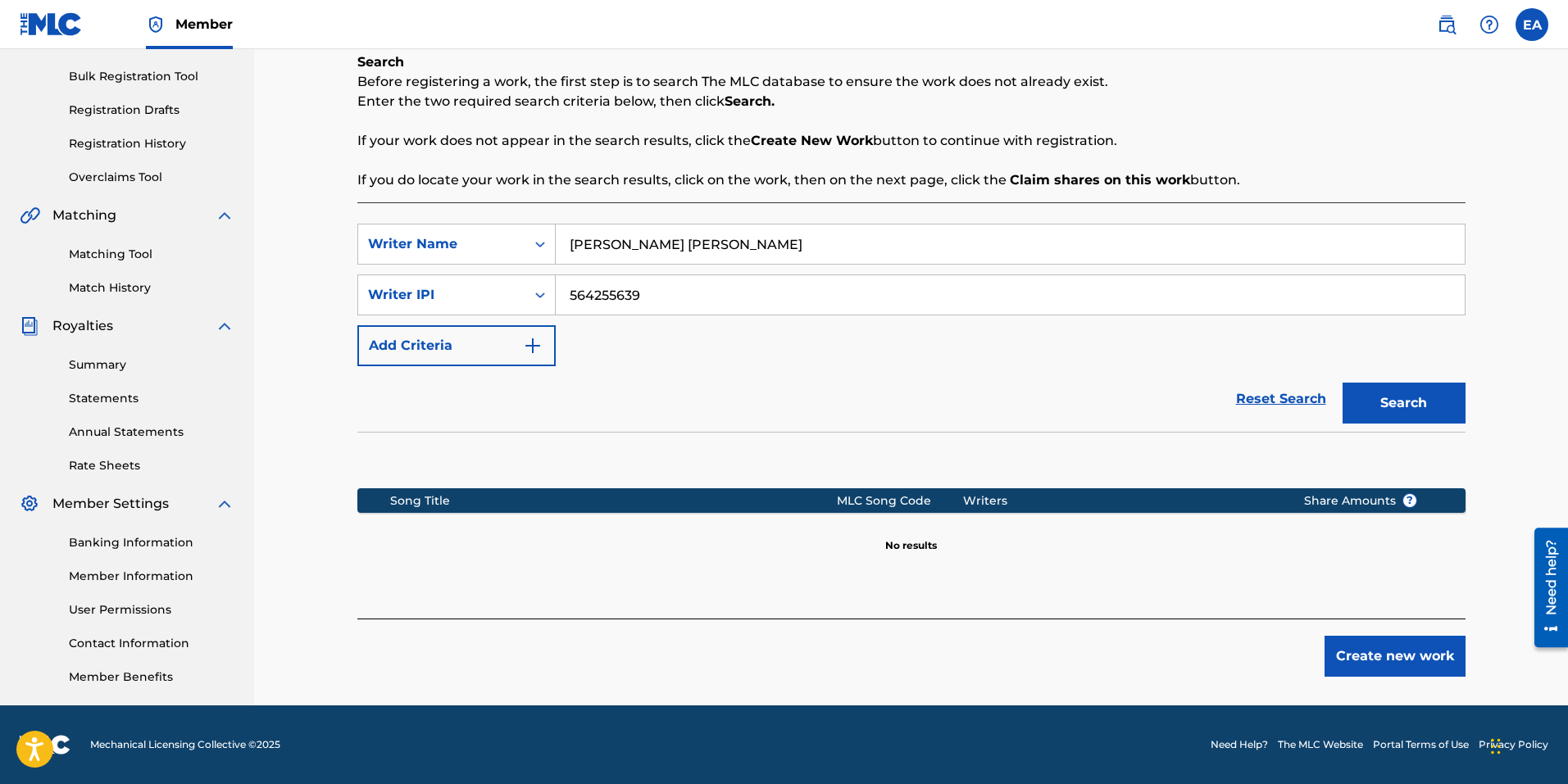
click at [504, 346] on button "Add Criteria" at bounding box center [456, 346] width 198 height 41
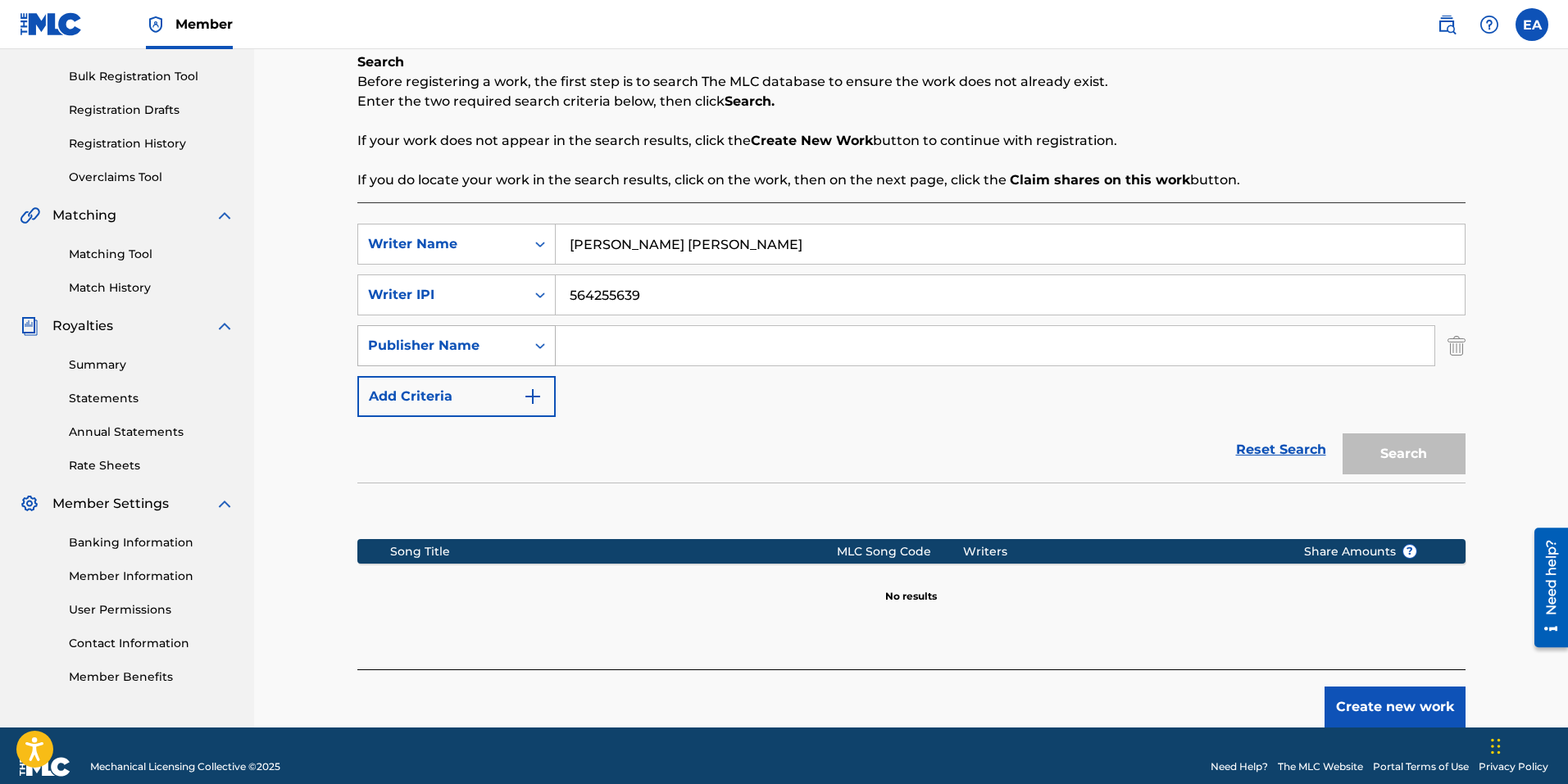
click at [515, 343] on div "Publisher Name" at bounding box center [442, 345] width 147 height 19
click at [1283, 444] on link "Reset Search" at bounding box center [1281, 449] width 106 height 36
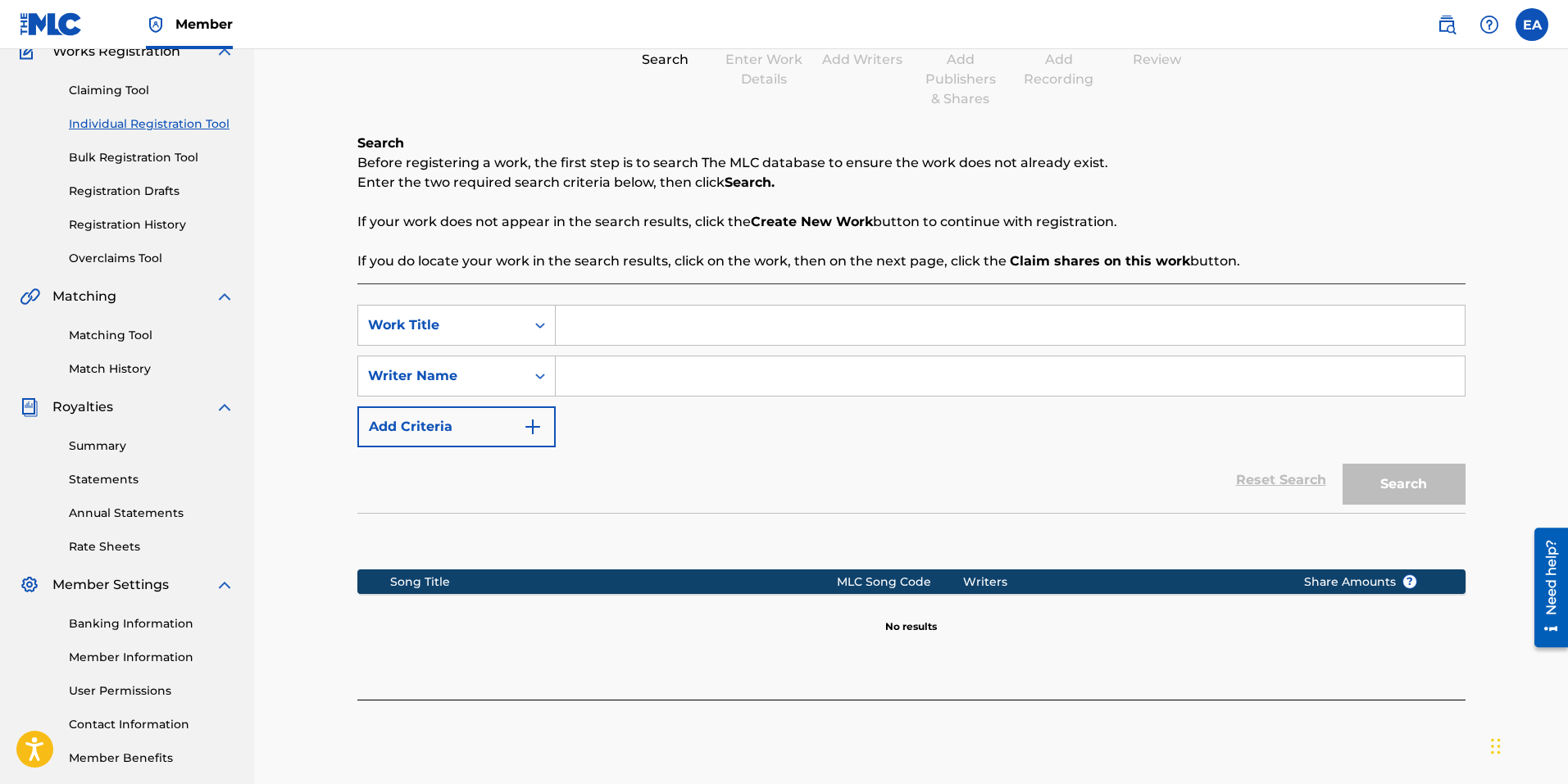
scroll to position [0, 0]
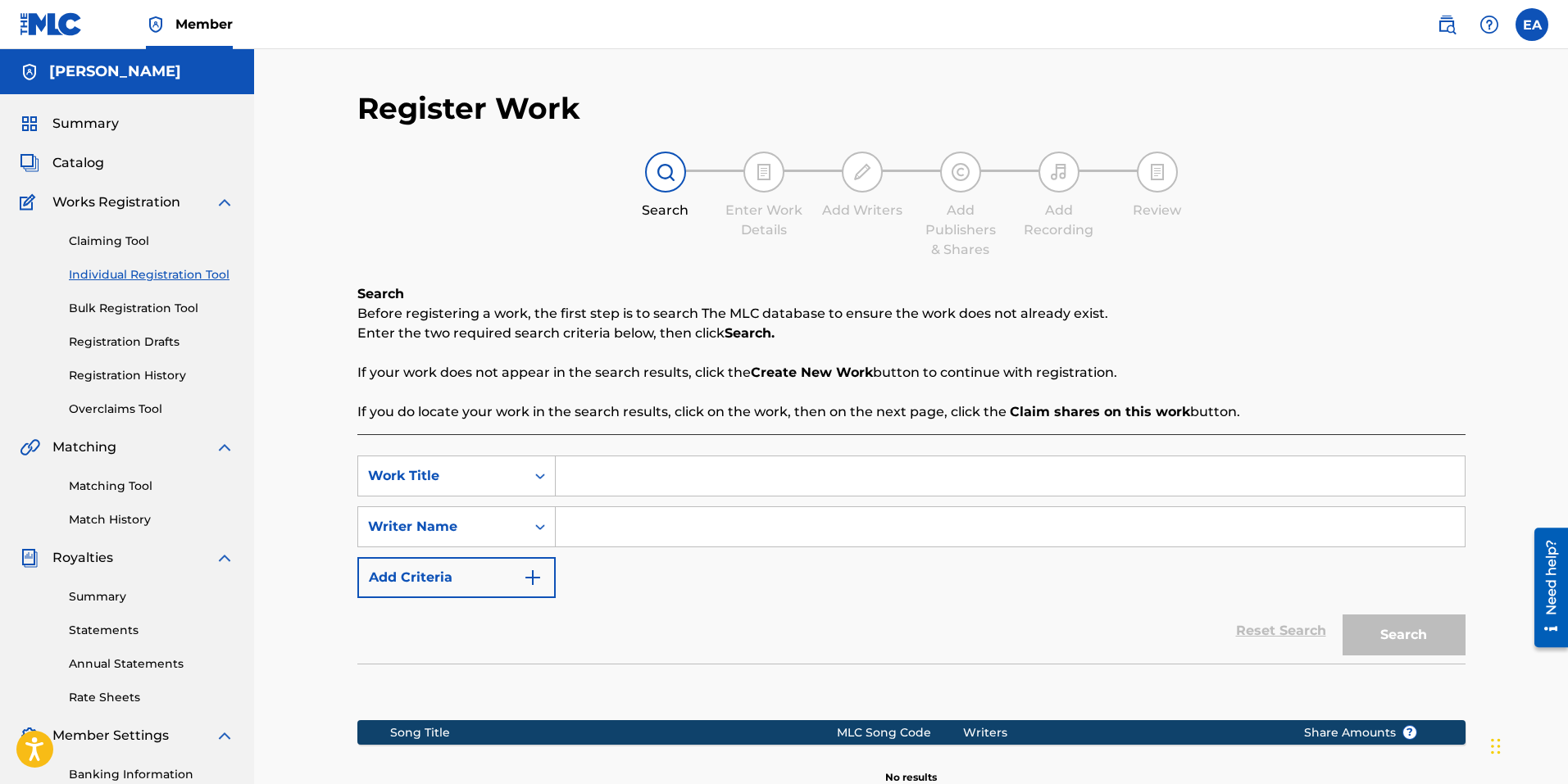
click at [107, 240] on link "Claiming Tool" at bounding box center [152, 241] width 166 height 18
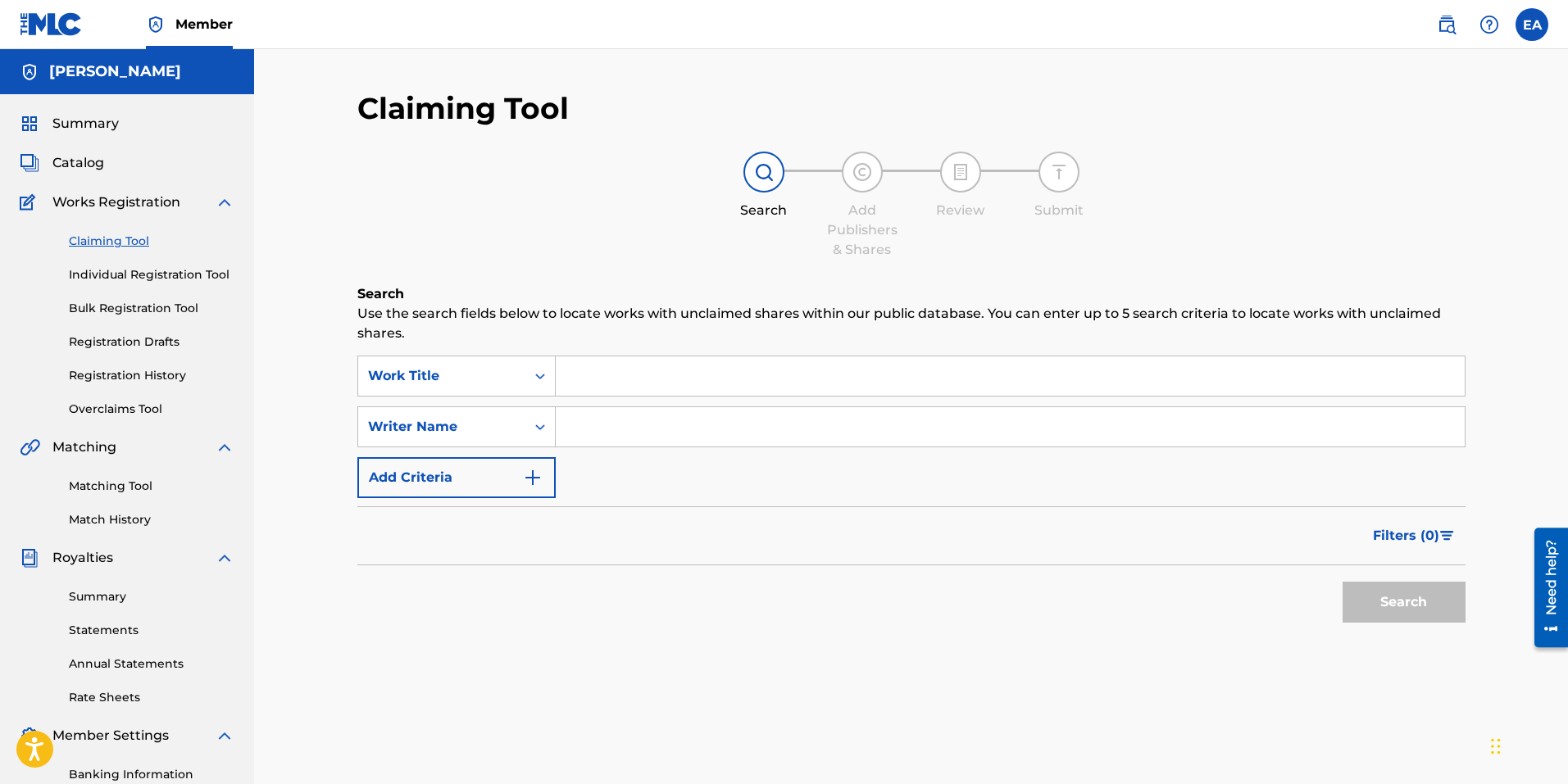
click at [628, 448] on div "SearchWithCriteriacca614ae-711d-4ed8-9a1b-8b9a0e8a4fbb Work Title SearchWithCri…" at bounding box center [912, 427] width 1108 height 142
click at [628, 433] on input "Search Form" at bounding box center [1010, 427] width 909 height 39
click at [630, 433] on input "Search Form" at bounding box center [1010, 427] width 909 height 39
type input "[PERSON_NAME] [PERSON_NAME]"
click at [640, 385] on input "Search Form" at bounding box center [1010, 376] width 909 height 39
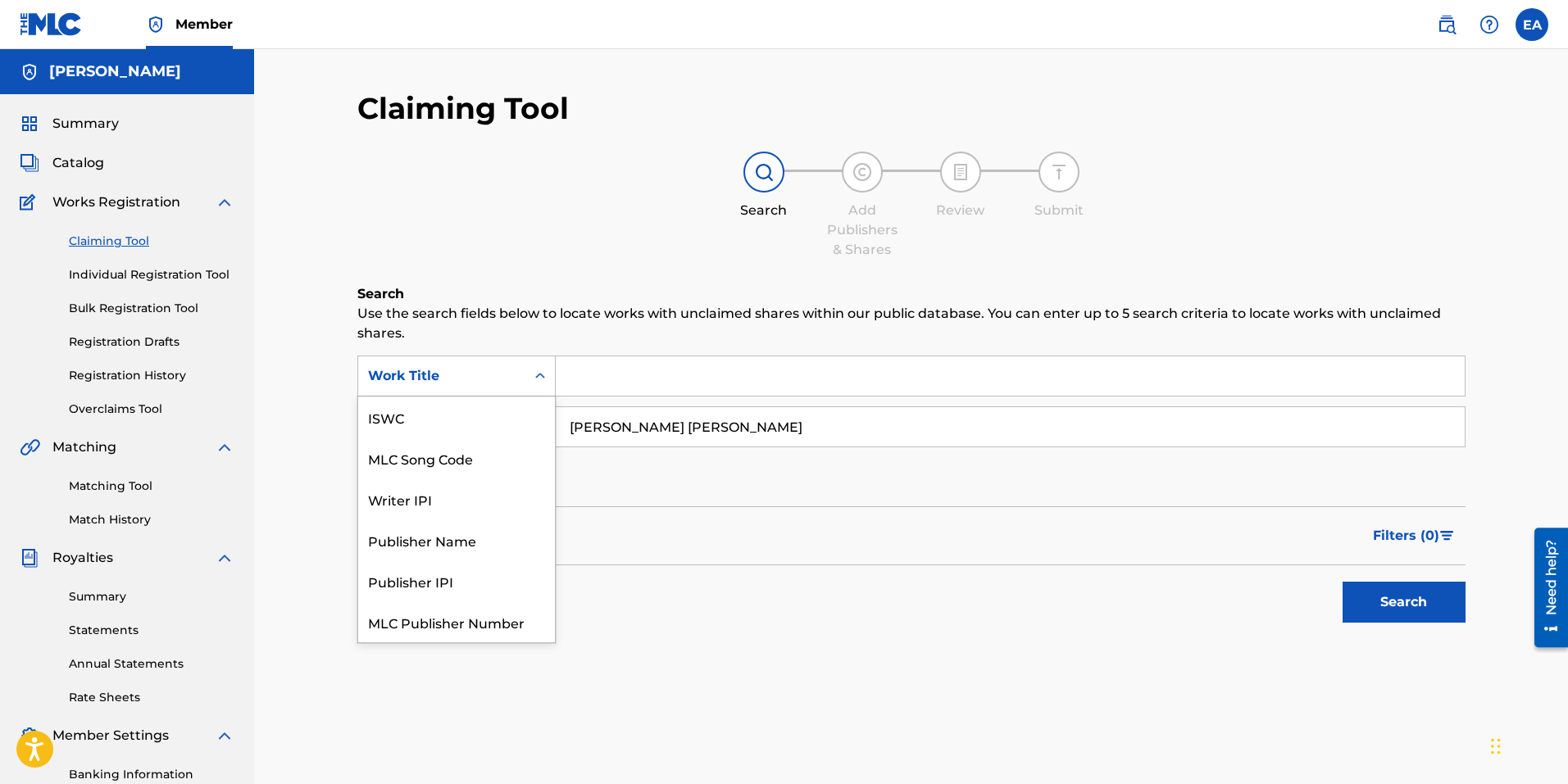
scroll to position [41, 0]
click at [494, 366] on div "Work Title" at bounding box center [442, 376] width 147 height 19
click at [493, 465] on div "Writer IPI" at bounding box center [456, 458] width 197 height 41
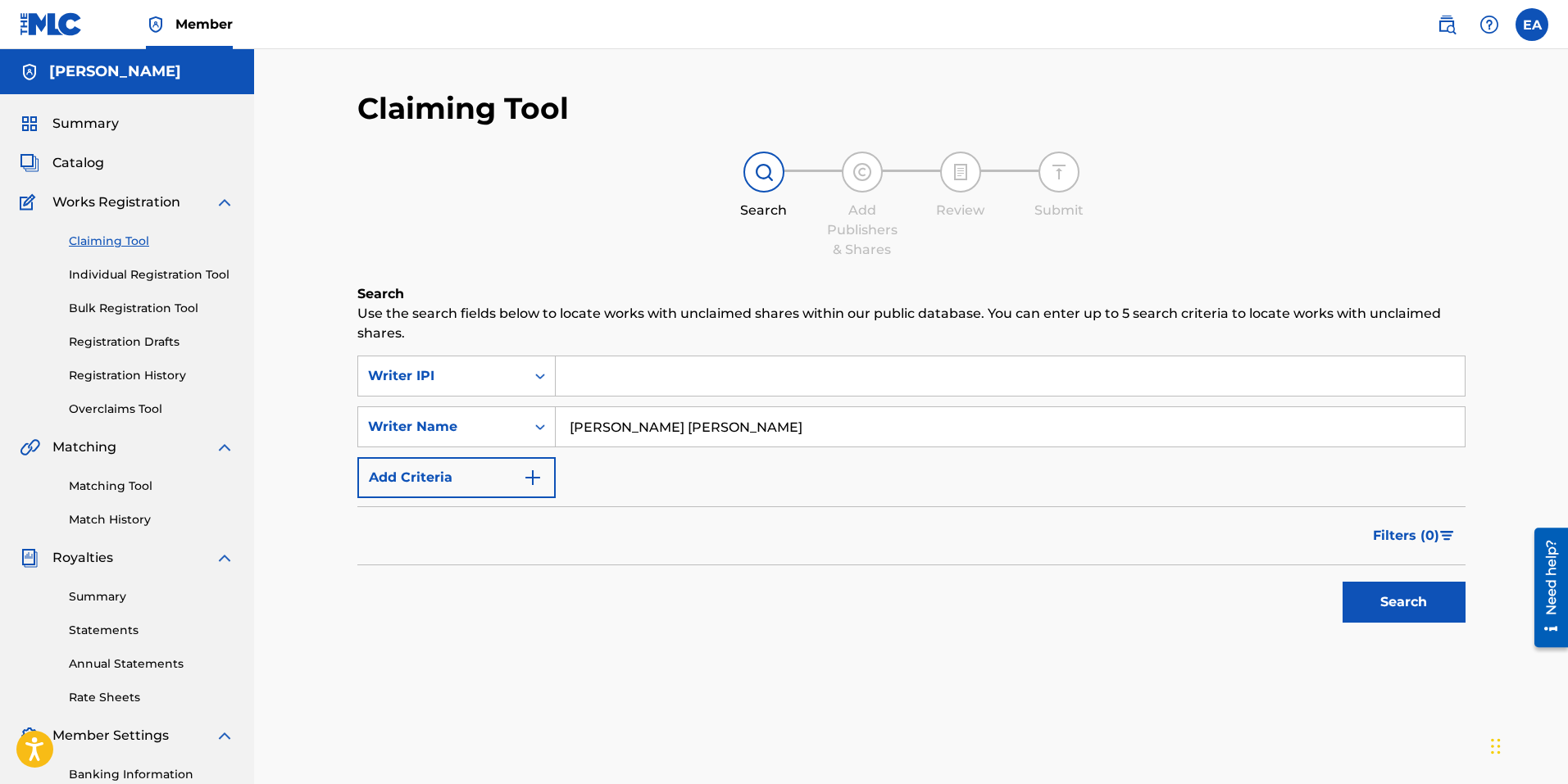
drag, startPoint x: 611, startPoint y: 398, endPoint x: 622, endPoint y: 382, distance: 19.4
click at [616, 389] on div "SearchWithCriteria1baac338-342e-4a94-b4c4-508501e44473 Writer IPI SearchWithCri…" at bounding box center [912, 427] width 1108 height 142
click at [623, 378] on input "Search Form" at bounding box center [1010, 376] width 909 height 39
paste input "564255639"
type input "564255639"
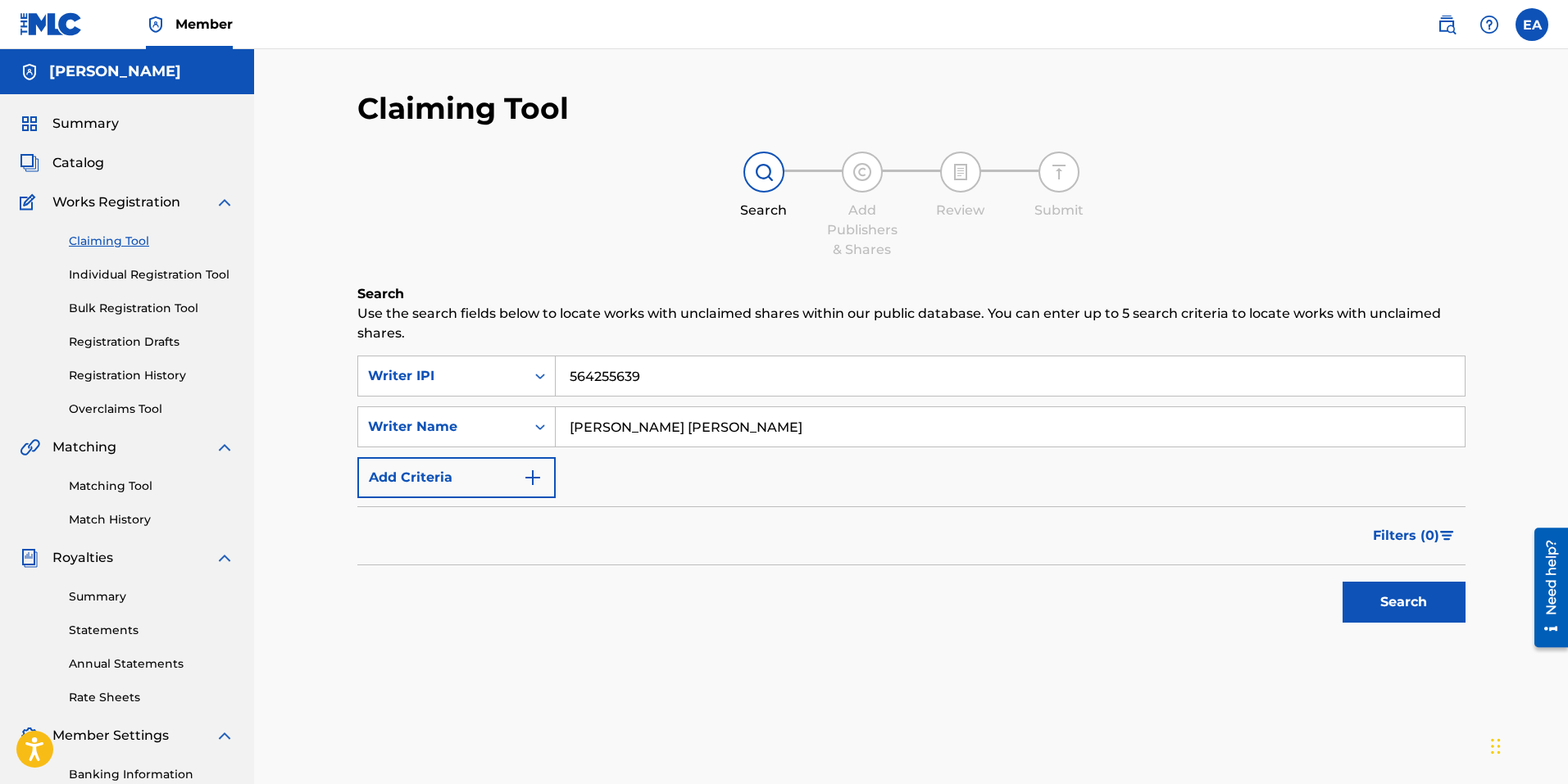
click at [1427, 622] on button "Search" at bounding box center [1404, 602] width 123 height 41
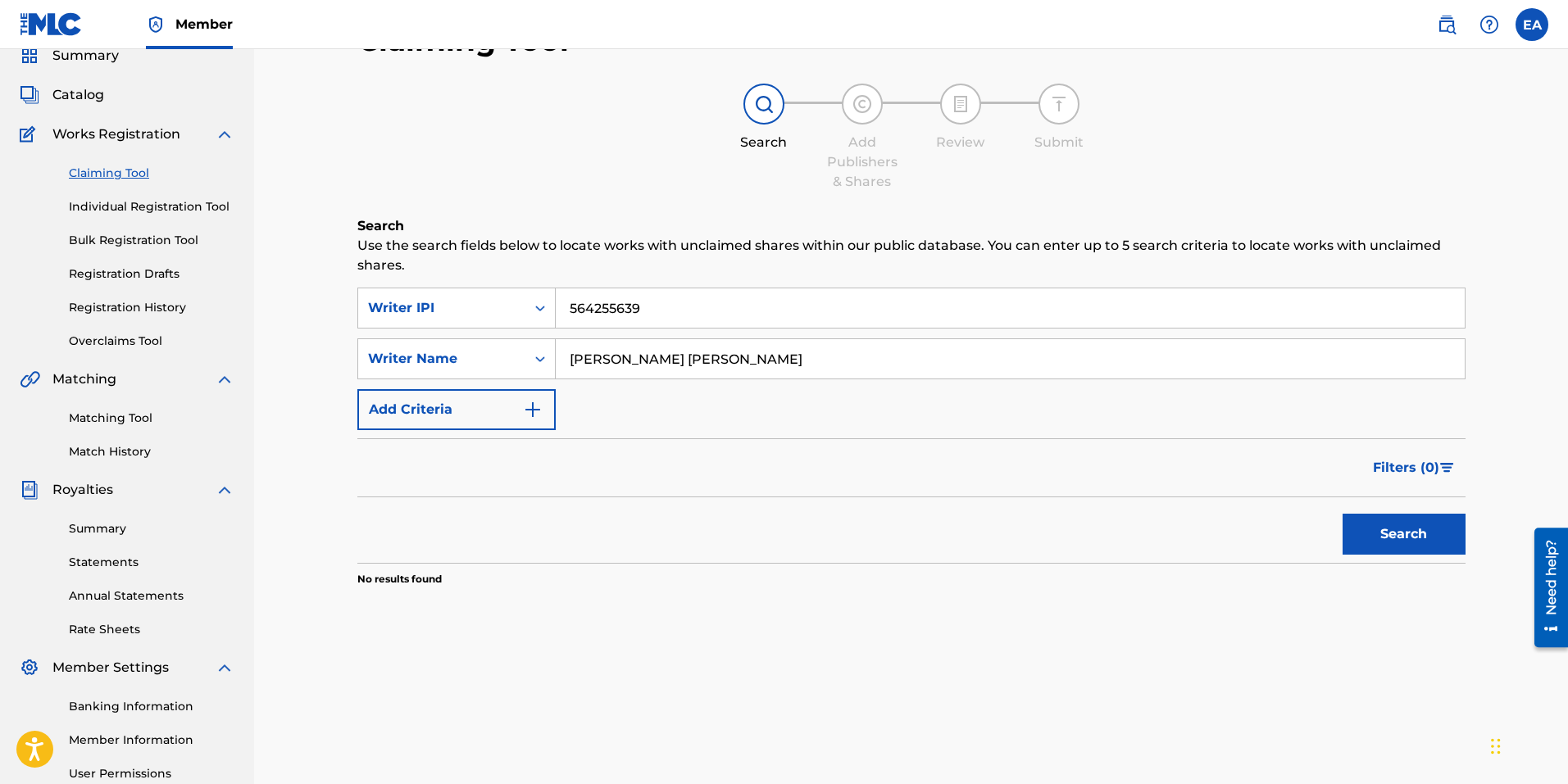
scroll to position [0, 0]
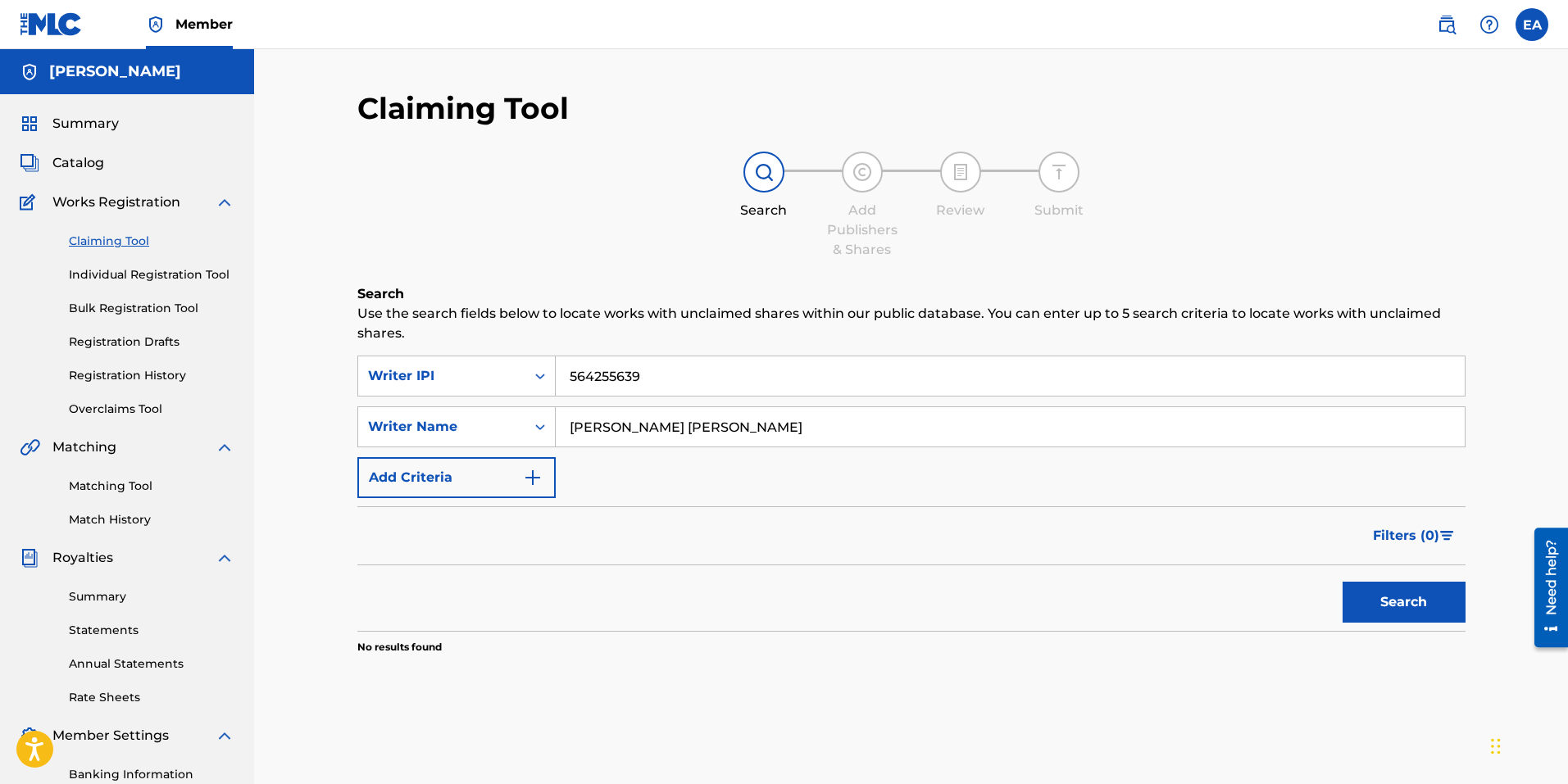
click at [131, 496] on div "Matching Tool Match History" at bounding box center [126, 492] width 215 height 71
click at [133, 483] on link "Matching Tool" at bounding box center [152, 486] width 166 height 18
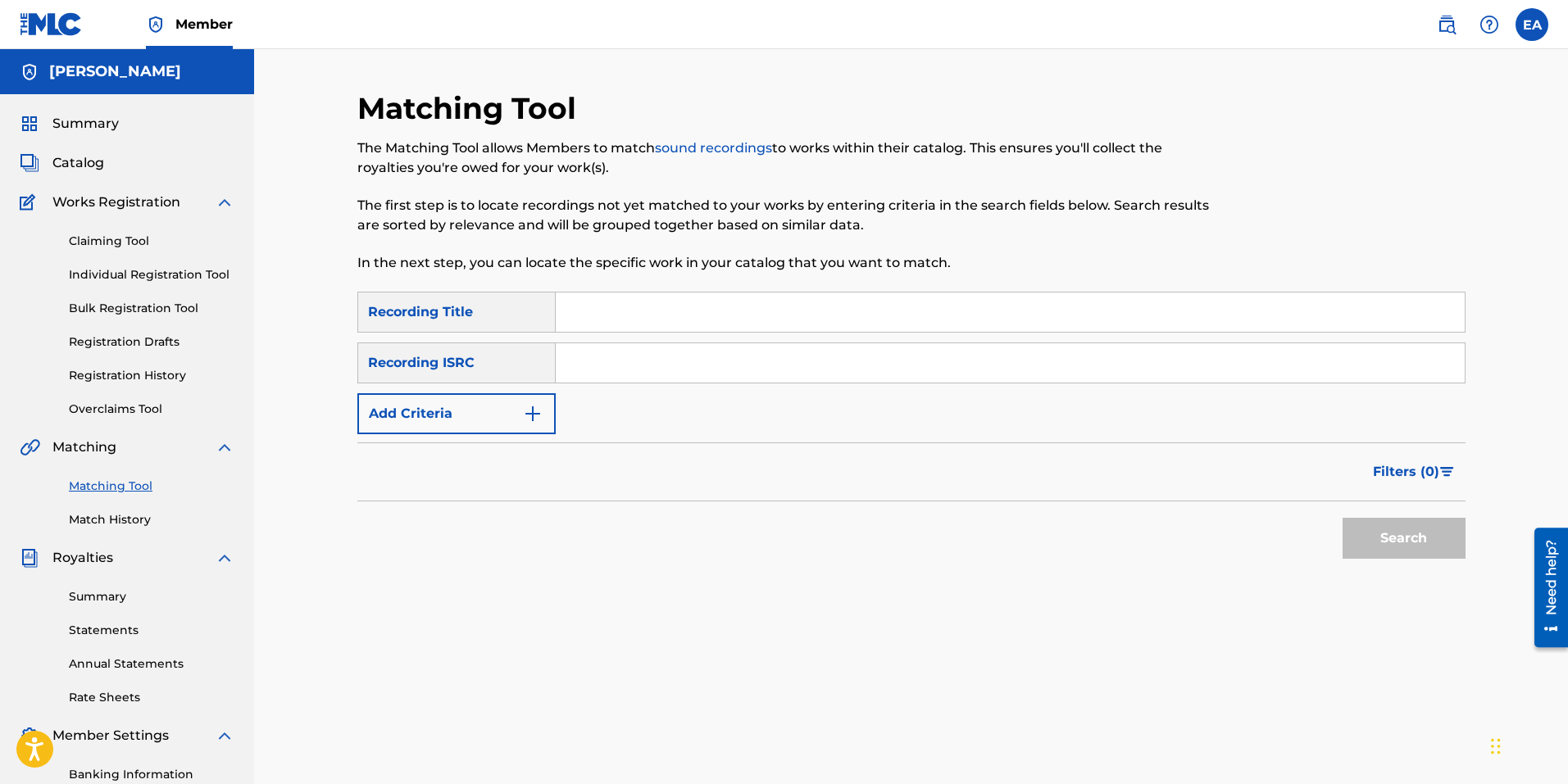
click at [502, 329] on div "Recording Title" at bounding box center [456, 312] width 198 height 41
click at [502, 311] on div "Recording Title" at bounding box center [456, 312] width 198 height 41
click at [534, 417] on img "Search Form" at bounding box center [532, 413] width 19 height 19
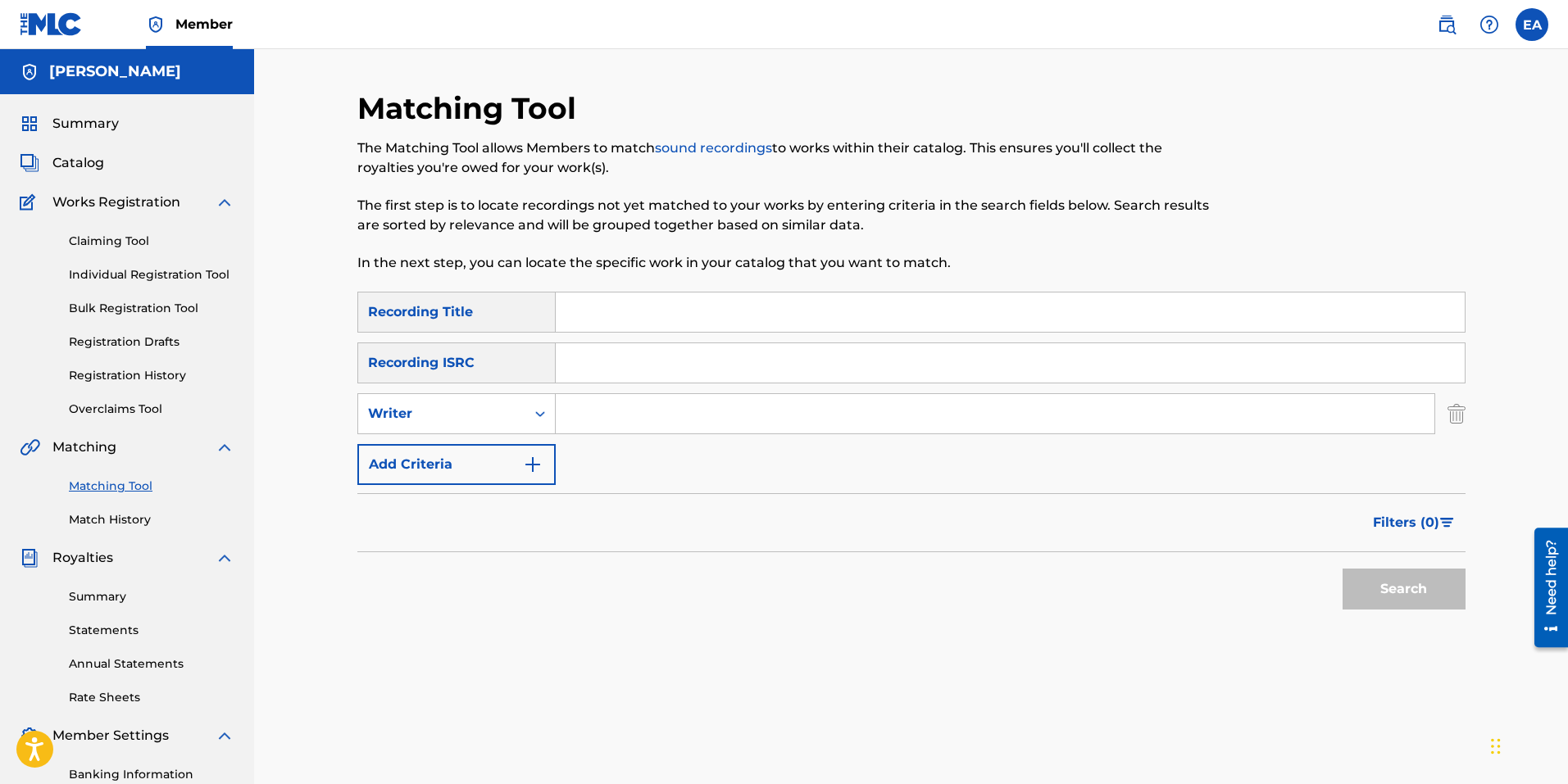
click at [650, 412] on input "Search Form" at bounding box center [995, 413] width 879 height 39
click at [646, 413] on input "Search Form" at bounding box center [995, 413] width 879 height 39
type input "[PERSON_NAME] [PERSON_NAME]"
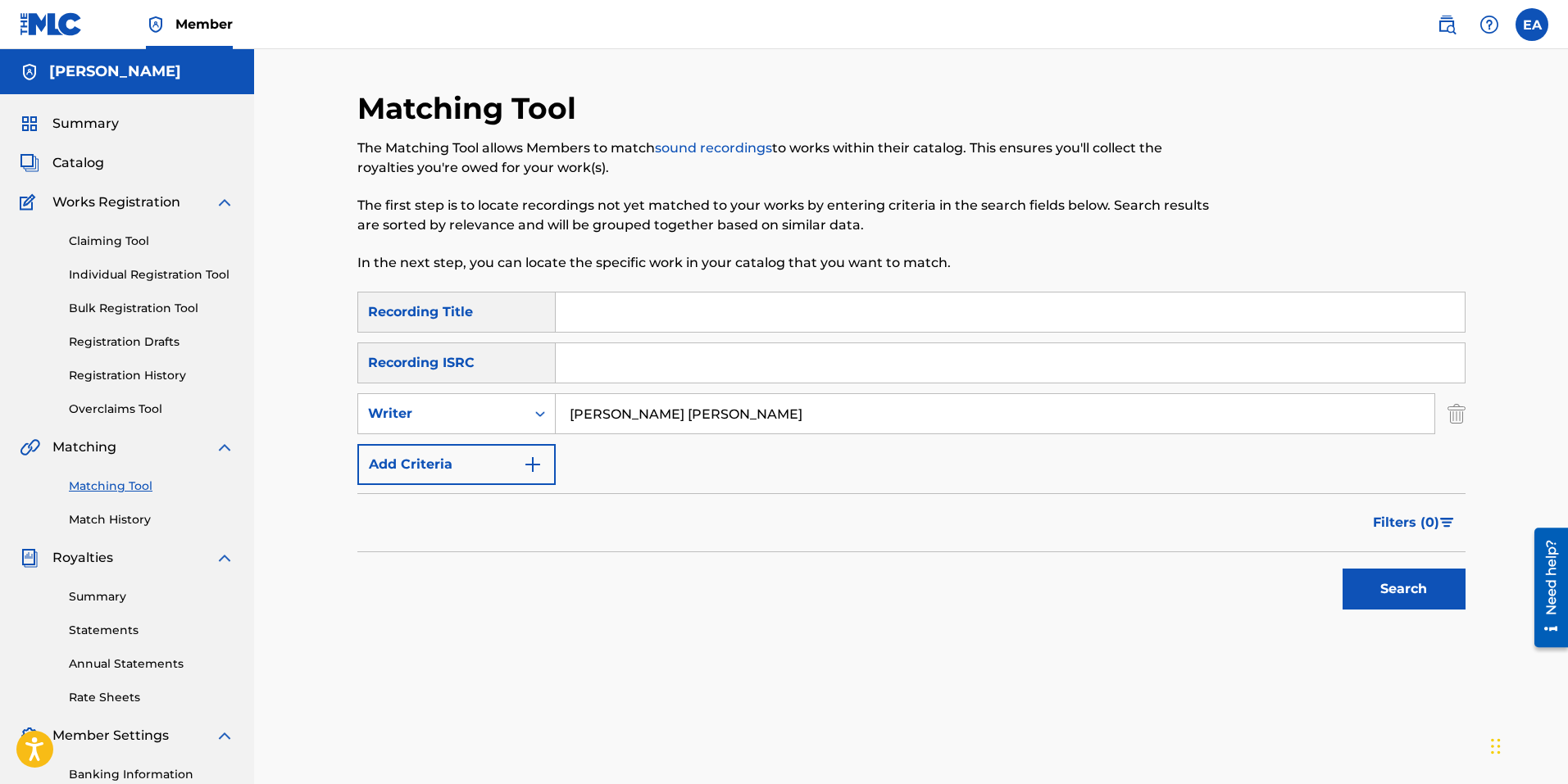
click at [1343, 569] on button "Search" at bounding box center [1404, 589] width 123 height 41
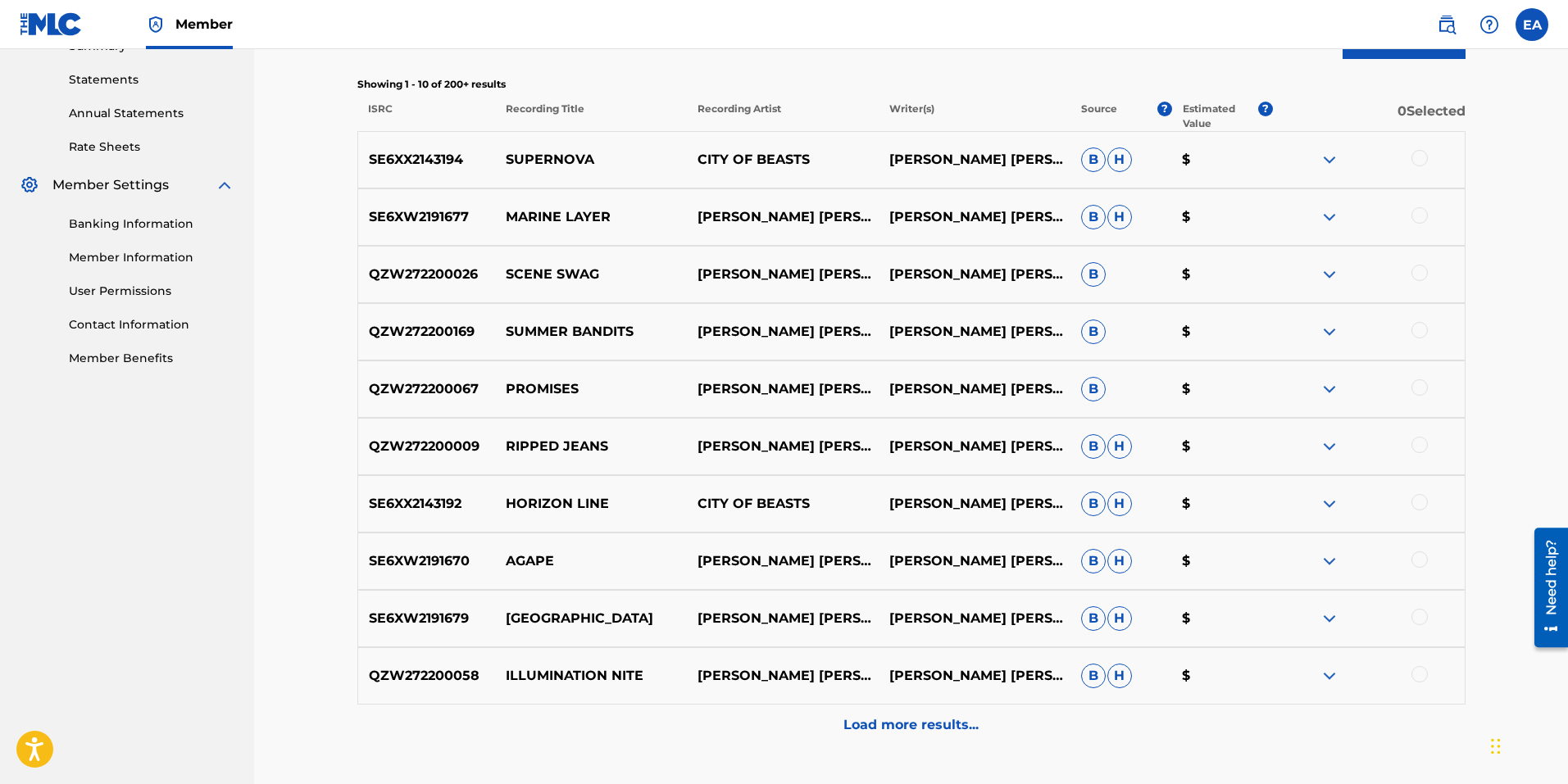
scroll to position [655, 0]
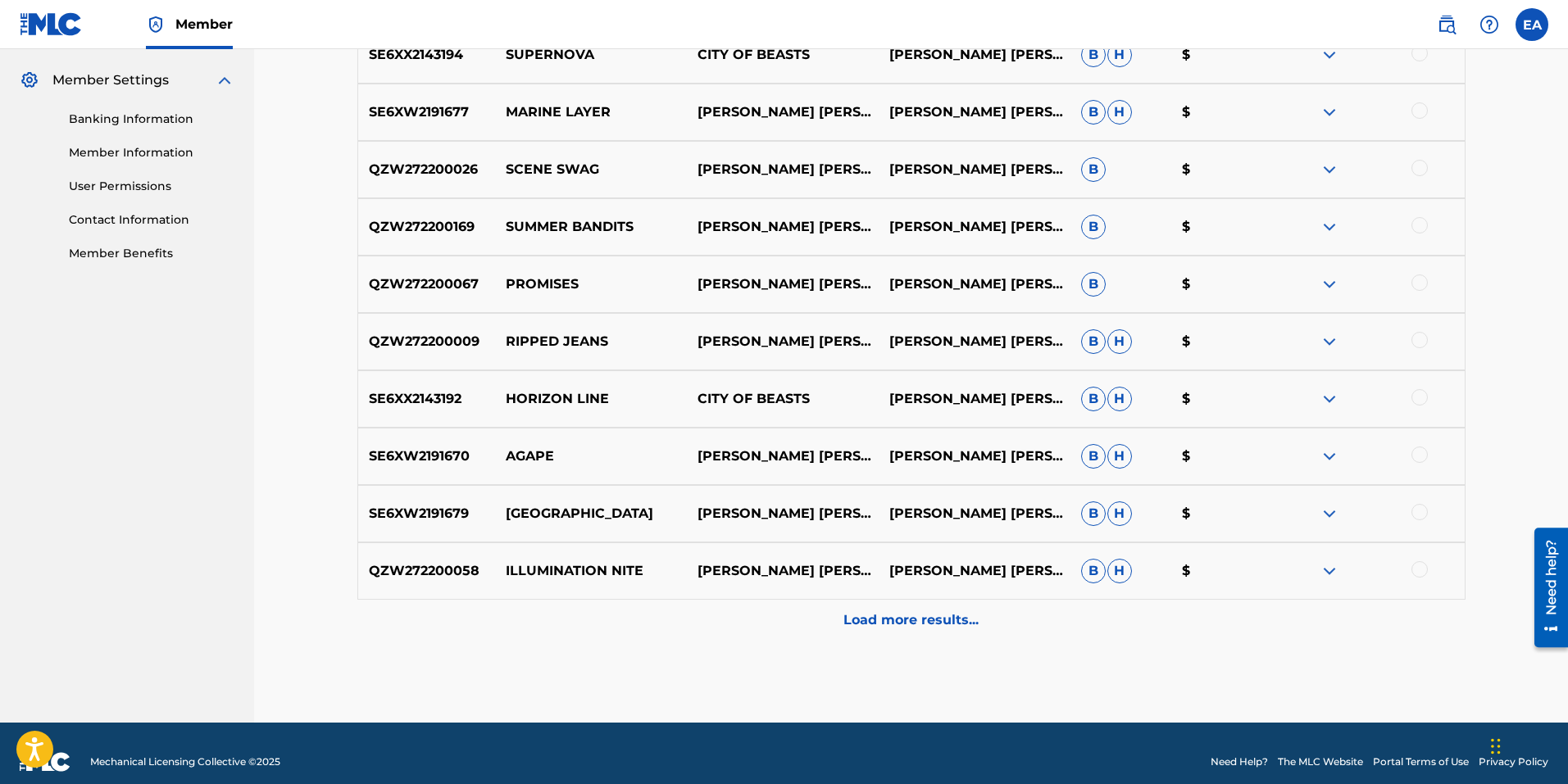
click at [911, 614] on p "Load more results..." at bounding box center [912, 619] width 136 height 19
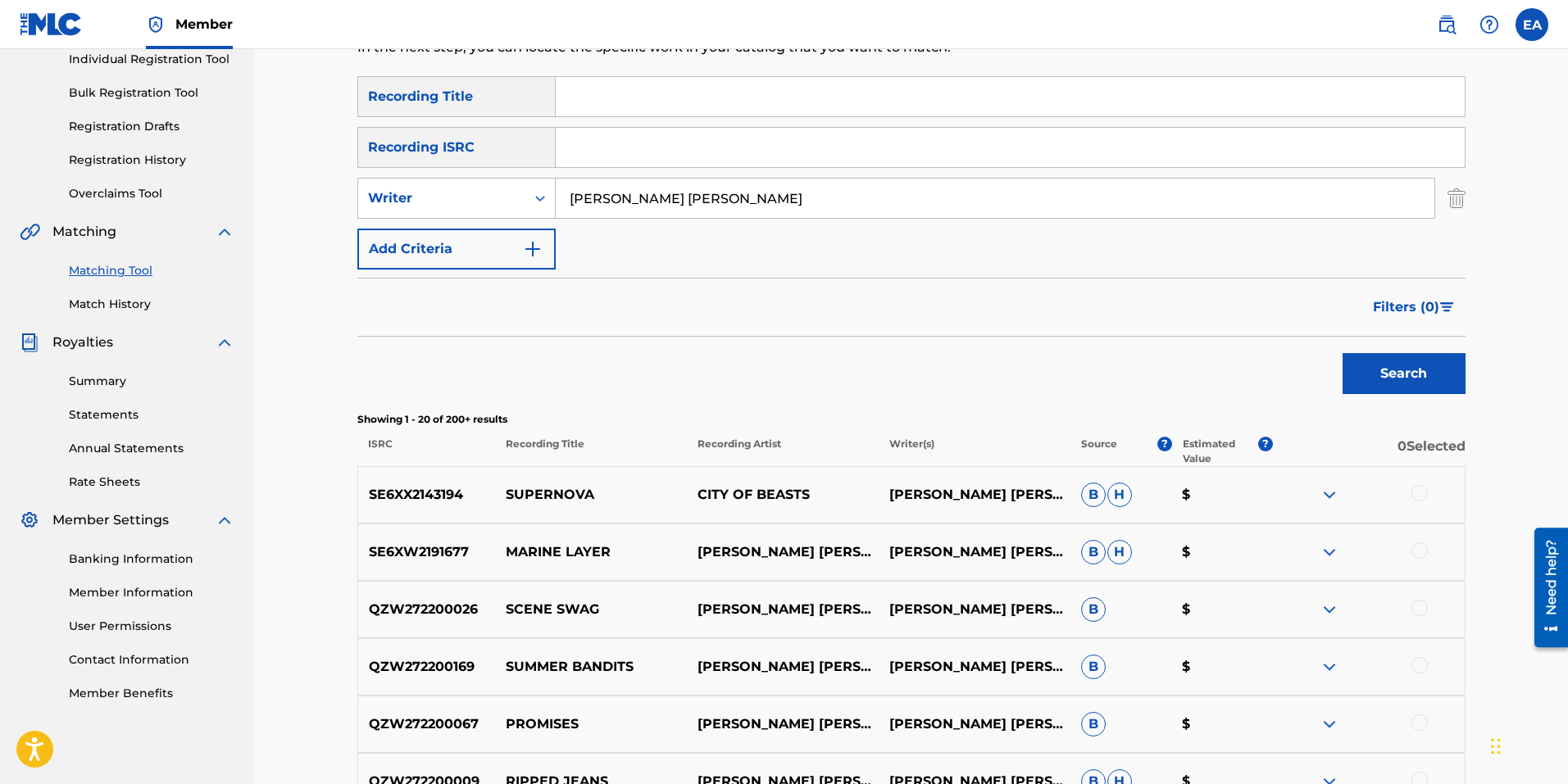
scroll to position [0, 0]
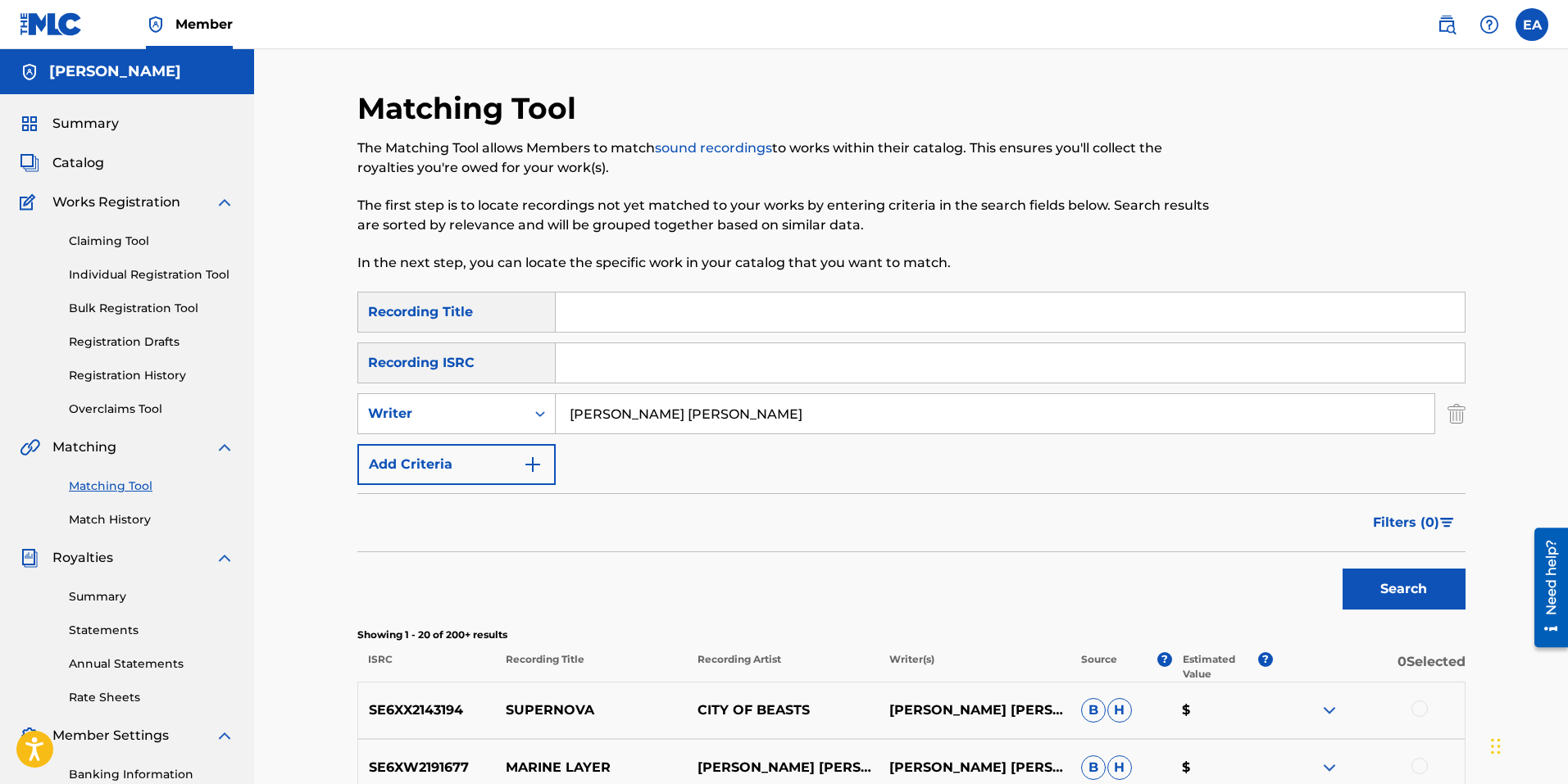
click at [536, 462] on img "Search Form" at bounding box center [532, 464] width 19 height 19
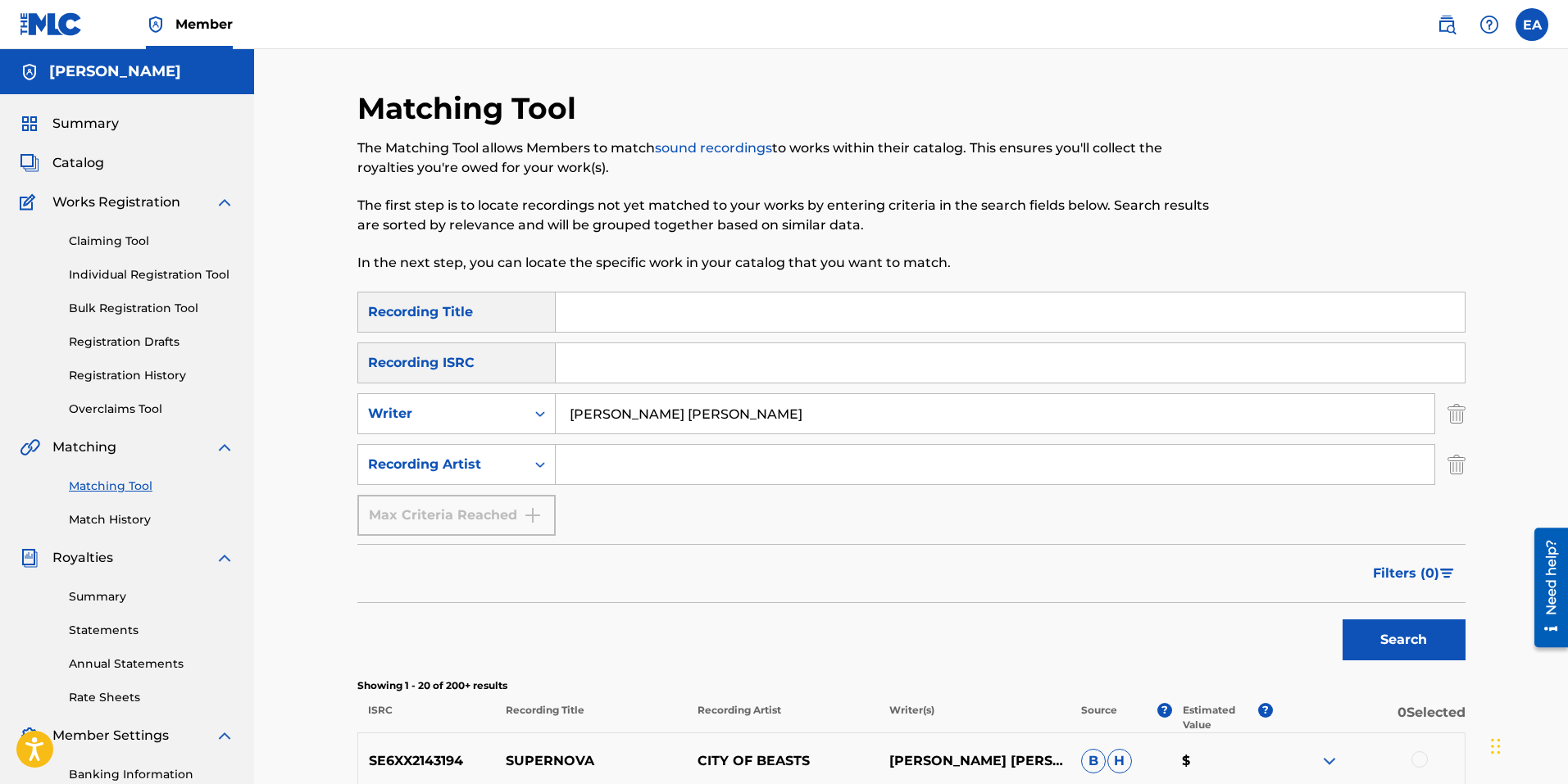
click at [536, 462] on icon "Search Form" at bounding box center [540, 464] width 17 height 17
click at [616, 538] on form "SearchWithCriteria61e533de-a8ba-4b76-b0e0-01bfd94e696a Recording Title SearchWi…" at bounding box center [912, 480] width 1108 height 377
click at [539, 464] on icon "Search Form" at bounding box center [540, 464] width 17 height 17
click at [500, 365] on div "Recording ISRC" at bounding box center [456, 362] width 198 height 41
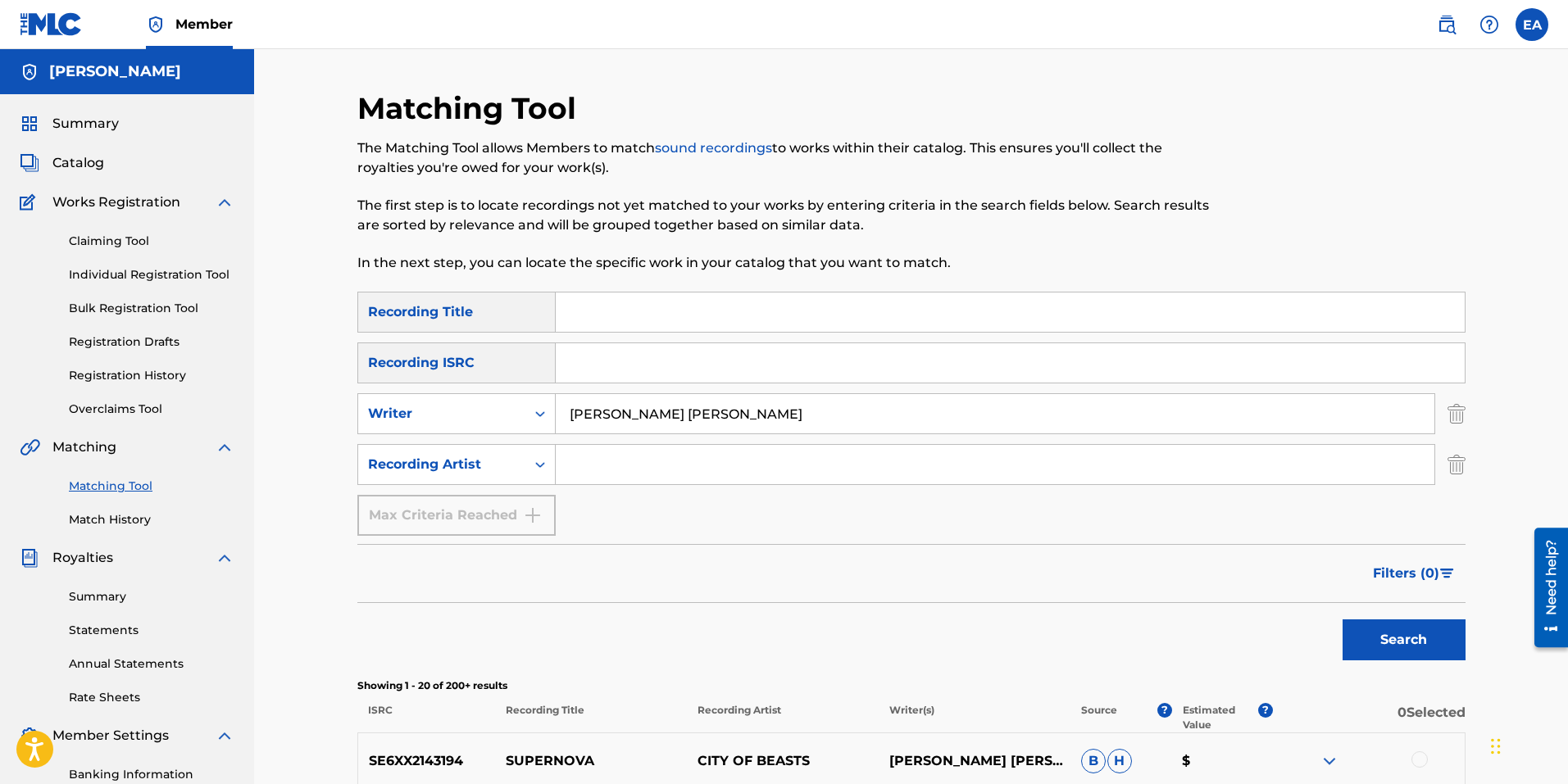
click at [512, 304] on div "Recording Title" at bounding box center [456, 312] width 198 height 41
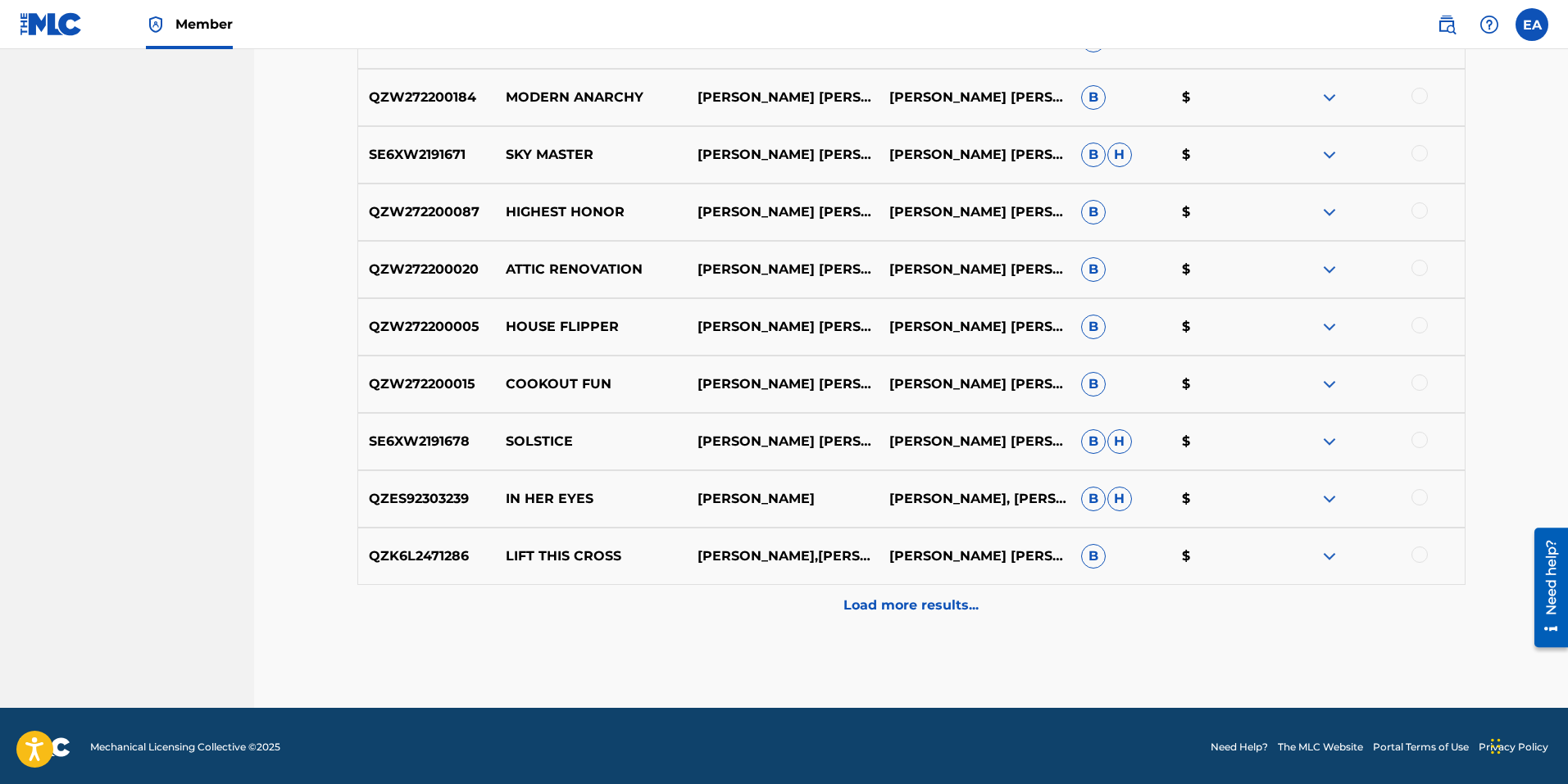
scroll to position [1297, 0]
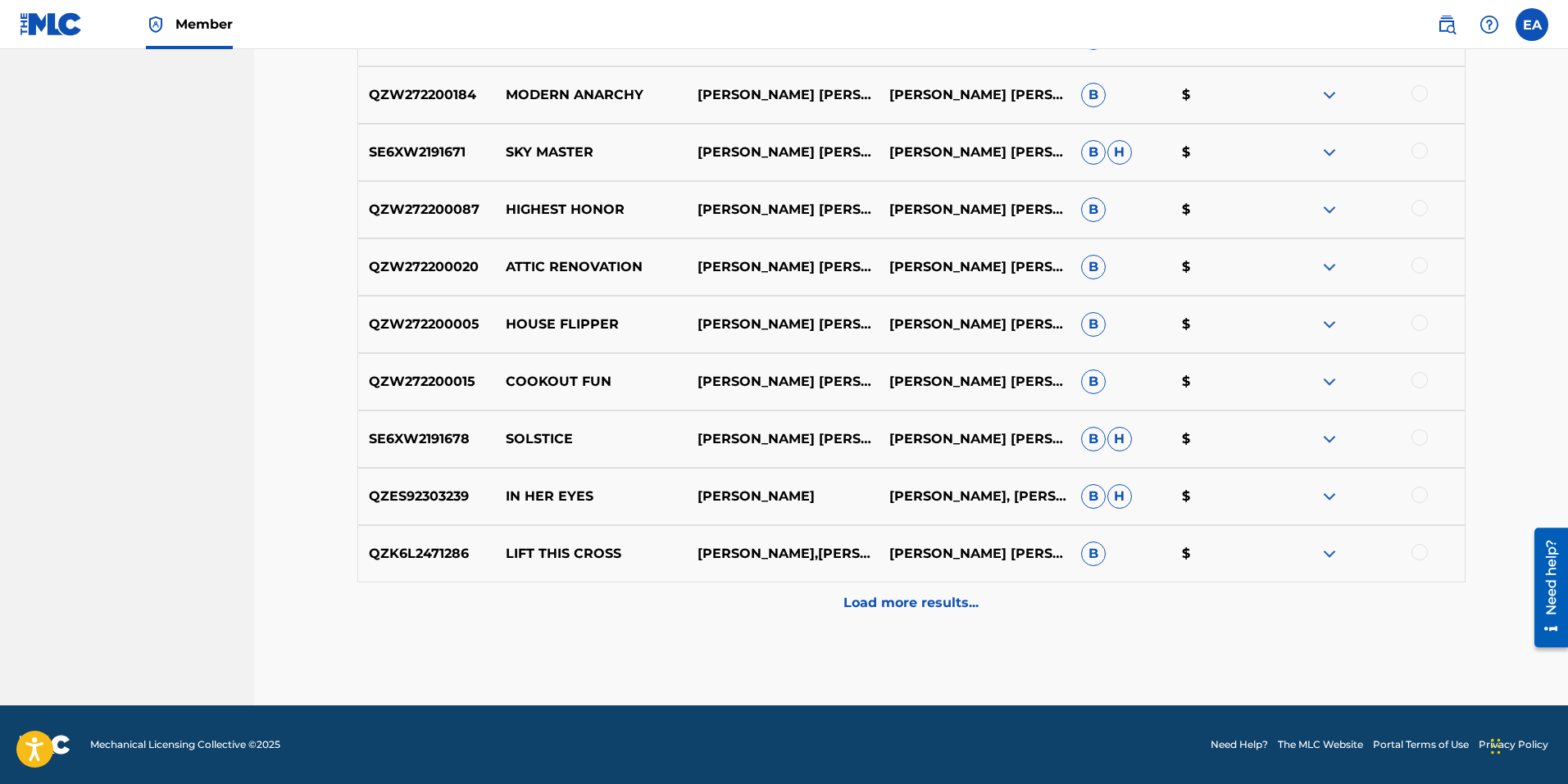
click at [892, 602] on p "Load more results..." at bounding box center [912, 602] width 136 height 19
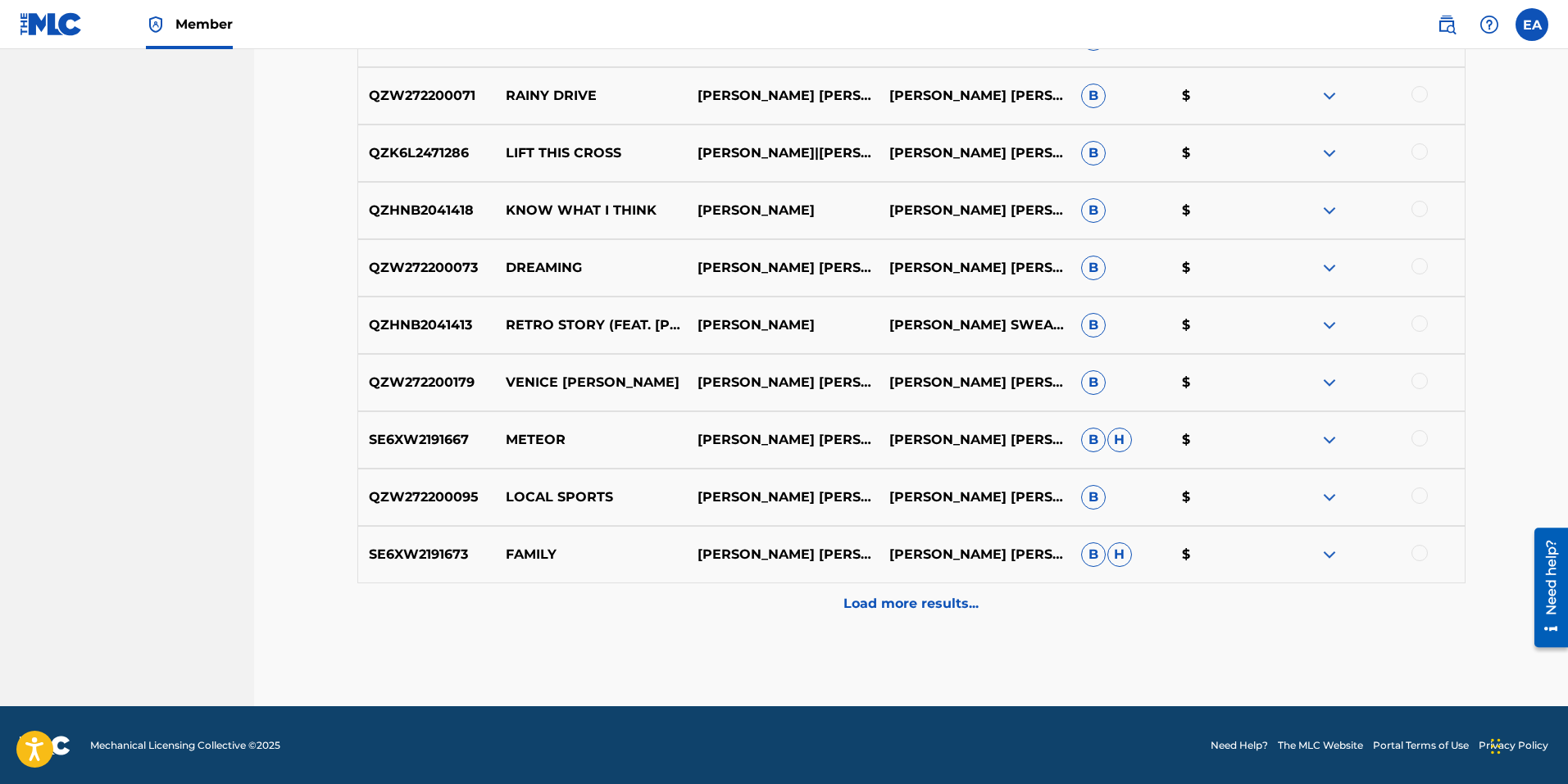
scroll to position [1870, 0]
click at [893, 600] on p "Load more results..." at bounding box center [912, 602] width 136 height 19
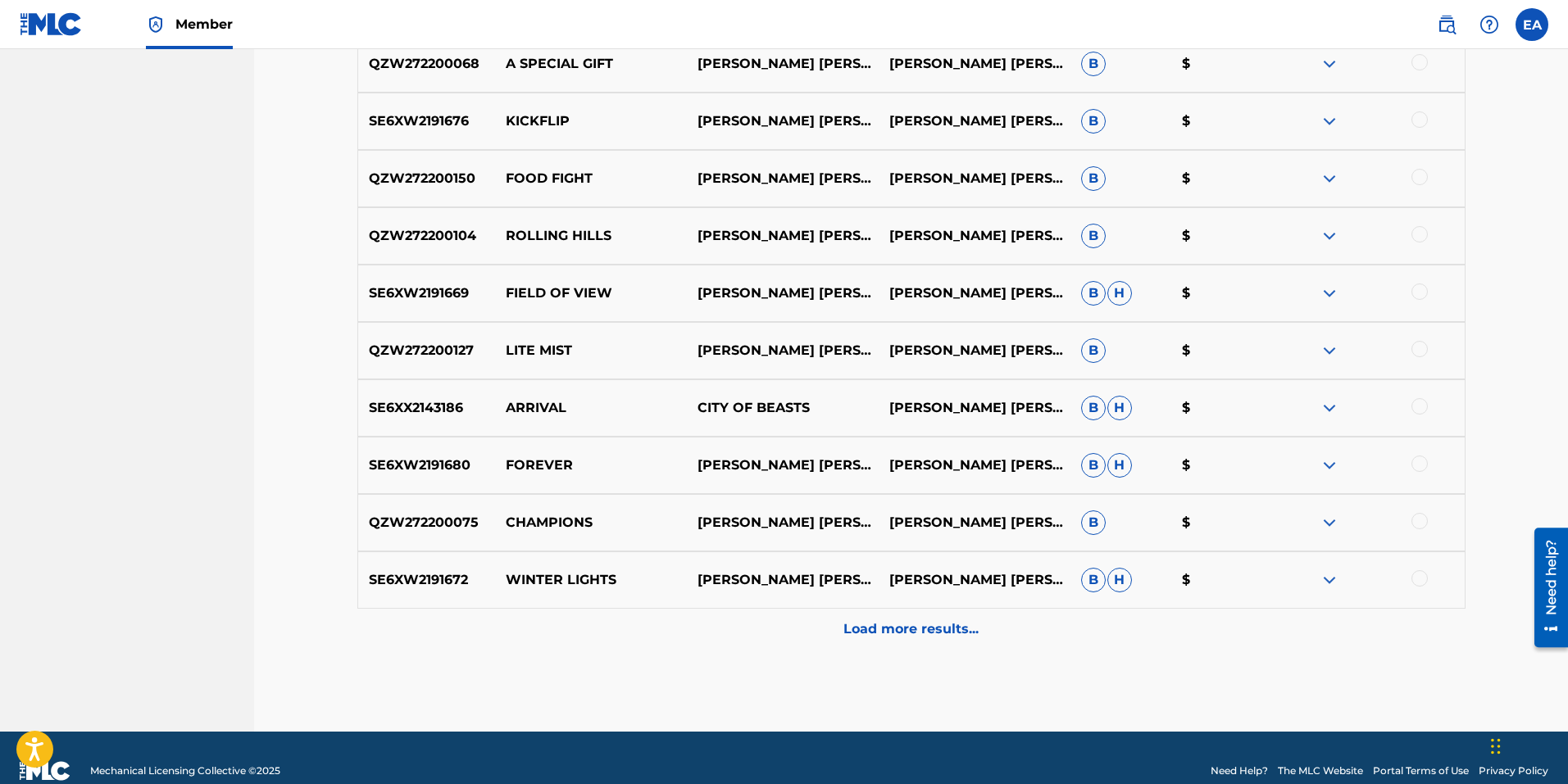
scroll to position [2444, 0]
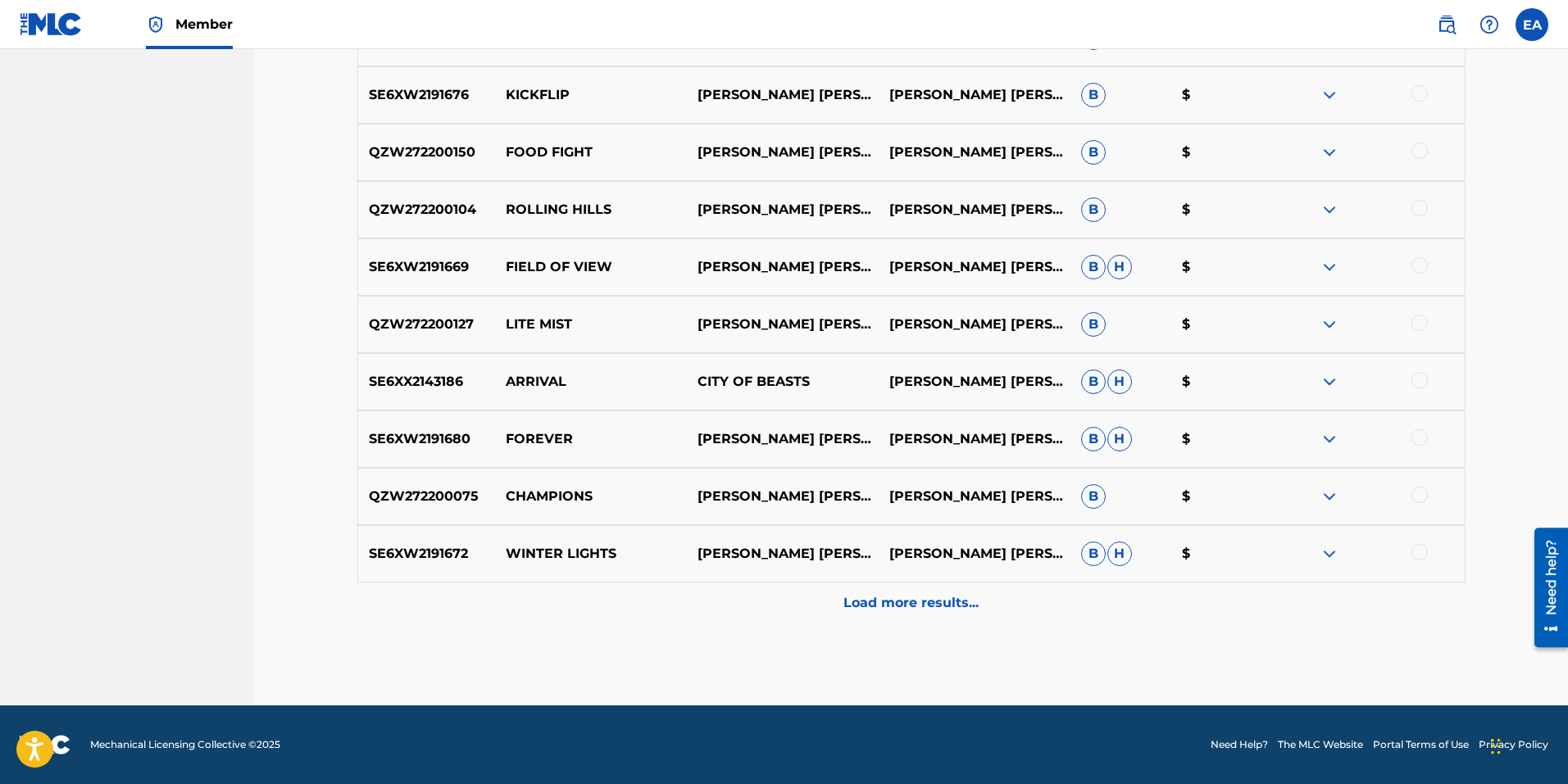
click at [954, 607] on p "Load more results..." at bounding box center [912, 602] width 136 height 19
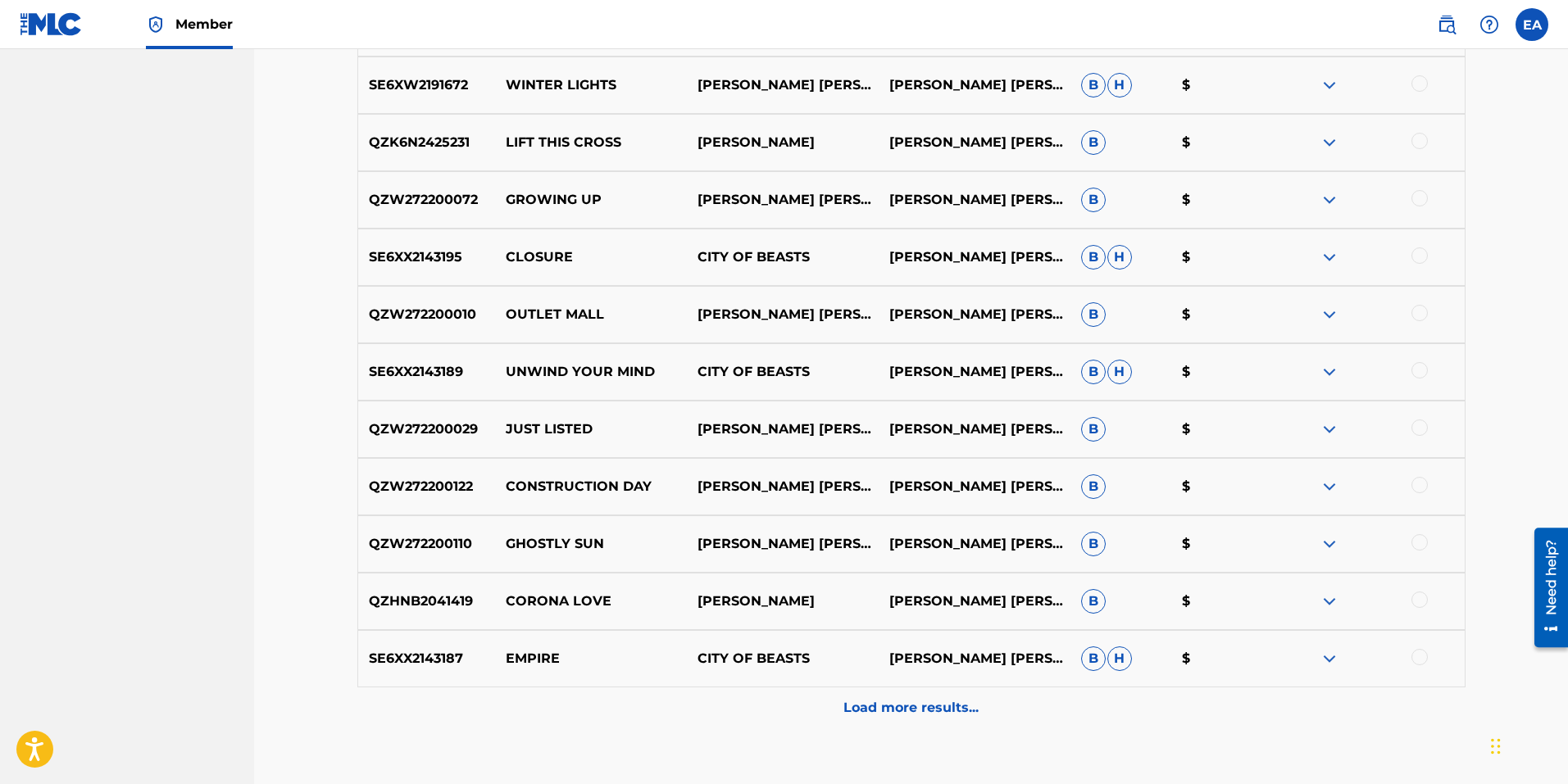
scroll to position [2935, 0]
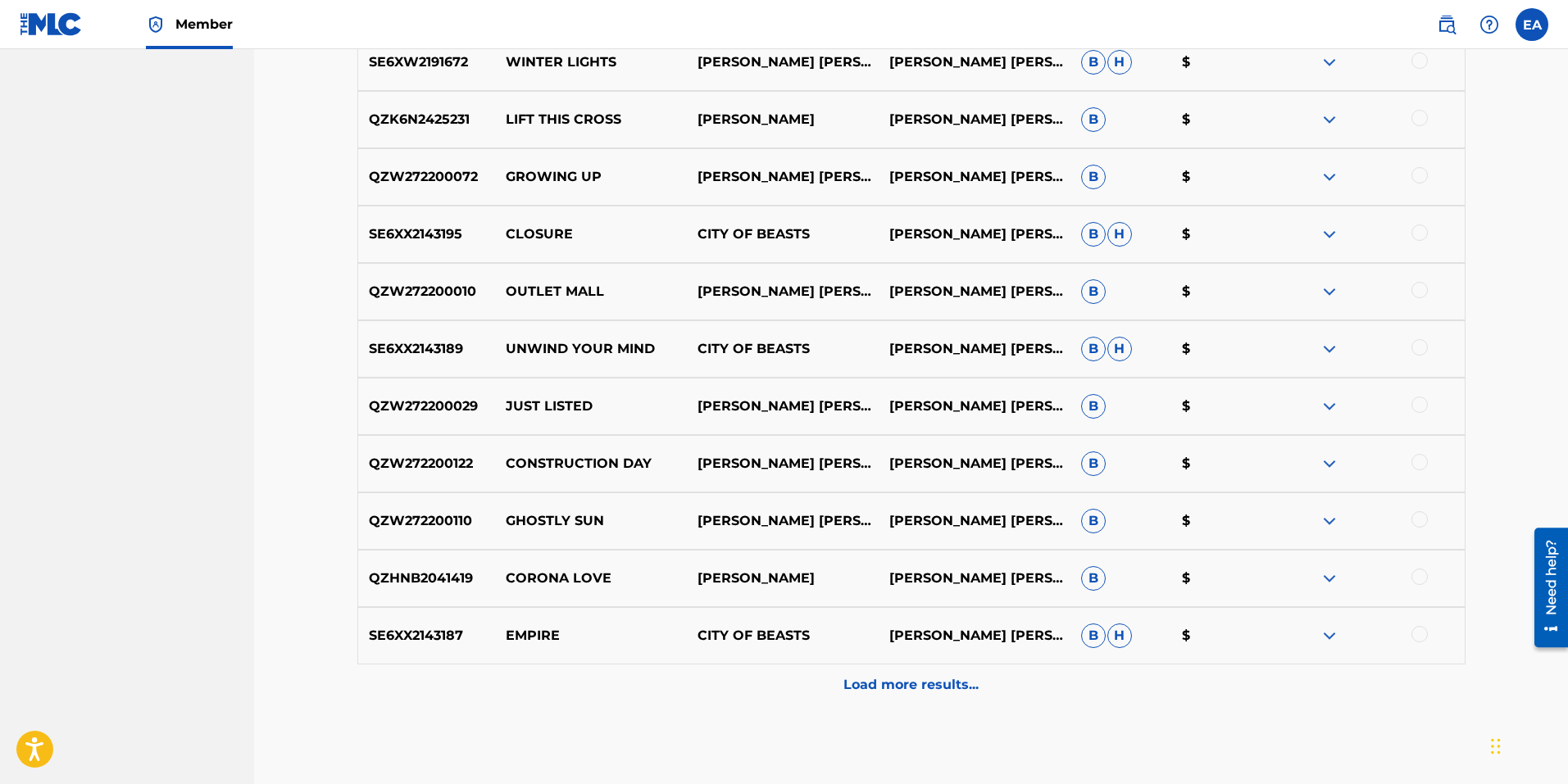
click at [940, 684] on p "Load more results..." at bounding box center [912, 684] width 136 height 19
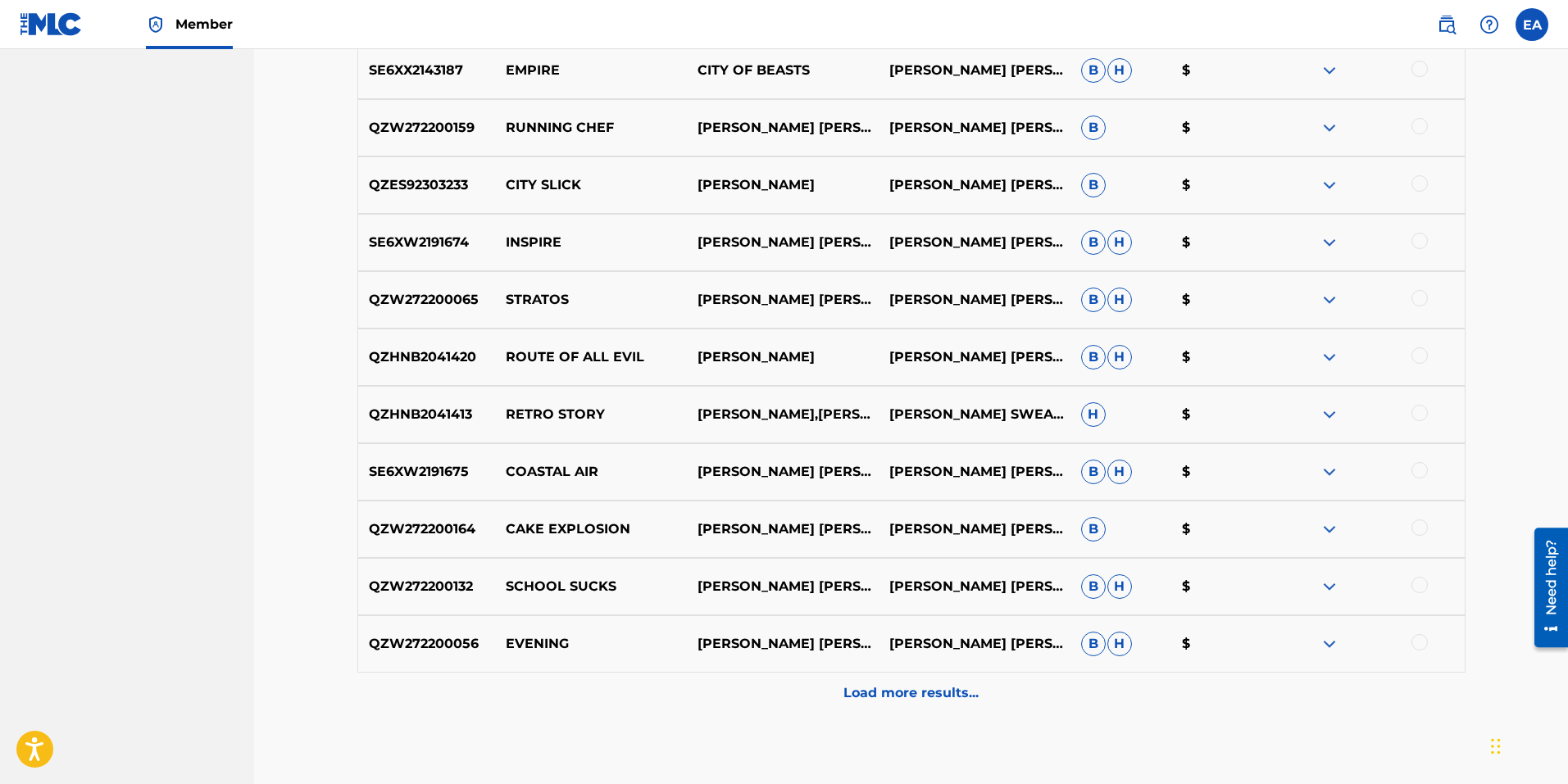
scroll to position [3590, 0]
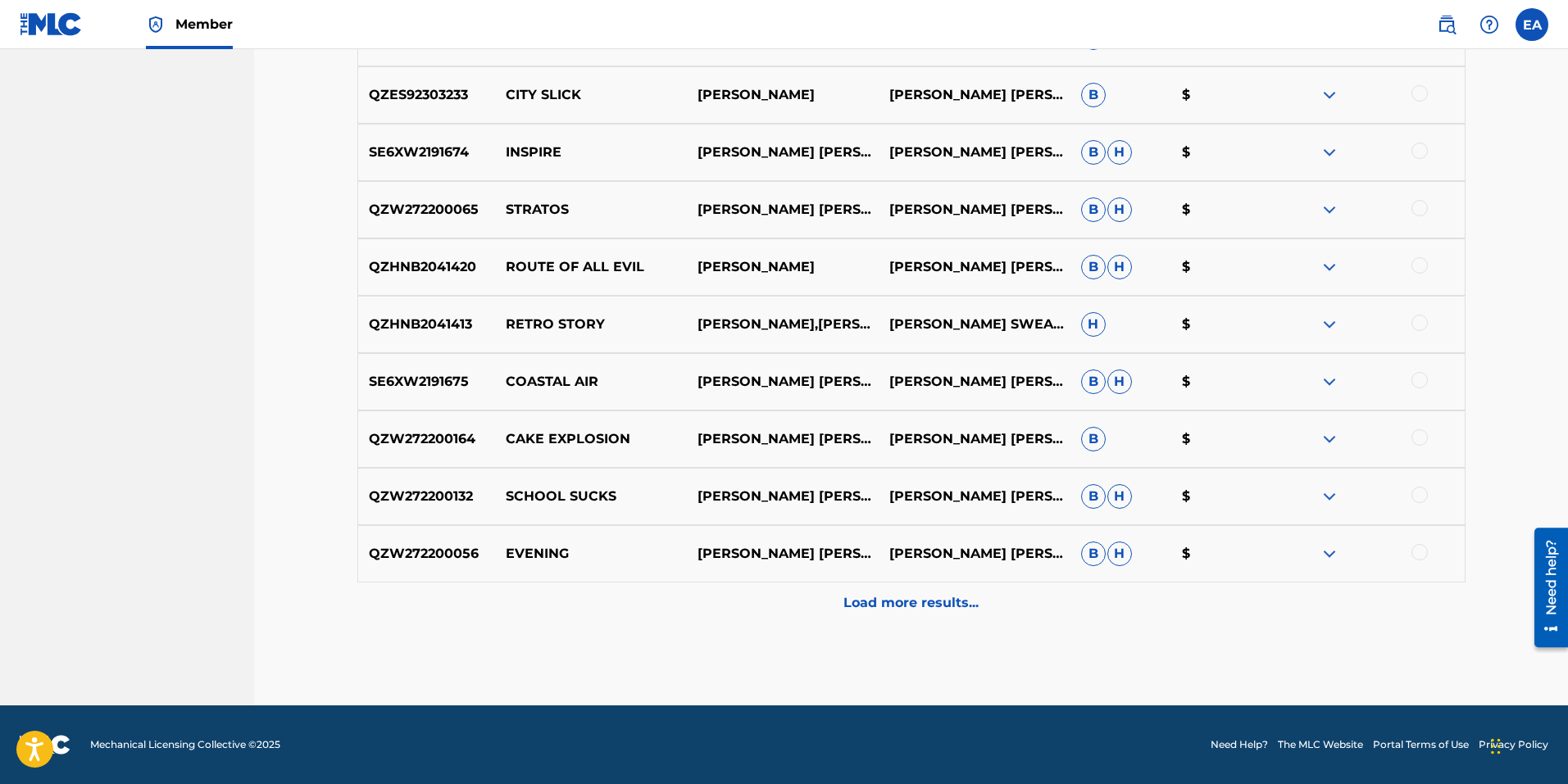
click at [936, 600] on p "Load more results..." at bounding box center [912, 602] width 136 height 19
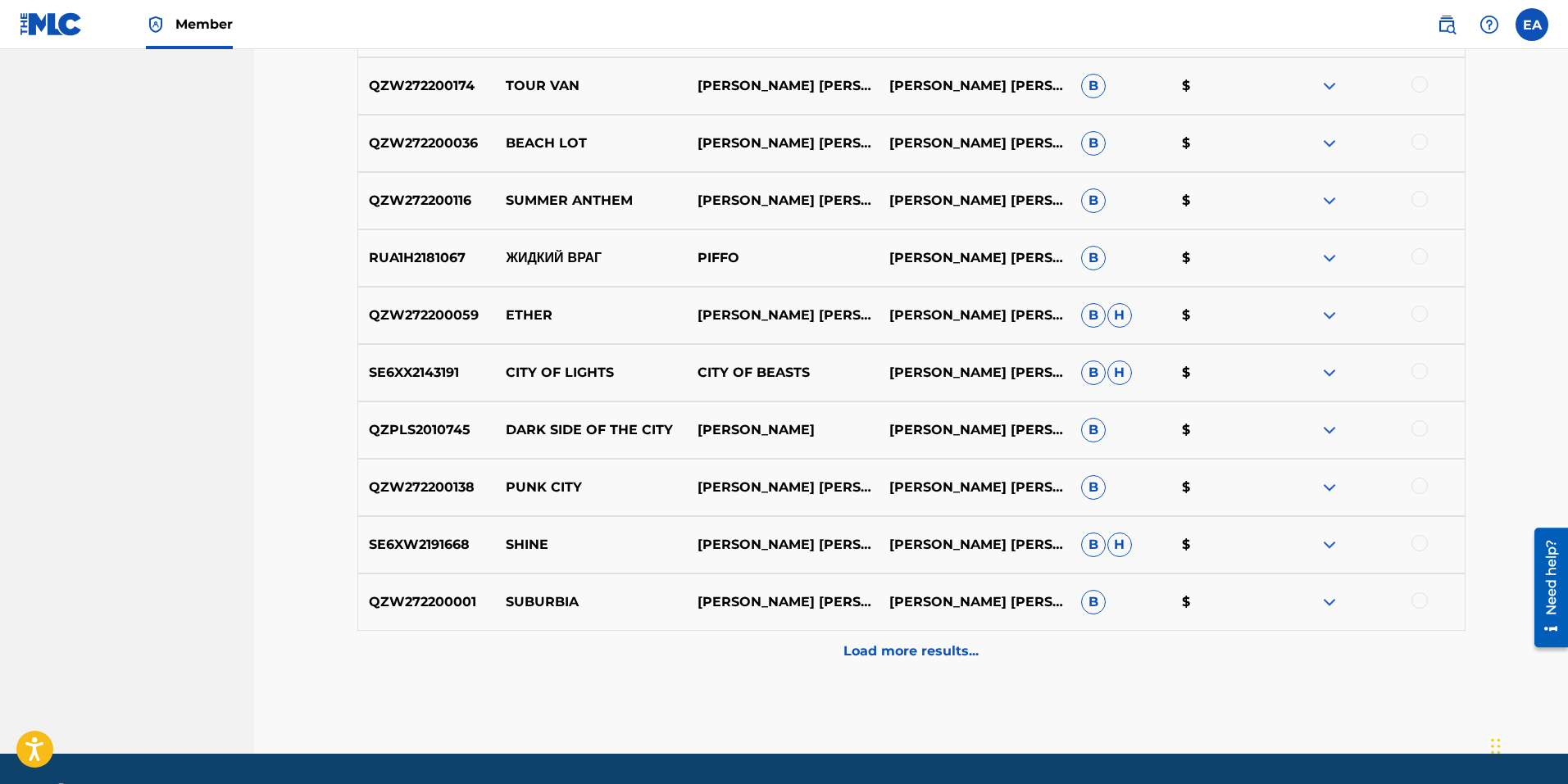
scroll to position [4164, 0]
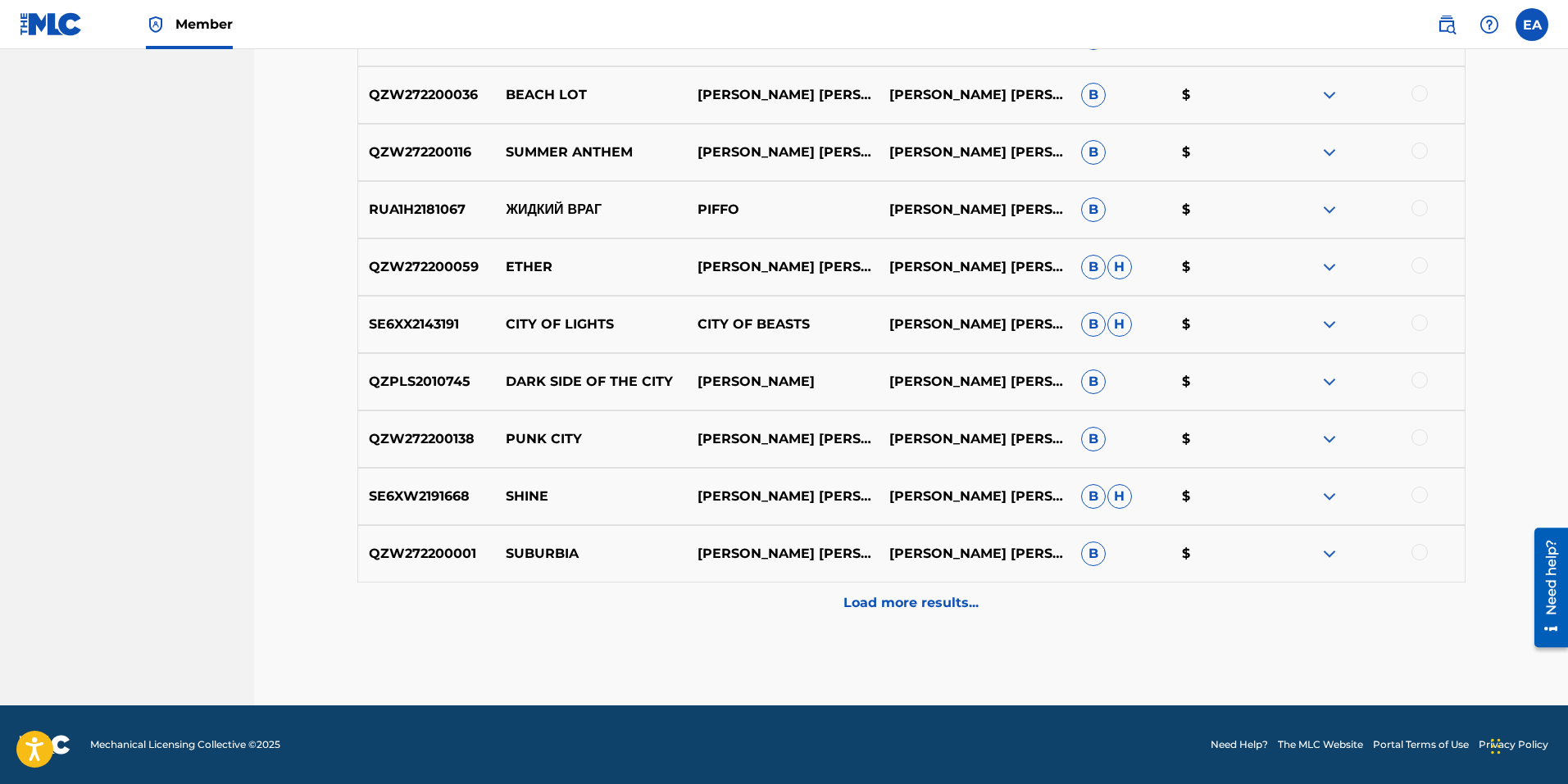
click at [888, 598] on p "Load more results..." at bounding box center [912, 602] width 136 height 19
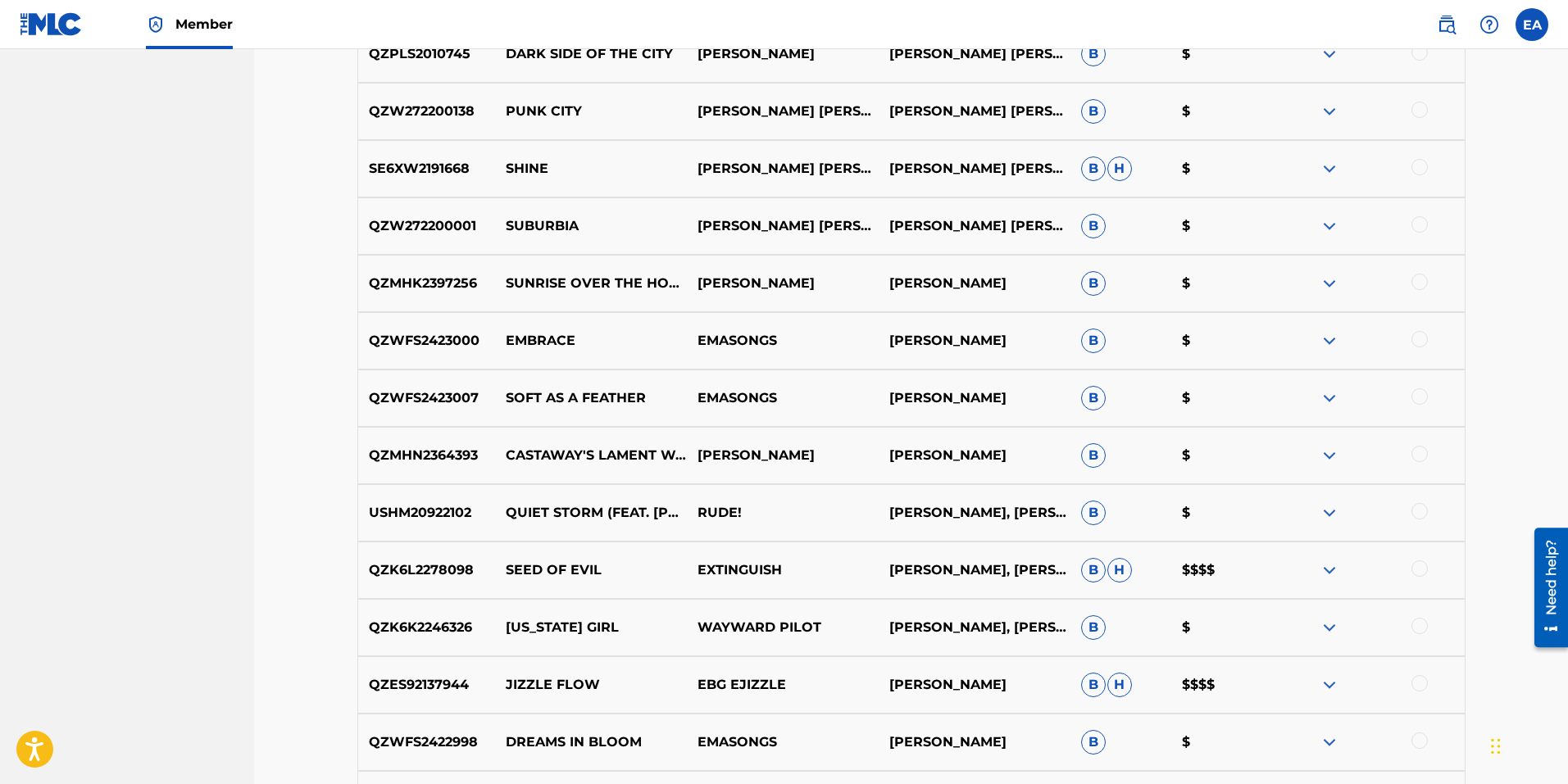
scroll to position [4737, 0]
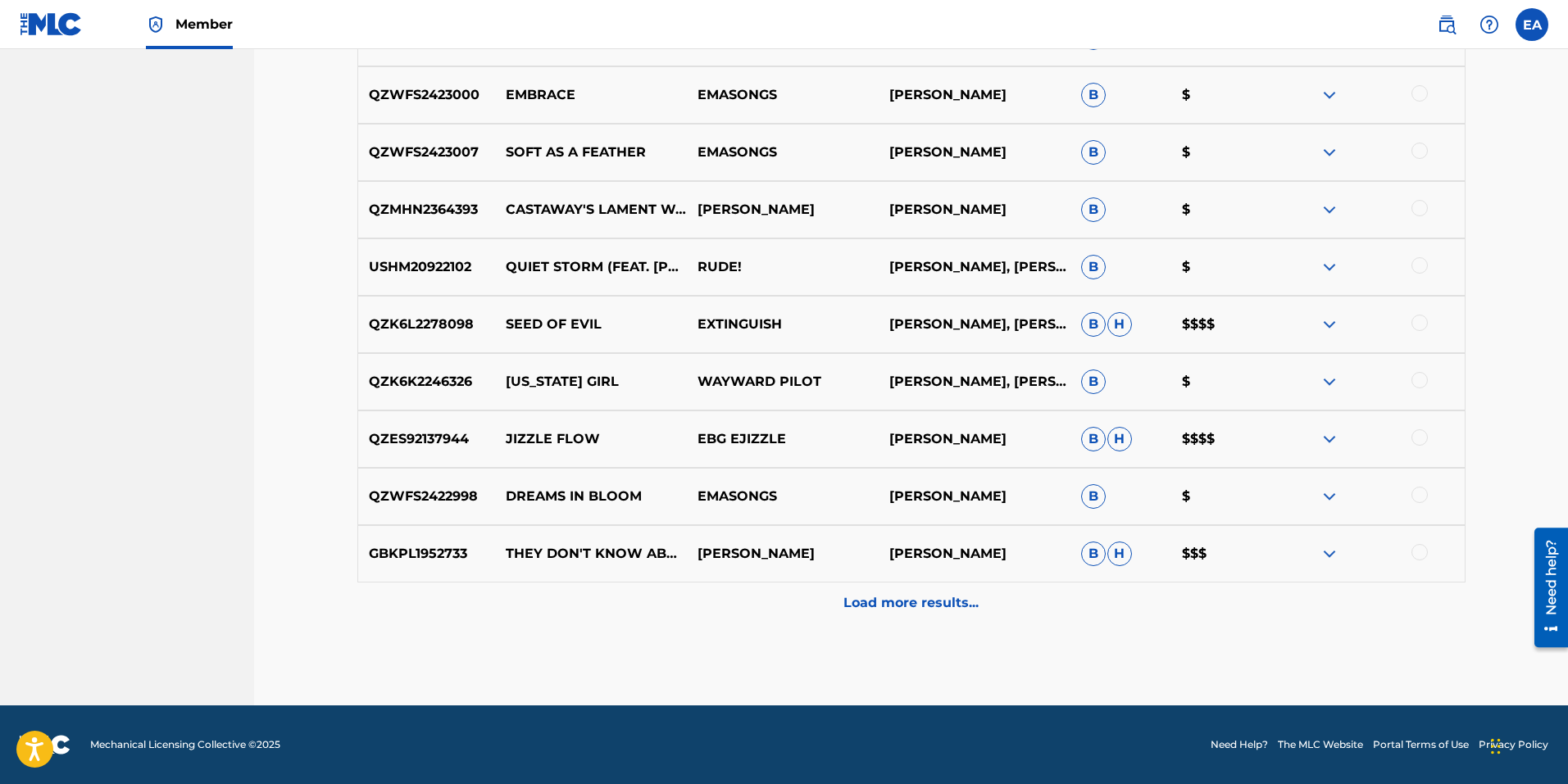
click at [901, 622] on div "Load more results..." at bounding box center [912, 602] width 1108 height 41
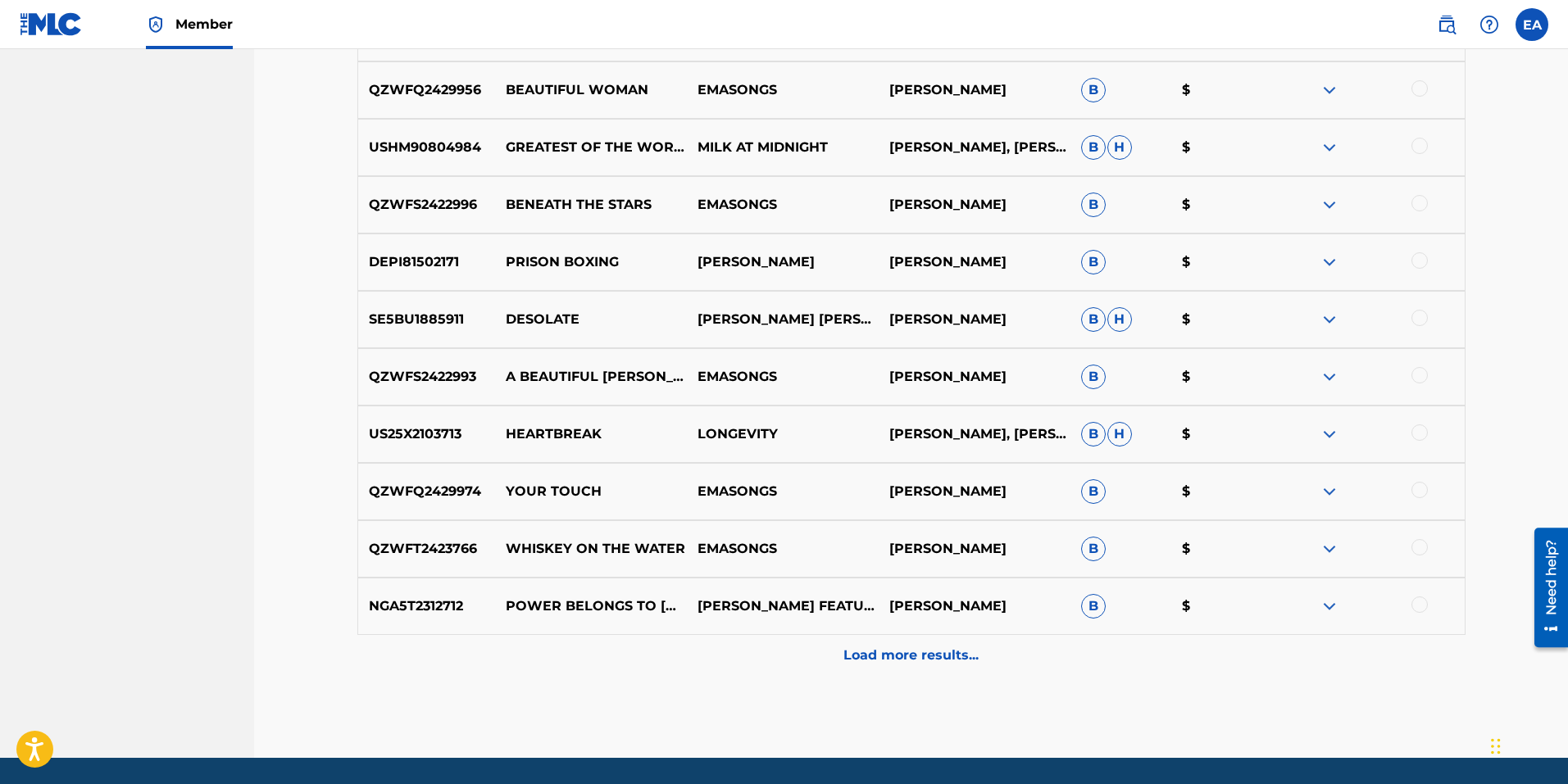
scroll to position [5311, 0]
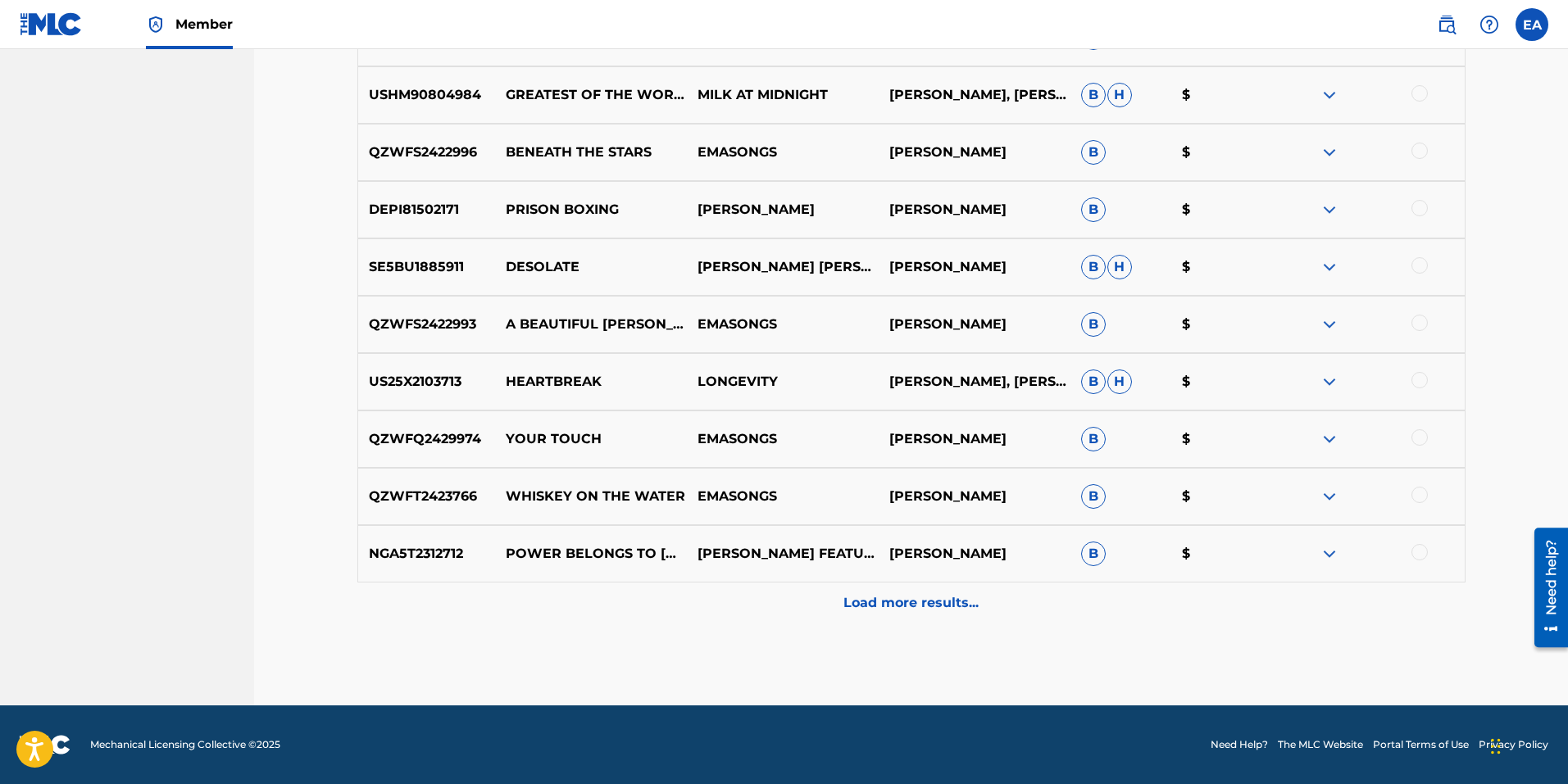
click at [987, 594] on div "Load more results..." at bounding box center [912, 602] width 1108 height 41
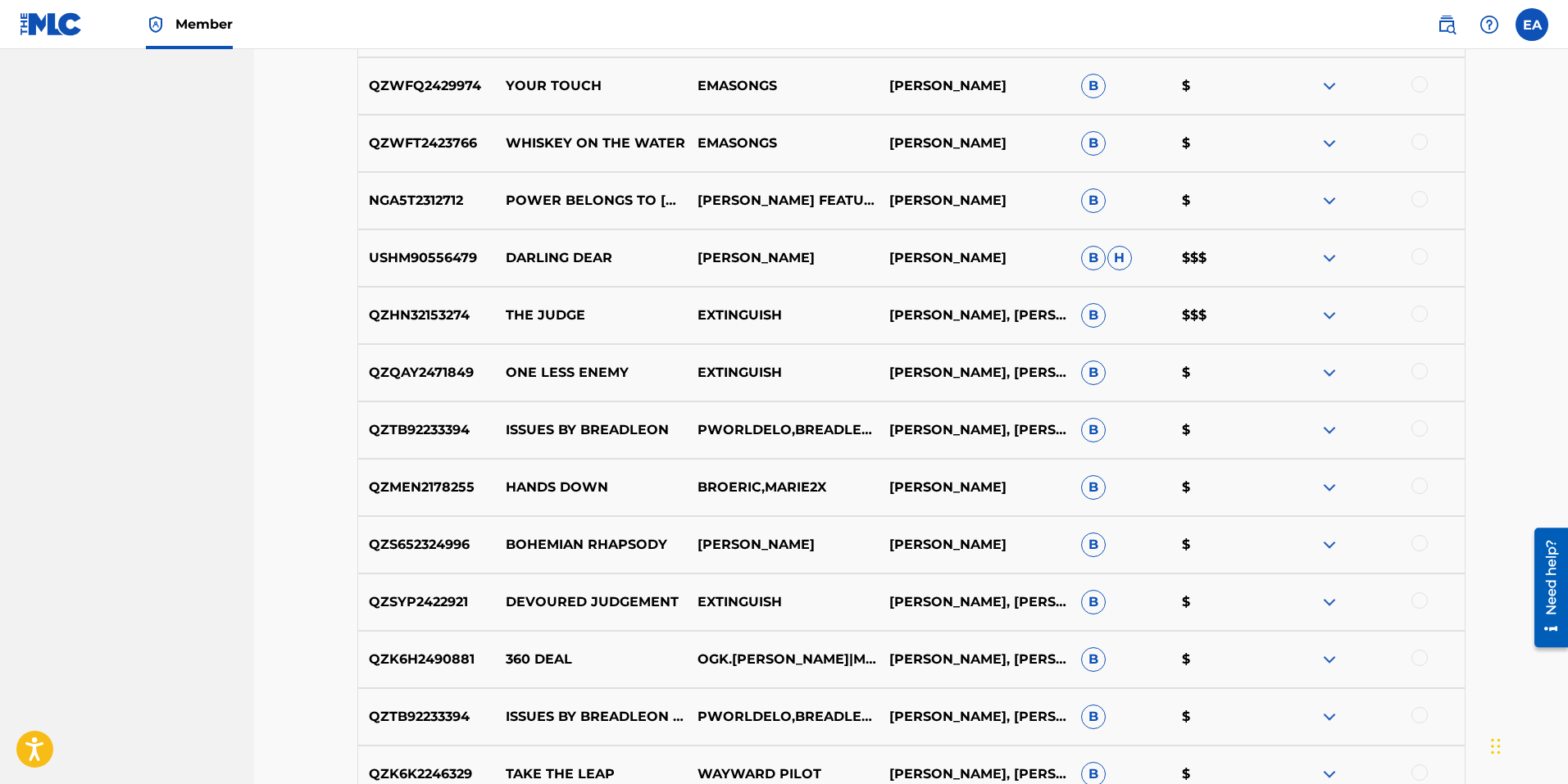
scroll to position [5885, 0]
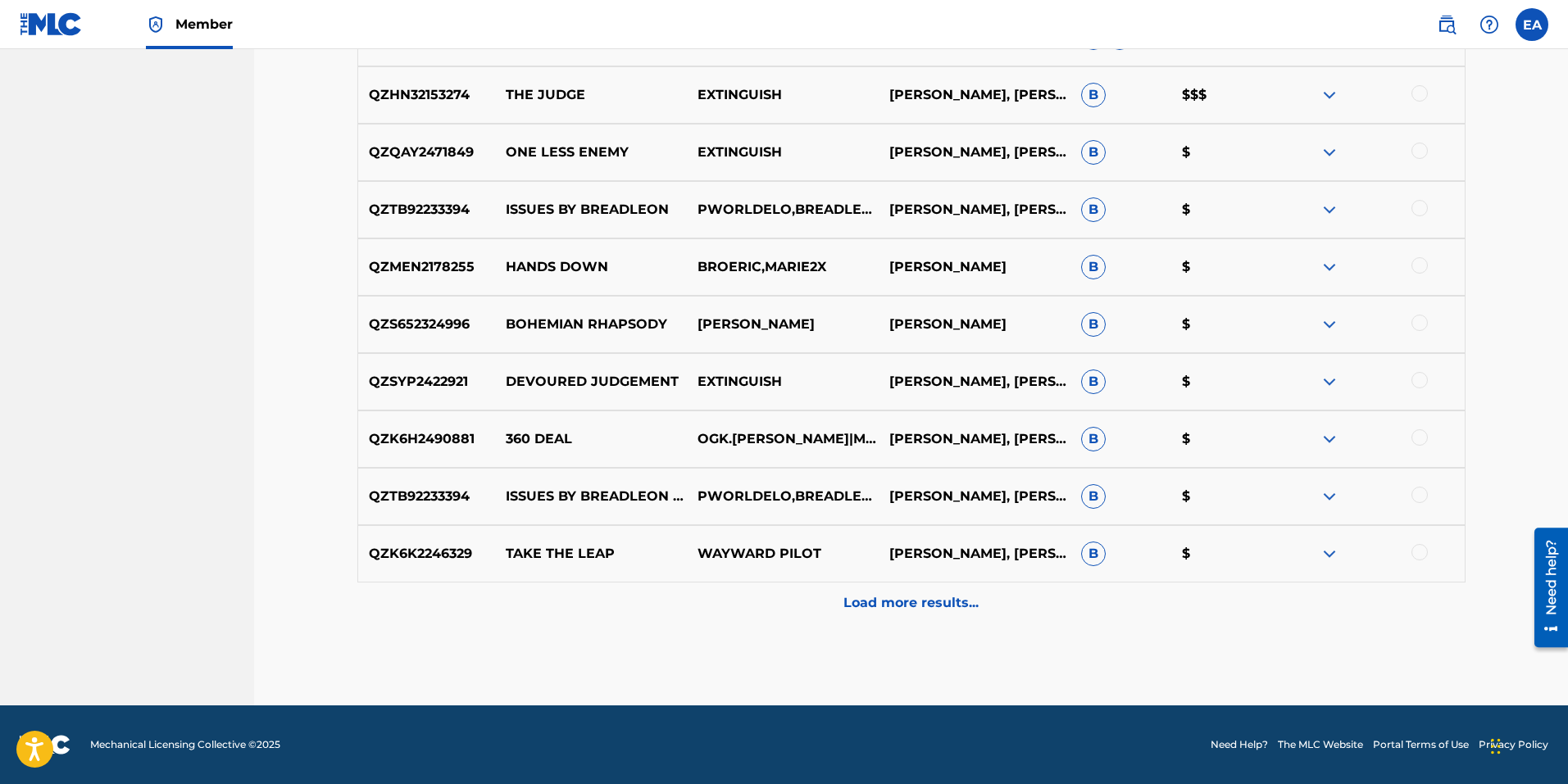
click at [927, 612] on div "Load more results..." at bounding box center [912, 602] width 1108 height 41
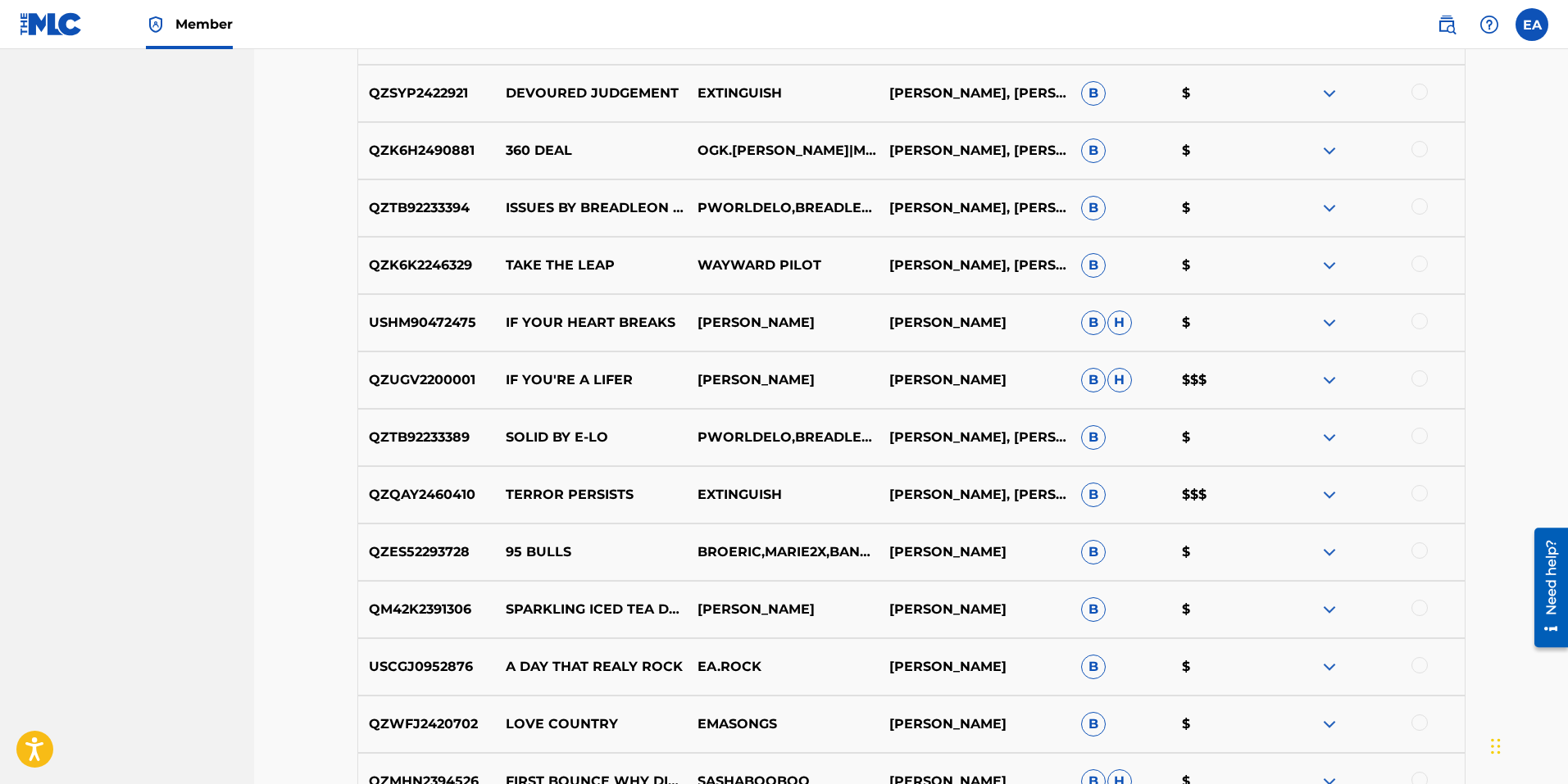
scroll to position [6376, 0]
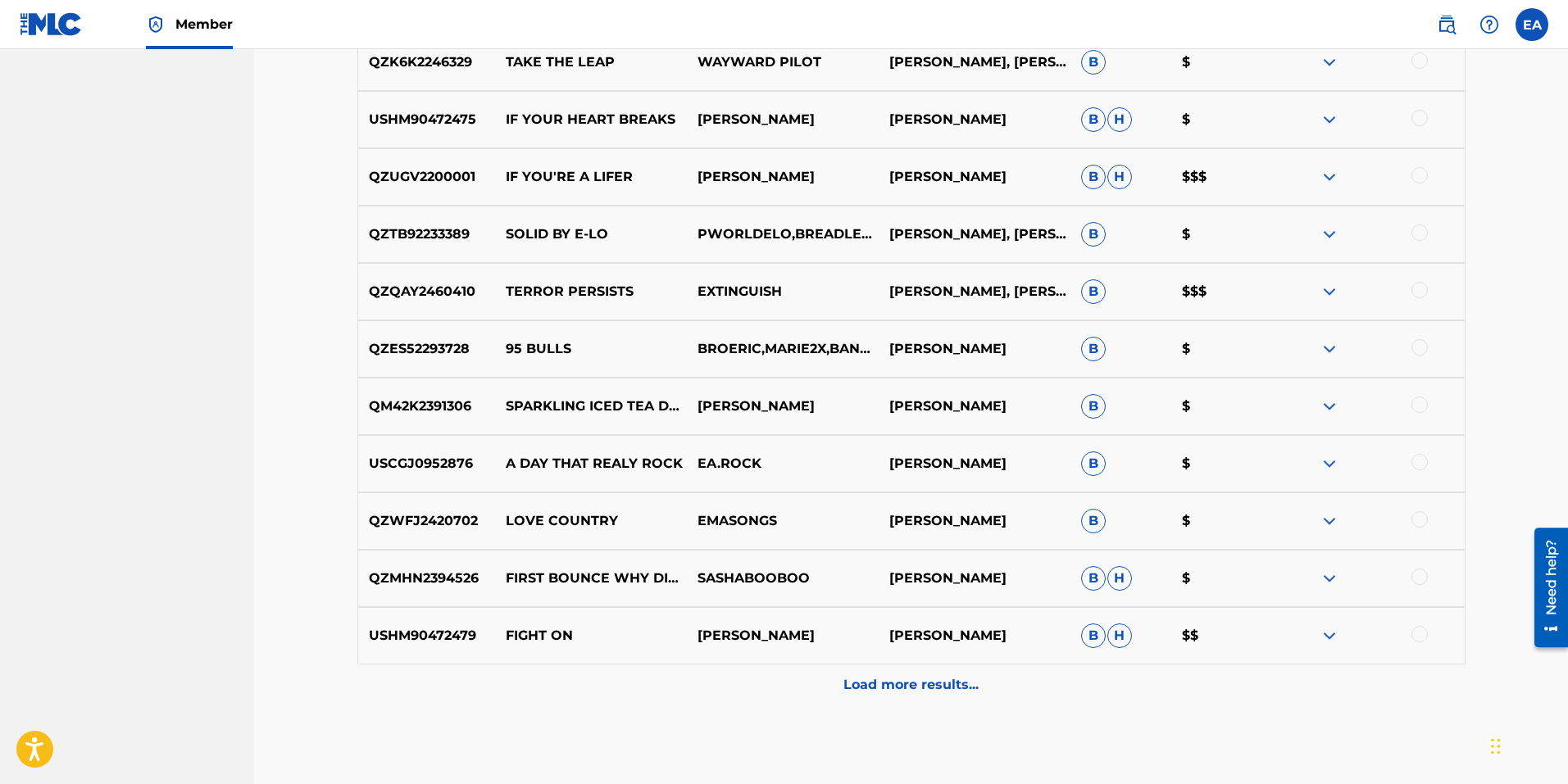
click at [966, 638] on p "[PERSON_NAME]" at bounding box center [974, 635] width 192 height 19
click at [1324, 633] on img at bounding box center [1329, 635] width 19 height 19
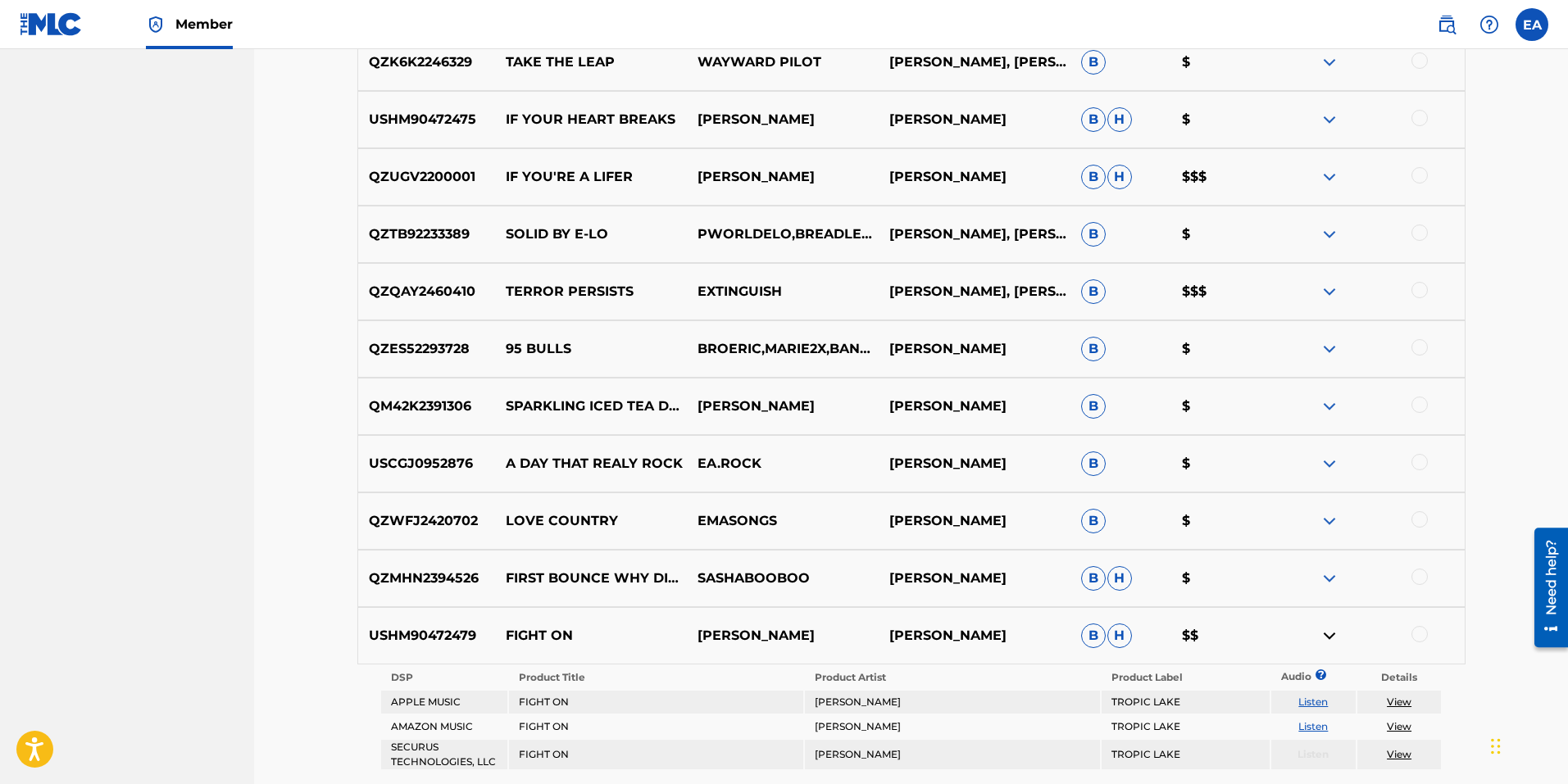
click at [1324, 633] on img at bounding box center [1329, 635] width 19 height 19
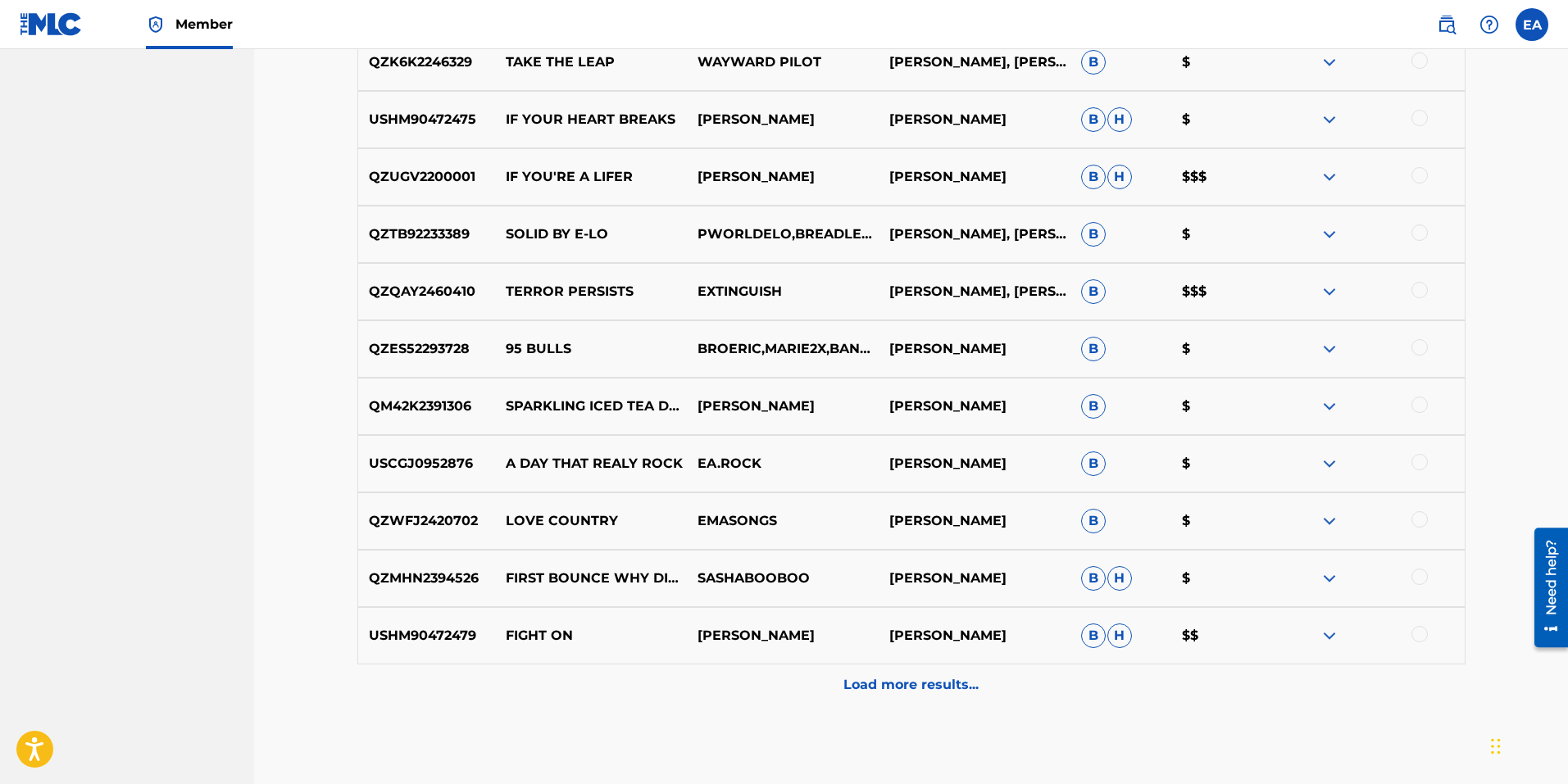
click at [1332, 120] on img at bounding box center [1329, 119] width 19 height 19
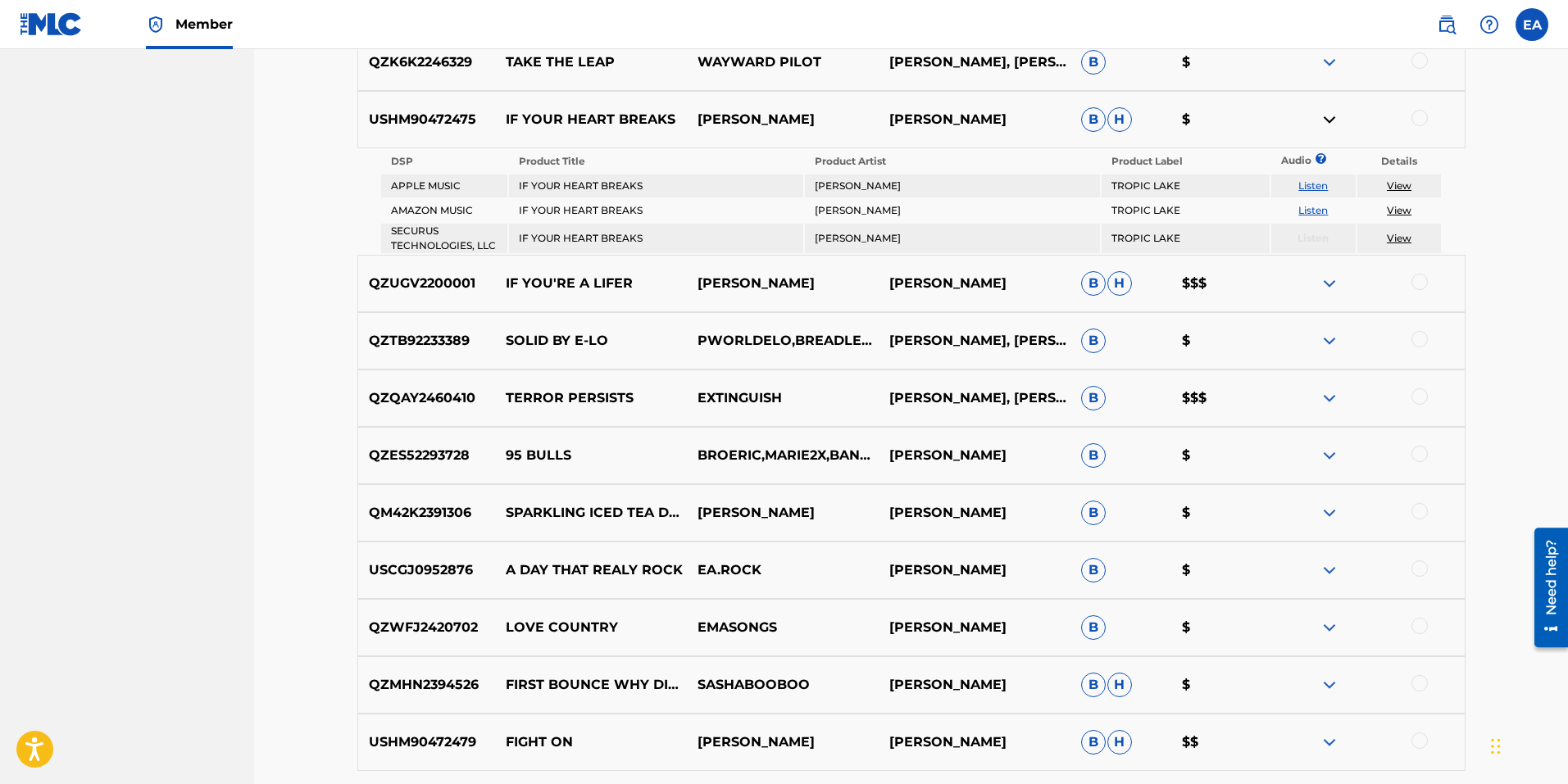
click at [1332, 120] on img at bounding box center [1329, 119] width 19 height 19
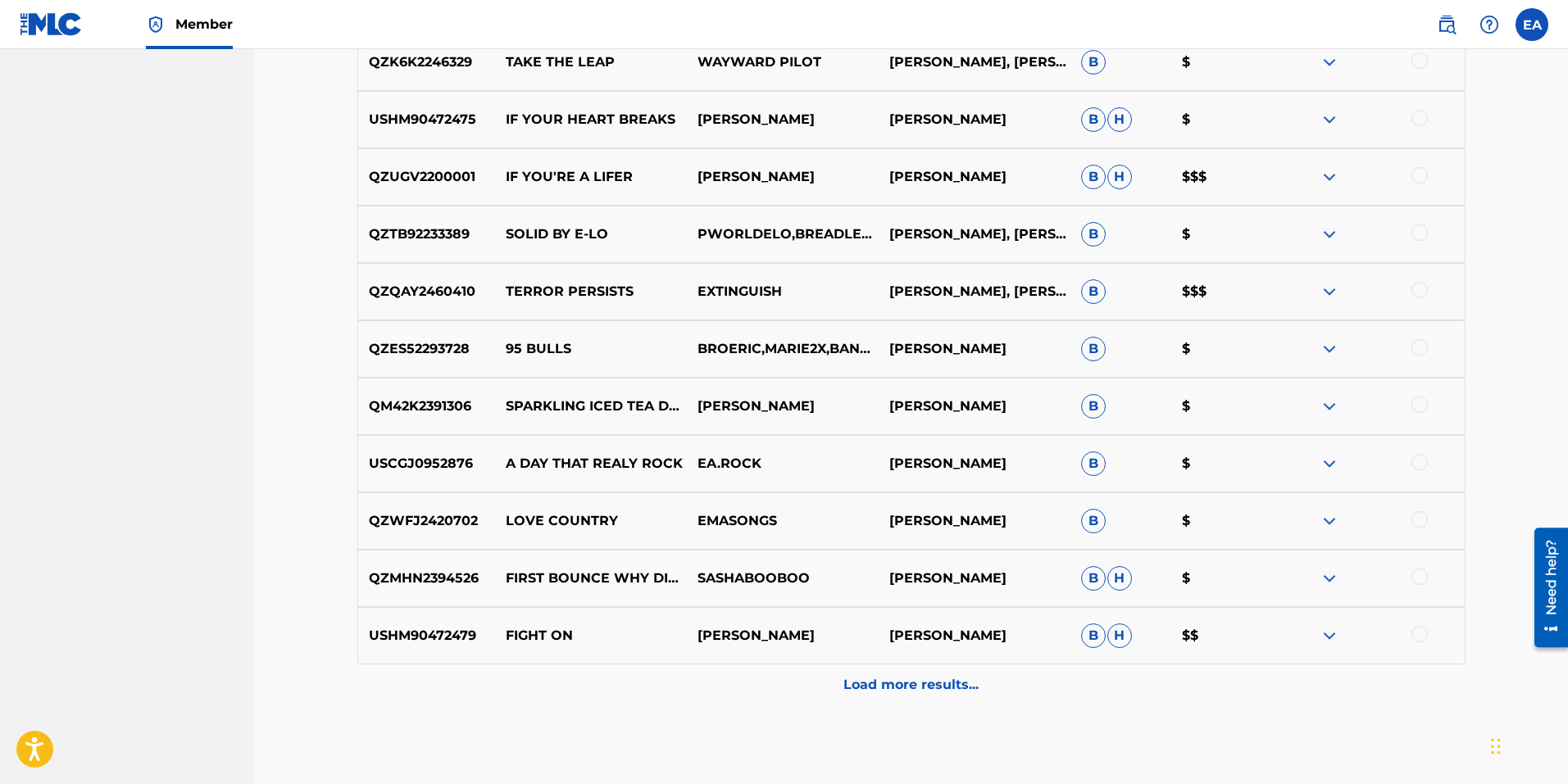
click at [1330, 515] on img at bounding box center [1329, 520] width 19 height 19
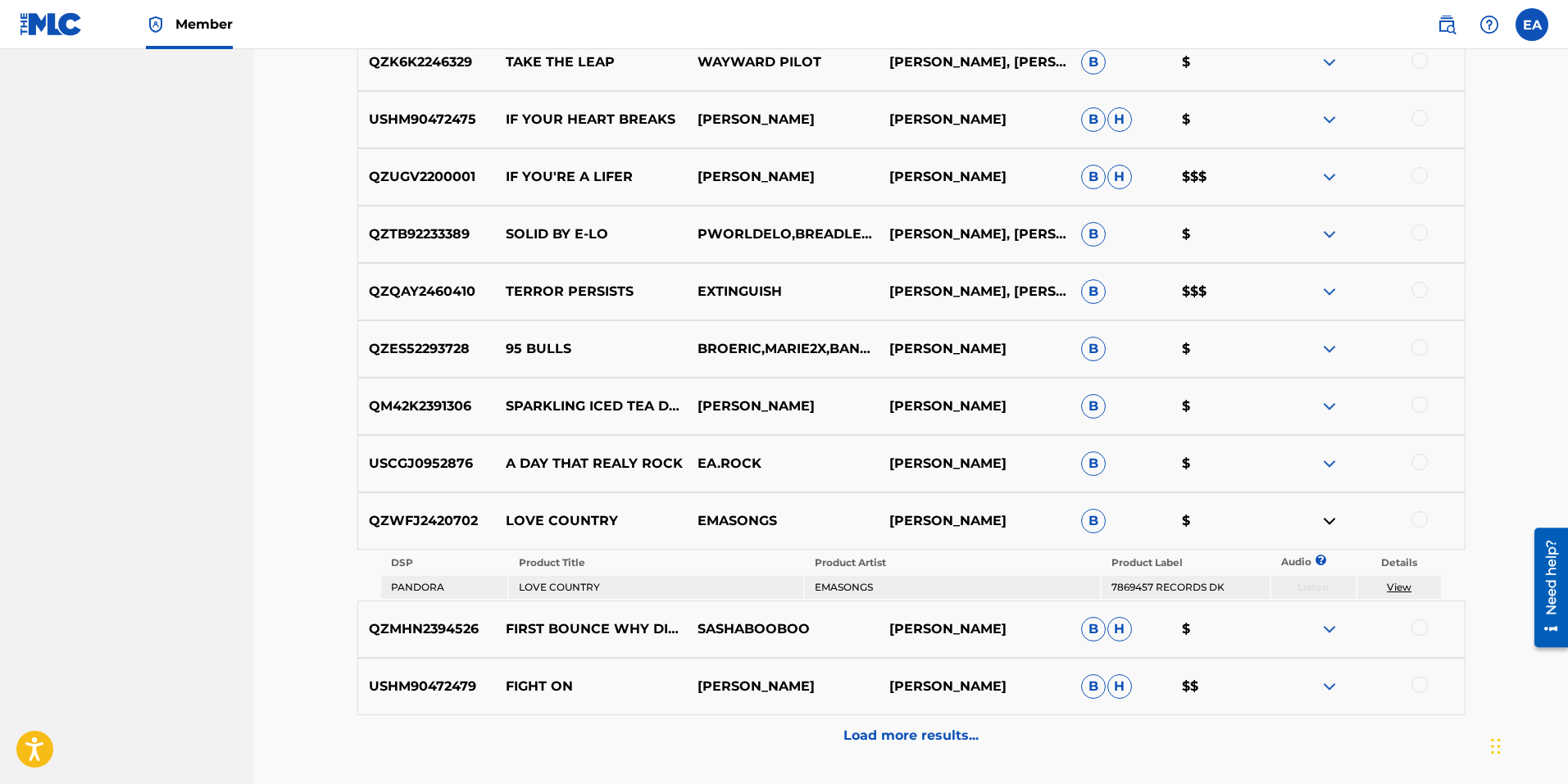
click at [1330, 515] on img at bounding box center [1329, 520] width 19 height 19
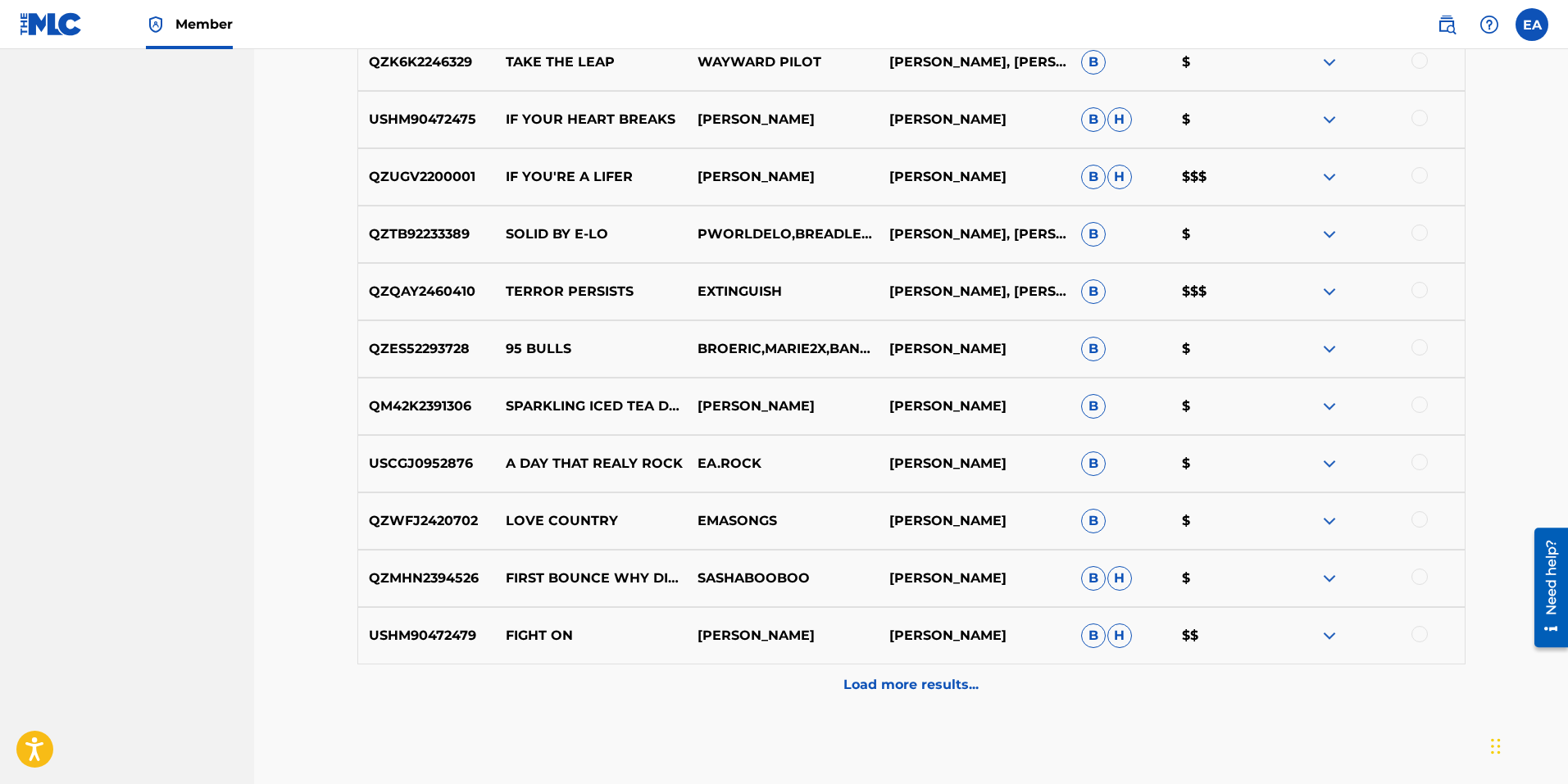
click at [1040, 674] on div "Load more results..." at bounding box center [912, 684] width 1108 height 41
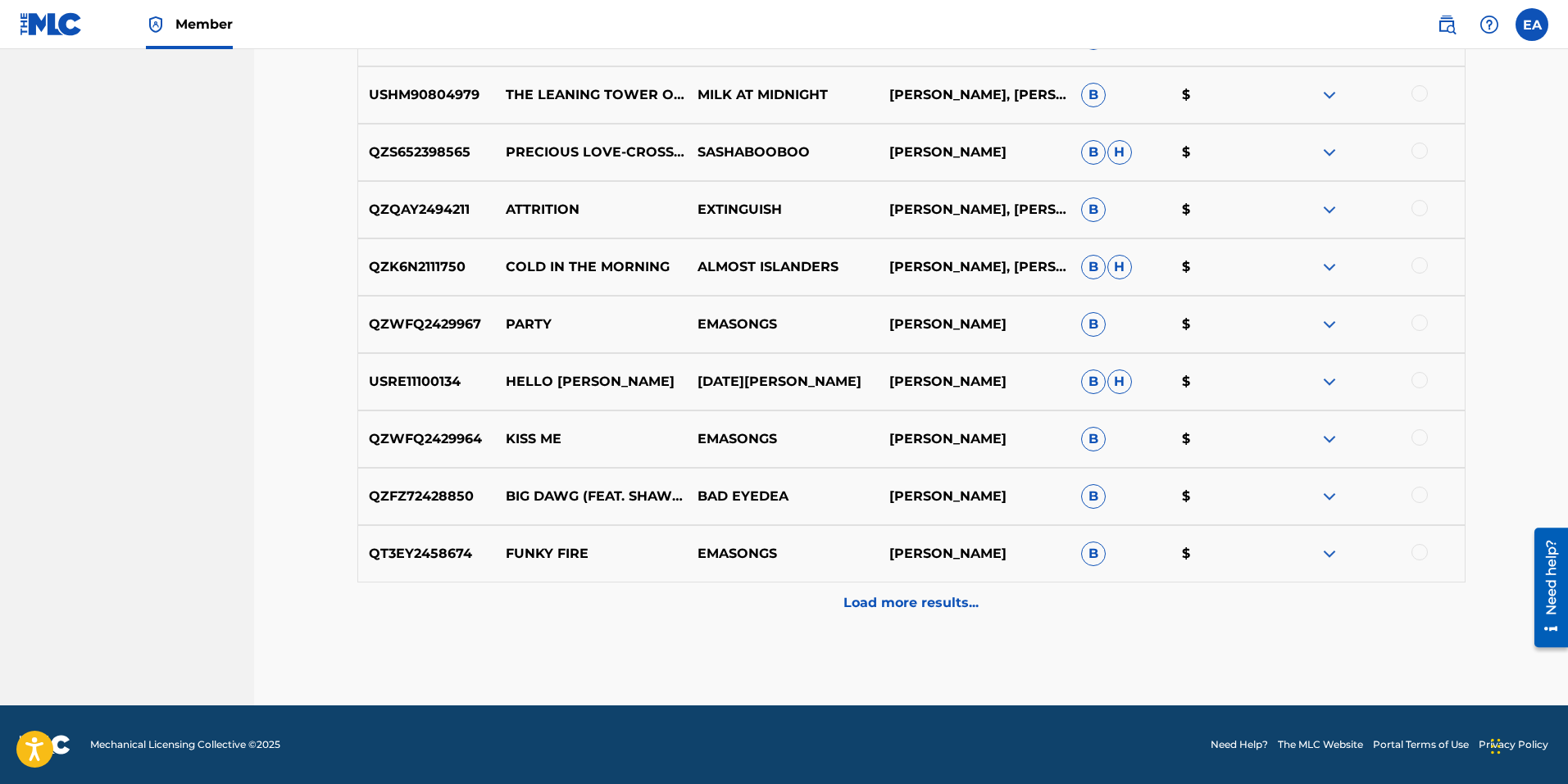
click at [950, 602] on p "Load more results..." at bounding box center [912, 602] width 136 height 19
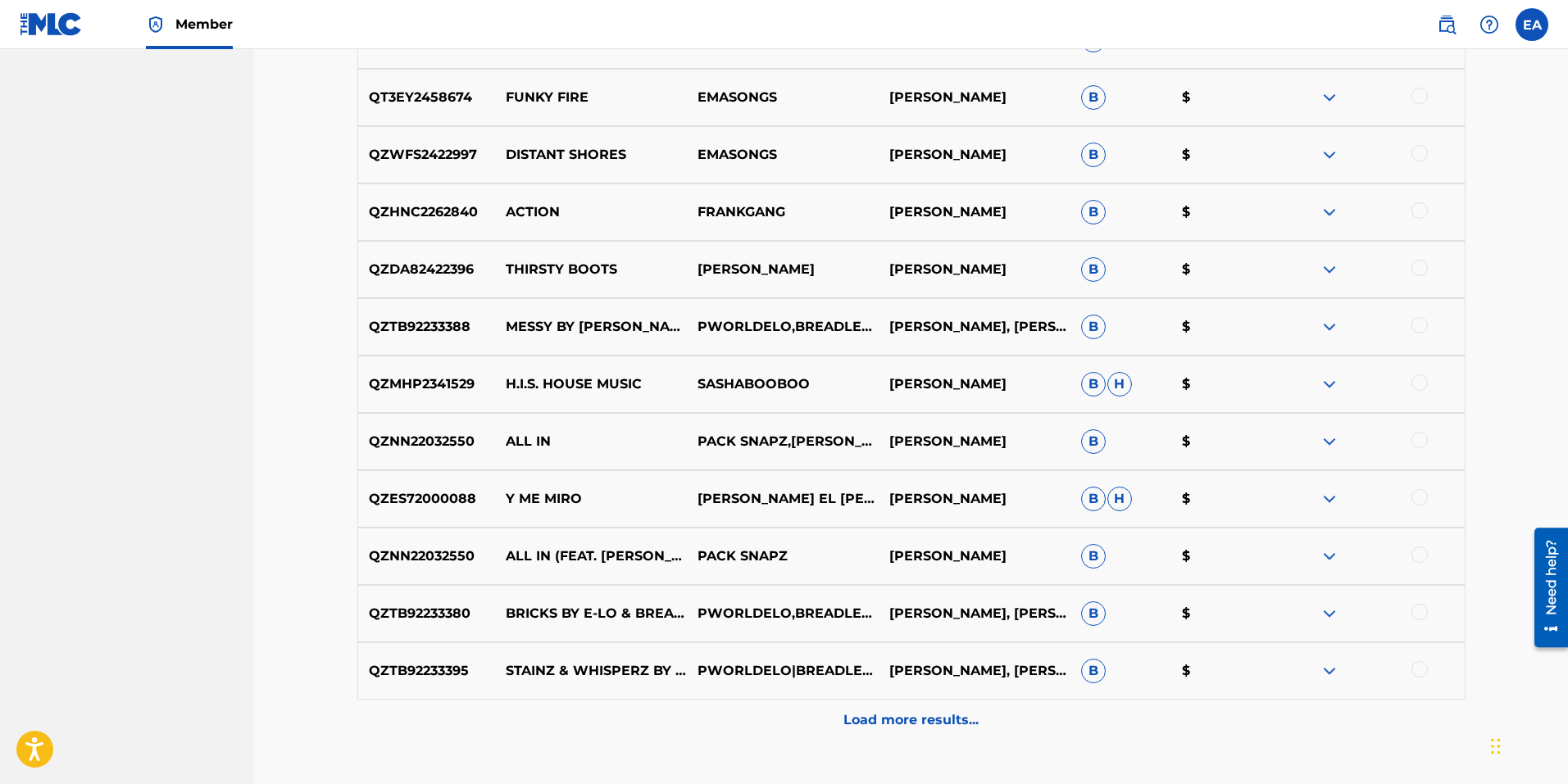
scroll to position [7605, 0]
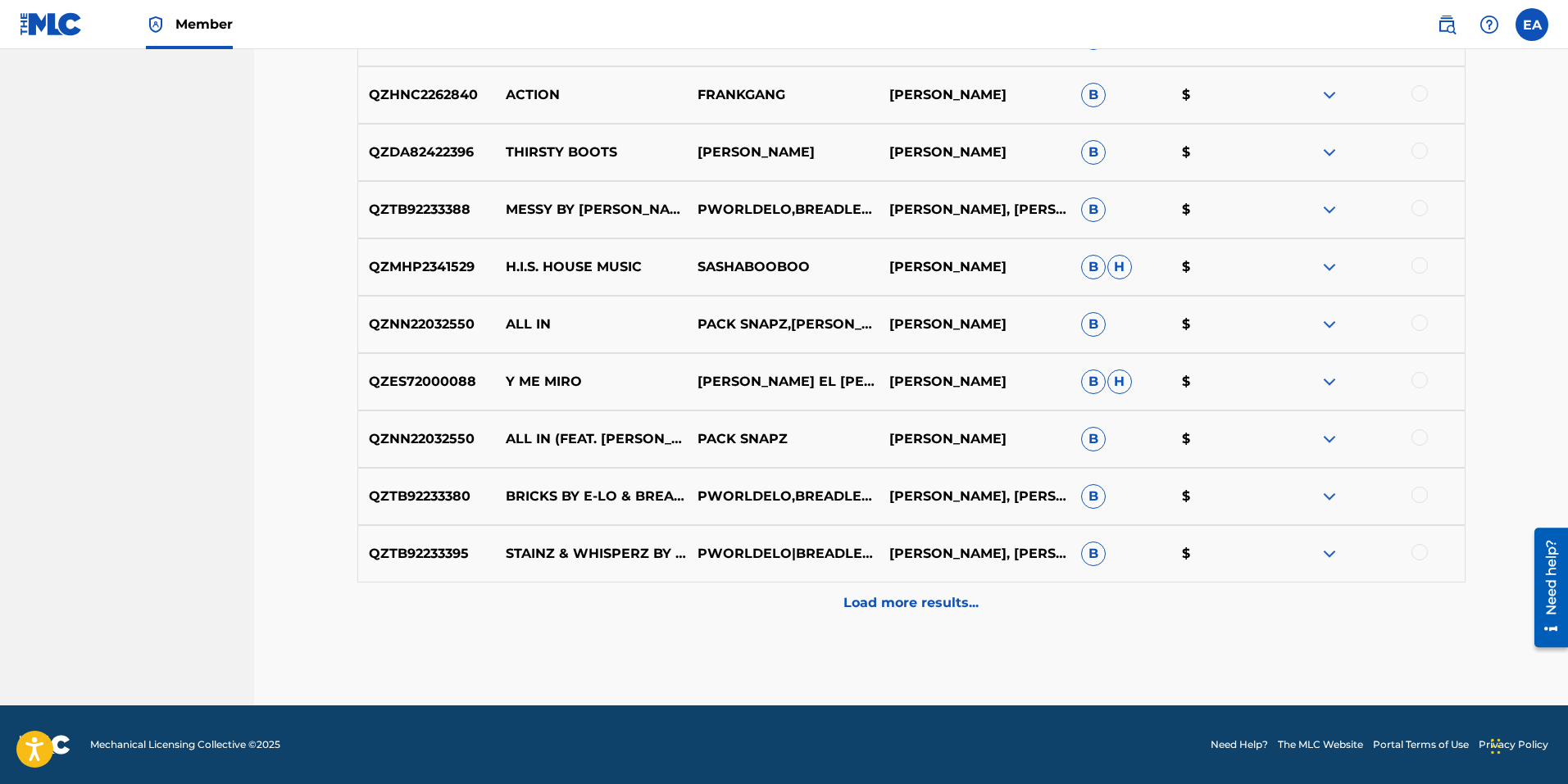
click at [955, 610] on p "Load more results..." at bounding box center [912, 602] width 136 height 19
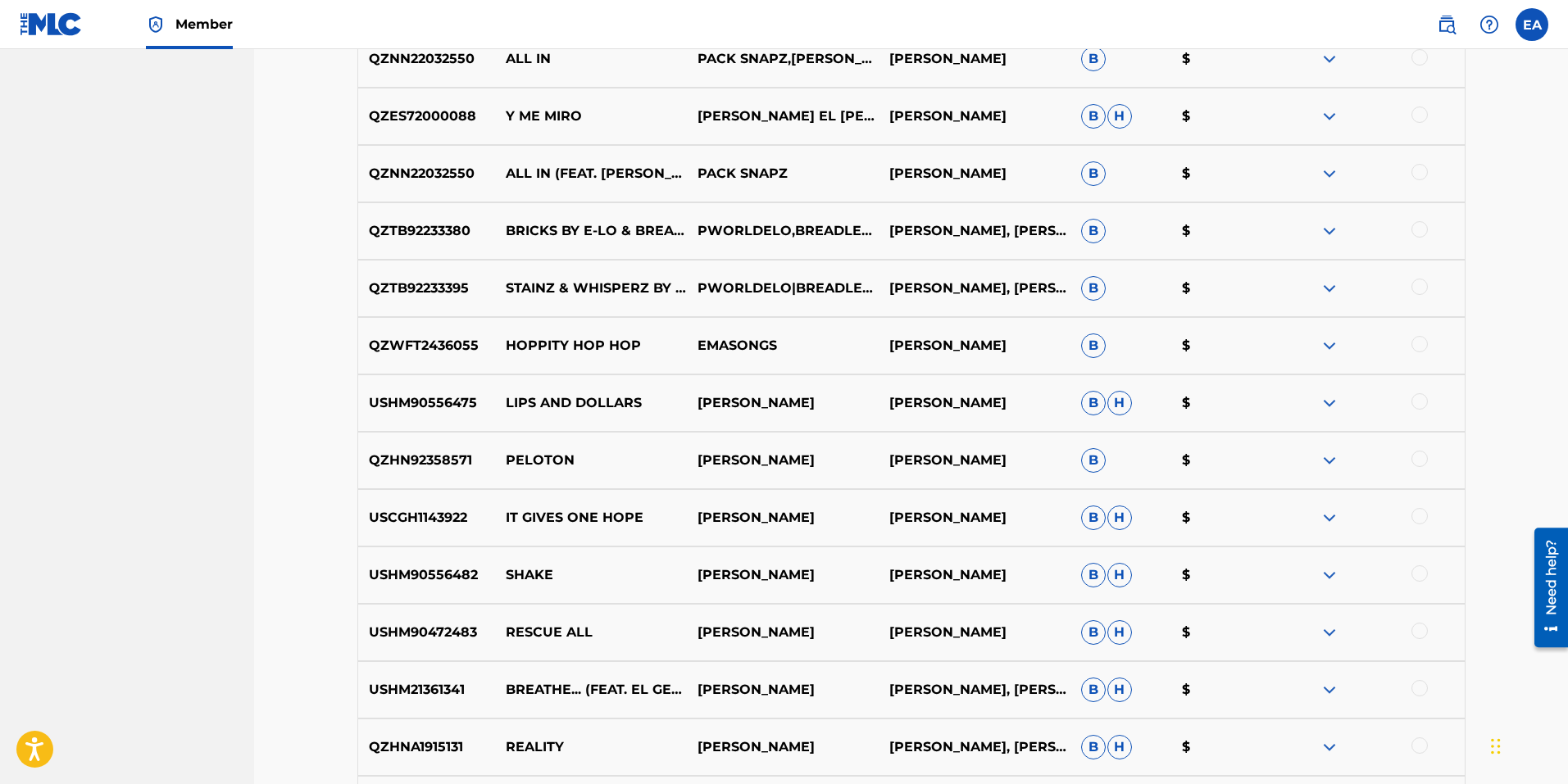
scroll to position [8097, 0]
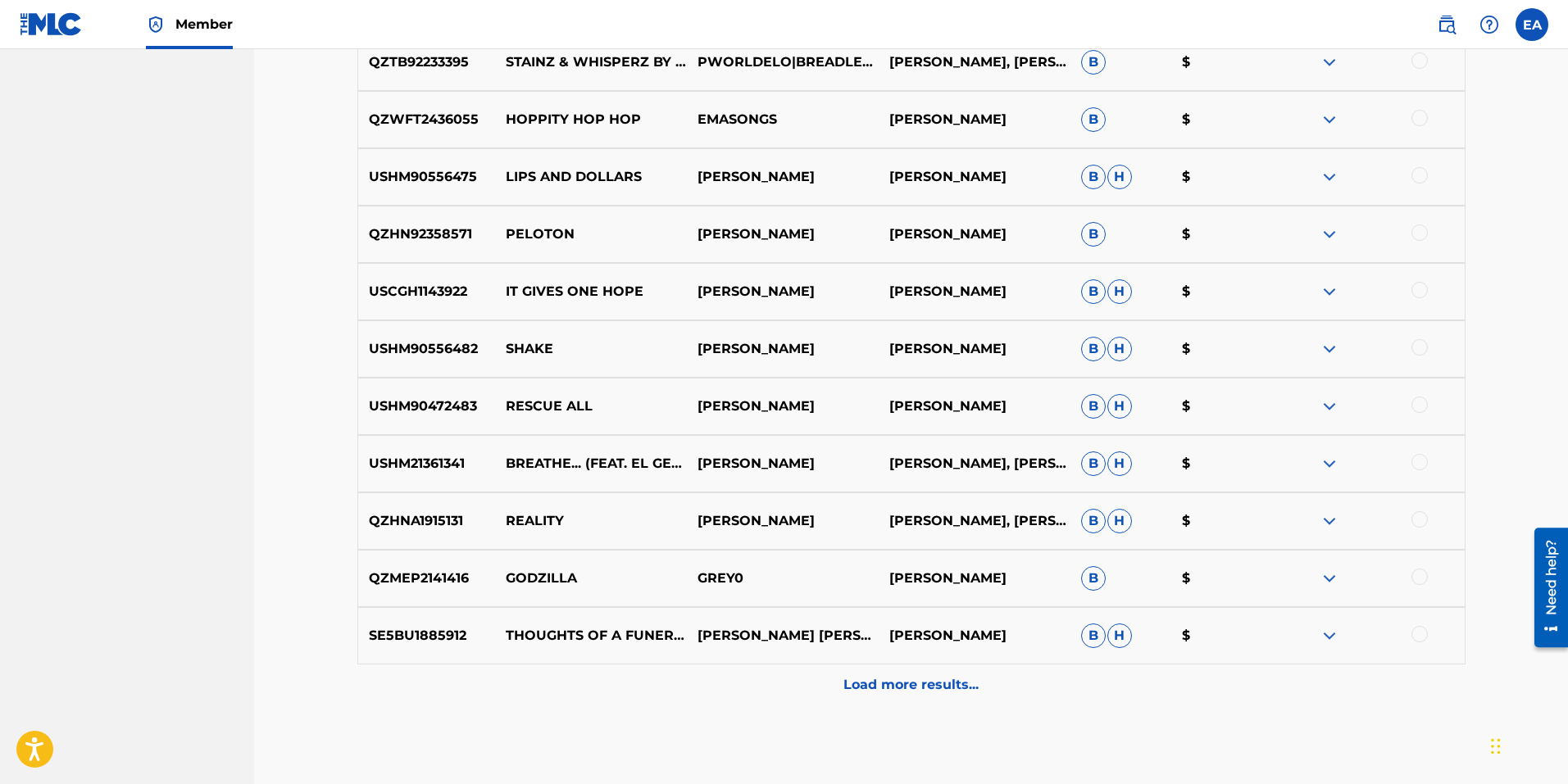
click at [909, 690] on p "Load more results..." at bounding box center [912, 684] width 136 height 19
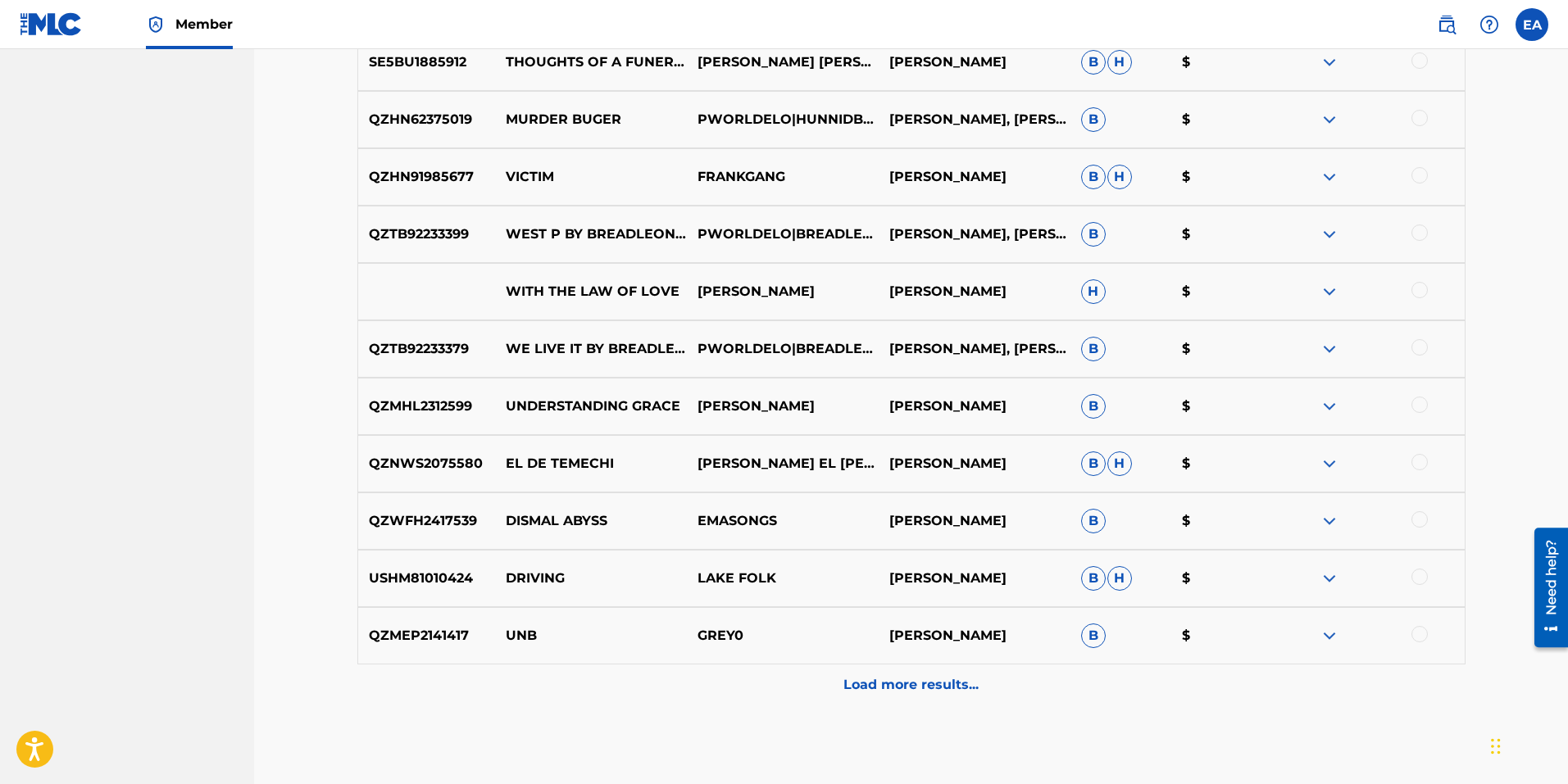
click at [938, 693] on p "Load more results..." at bounding box center [912, 684] width 136 height 19
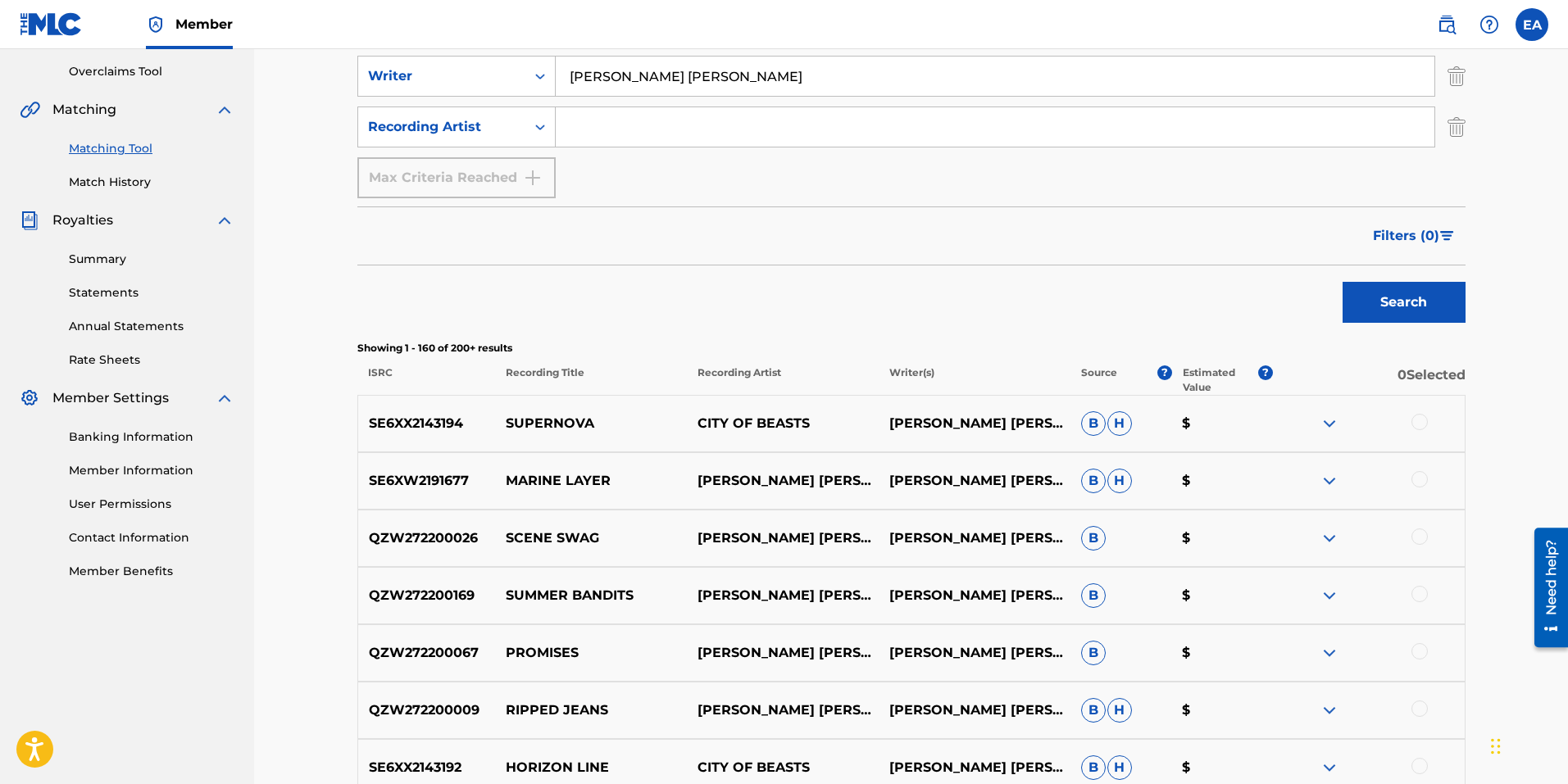
scroll to position [433, 0]
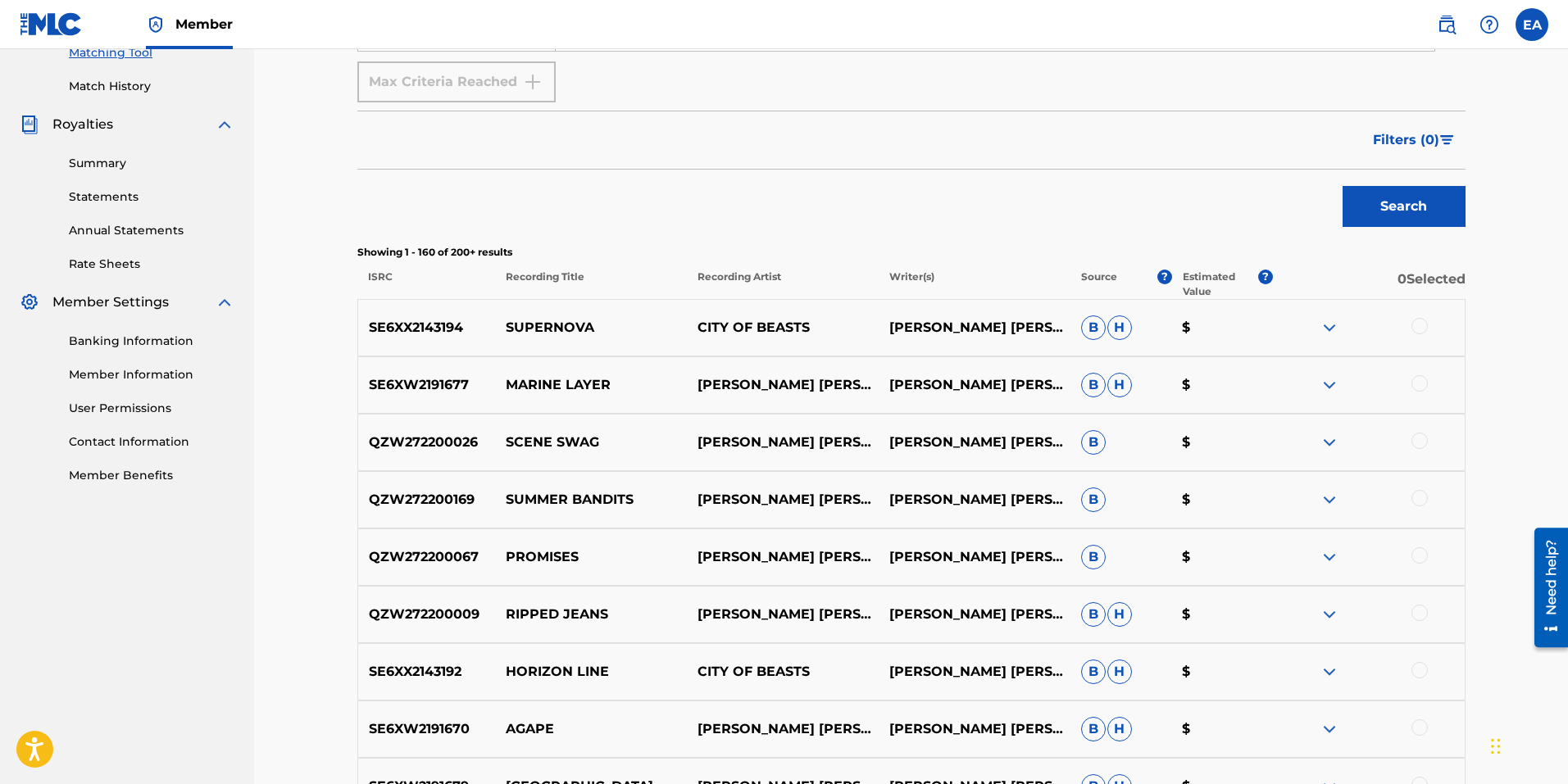
click at [1326, 324] on img at bounding box center [1329, 327] width 19 height 19
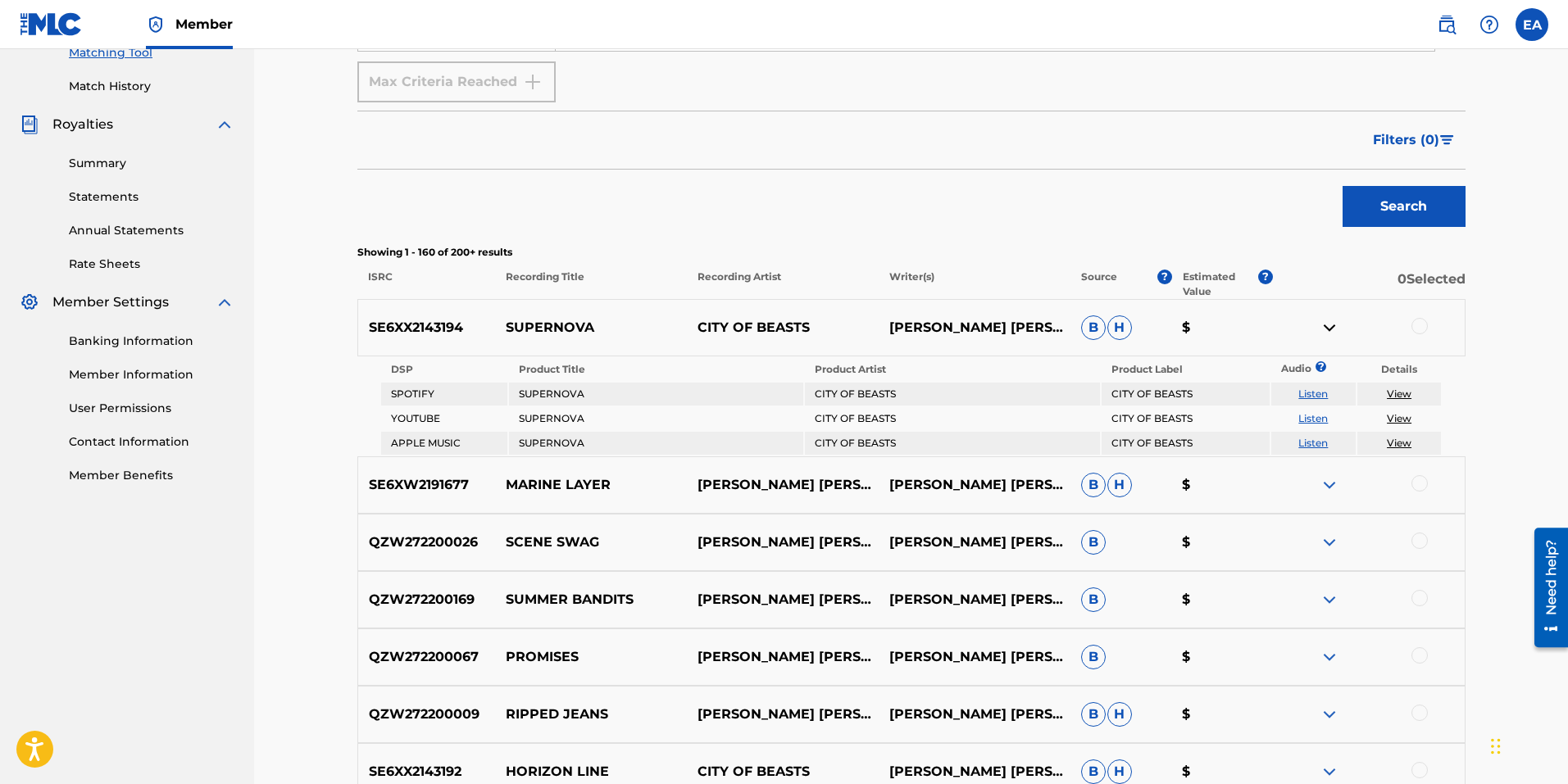
click at [1319, 326] on img at bounding box center [1329, 327] width 19 height 19
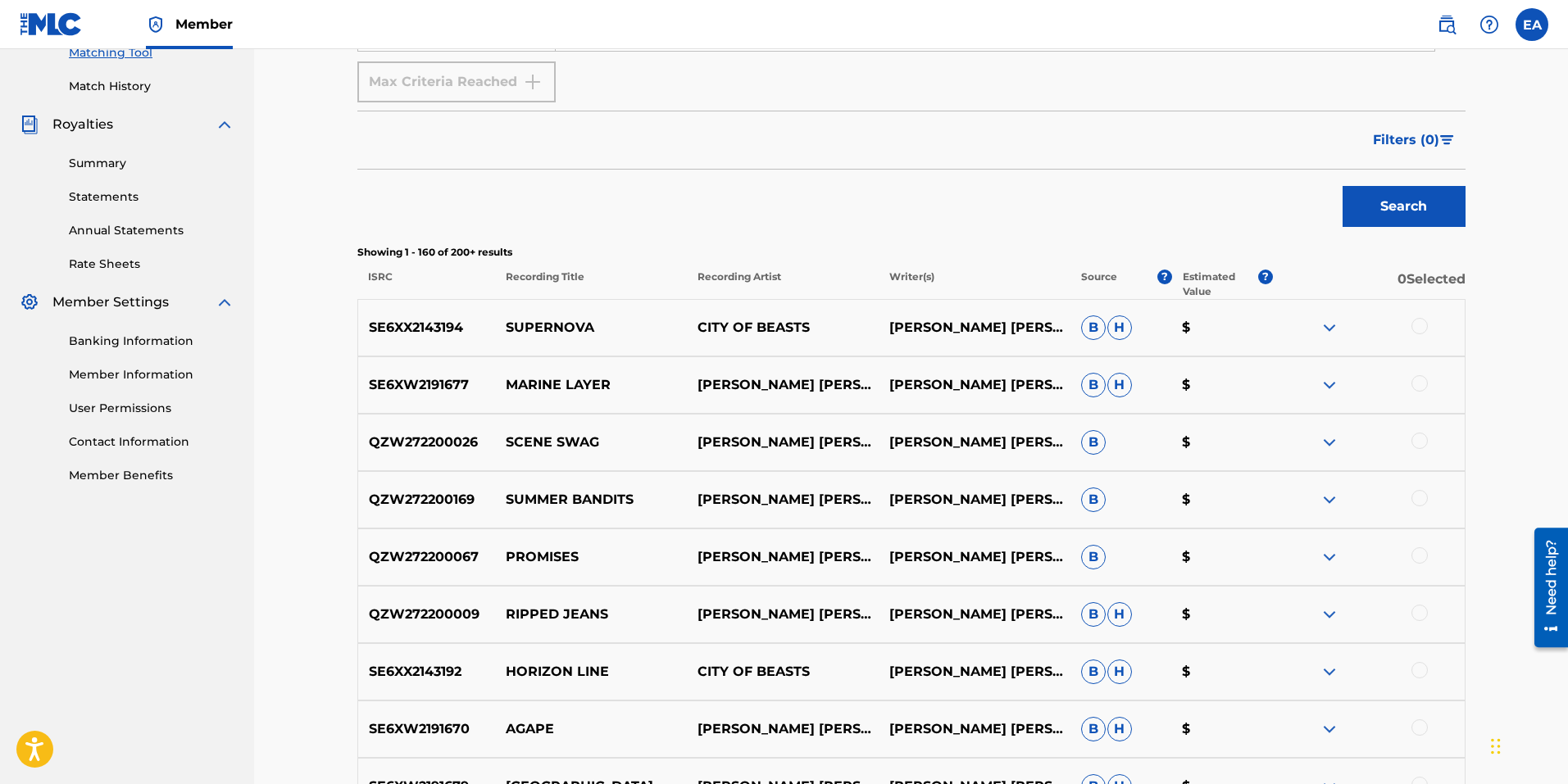
click at [1324, 384] on img at bounding box center [1329, 384] width 19 height 19
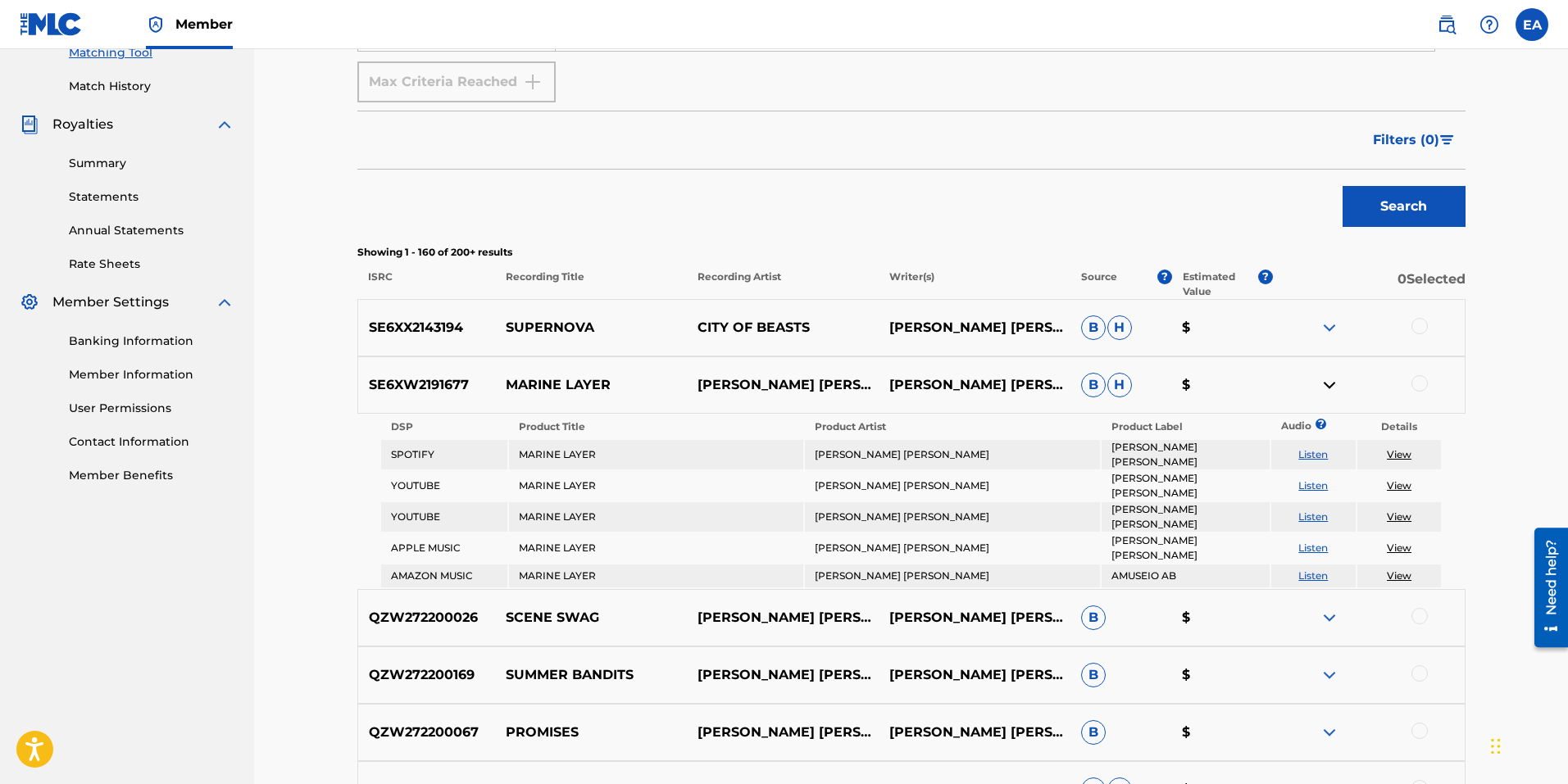
click at [1324, 384] on img at bounding box center [1329, 384] width 19 height 19
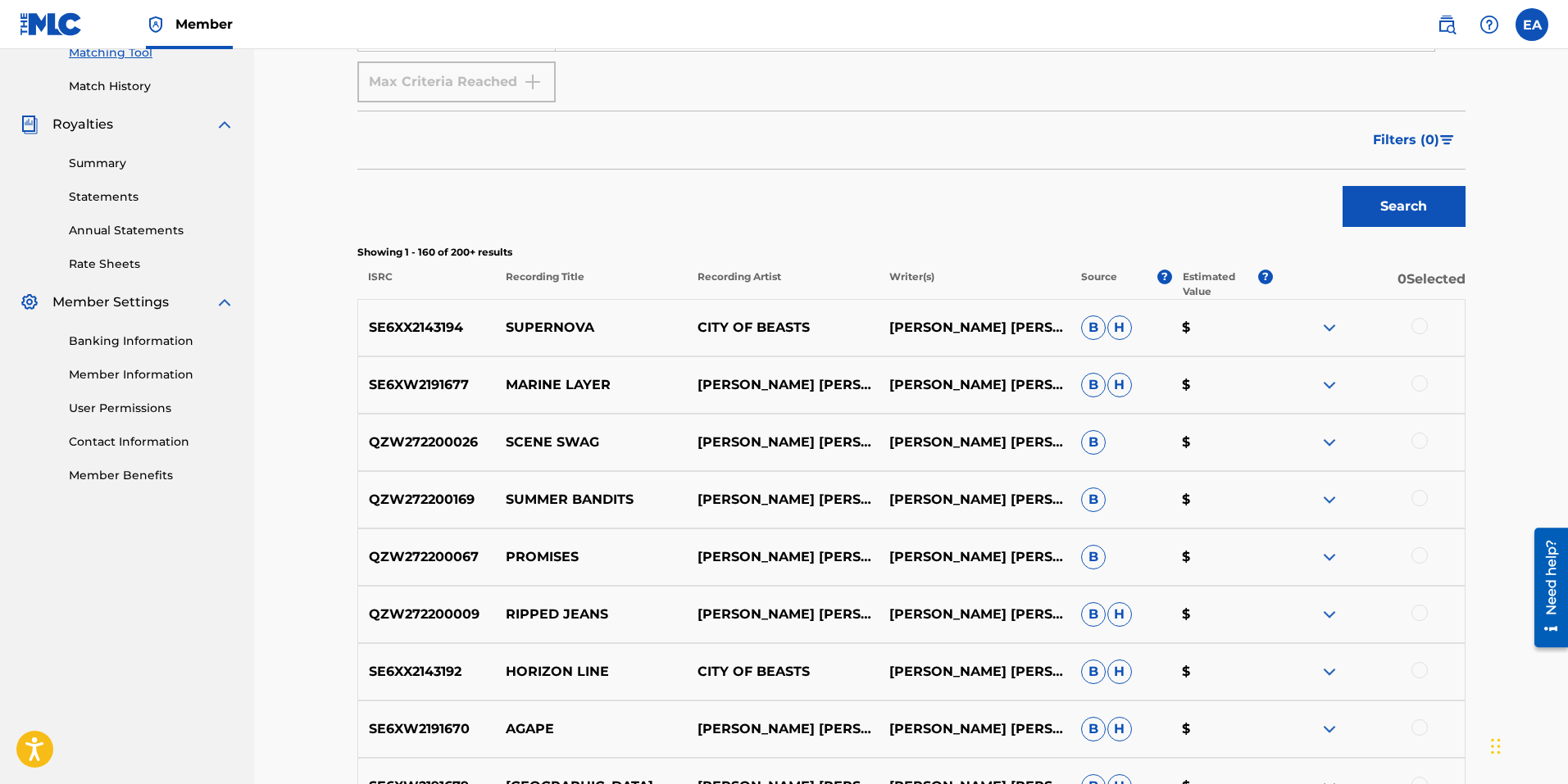
click at [1330, 443] on img at bounding box center [1329, 442] width 19 height 19
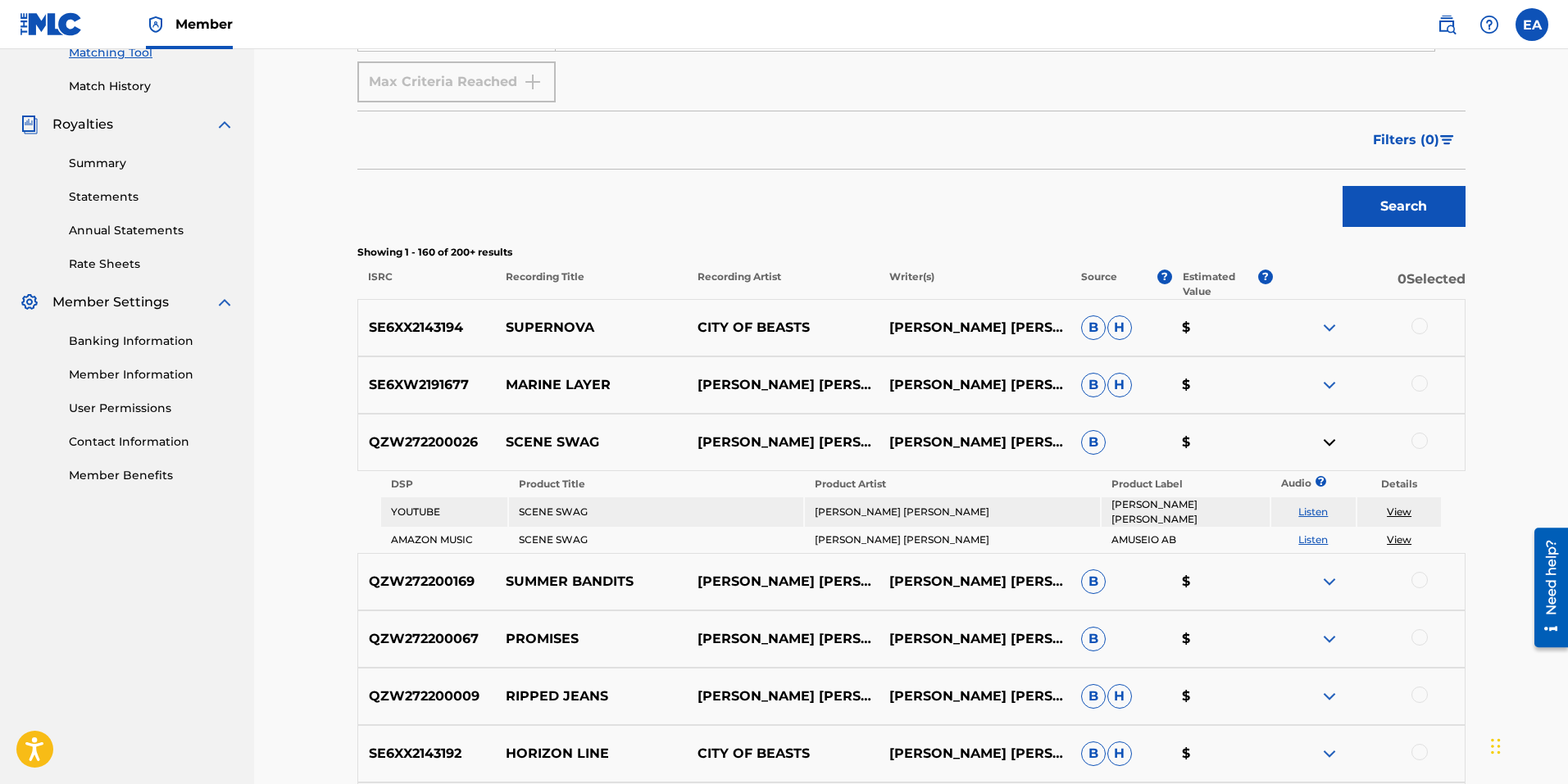
click at [1330, 443] on img at bounding box center [1329, 442] width 19 height 19
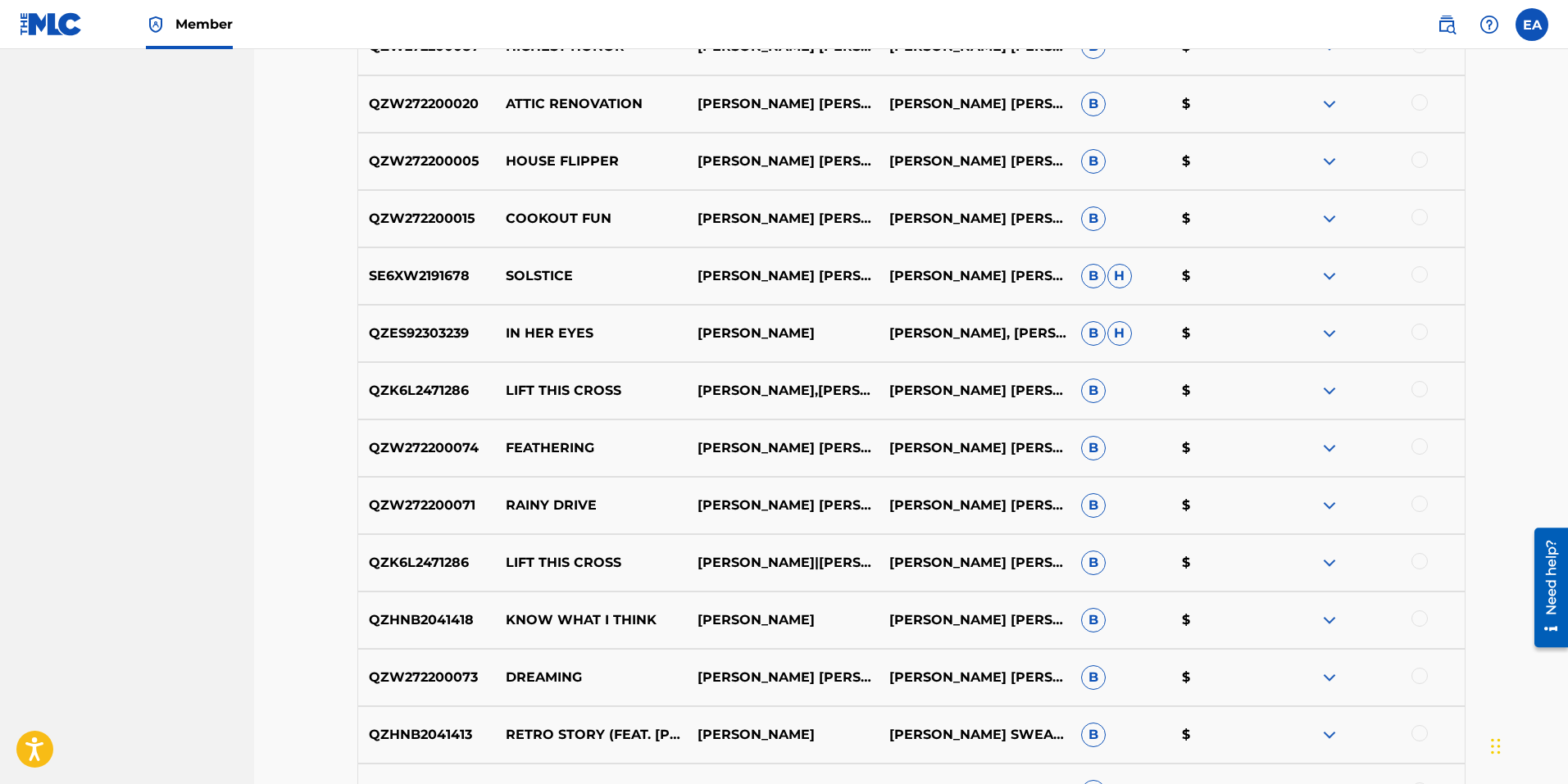
scroll to position [1499, 0]
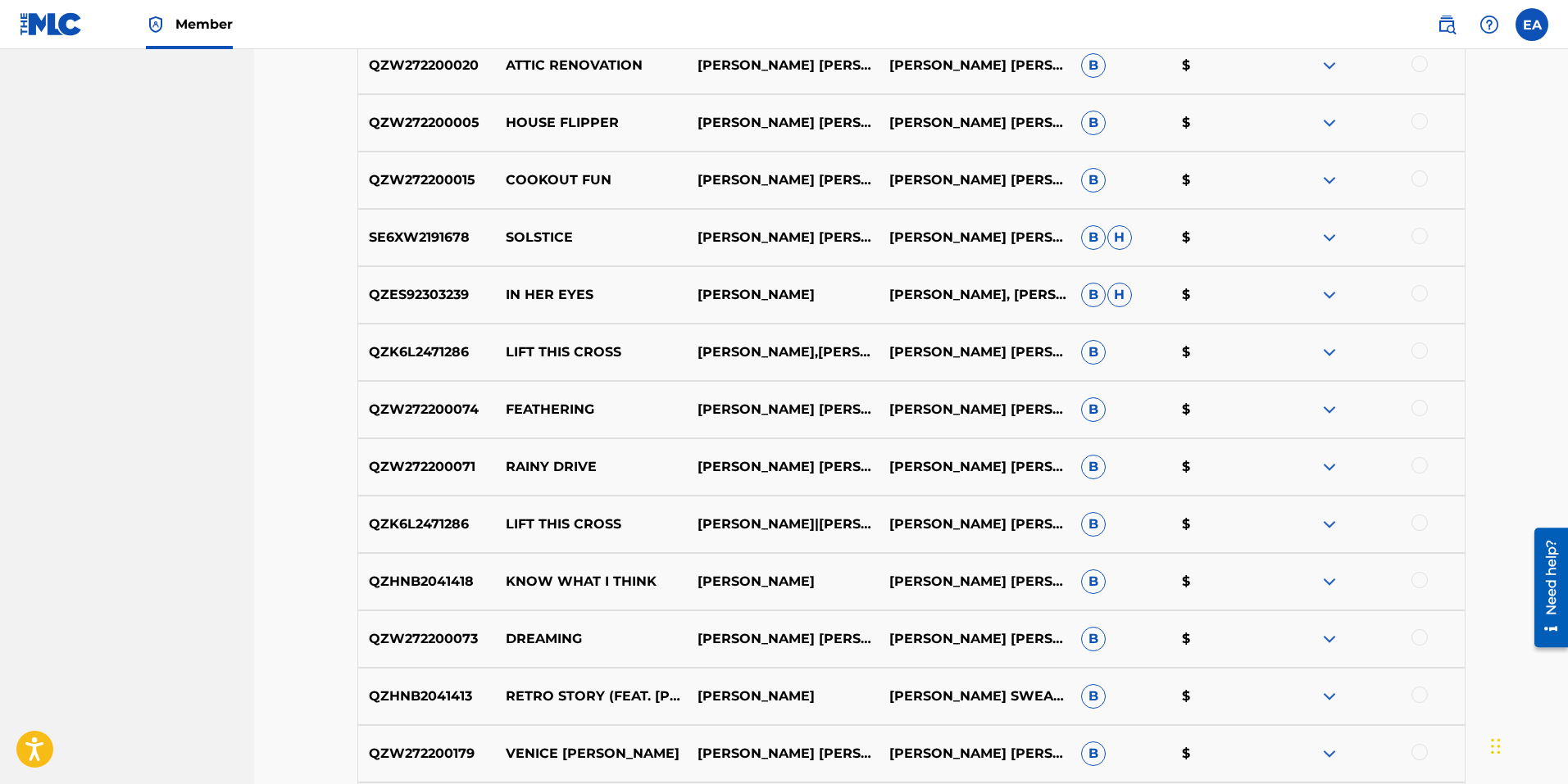
click at [1329, 354] on img at bounding box center [1329, 351] width 19 height 19
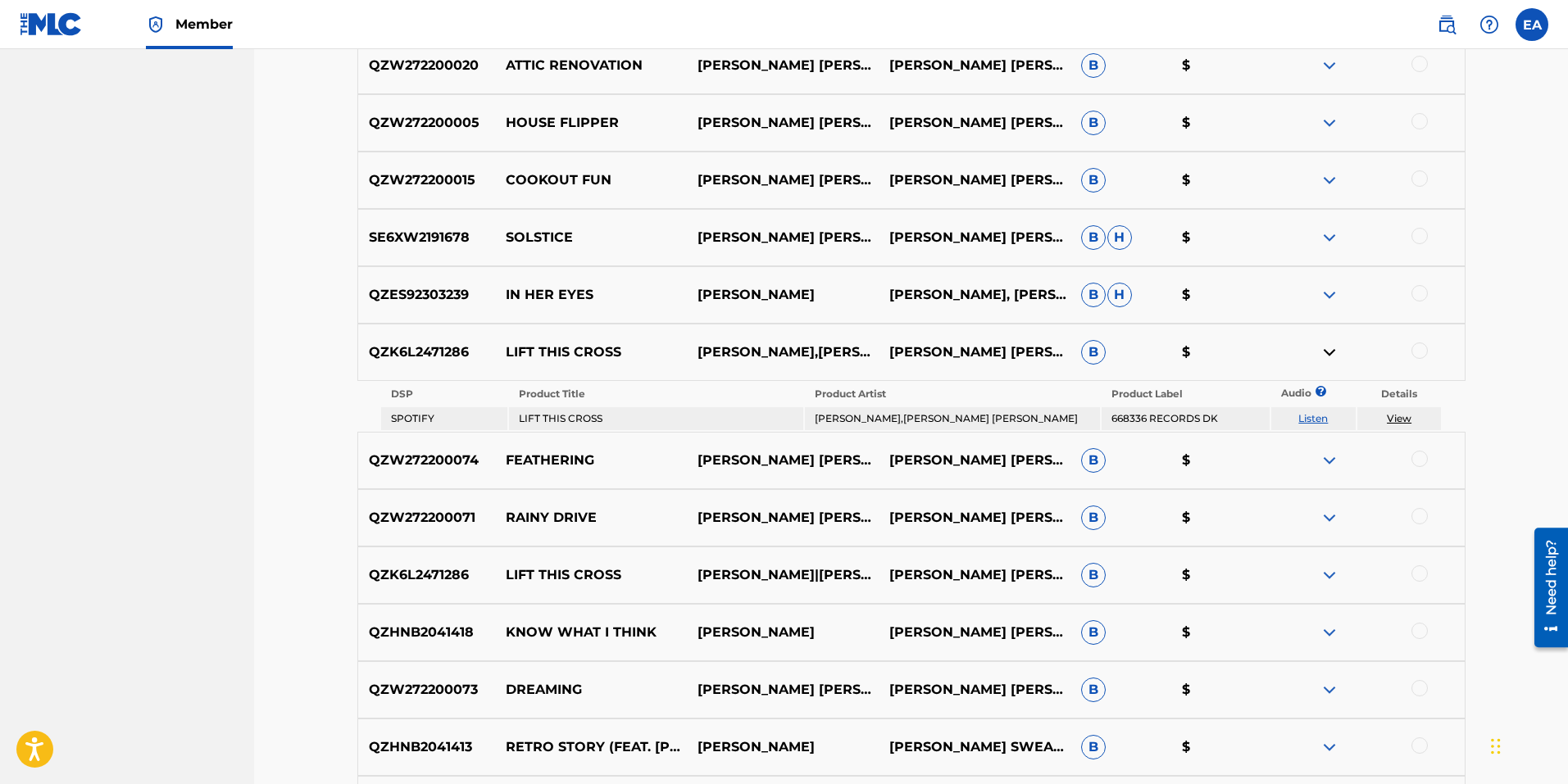
click at [1329, 457] on img at bounding box center [1329, 460] width 19 height 19
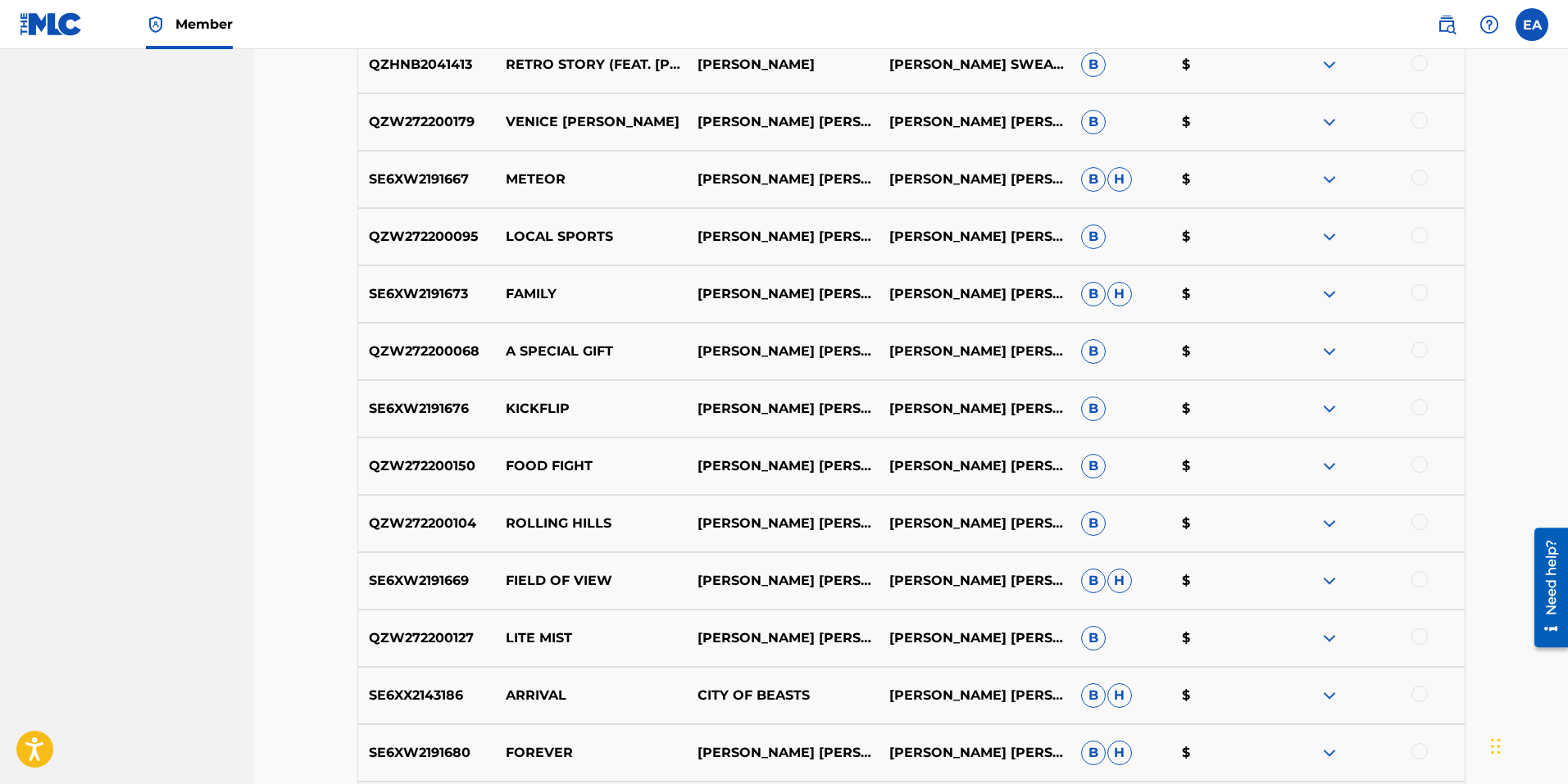
scroll to position [2318, 0]
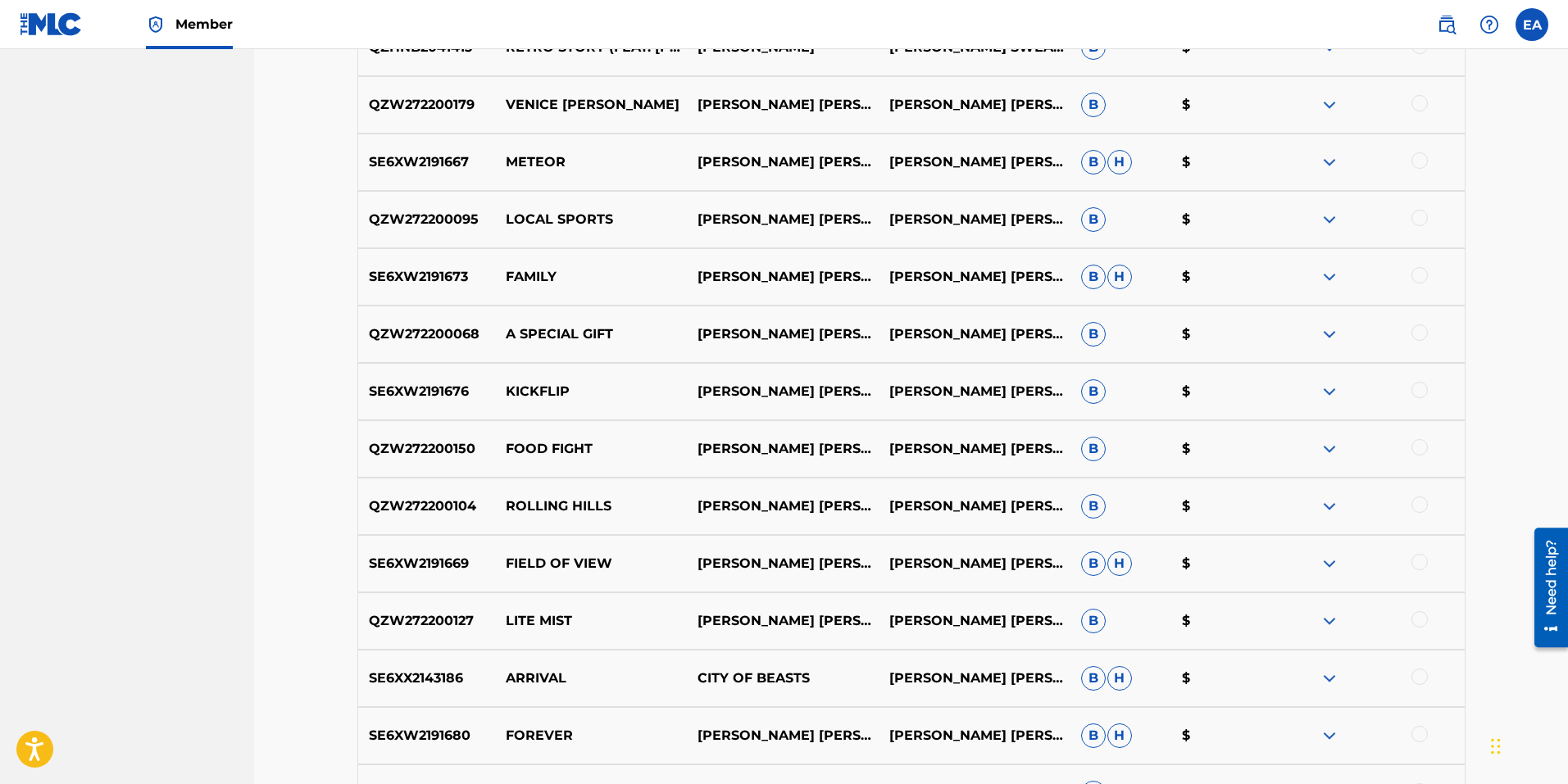
click at [1326, 554] on img at bounding box center [1329, 563] width 19 height 19
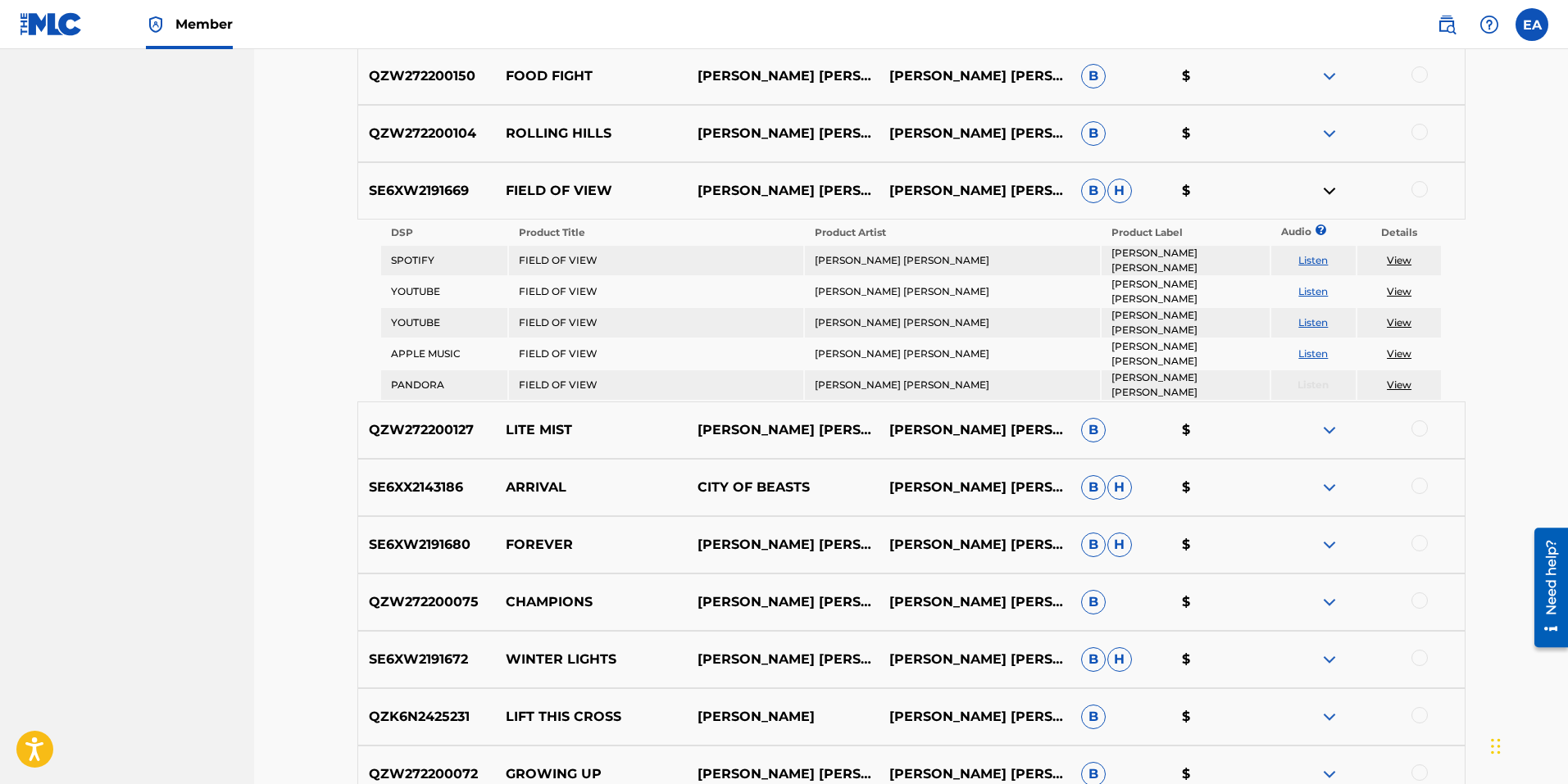
scroll to position [2727, 0]
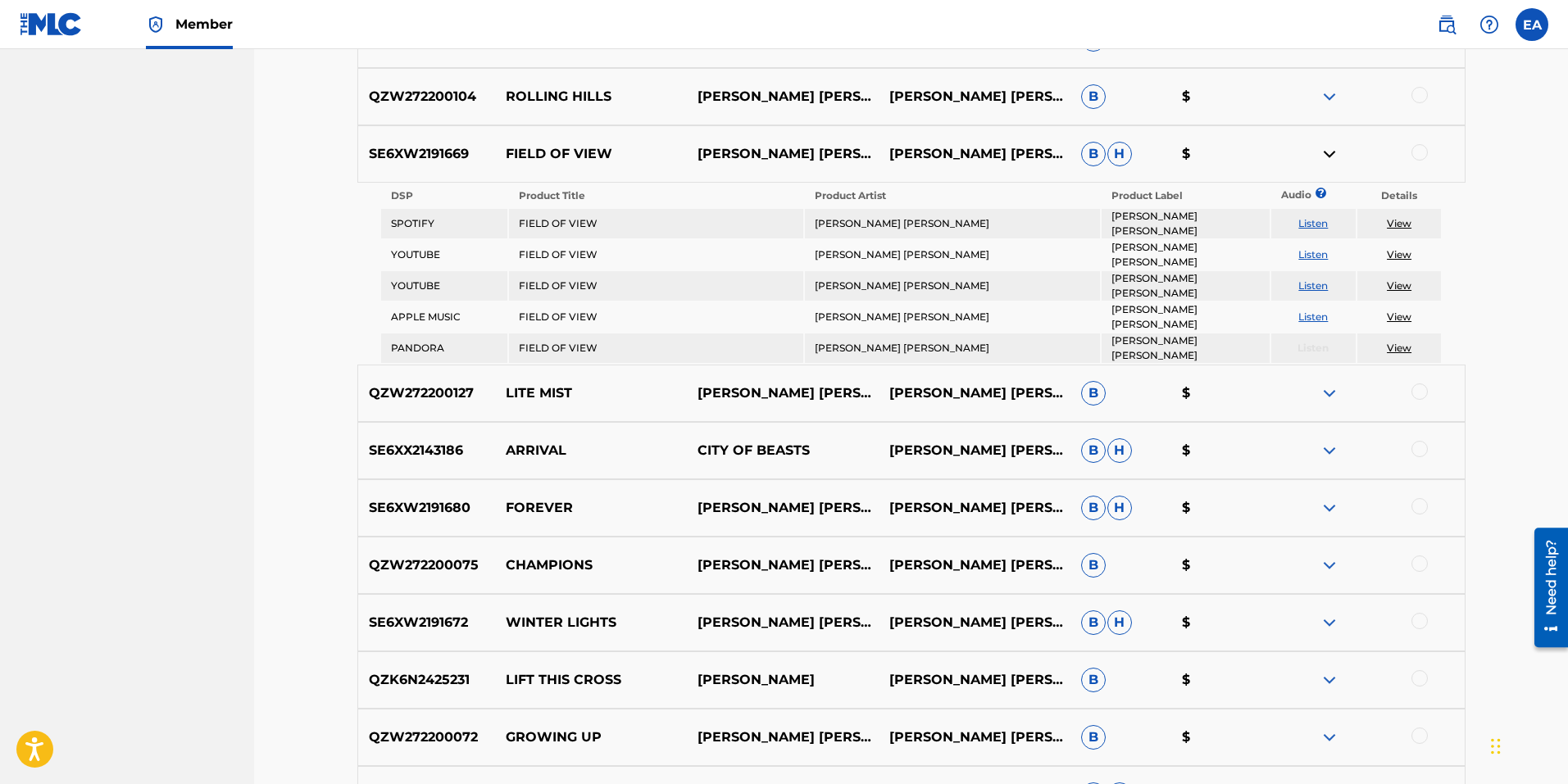
click at [1400, 217] on link "View" at bounding box center [1399, 223] width 24 height 13
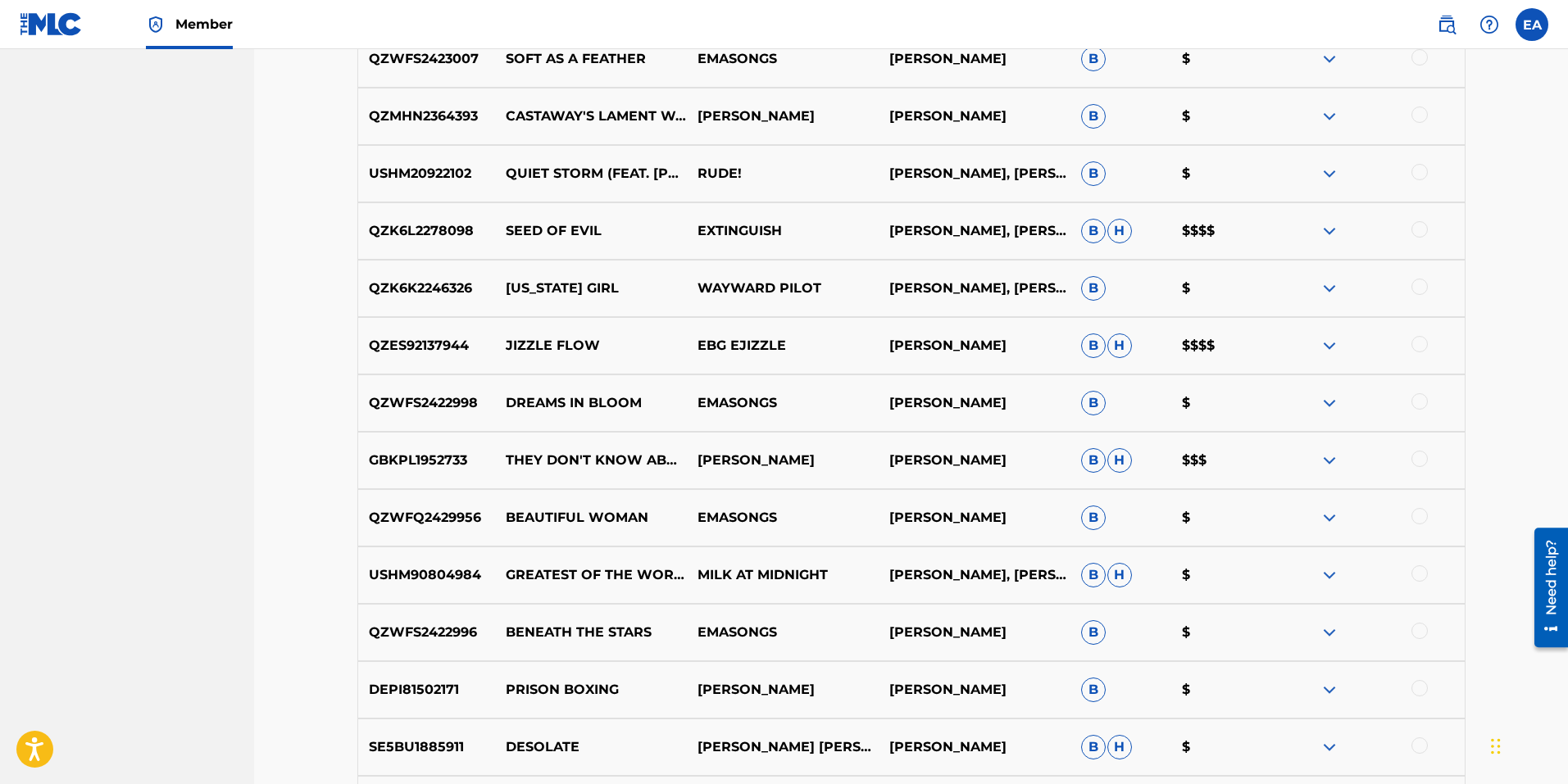
scroll to position [5185, 0]
click at [1328, 449] on img at bounding box center [1329, 459] width 19 height 19
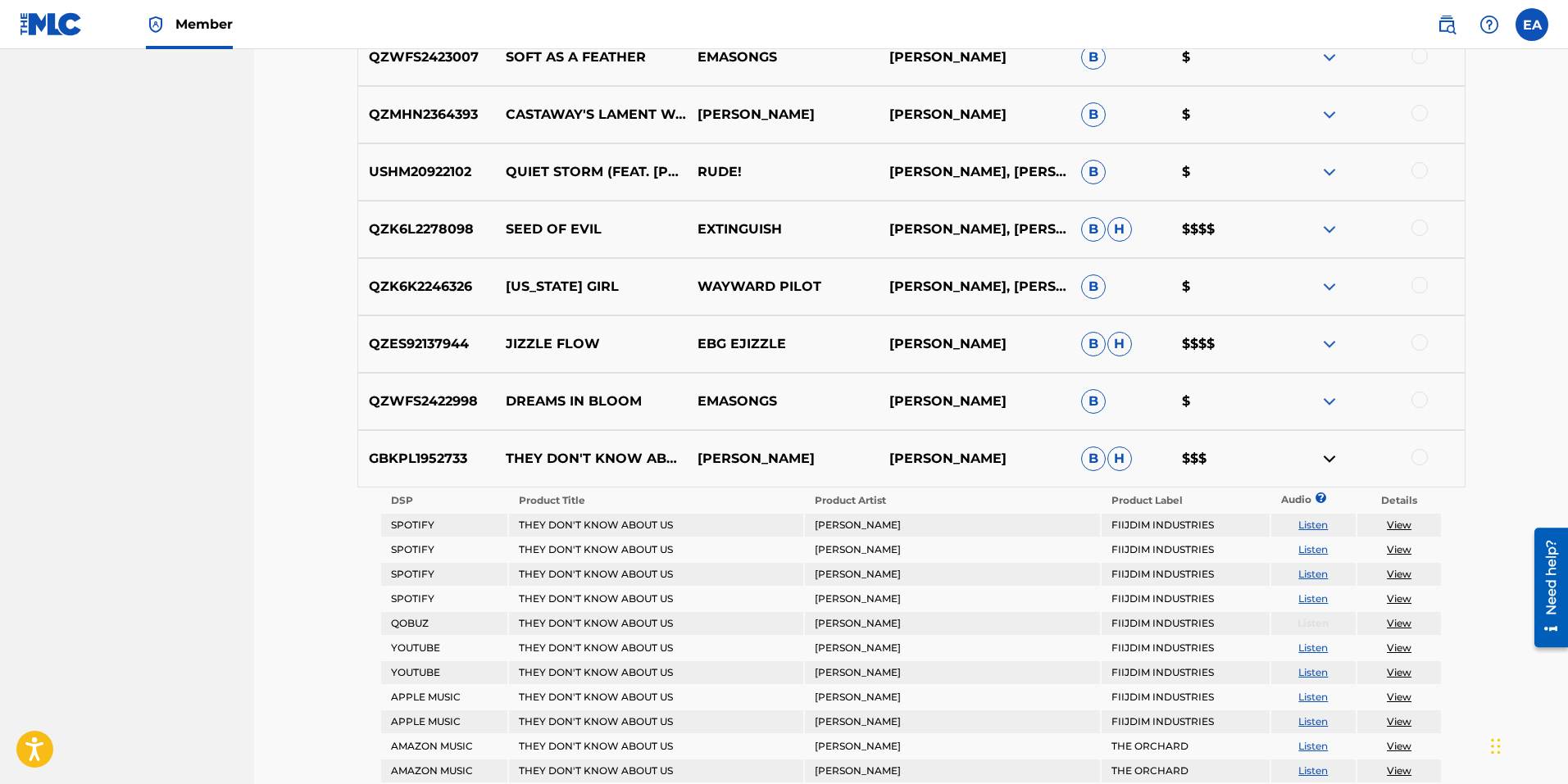
click at [1328, 449] on img at bounding box center [1329, 459] width 19 height 19
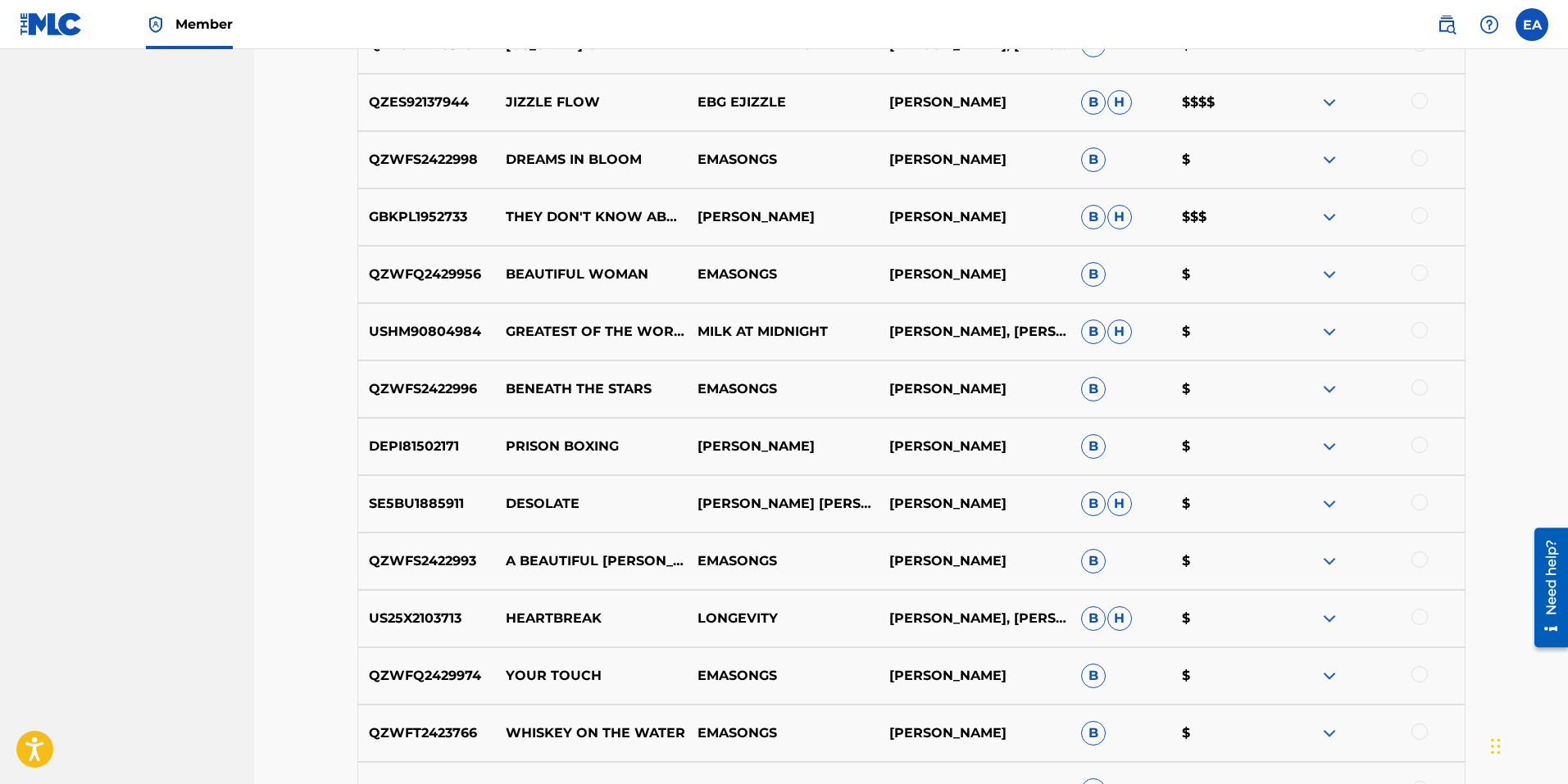
scroll to position [5431, 0]
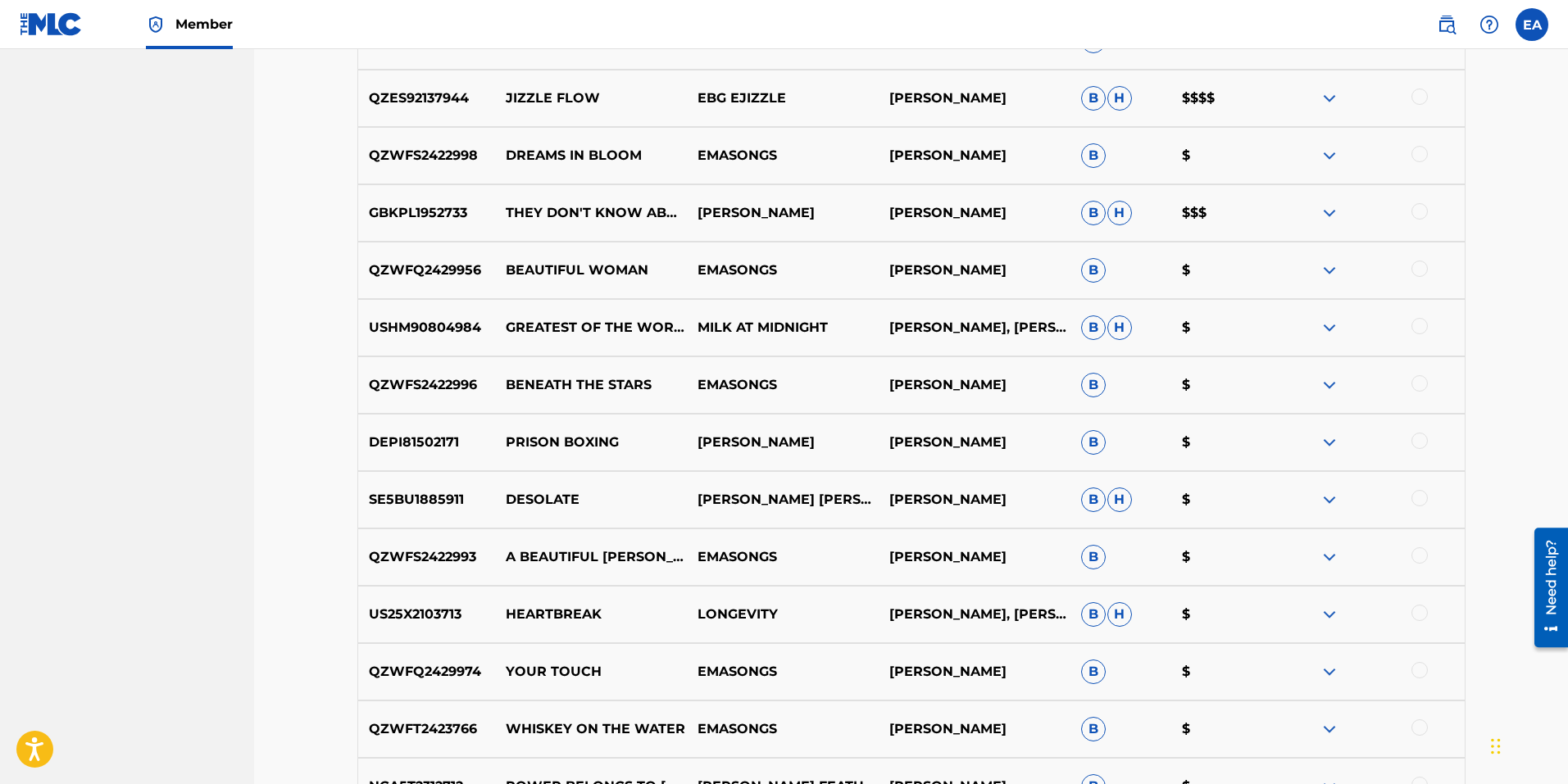
click at [1333, 356] on div "QZWFS2422996 BENEATH THE STARS EMASONGS [PERSON_NAME] B $" at bounding box center [912, 385] width 1108 height 58
click at [1333, 375] on img at bounding box center [1329, 384] width 19 height 19
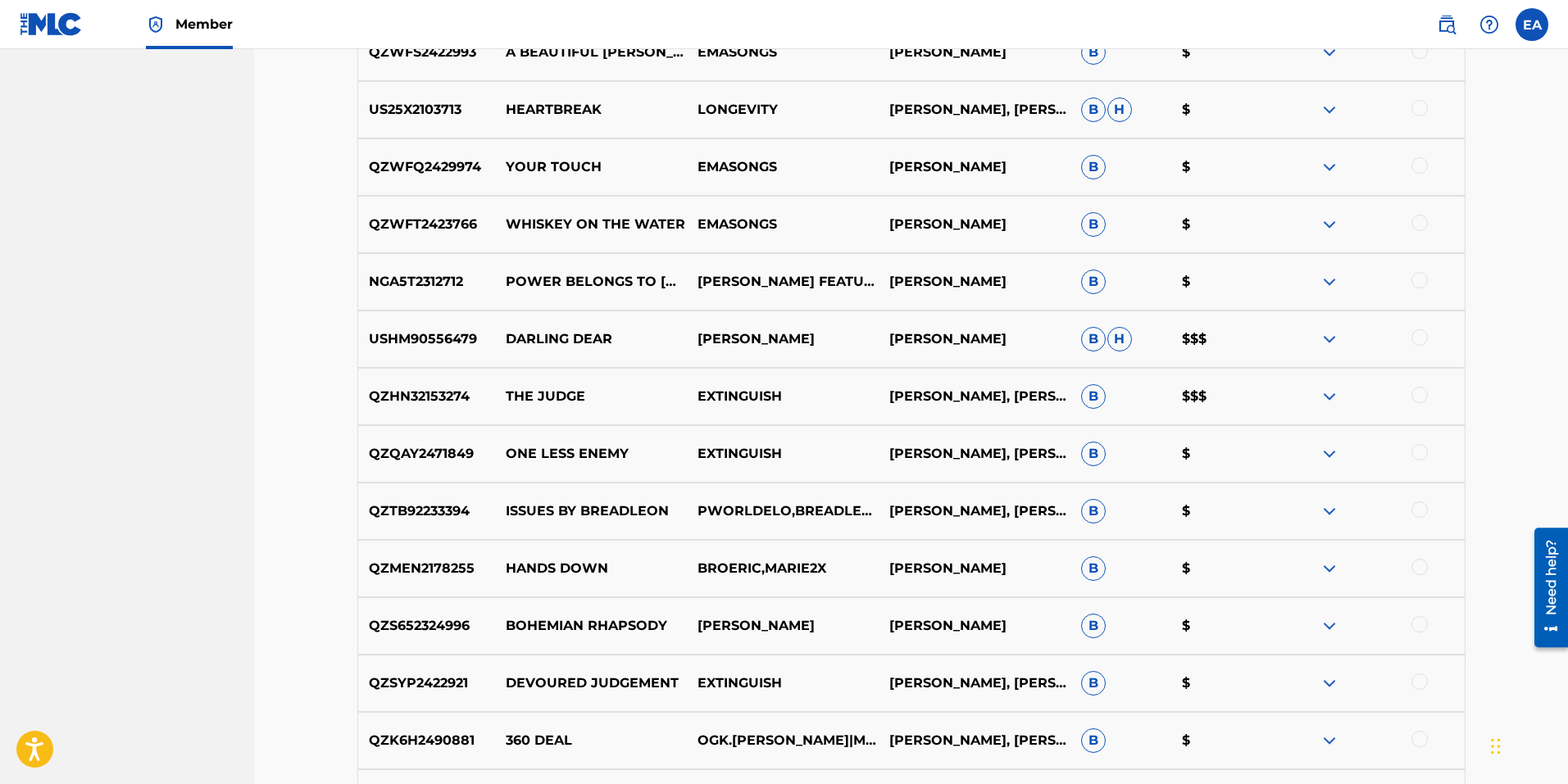
scroll to position [6004, 0]
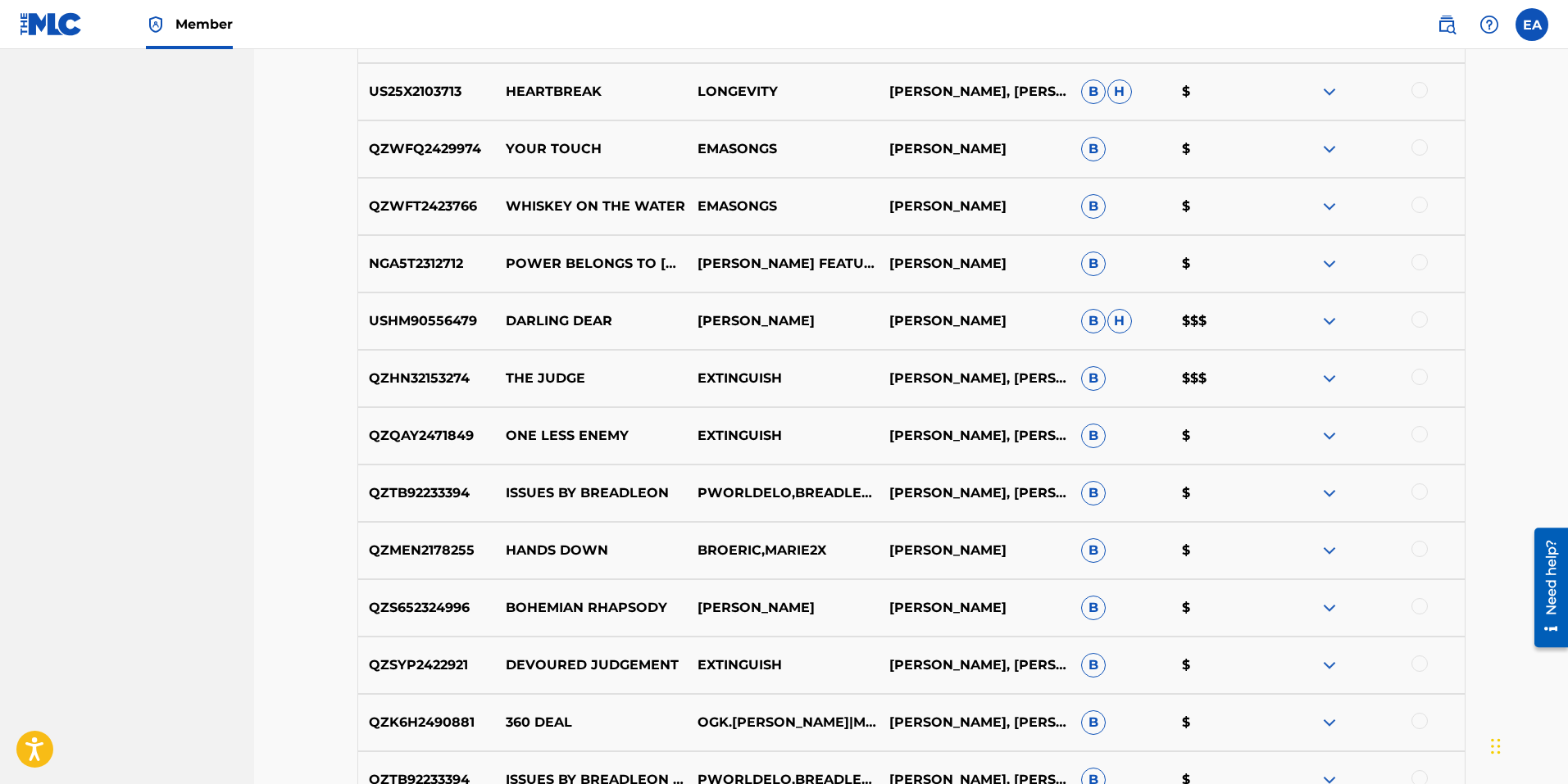
click at [1328, 311] on img at bounding box center [1329, 320] width 19 height 19
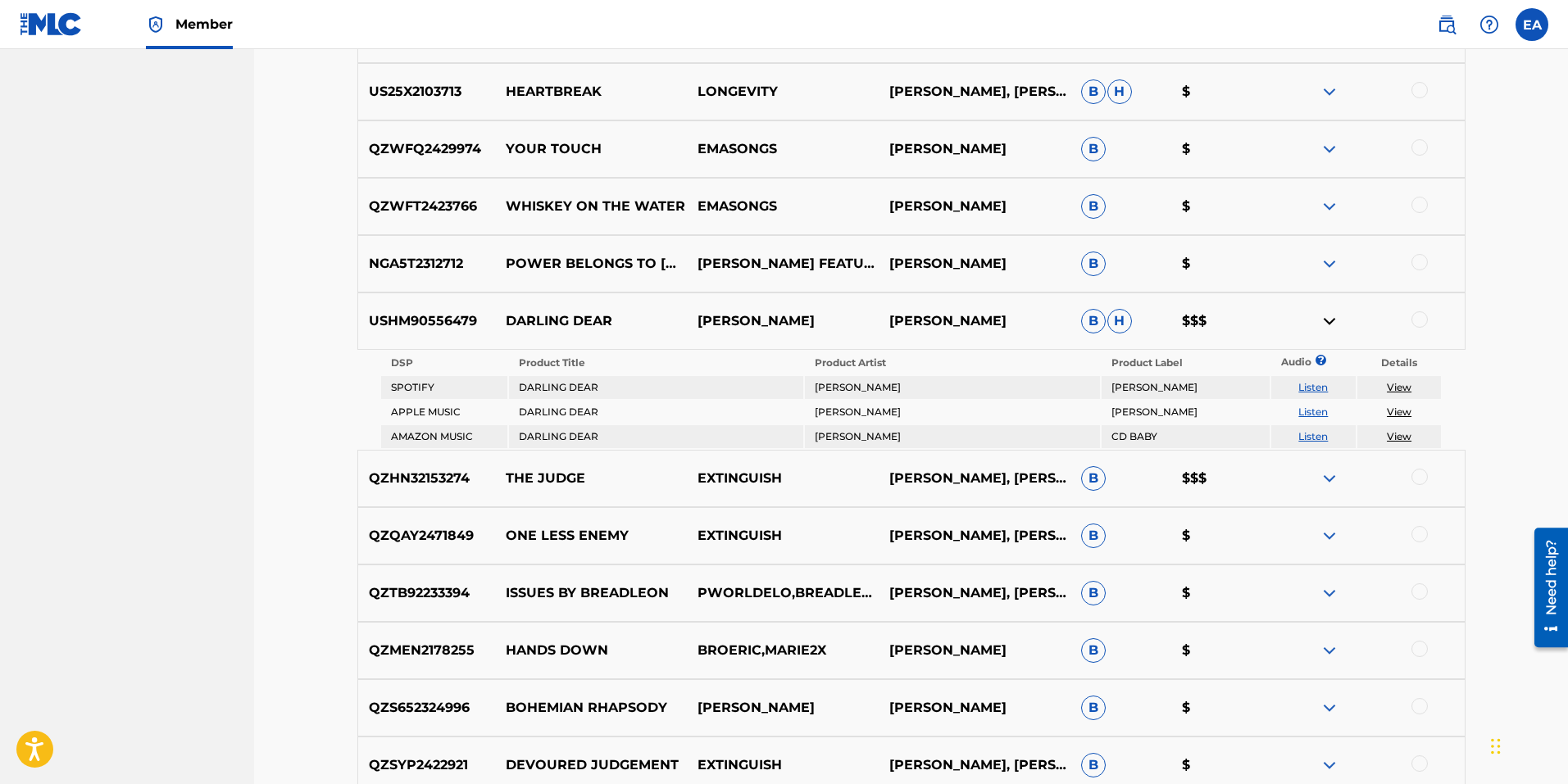
click at [1328, 311] on img at bounding box center [1329, 320] width 19 height 19
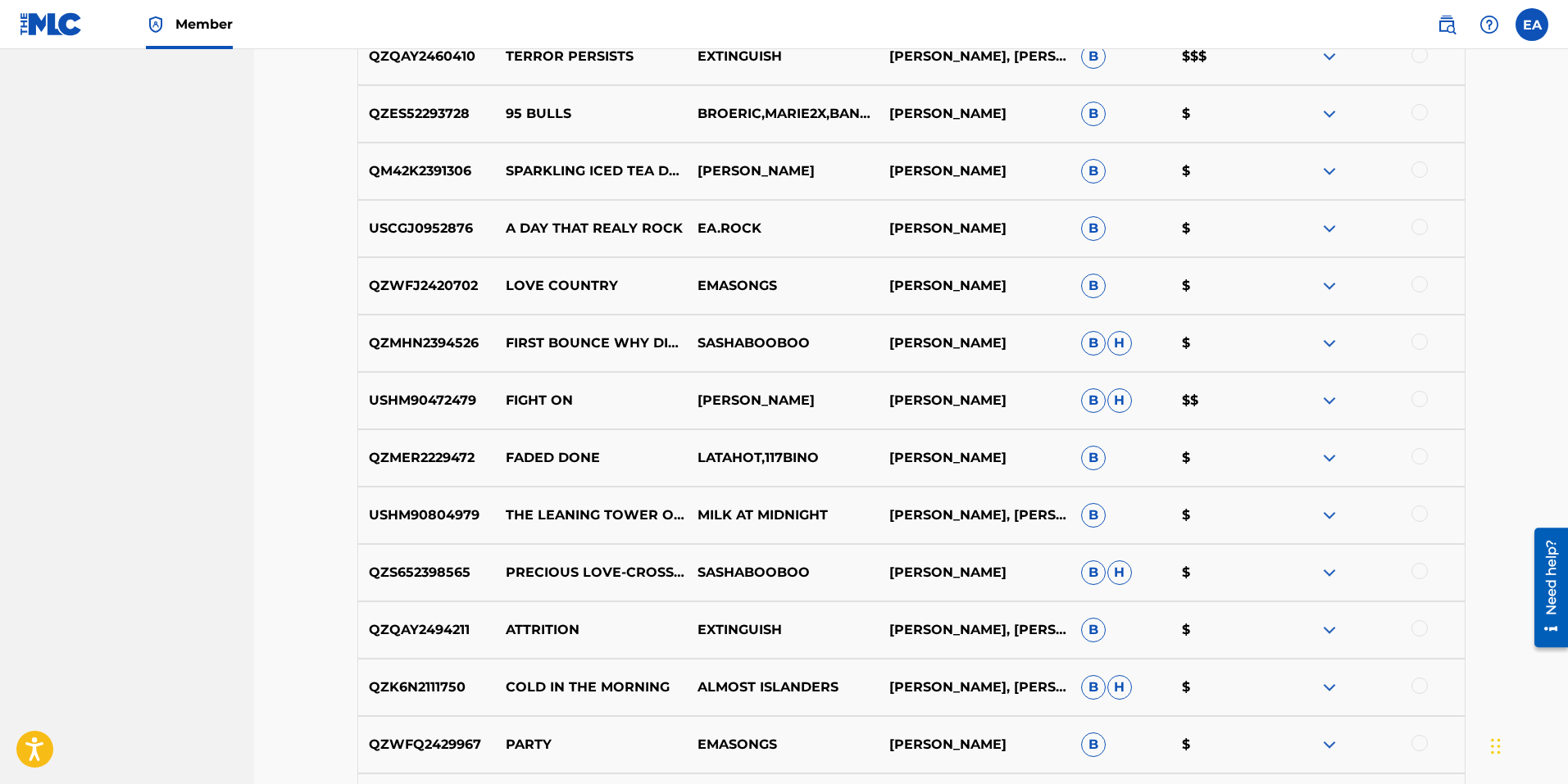
scroll to position [7069, 0]
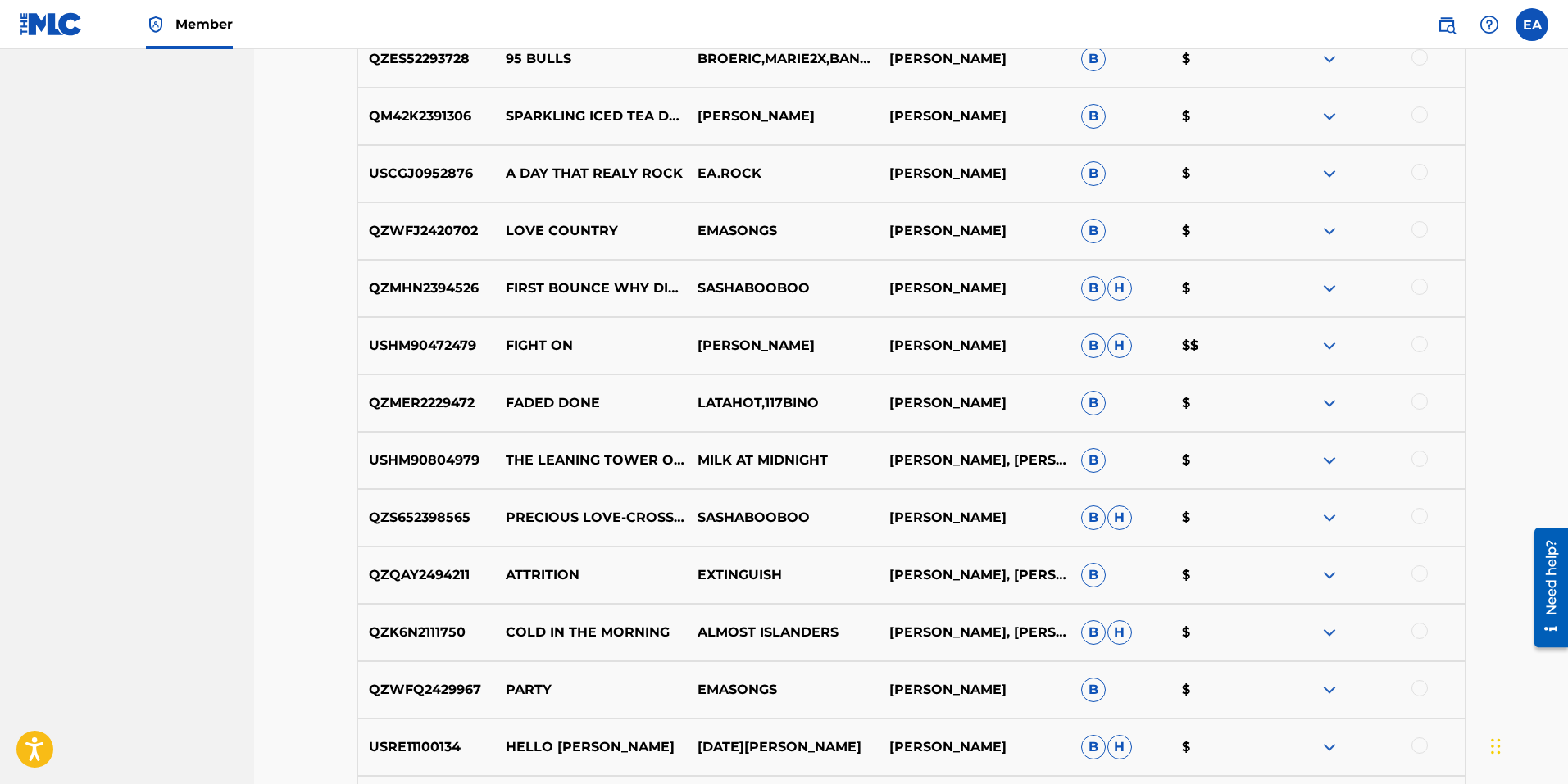
click at [1327, 336] on img at bounding box center [1329, 345] width 19 height 19
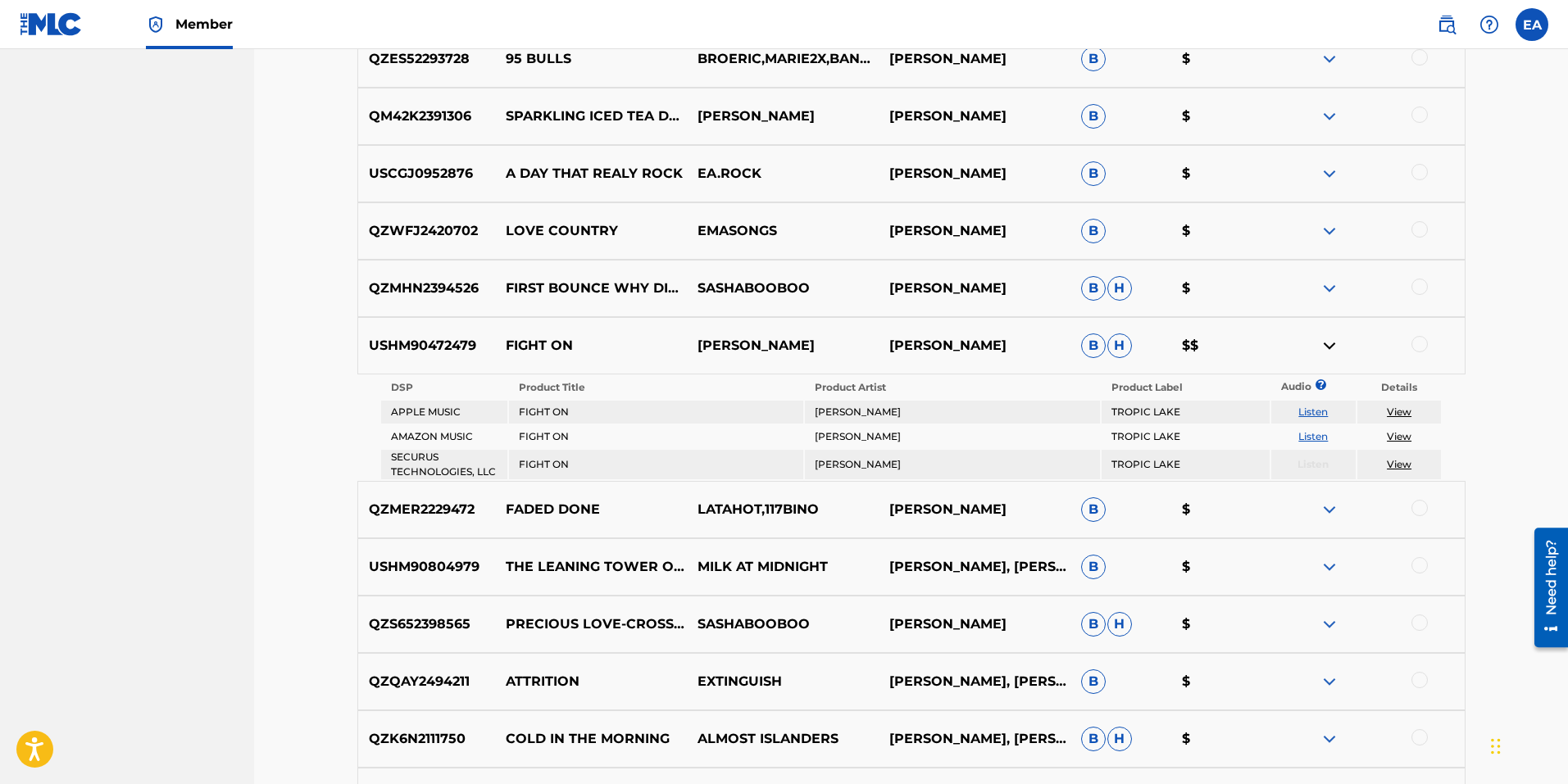
click at [1327, 336] on img at bounding box center [1329, 345] width 19 height 19
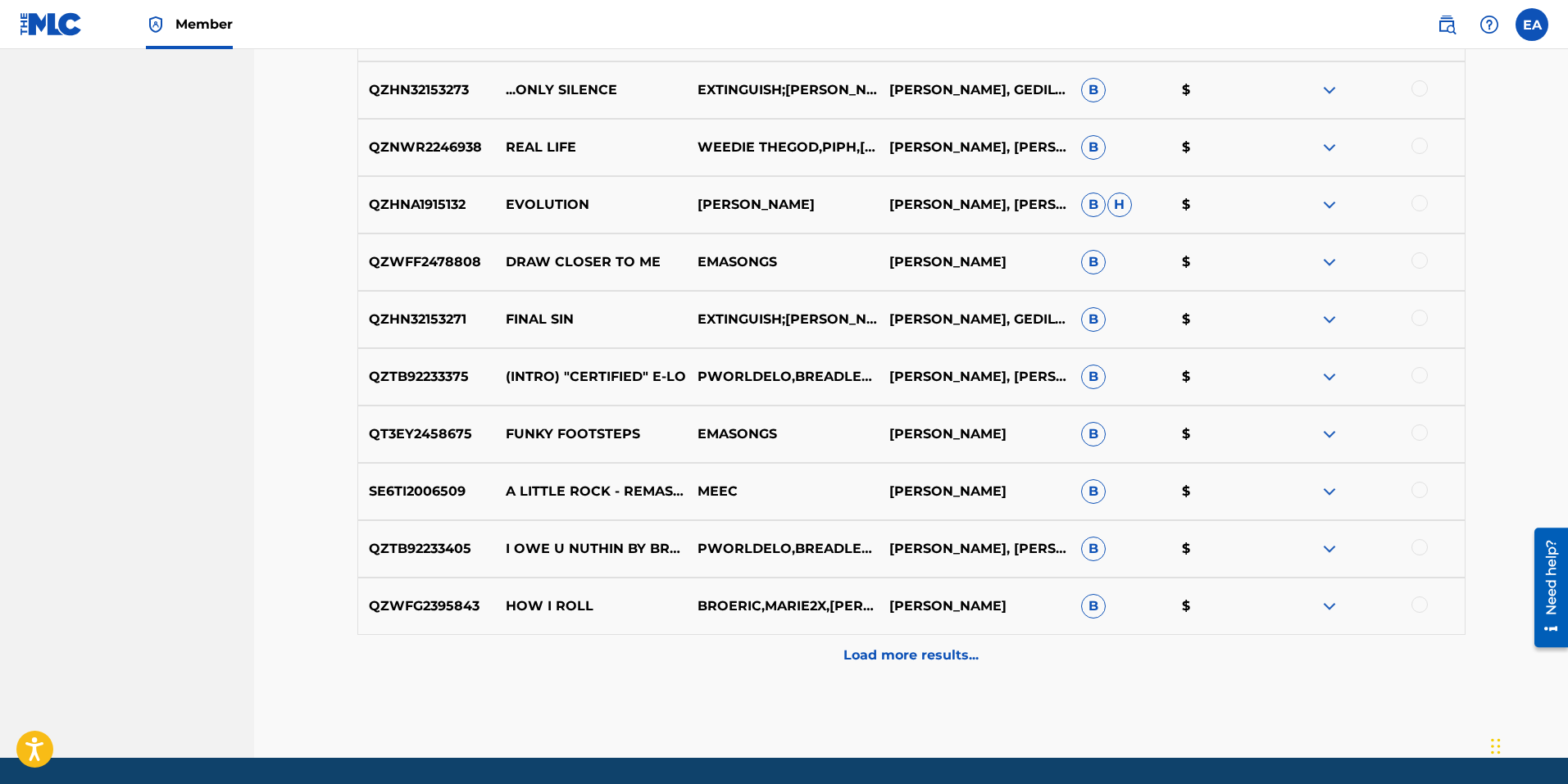
click at [1080, 635] on div "Load more results..." at bounding box center [912, 655] width 1108 height 41
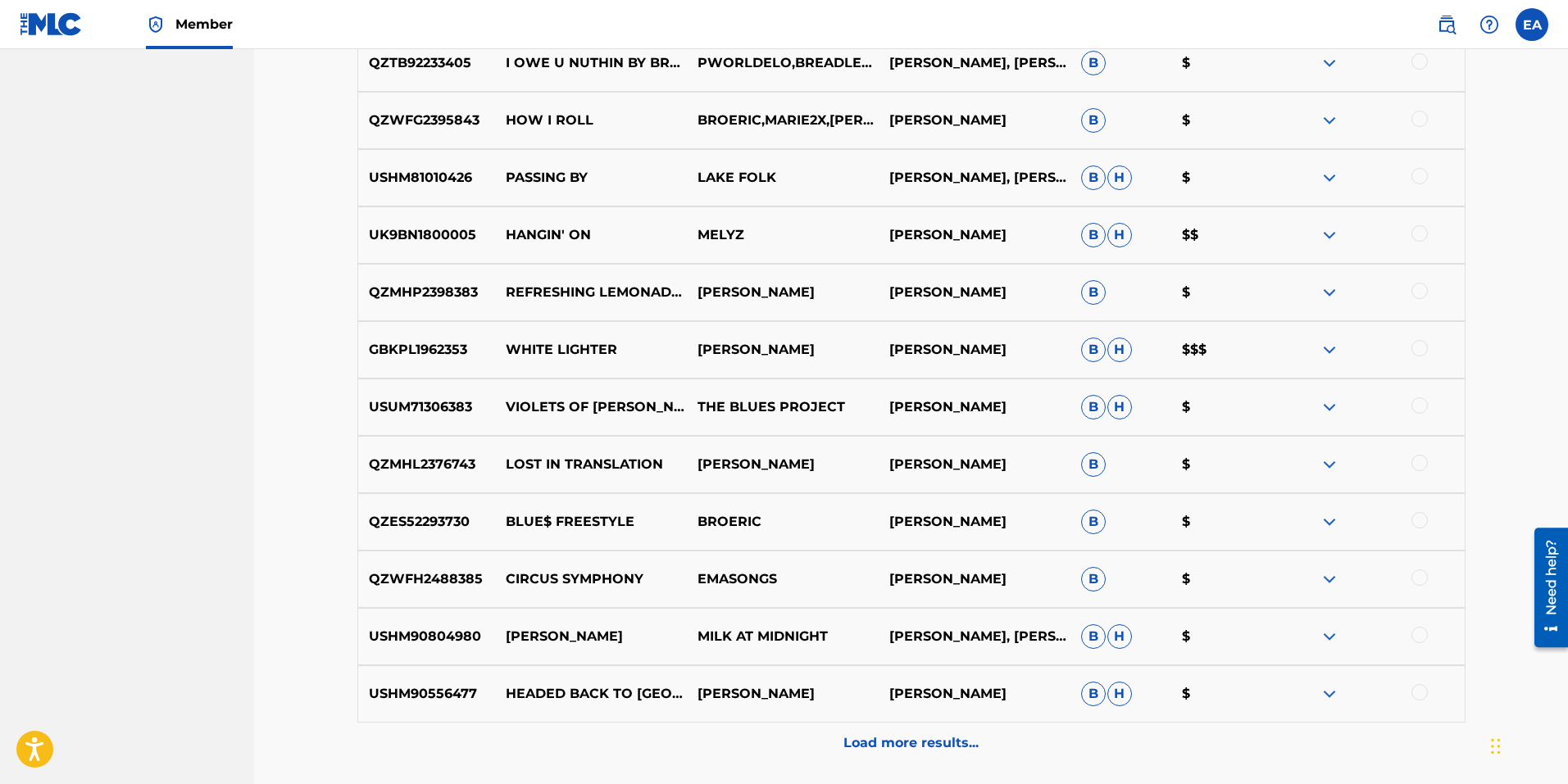
scroll to position [9899, 0]
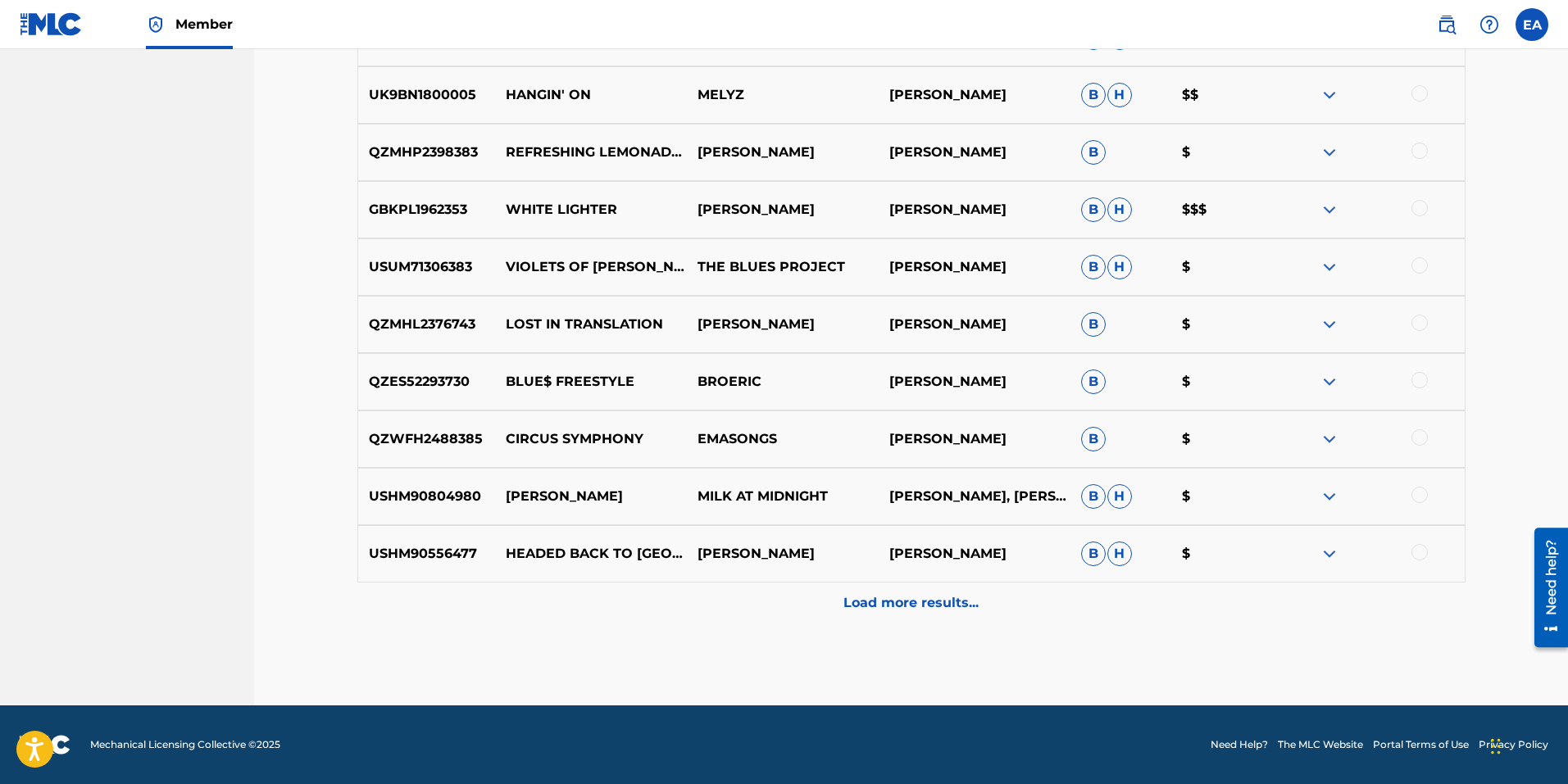
click at [1103, 605] on div "Load more results..." at bounding box center [912, 602] width 1108 height 41
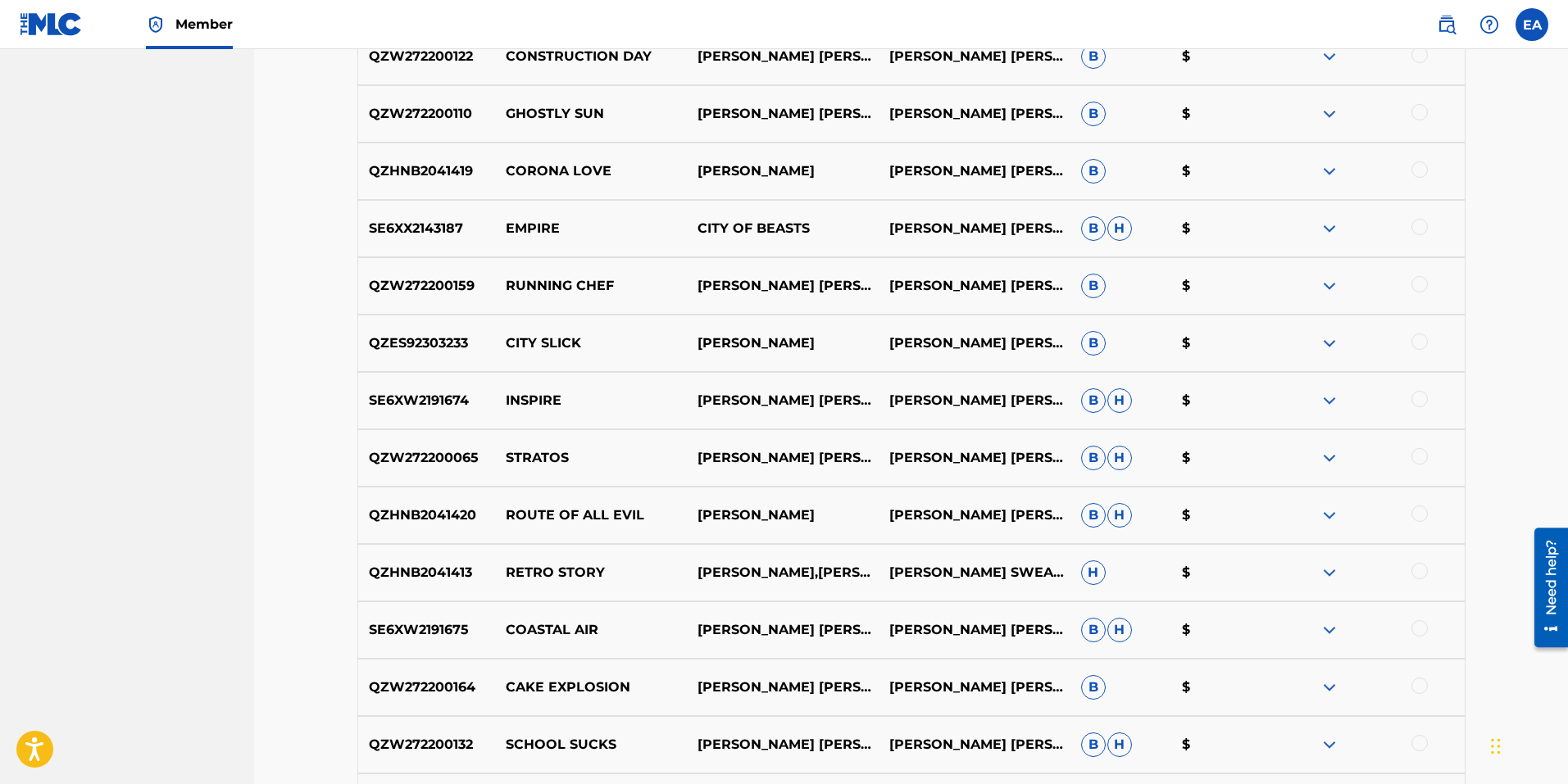
scroll to position [0, 0]
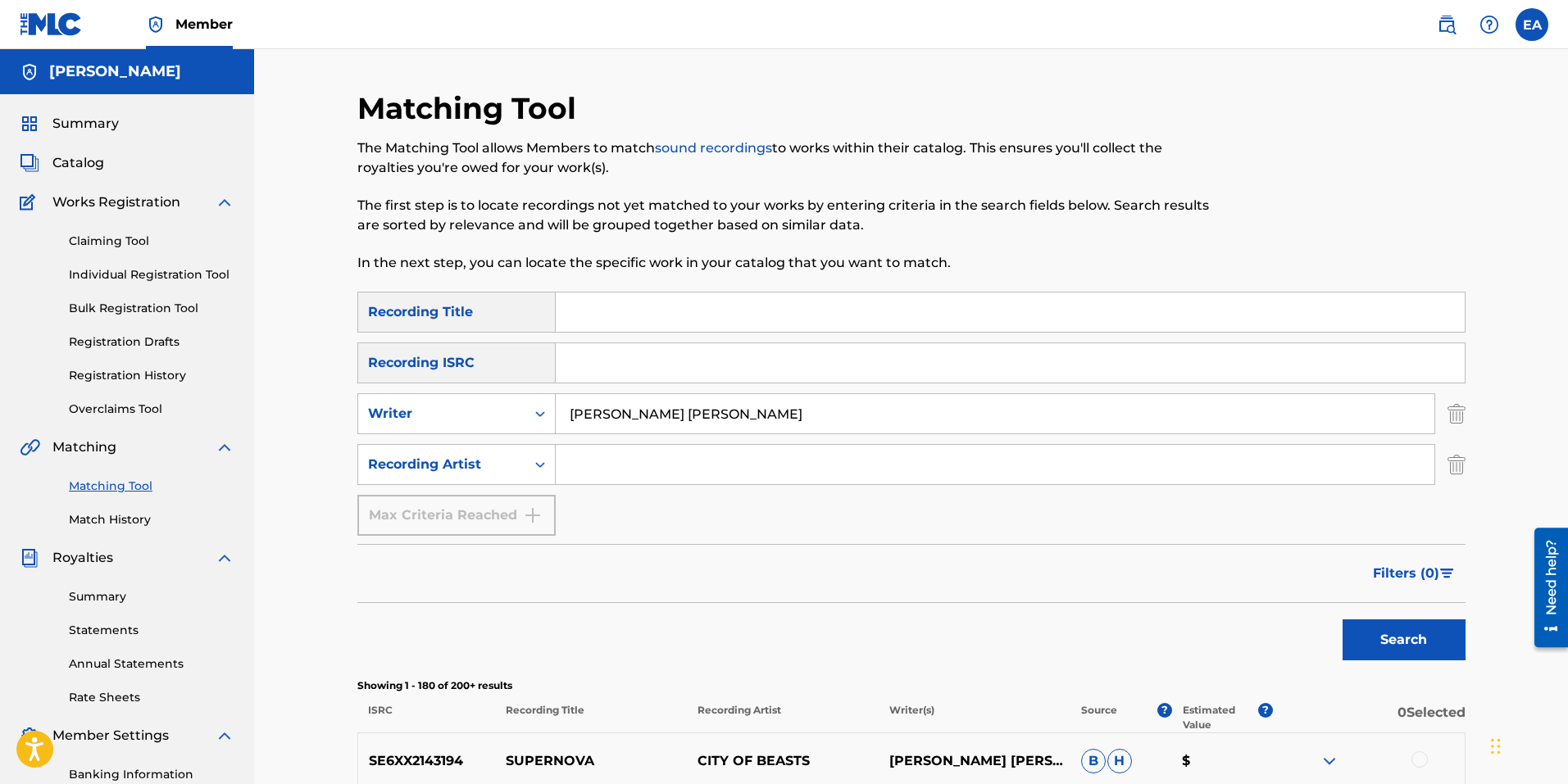
click at [79, 122] on span "Summary" at bounding box center [85, 123] width 66 height 19
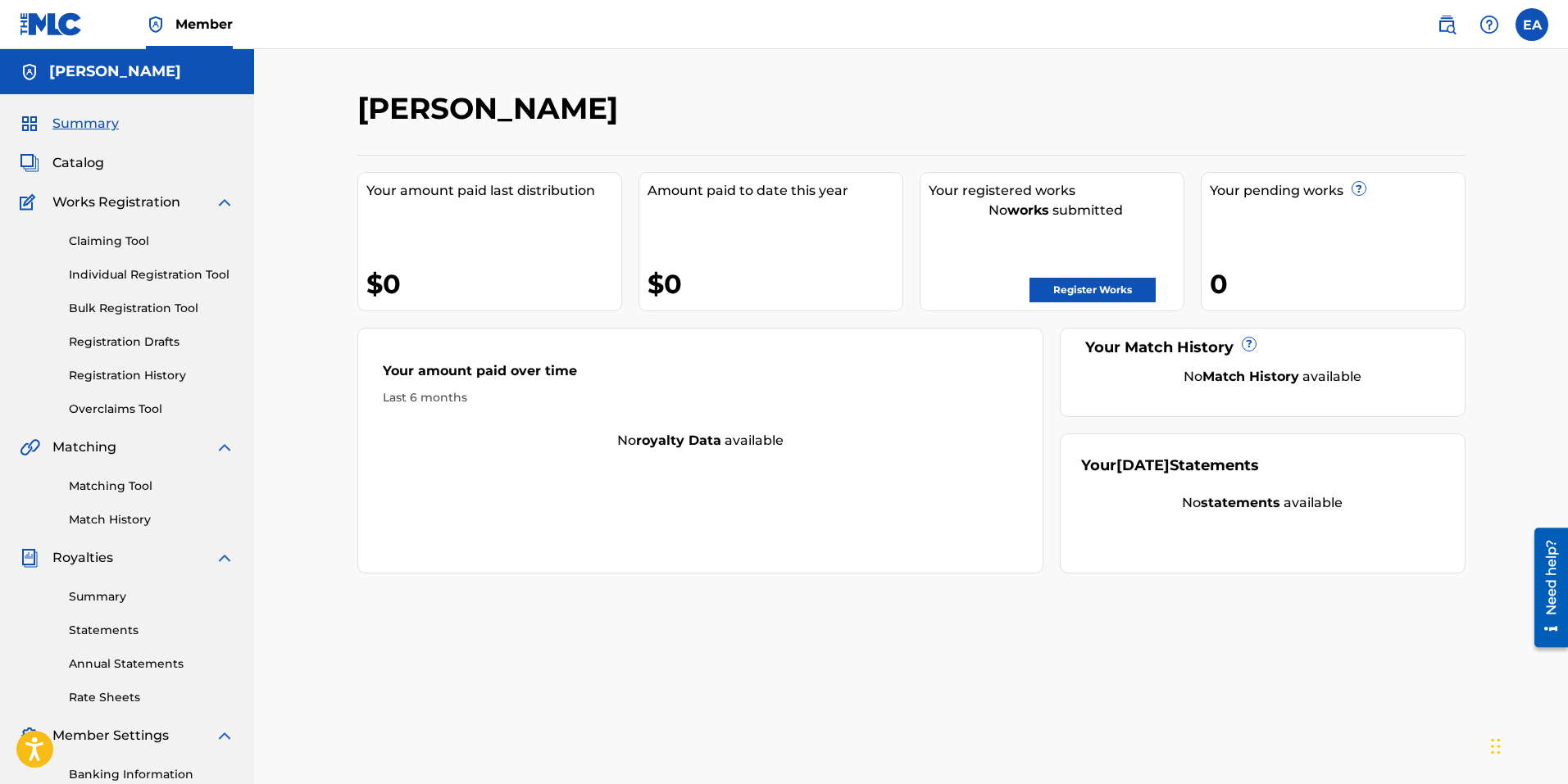
click at [90, 167] on span "Catalog" at bounding box center [79, 162] width 52 height 19
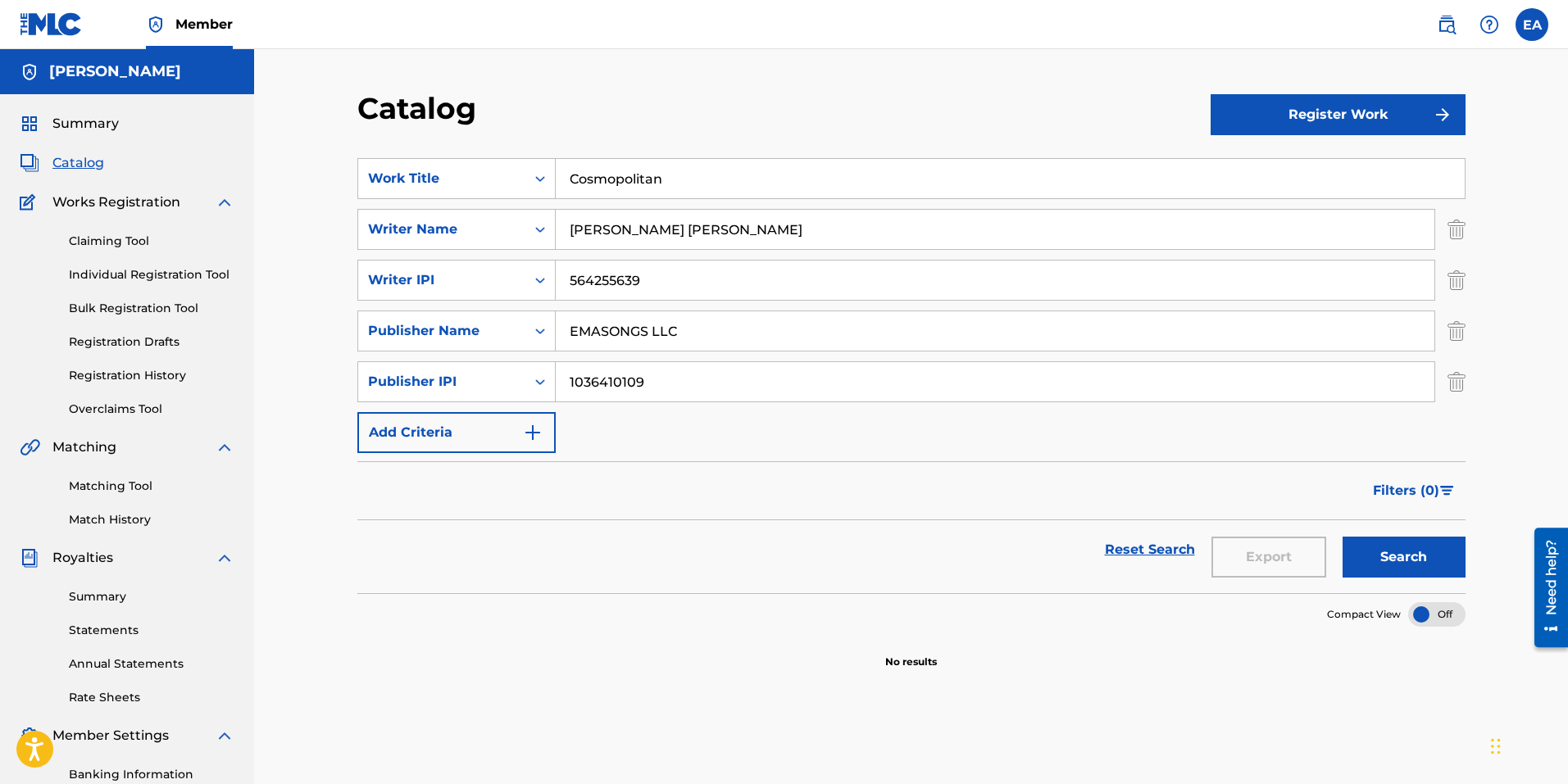
click at [125, 489] on link "Matching Tool" at bounding box center [152, 486] width 166 height 18
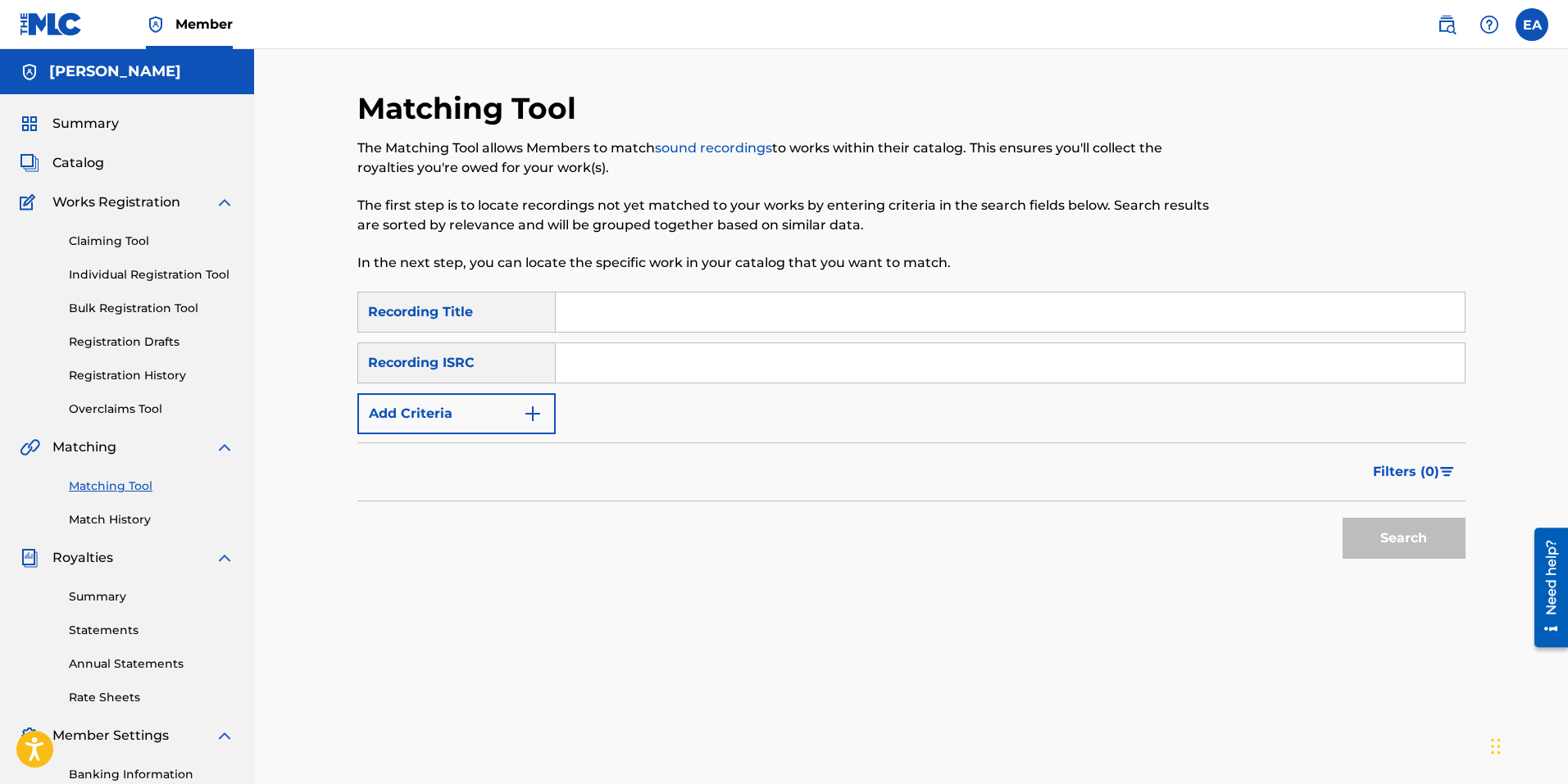
click at [125, 590] on link "Summary" at bounding box center [152, 597] width 166 height 18
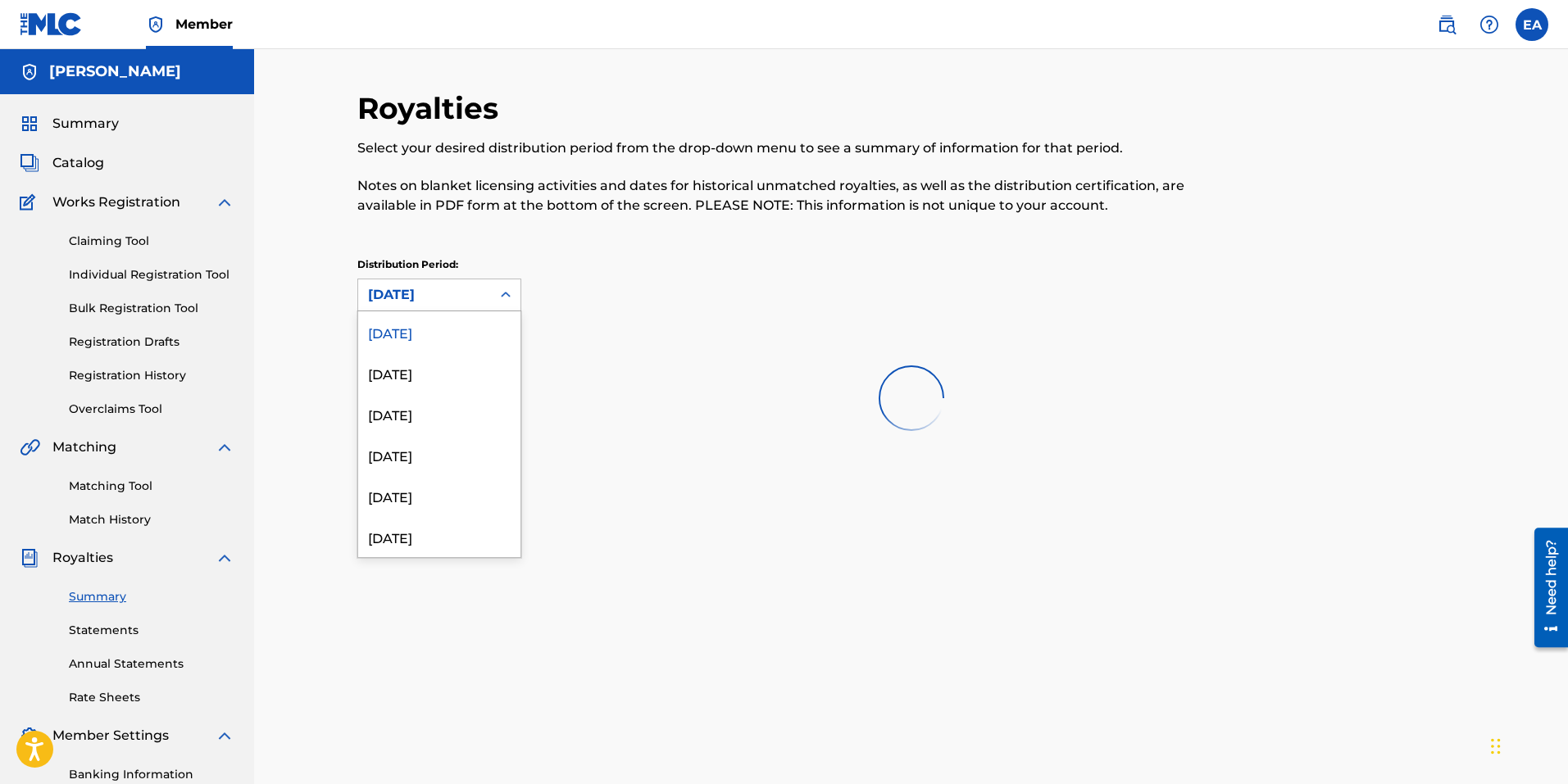
click at [461, 295] on div "[DATE]" at bounding box center [424, 295] width 113 height 19
click at [628, 285] on div "Distribution Period: 53 results available. Use Up and Down to choose options, p…" at bounding box center [912, 284] width 1108 height 54
click at [136, 369] on link "Registration History" at bounding box center [152, 376] width 166 height 18
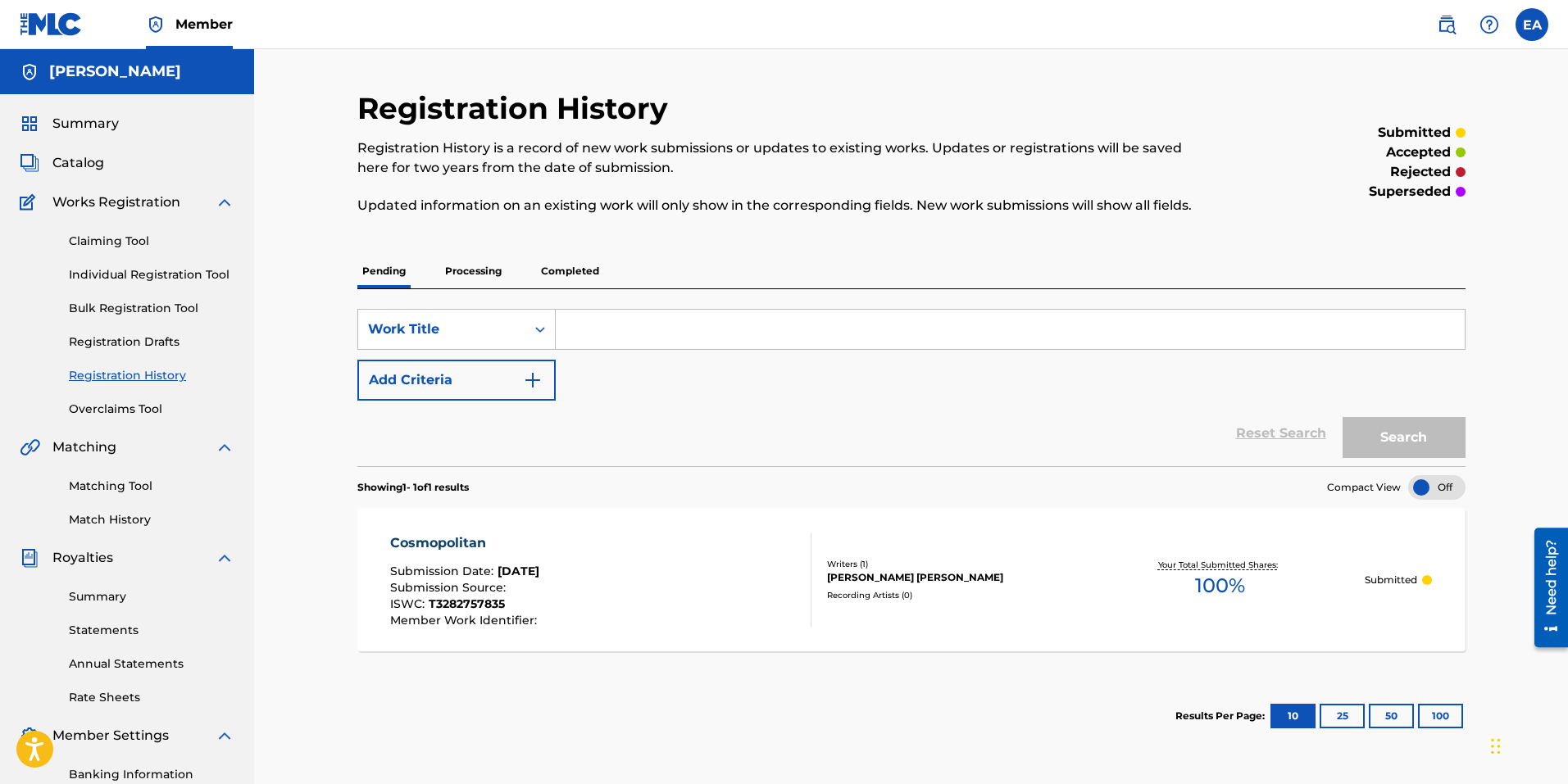
click at [102, 151] on div "Summary Catalog Works Registration Claiming Tool Individual Registration Tool B…" at bounding box center [127, 516] width 254 height 843
click at [89, 160] on span "Catalog" at bounding box center [79, 162] width 52 height 19
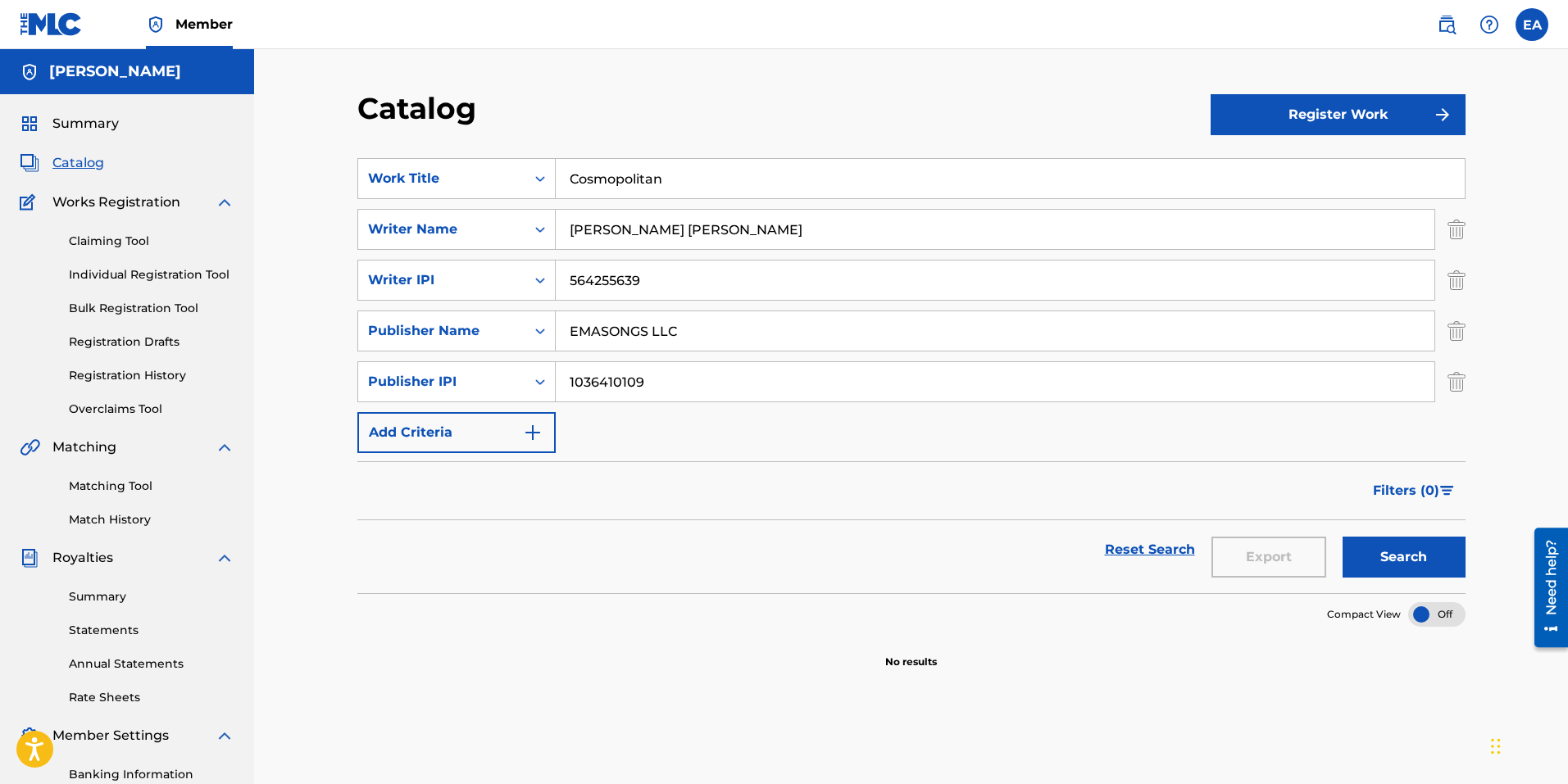
drag, startPoint x: 716, startPoint y: 177, endPoint x: 548, endPoint y: 140, distance: 172.0
click at [548, 140] on section "SearchWithCriteria842b60e5-44c9-4d48-9f9e-60031edb5485 Work Title Cosmopolitan …" at bounding box center [912, 365] width 1108 height 454
type input "Fun at the farm"
click at [1440, 545] on button "Search" at bounding box center [1404, 556] width 123 height 41
click at [83, 123] on span "Summary" at bounding box center [85, 123] width 66 height 19
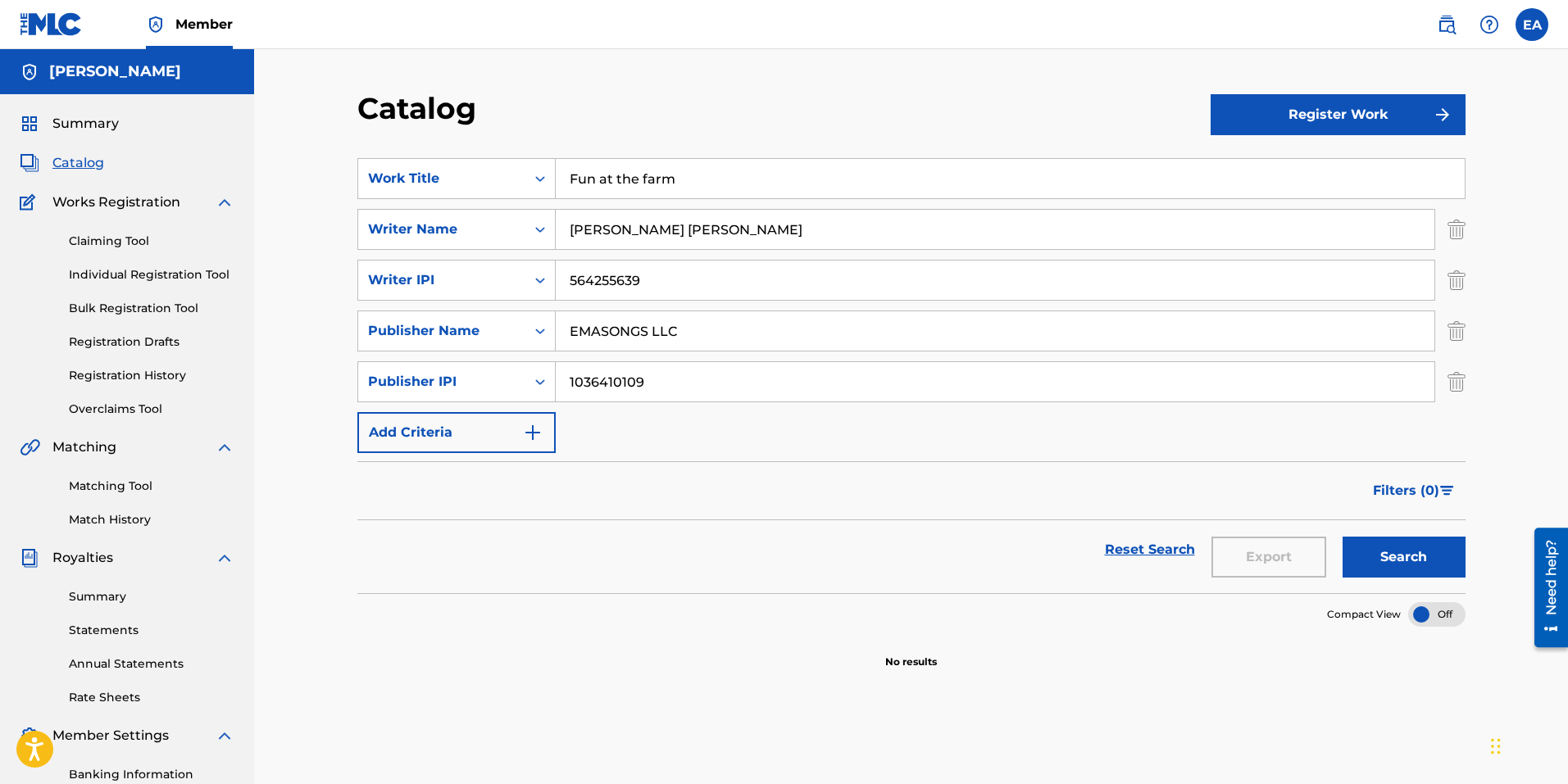
click at [1353, 129] on button "Register Work" at bounding box center [1338, 115] width 255 height 41
click at [1354, 165] on link "Individual" at bounding box center [1338, 167] width 255 height 39
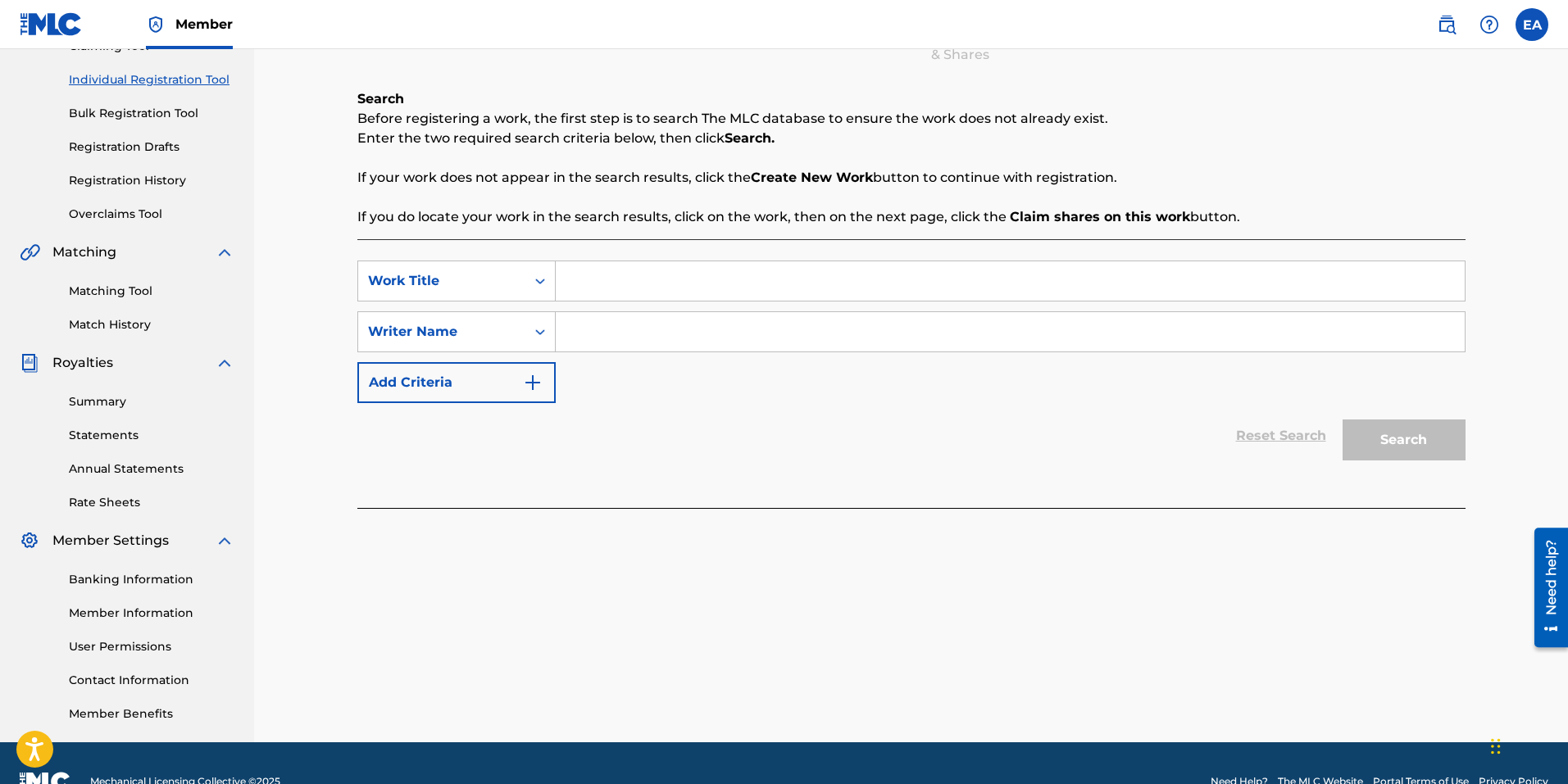
scroll to position [232, 0]
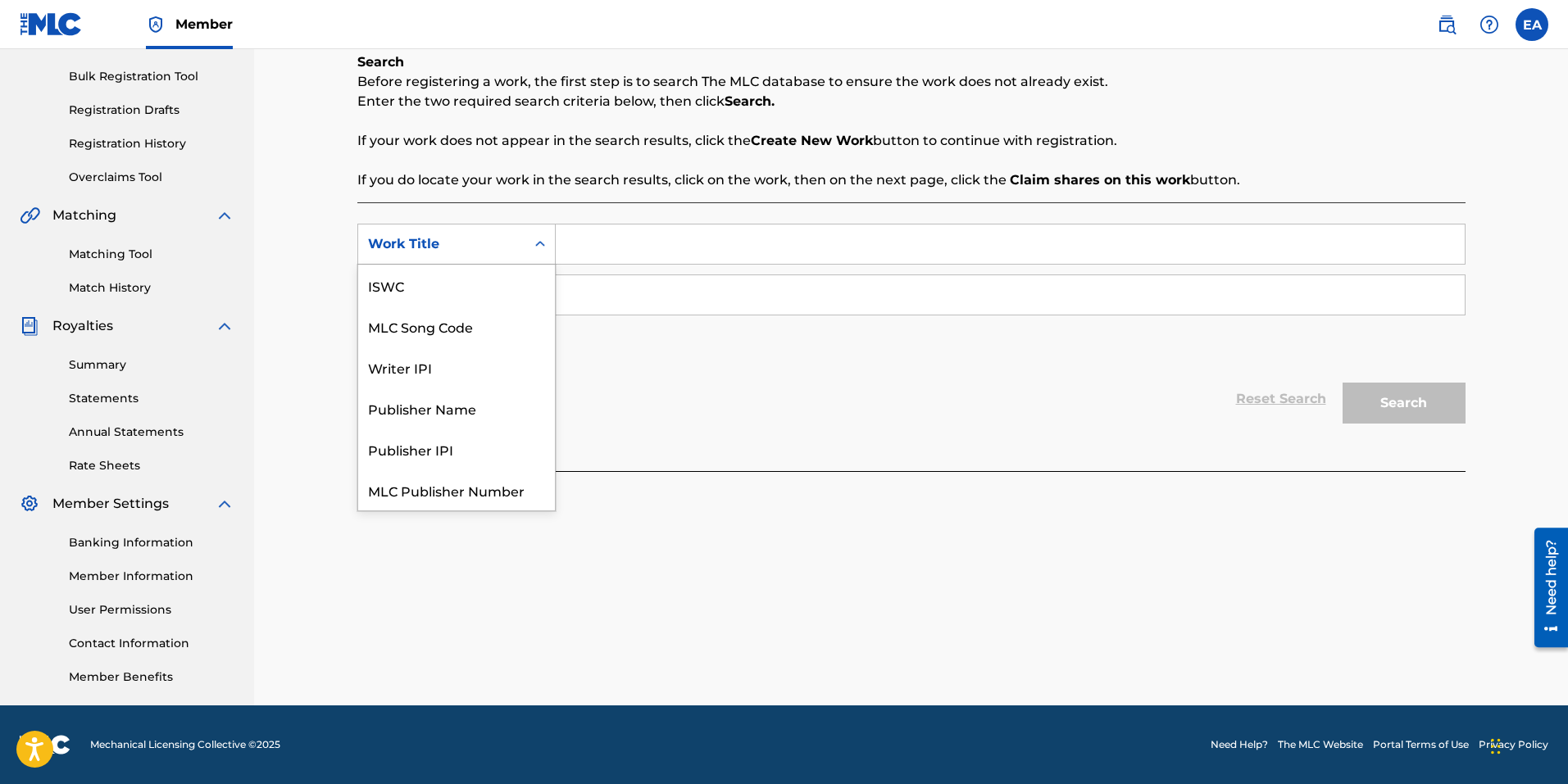
click at [501, 249] on div "Work Title" at bounding box center [442, 243] width 147 height 19
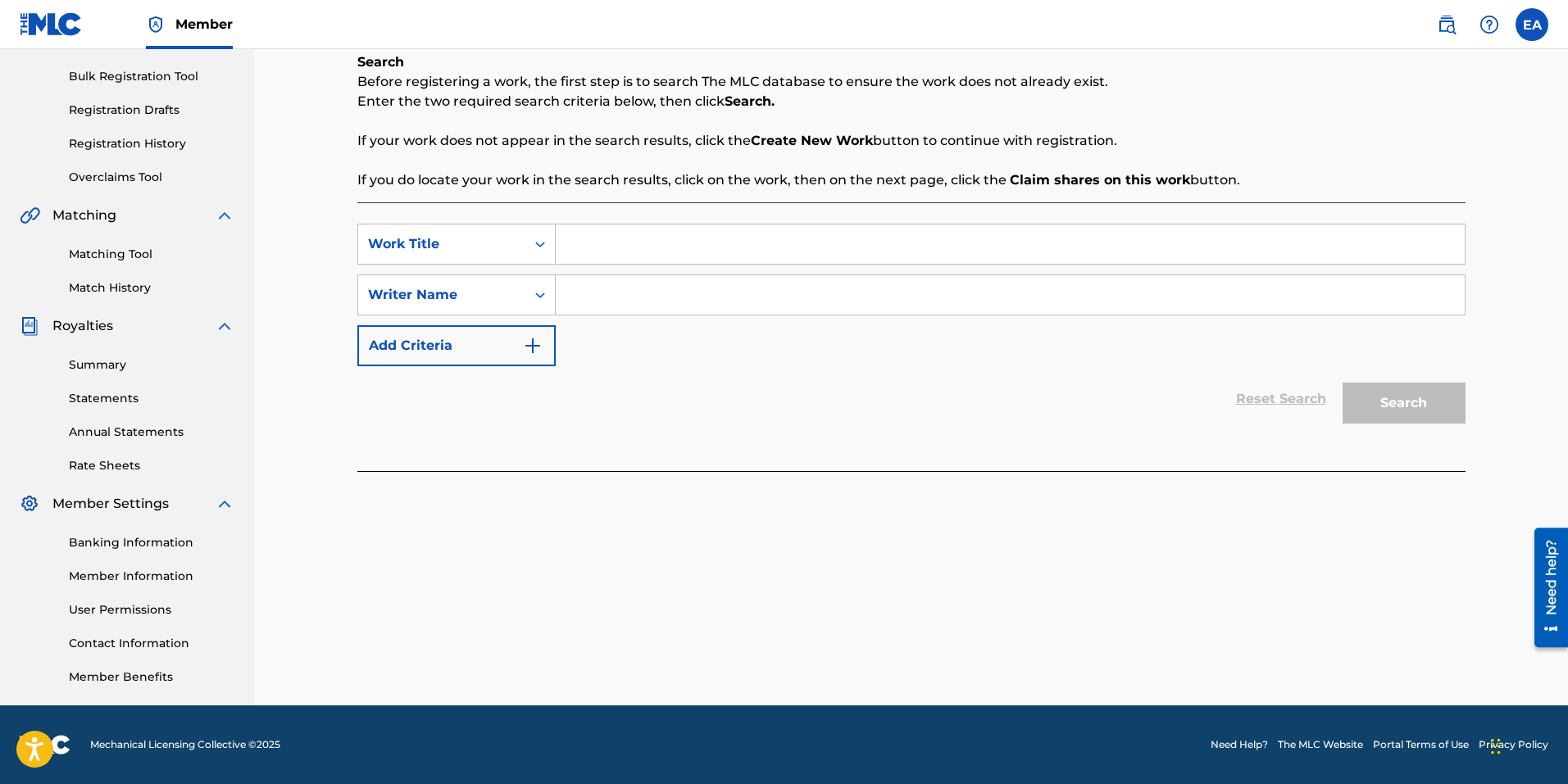
click at [712, 251] on input "Search Form" at bounding box center [1010, 243] width 909 height 39
type input "f"
type input "Fun at the Farm"
click at [665, 299] on input "Search Form" at bounding box center [1010, 295] width 909 height 39
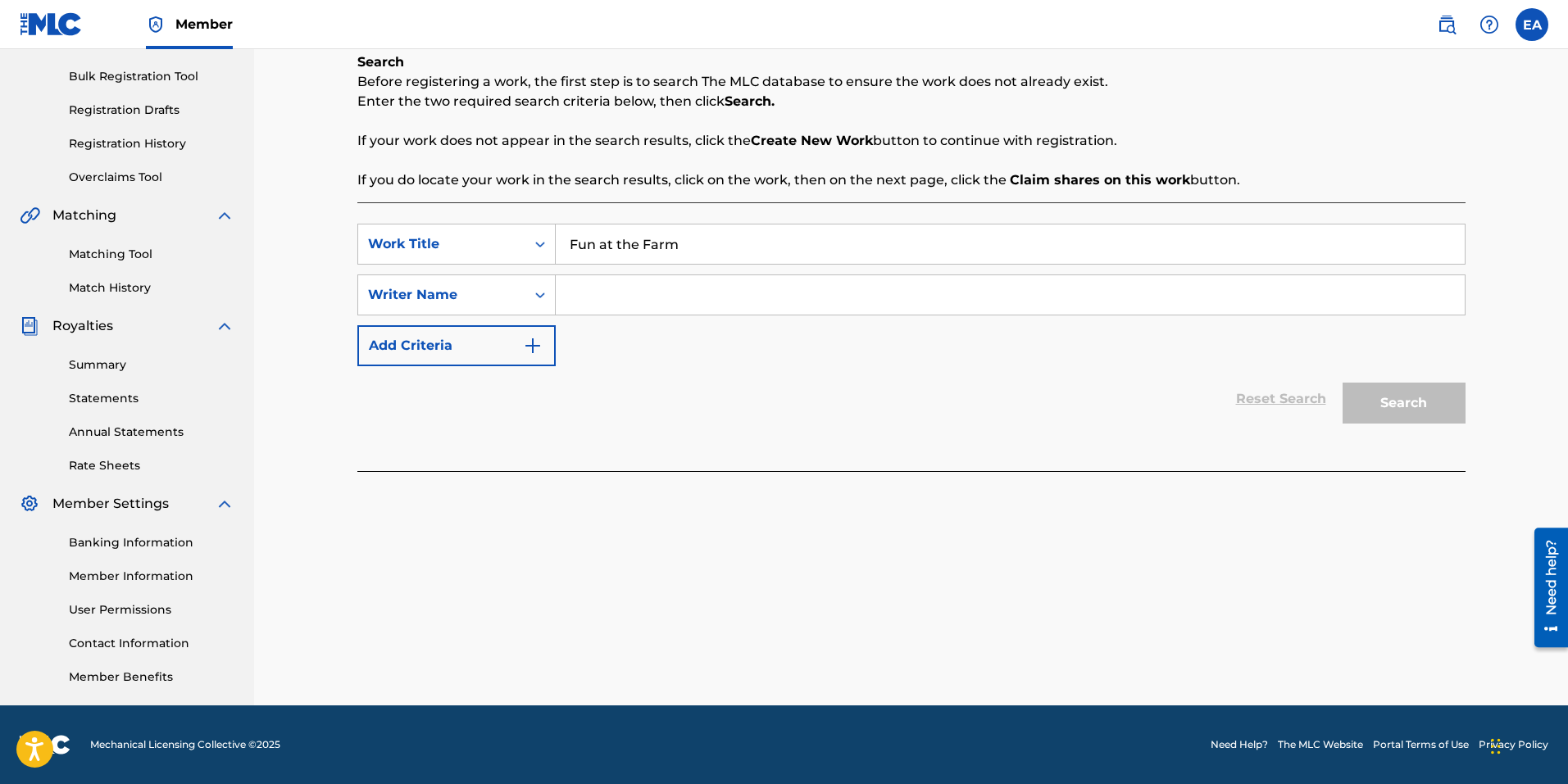
type input "e"
type input "[PERSON_NAME] [PERSON_NAME]"
click at [1397, 398] on button "Search" at bounding box center [1404, 402] width 123 height 41
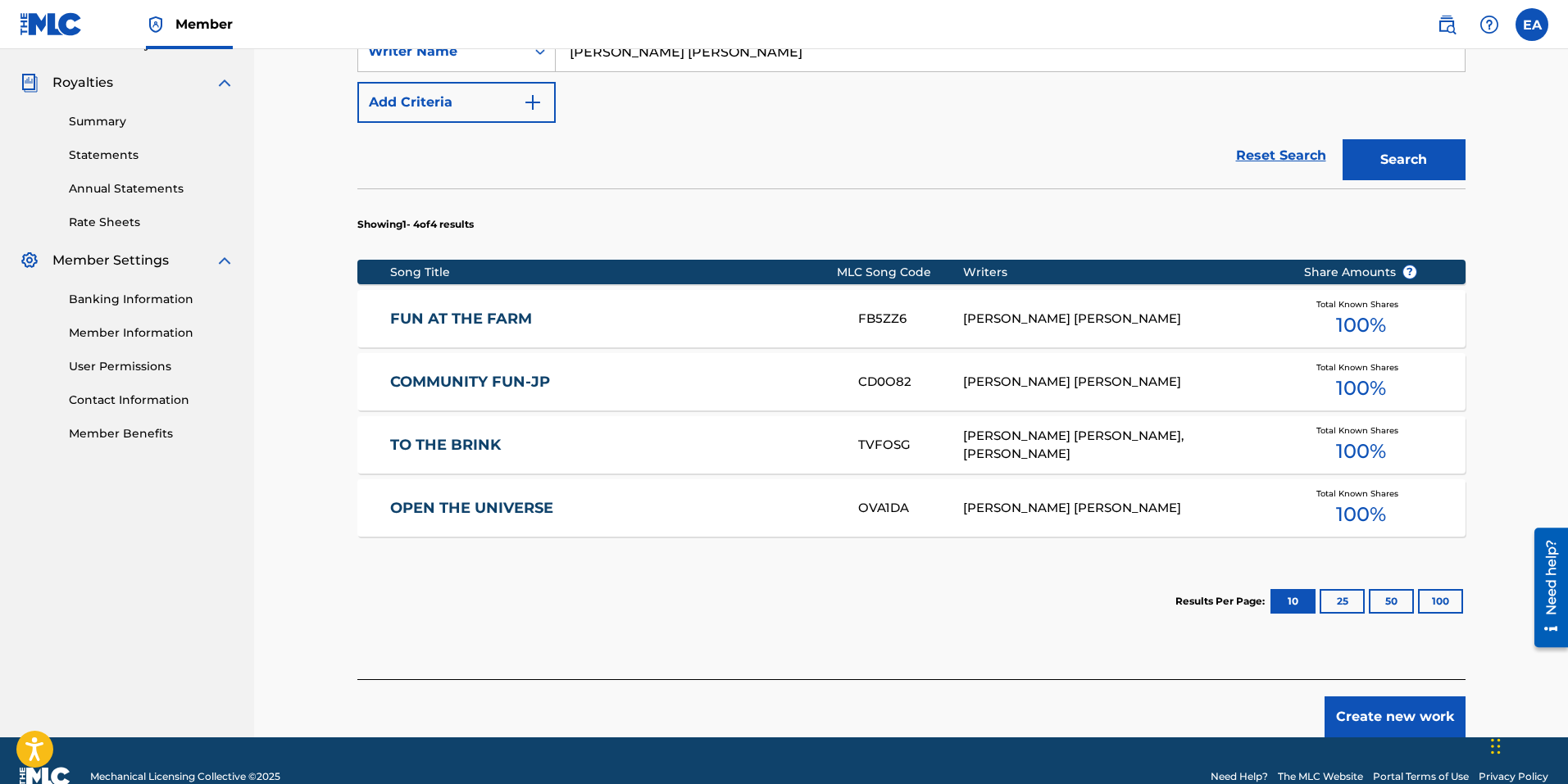
scroll to position [478, 0]
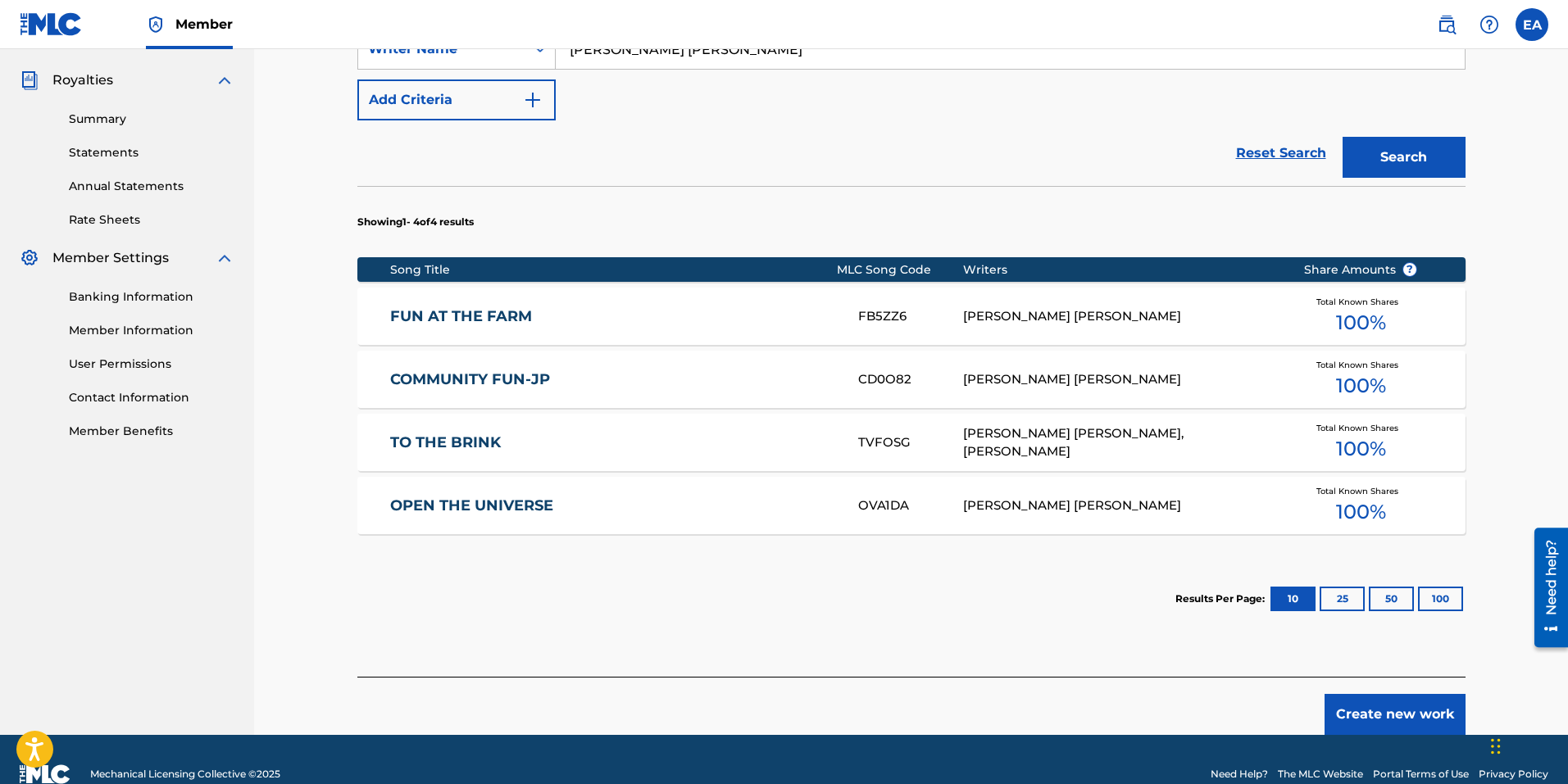
click at [1164, 304] on div "FUN AT THE FARM FB5ZZ6 [PERSON_NAME] [PERSON_NAME] Total Known Shares 100 %" at bounding box center [912, 316] width 1108 height 58
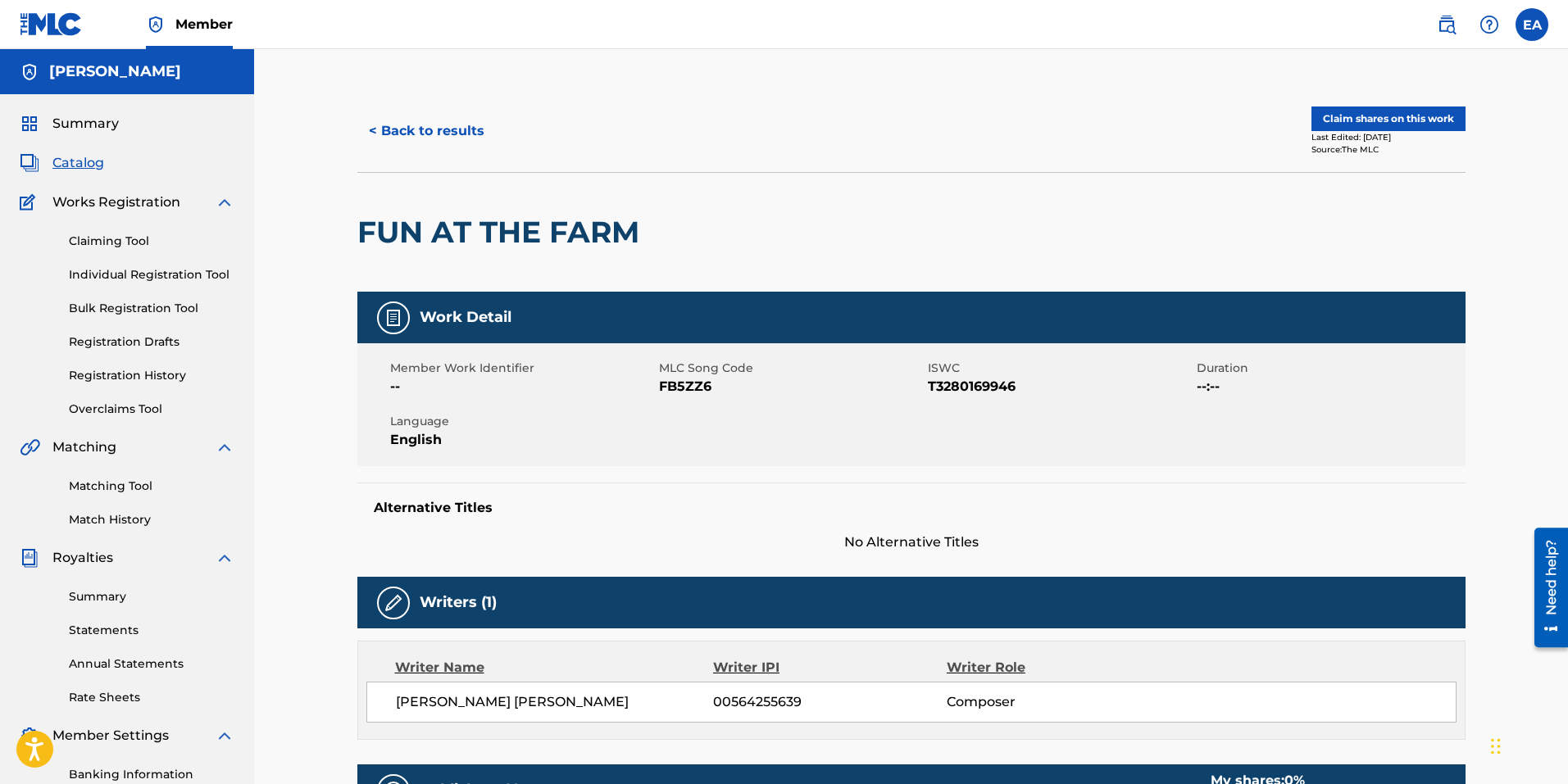
click at [148, 377] on link "Registration History" at bounding box center [152, 376] width 166 height 18
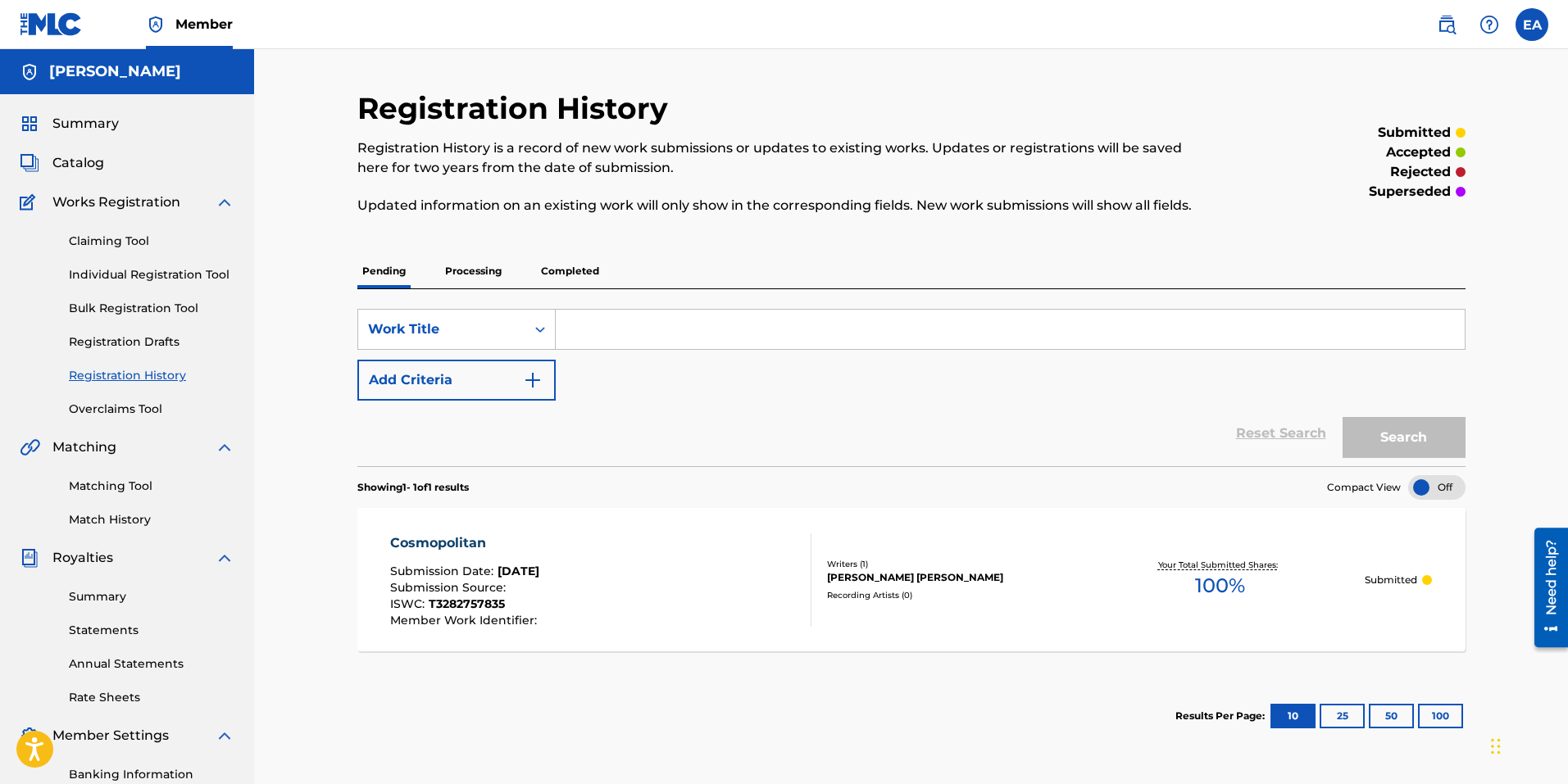
click at [133, 494] on link "Matching Tool" at bounding box center [152, 486] width 166 height 18
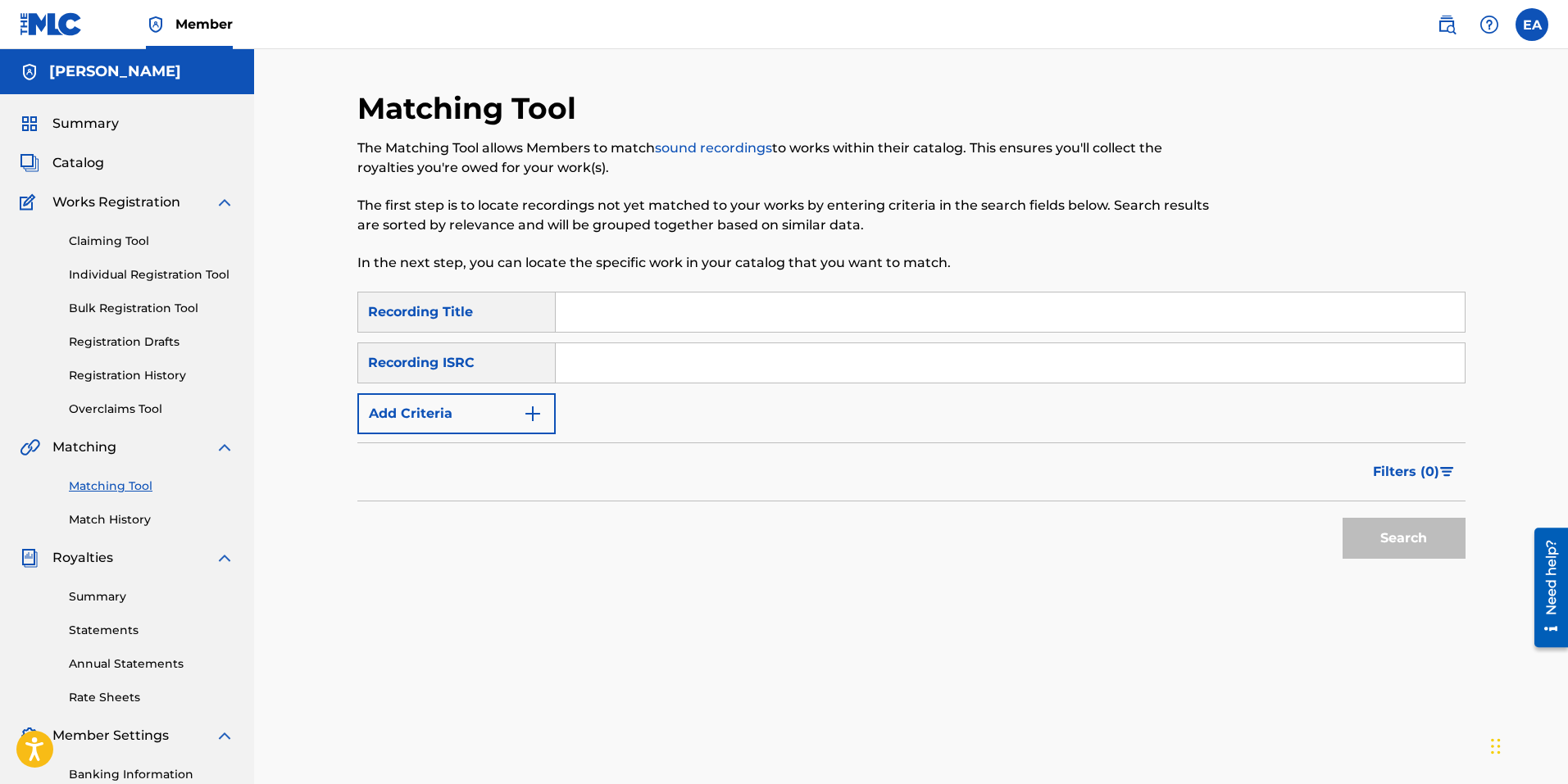
click at [587, 314] on input "Search Form" at bounding box center [1010, 312] width 909 height 39
type input "fun at the farm"
click at [712, 356] on input "Search Form" at bounding box center [1010, 362] width 909 height 39
paste input "QZWFJ2420697"
type input "QZWFJ2420697"
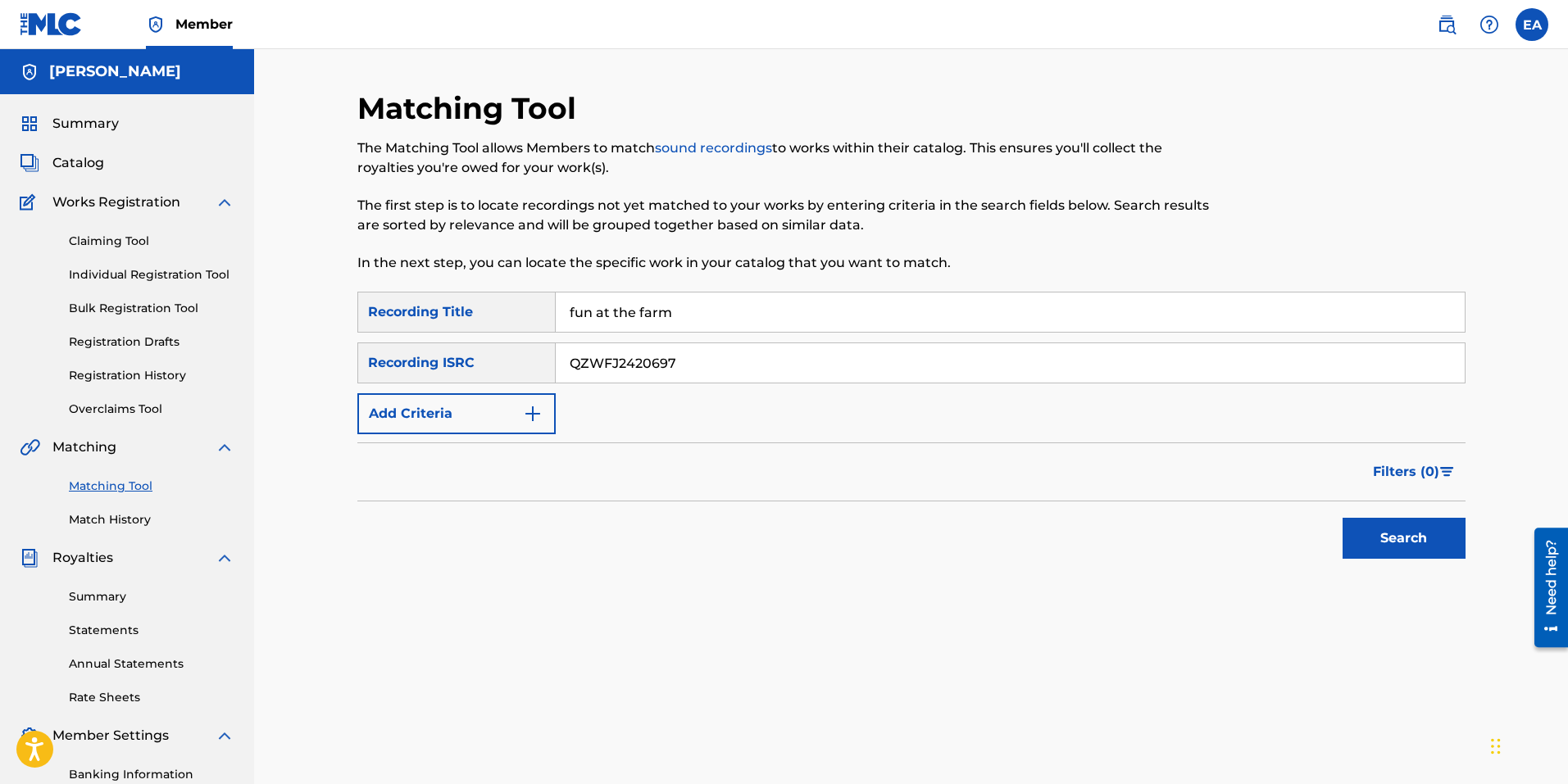
click at [1397, 546] on button "Search" at bounding box center [1404, 538] width 123 height 41
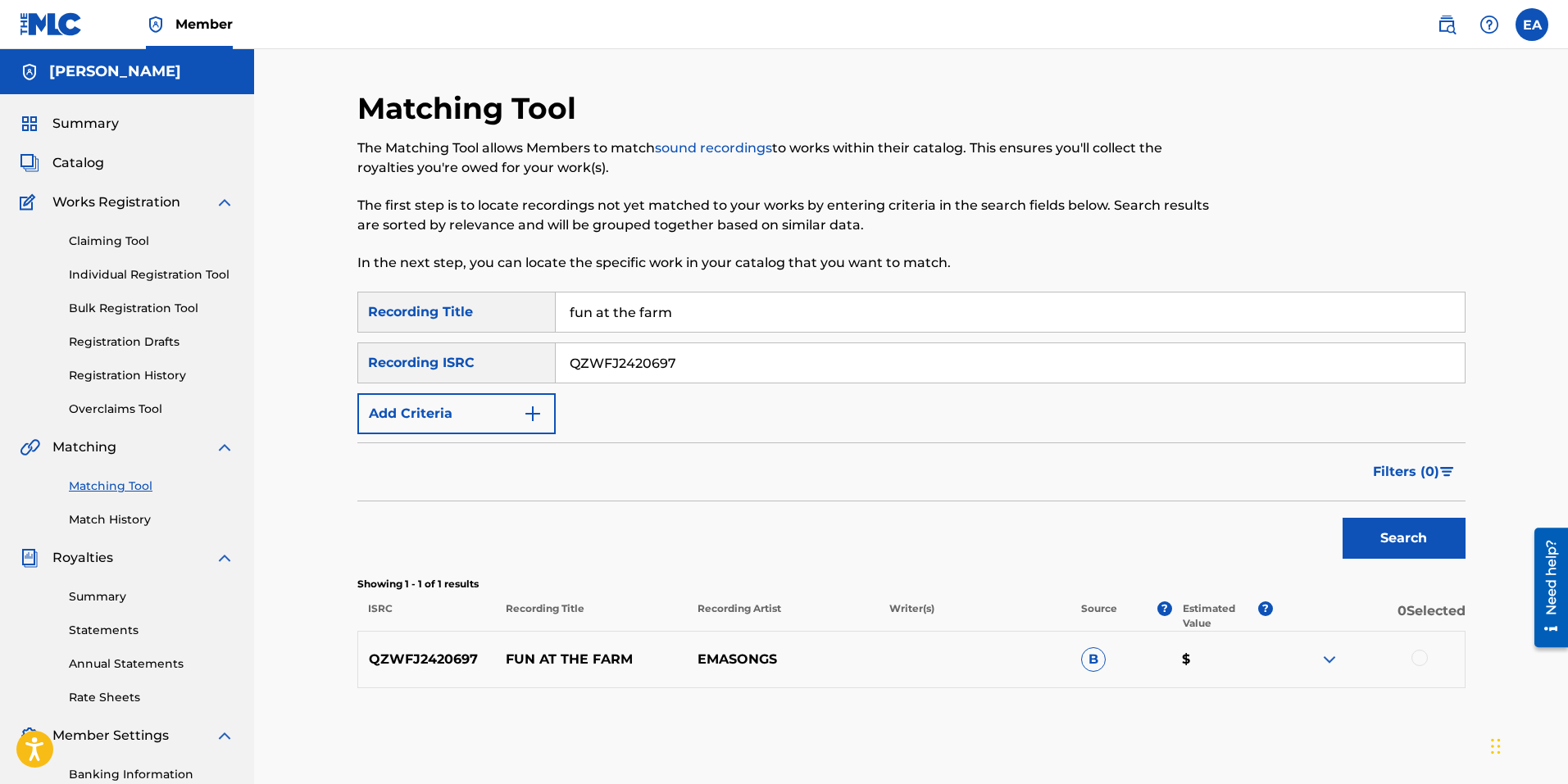
click at [1423, 663] on div at bounding box center [1420, 658] width 17 height 17
click at [1137, 651] on button "Match 1 Group" at bounding box center [1152, 650] width 181 height 41
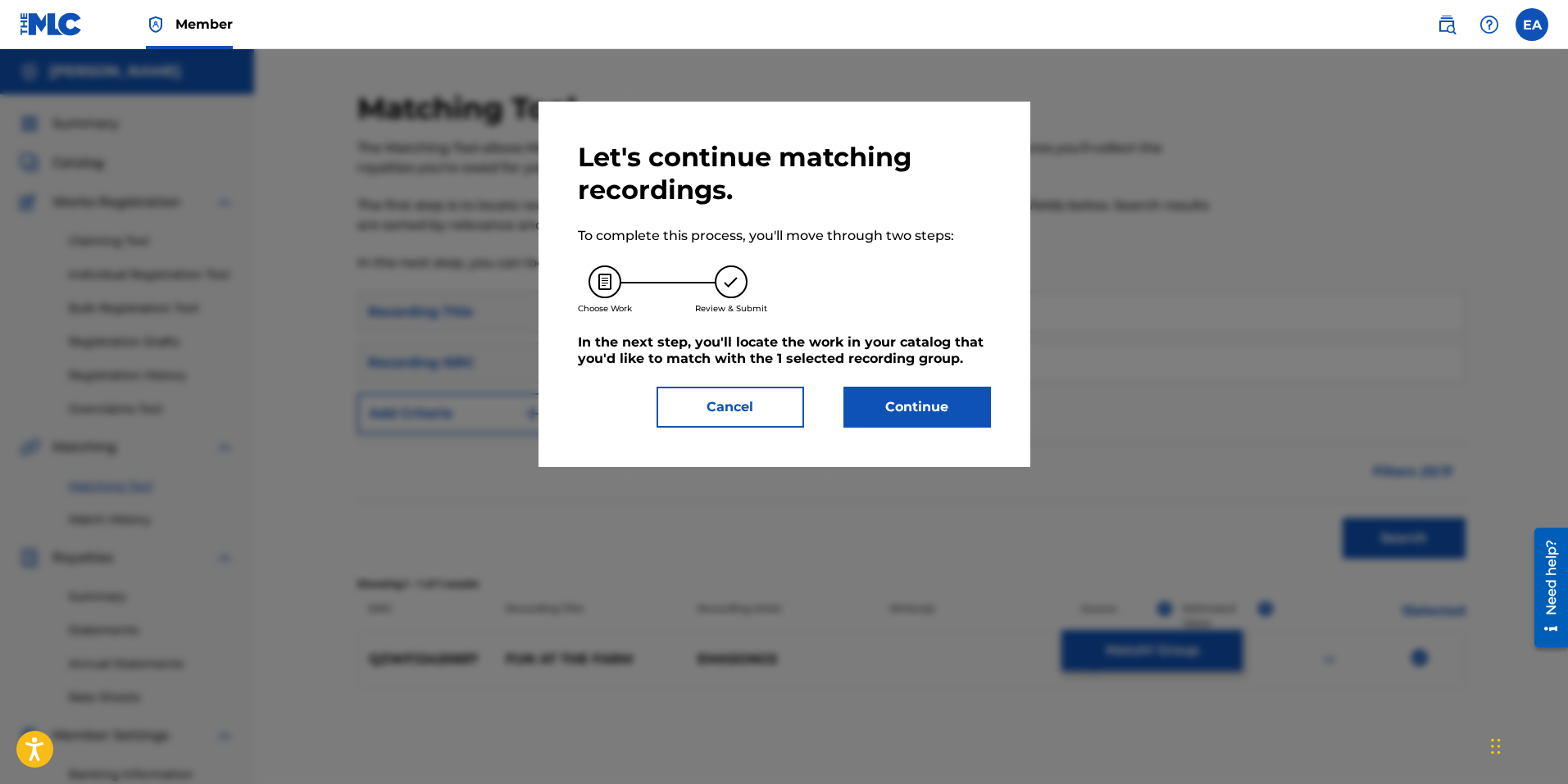
click at [933, 408] on button "Continue" at bounding box center [918, 407] width 147 height 41
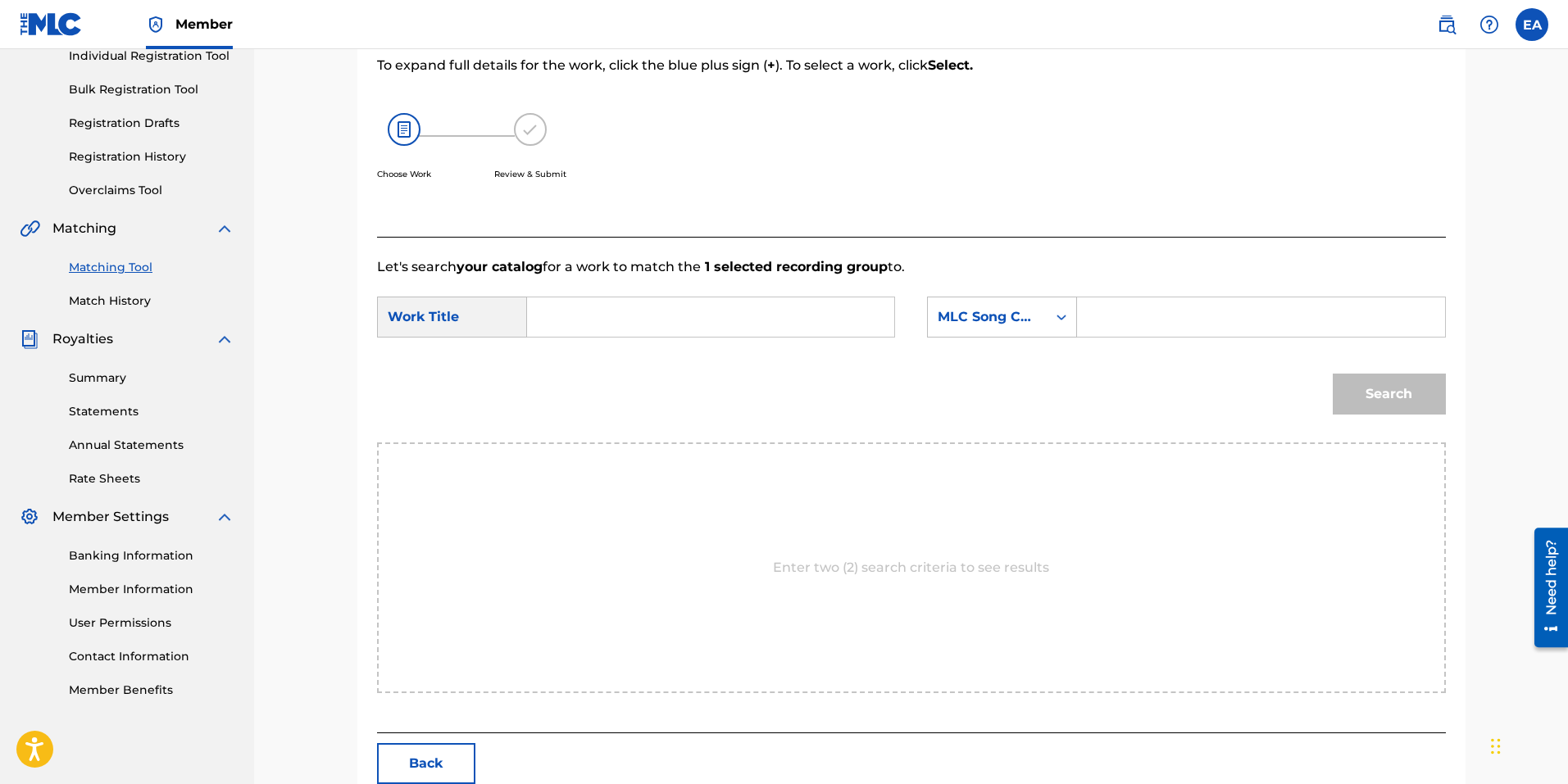
scroll to position [307, 0]
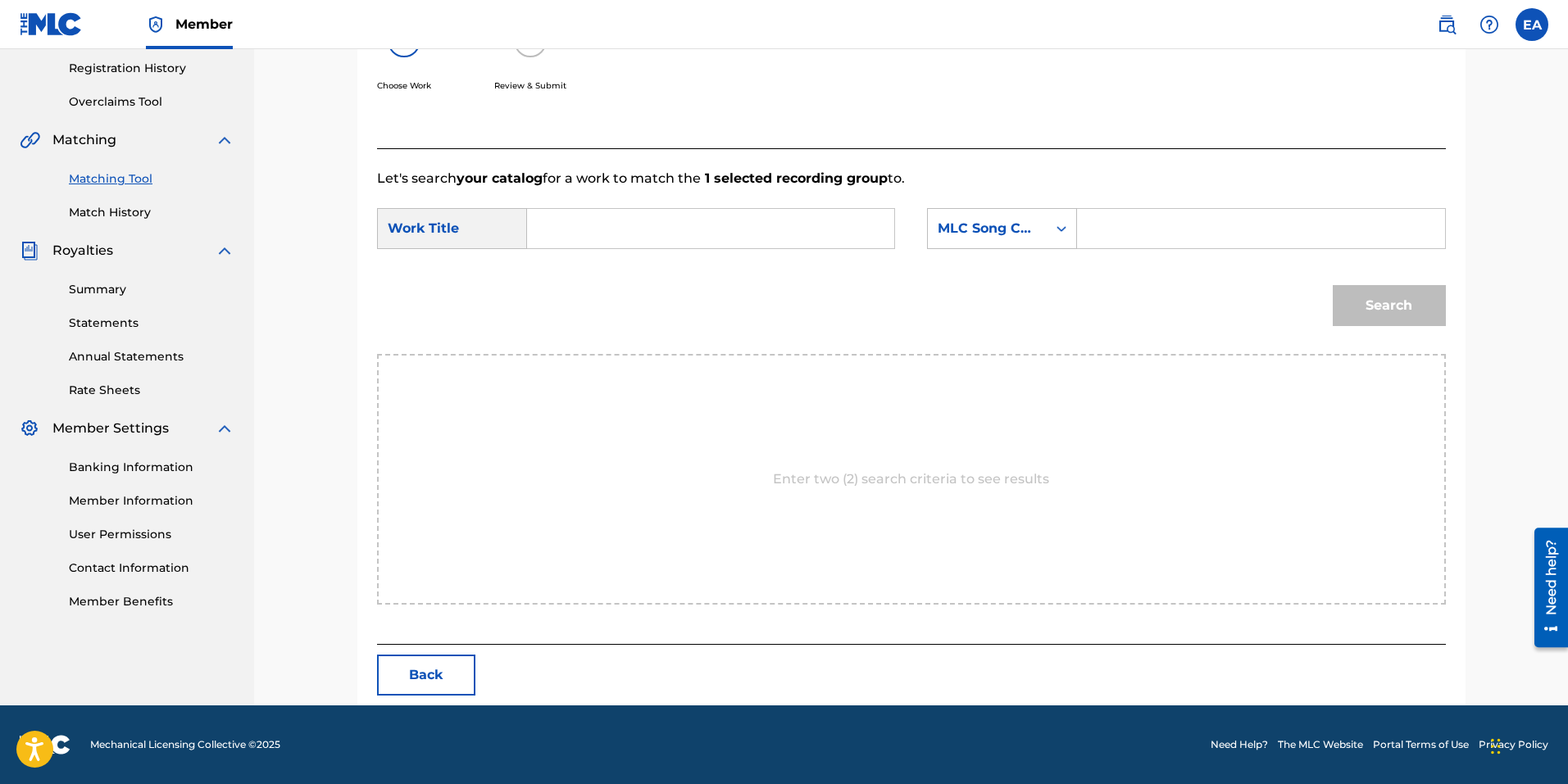
click at [637, 234] on input "Search Form" at bounding box center [710, 228] width 339 height 39
type input "Fun at the Farm"
click at [961, 230] on div "MLC Song Code" at bounding box center [987, 228] width 99 height 19
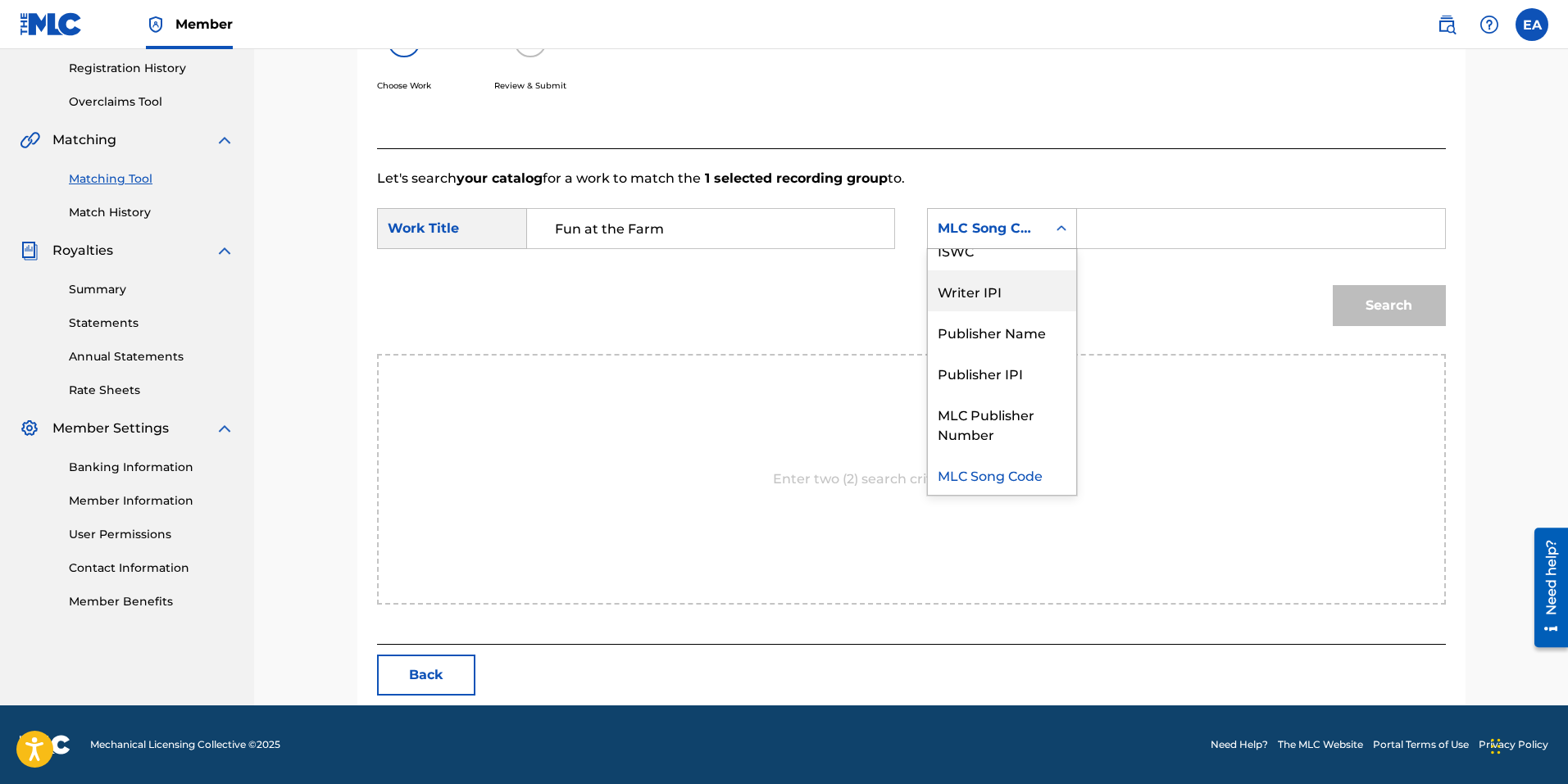
scroll to position [0, 0]
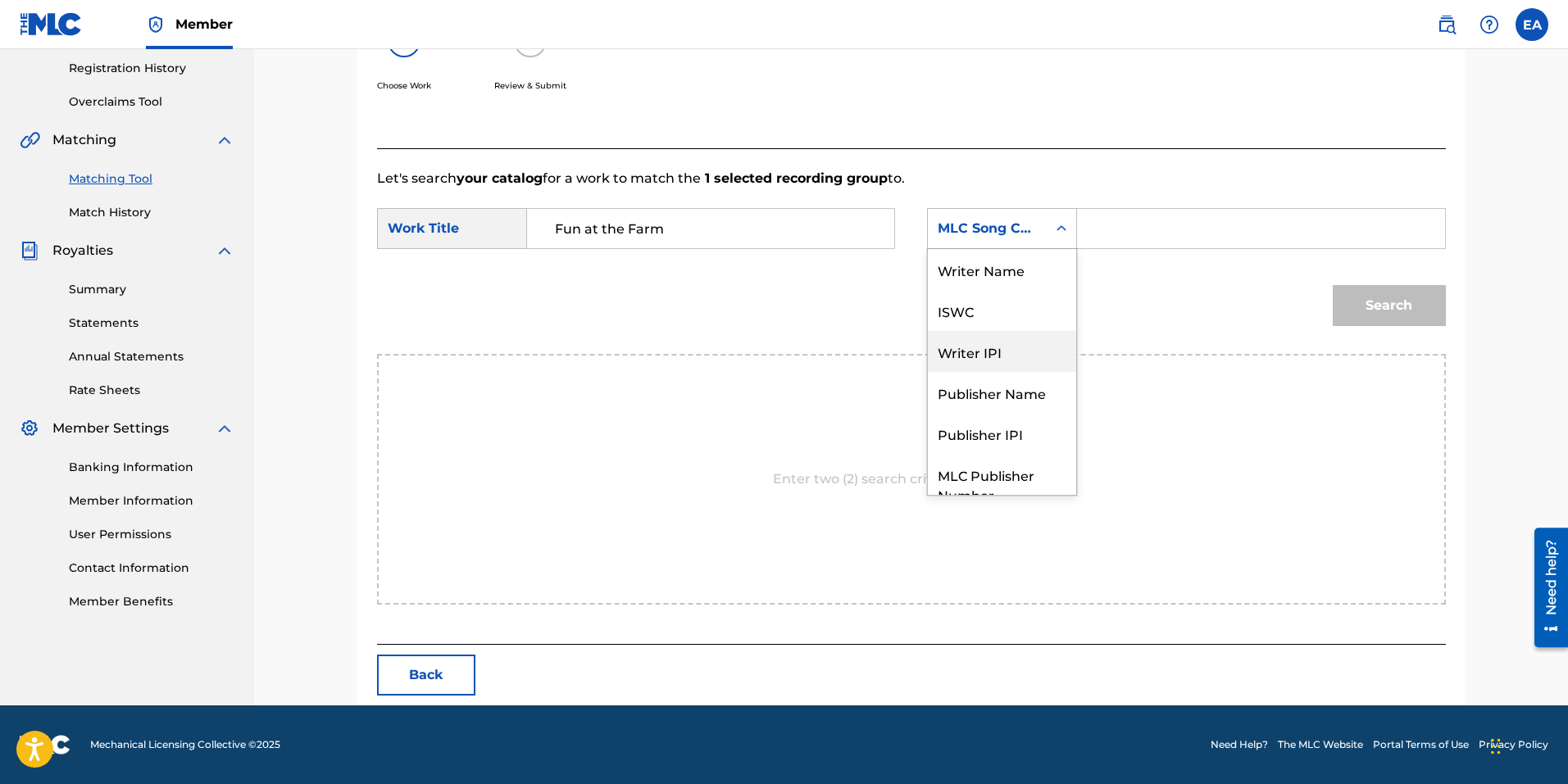
click at [1000, 351] on div "Writer IPI" at bounding box center [1001, 351] width 148 height 41
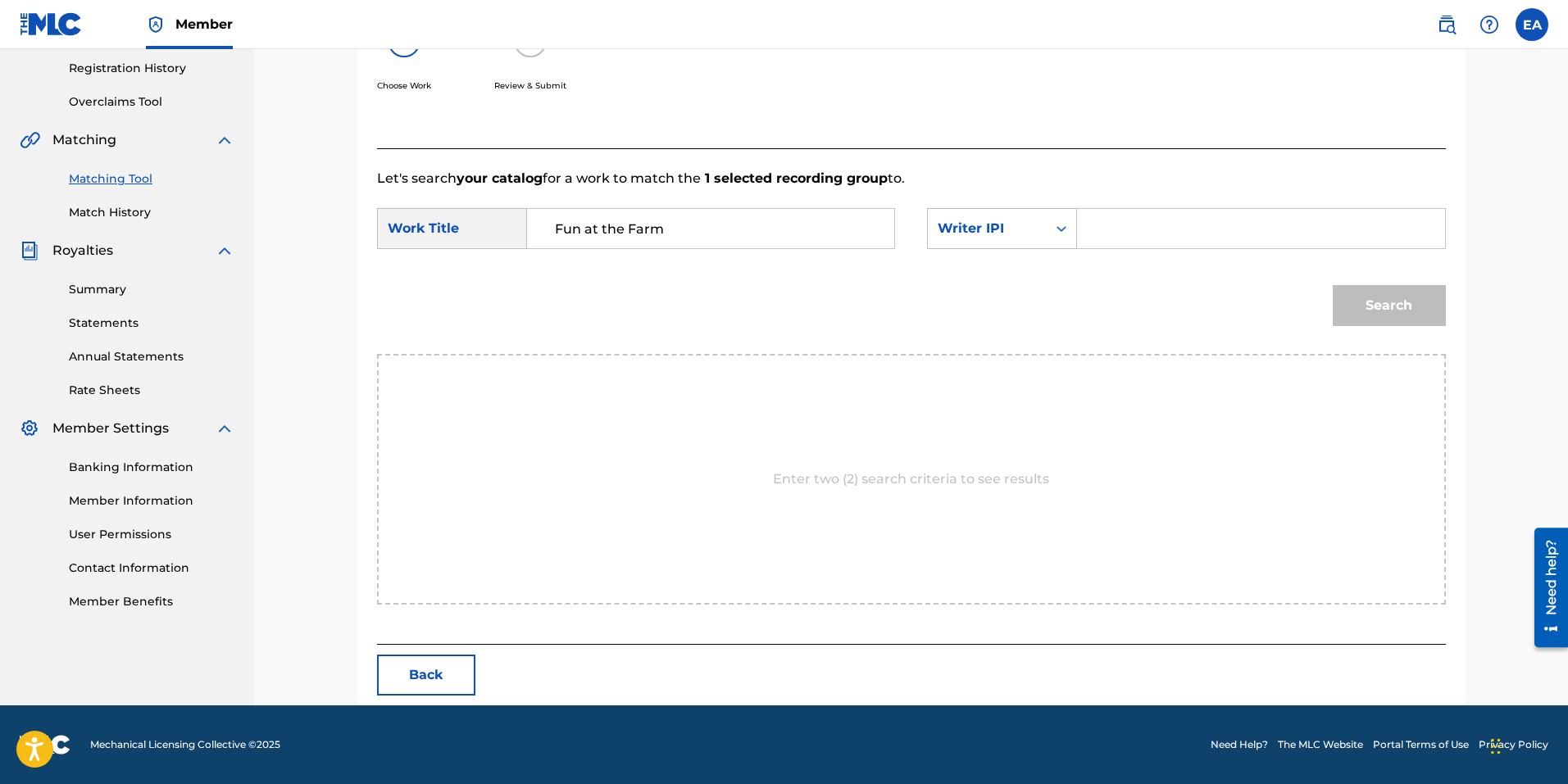
click at [1138, 234] on input "Search Form" at bounding box center [1260, 228] width 339 height 39
paste input "564255639"
type input "564255639"
click at [1386, 299] on button "Search" at bounding box center [1389, 305] width 113 height 41
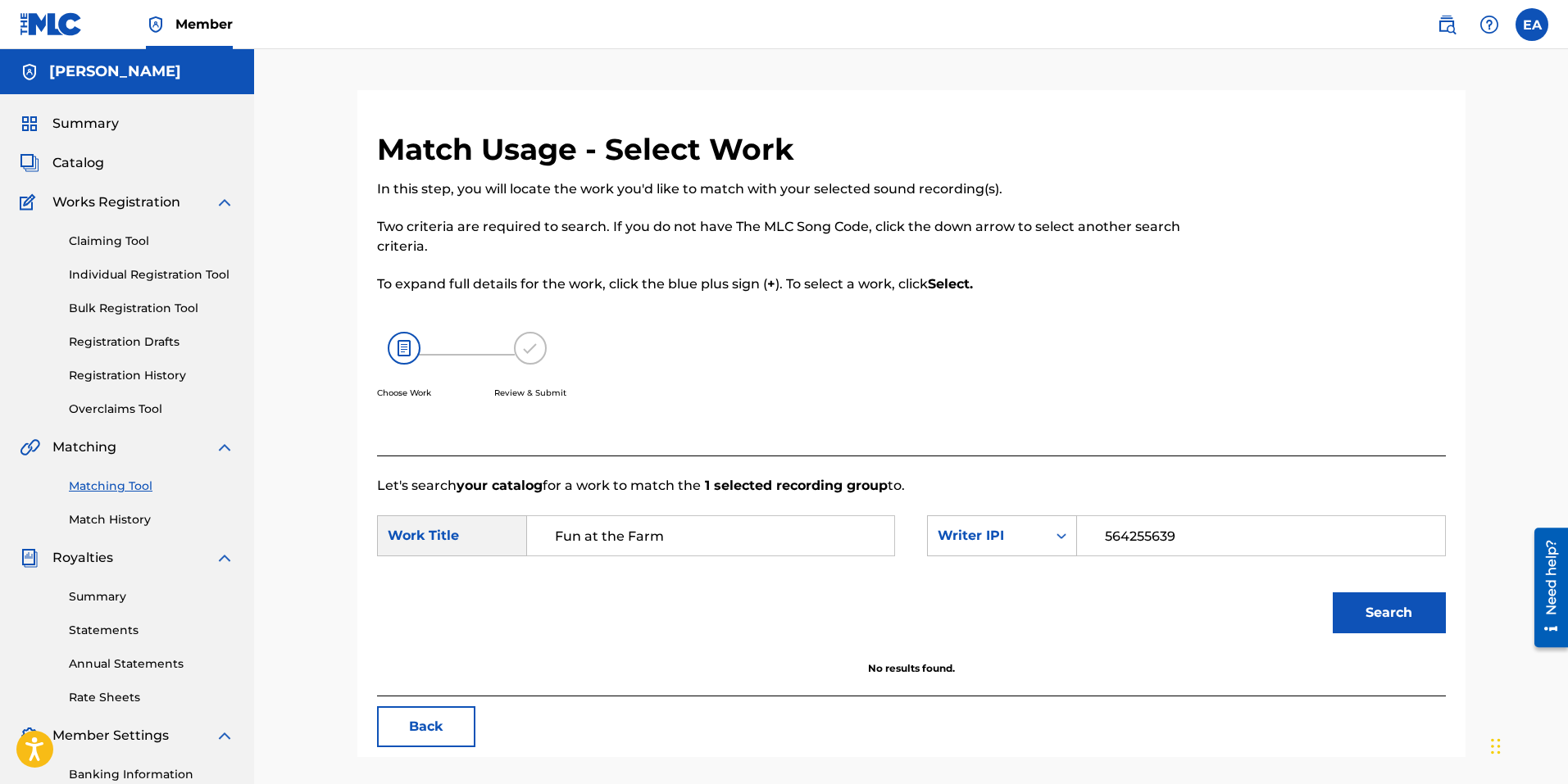
click at [1535, 28] on label at bounding box center [1531, 24] width 33 height 33
click at [1532, 24] on input "EA [PERSON_NAME] [EMAIL_ADDRESS][DOMAIN_NAME] Notification Preferences Profile …" at bounding box center [1532, 24] width 0 height 0
click at [1367, 233] on p "Log out" at bounding box center [1373, 232] width 39 height 15
click at [1532, 24] on input "EA [PERSON_NAME] [EMAIL_ADDRESS][DOMAIN_NAME] Notification Preferences Profile …" at bounding box center [1532, 24] width 0 height 0
